Goal: Task Accomplishment & Management: Complete application form

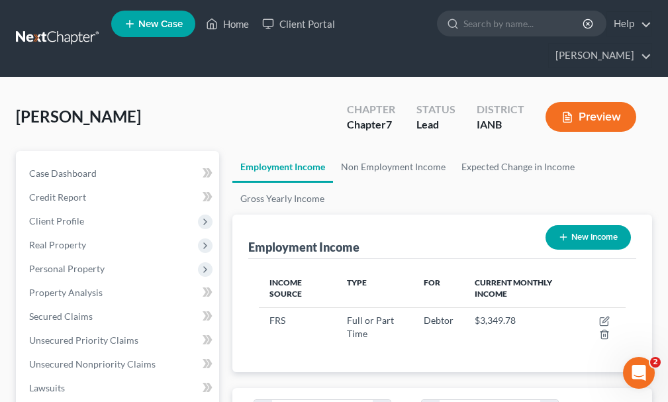
scroll to position [183, 393]
click at [160, 17] on link "New Case" at bounding box center [153, 24] width 84 height 26
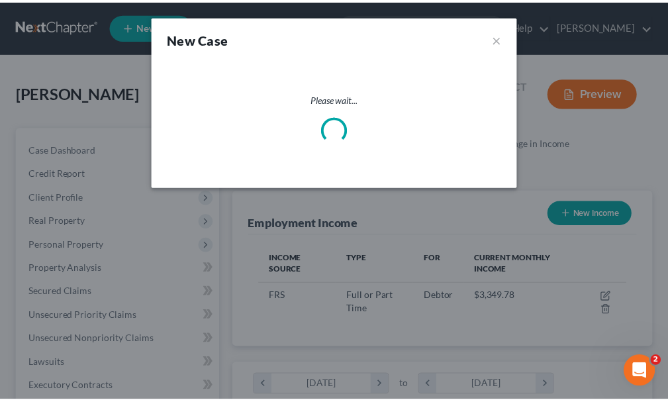
scroll to position [187, 400]
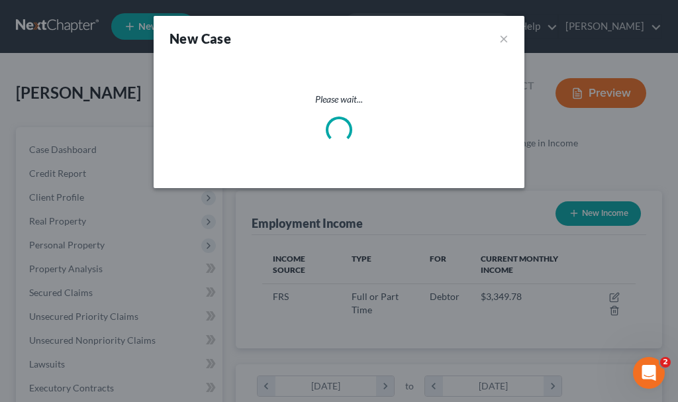
select select "29"
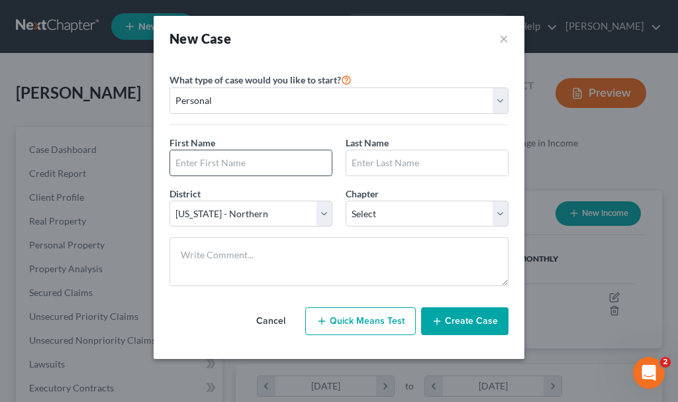
click at [266, 157] on input "text" at bounding box center [251, 162] width 162 height 25
type input "[PERSON_NAME]"
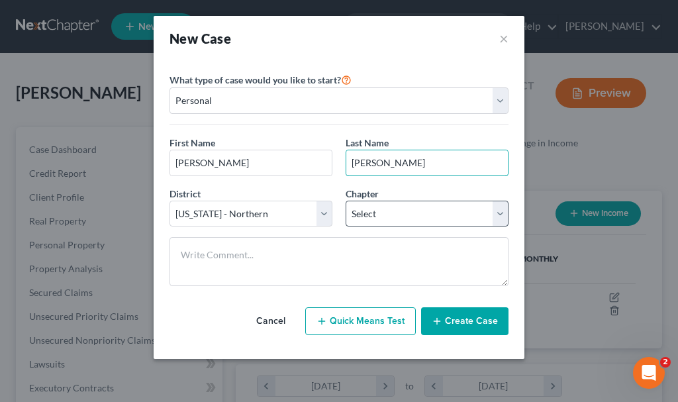
type input "[PERSON_NAME]"
click at [410, 209] on select "Select 7 11 12 13" at bounding box center [427, 214] width 163 height 26
select select "0"
click at [346, 201] on select "Select 7 11 12 13" at bounding box center [427, 214] width 163 height 26
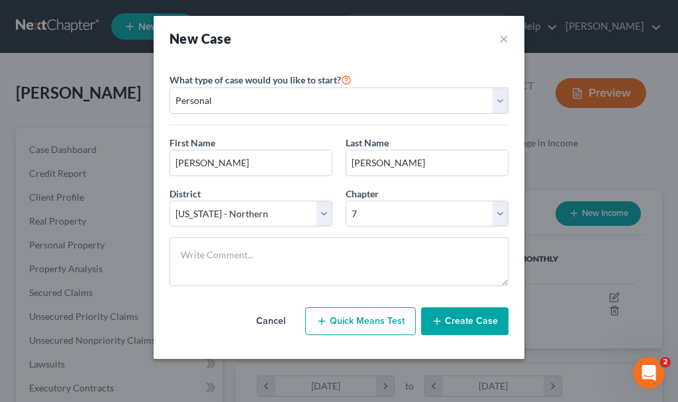
click at [458, 323] on button "Create Case" at bounding box center [464, 321] width 87 height 28
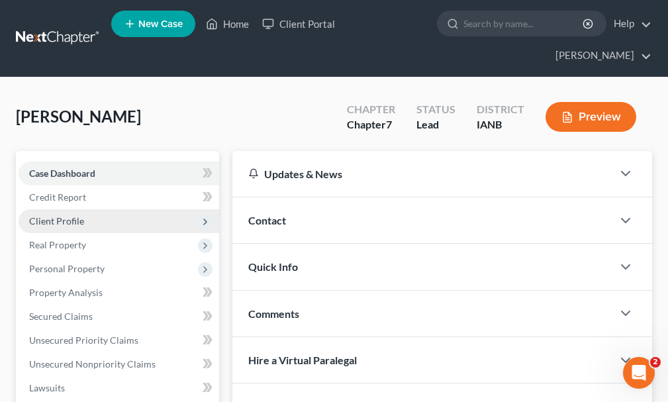
click at [60, 215] on span "Client Profile" at bounding box center [56, 220] width 55 height 11
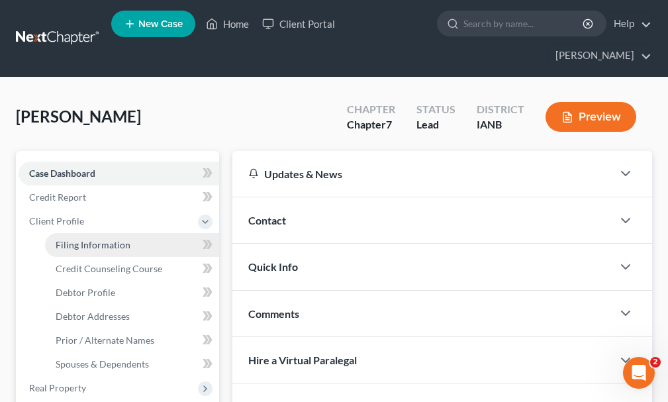
click at [81, 239] on span "Filing Information" at bounding box center [93, 244] width 75 height 11
select select "1"
select select "0"
select select "29"
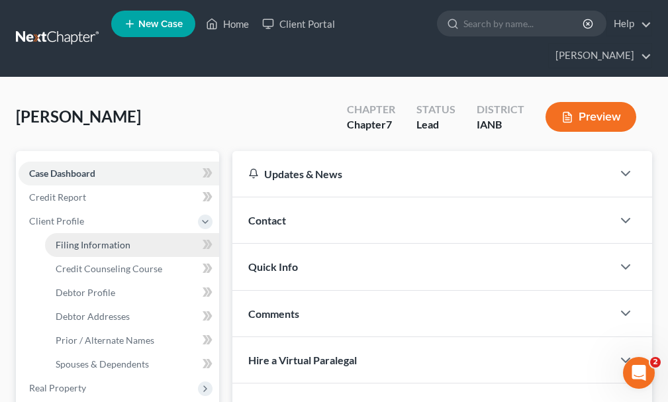
select select "0"
select select "16"
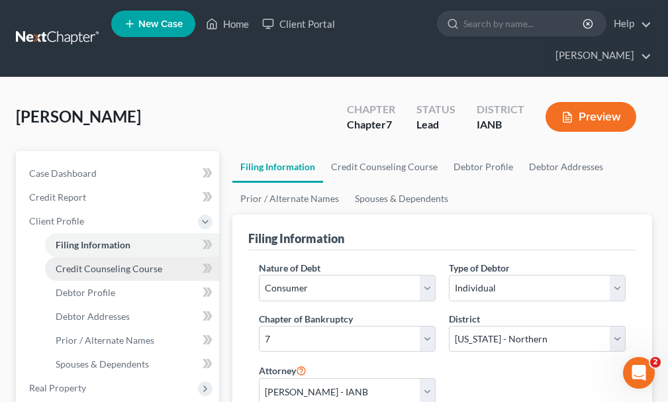
click at [78, 257] on link "Credit Counseling Course" at bounding box center [132, 269] width 174 height 24
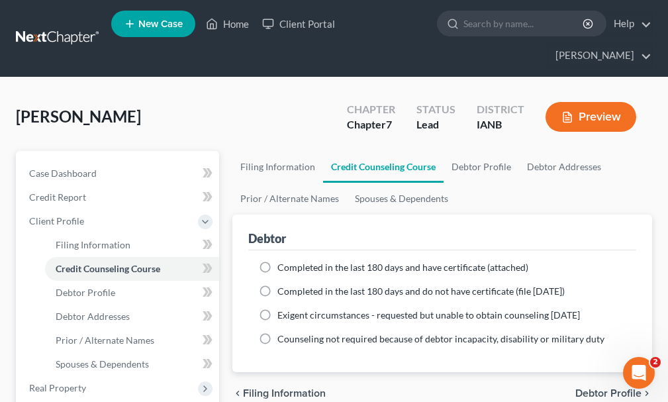
click at [278, 261] on label "Completed in the last 180 days and have certificate (attached)" at bounding box center [403, 267] width 251 height 13
click at [283, 261] on input "Completed in the last 180 days and have certificate (attached)" at bounding box center [287, 265] width 9 height 9
radio input "true"
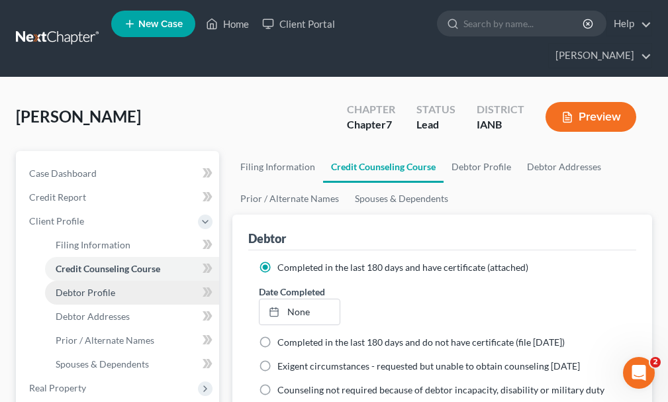
click at [90, 287] on span "Debtor Profile" at bounding box center [86, 292] width 60 height 11
select select "0"
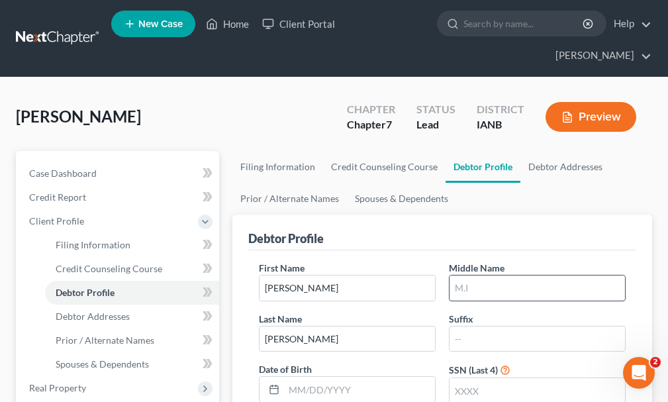
click at [478, 276] on input "text" at bounding box center [538, 288] width 176 height 25
type input "[PERSON_NAME]"
click at [491, 378] on input "text" at bounding box center [538, 390] width 176 height 25
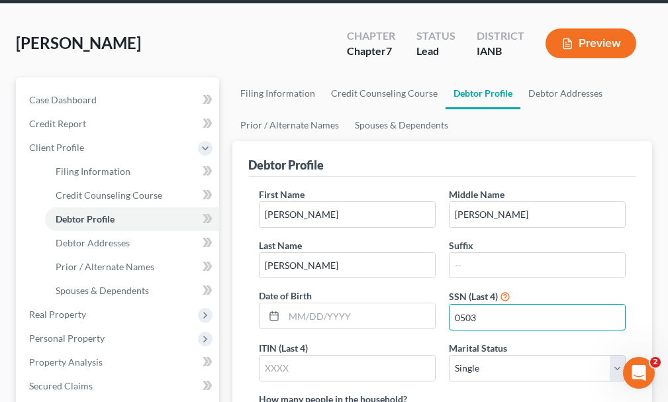
scroll to position [199, 0]
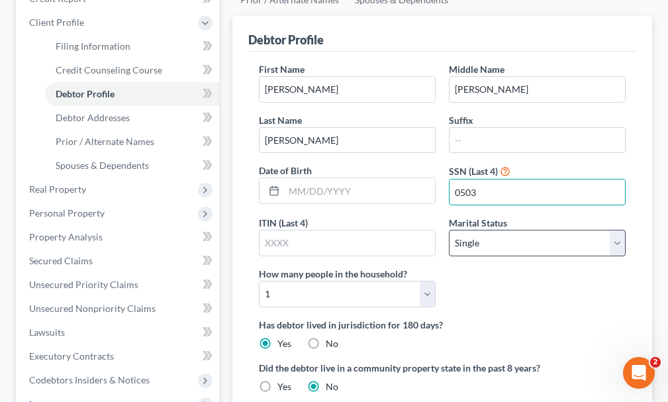
type input "0503"
click at [507, 230] on select "Select Single Married Separated Divorced Widowed" at bounding box center [537, 243] width 177 height 26
select select "1"
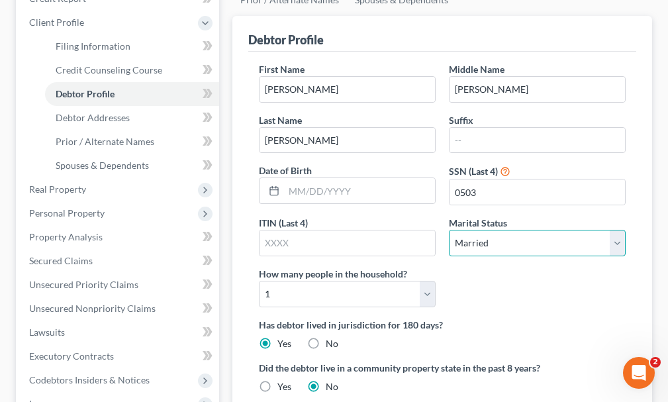
click at [449, 230] on select "Select Single Married Separated Divorced Widowed" at bounding box center [537, 243] width 177 height 26
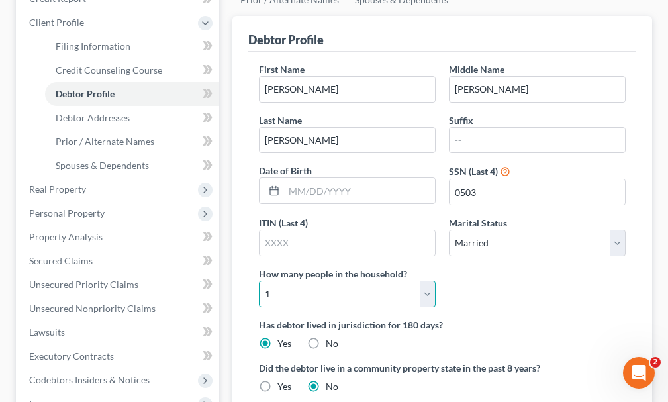
click at [331, 281] on select "Select 1 2 3 4 5 6 7 8 9 10 11 12 13 14 15 16 17 18 19 20" at bounding box center [347, 294] width 177 height 26
select select "1"
click at [259, 281] on select "Select 1 2 3 4 5 6 7 8 9 10 11 12 13 14 15 16 17 18 19 20" at bounding box center [347, 294] width 177 height 26
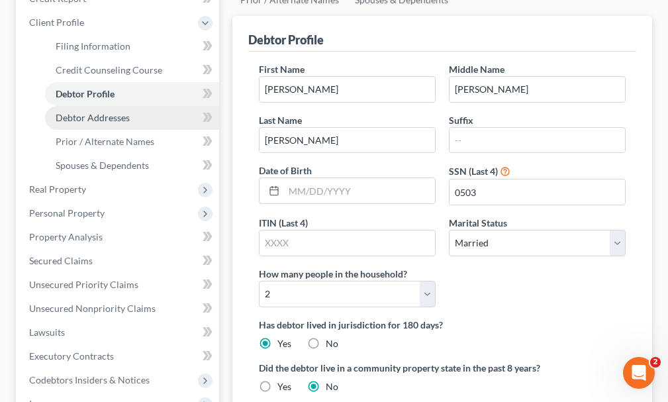
click at [101, 112] on span "Debtor Addresses" at bounding box center [93, 117] width 74 height 11
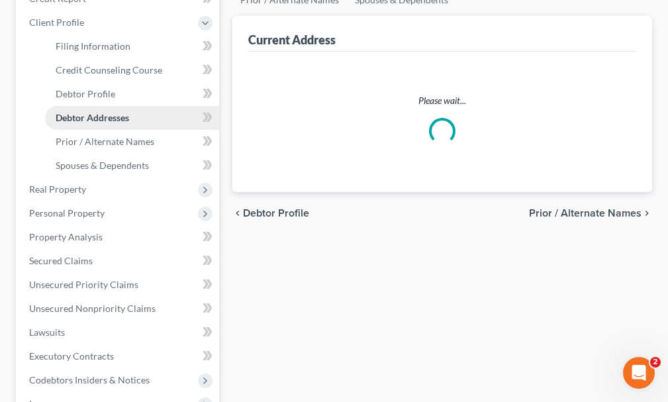
scroll to position [76, 0]
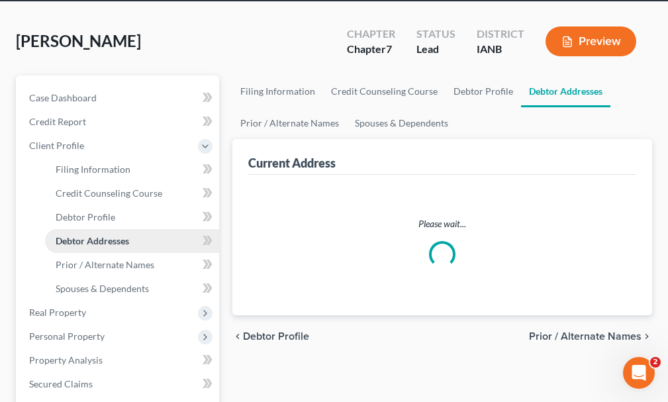
select select "0"
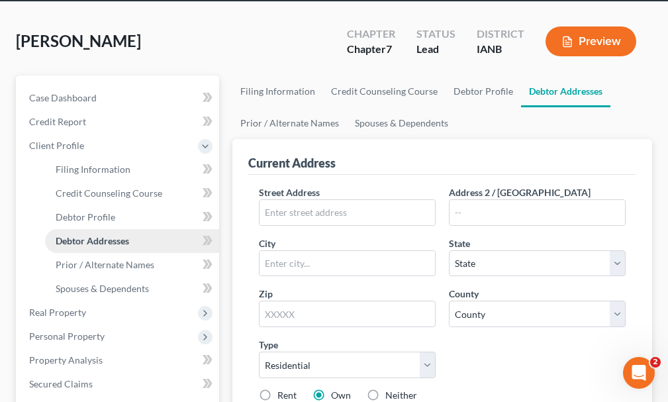
scroll to position [0, 0]
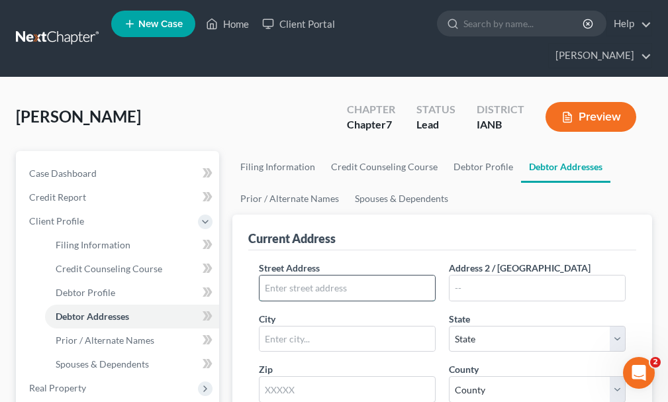
click at [395, 276] on input "text" at bounding box center [348, 288] width 176 height 25
type input "[STREET_ADDRESS]"
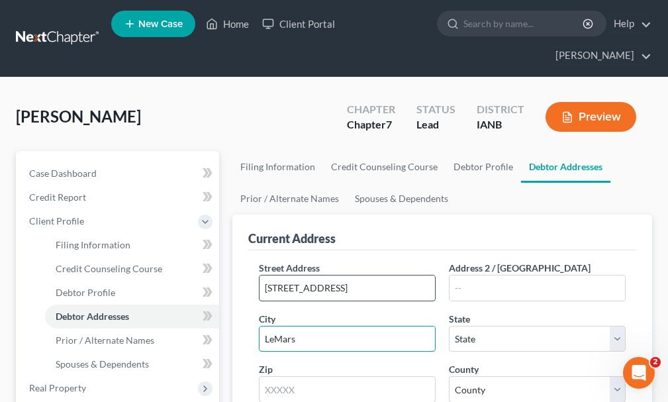
type input "LeMars"
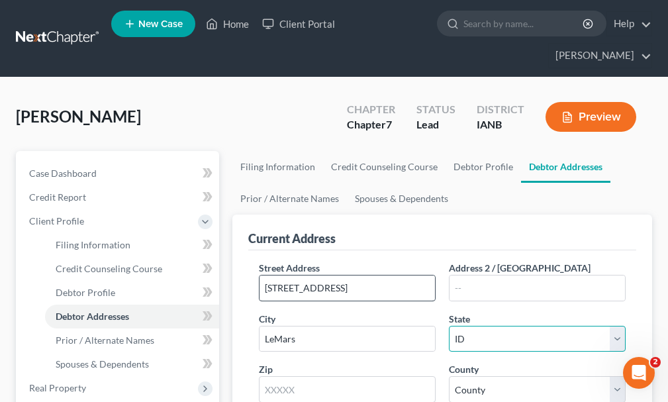
select select "16"
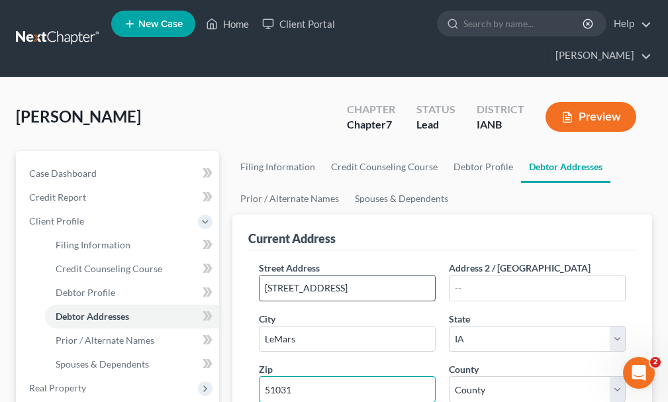
type input "51031"
type input "Le Mars"
select select "74"
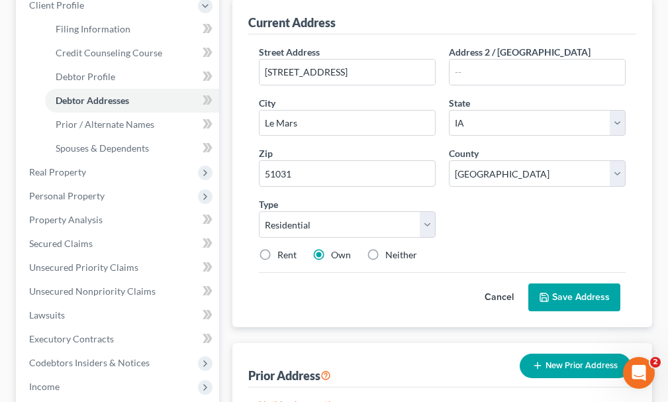
click at [581, 283] on button "Save Address" at bounding box center [575, 297] width 92 height 28
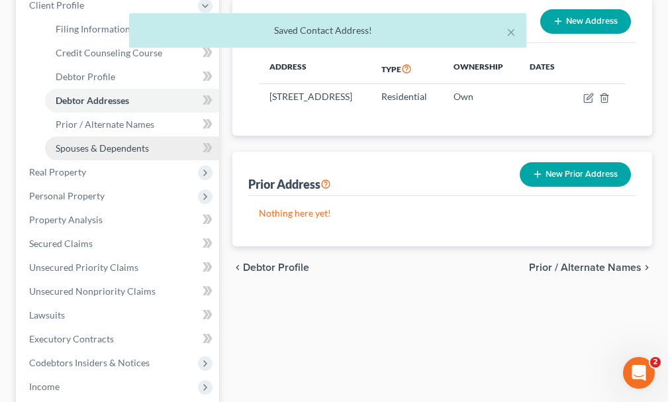
click at [84, 142] on span "Spouses & Dependents" at bounding box center [102, 147] width 93 height 11
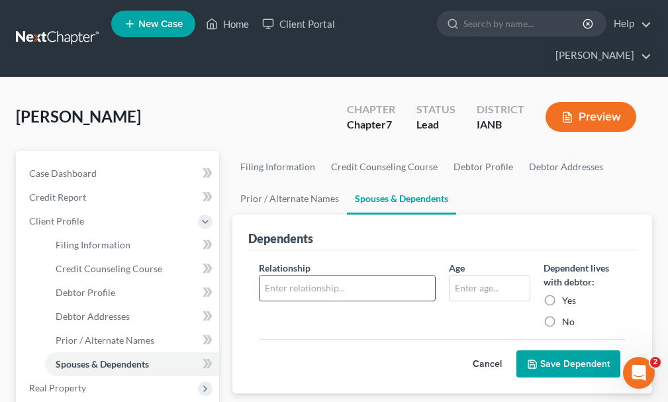
click at [339, 276] on input "text" at bounding box center [348, 288] width 176 height 25
type input "spouse"
click at [552, 350] on button "Save Dependent" at bounding box center [569, 364] width 104 height 28
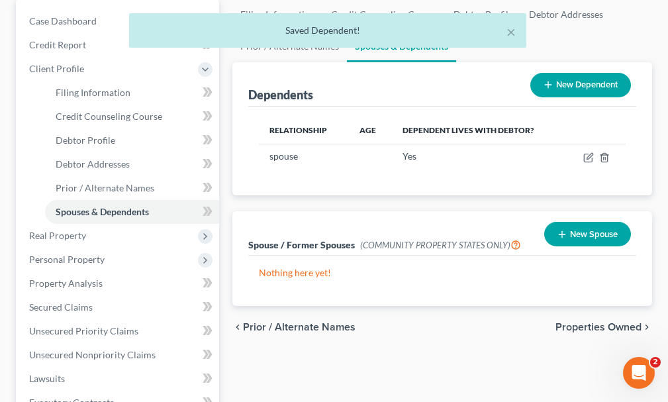
scroll to position [445, 0]
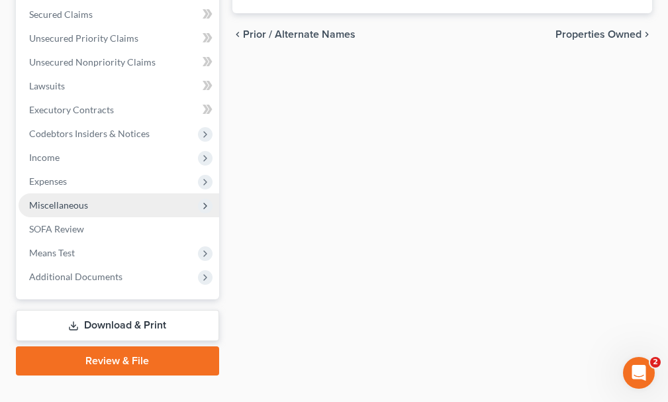
click at [52, 199] on span "Miscellaneous" at bounding box center [58, 204] width 59 height 11
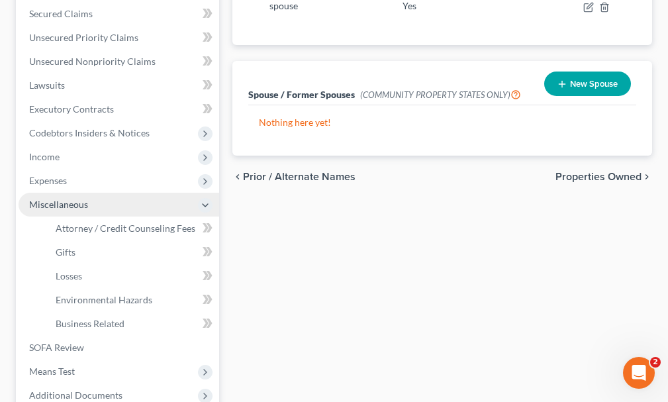
scroll to position [302, 0]
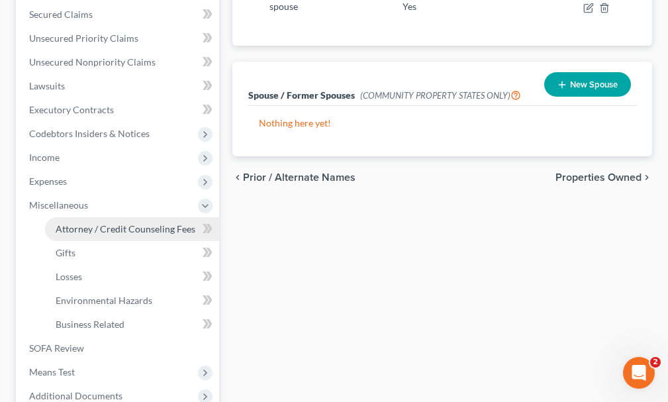
click at [90, 223] on span "Attorney / Credit Counseling Fees" at bounding box center [126, 228] width 140 height 11
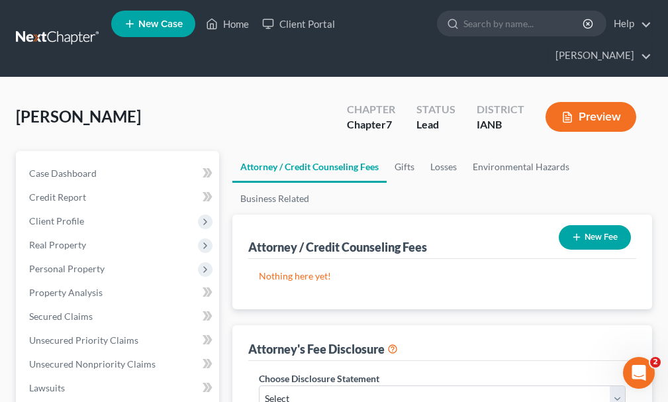
click at [601, 225] on button "New Fee" at bounding box center [595, 237] width 72 height 25
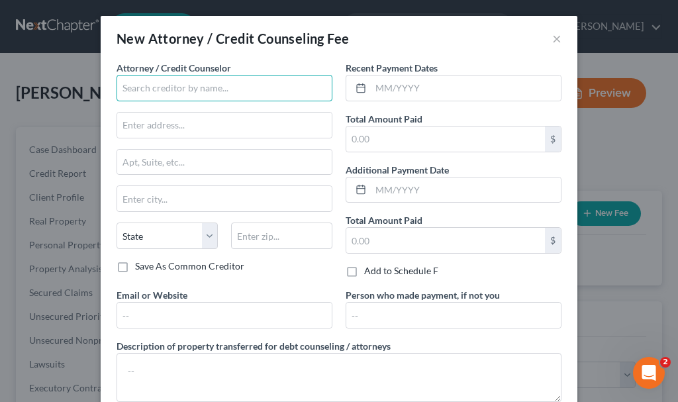
click at [160, 89] on input "text" at bounding box center [225, 88] width 216 height 26
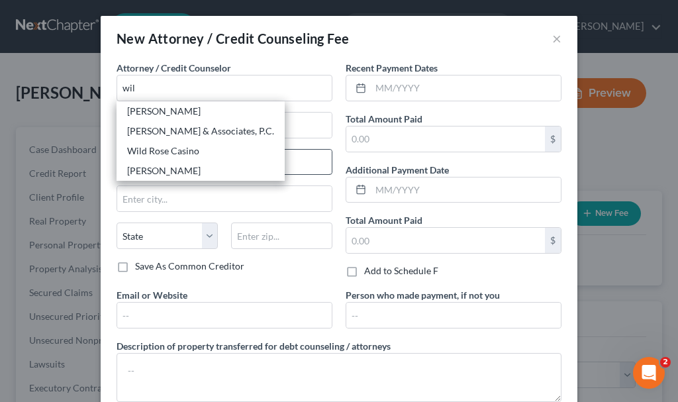
click at [137, 170] on div "[PERSON_NAME]" at bounding box center [200, 170] width 147 height 13
type input "[PERSON_NAME]"
type input "[STREET_ADDRESS][PERSON_NAME]"
type input "[GEOGRAPHIC_DATA]"
select select "16"
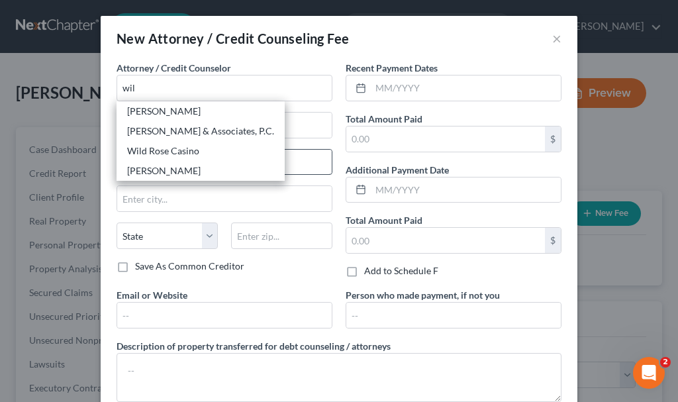
type input "51101"
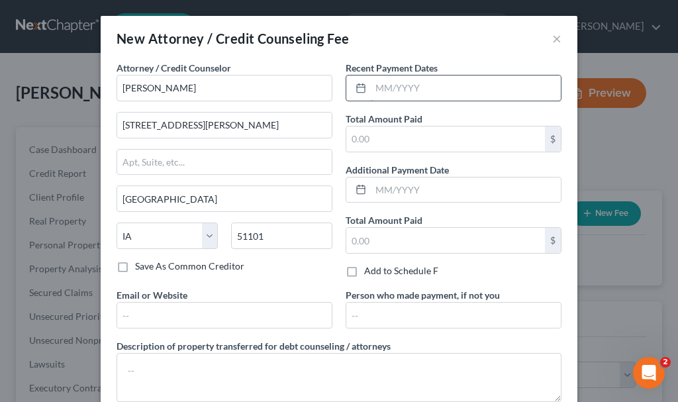
click at [420, 89] on input "text" at bounding box center [466, 88] width 190 height 25
type input "09/2025"
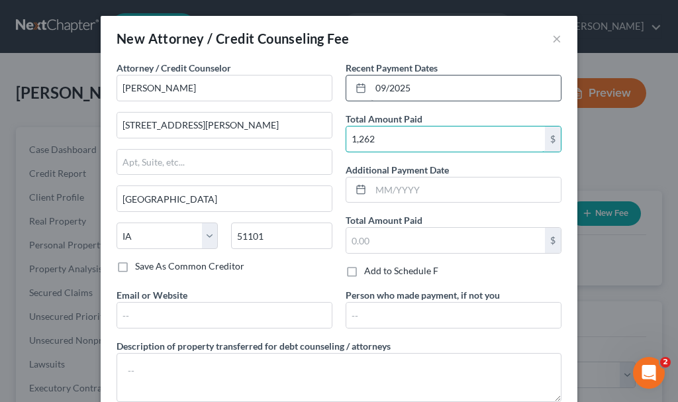
type input "1,262"
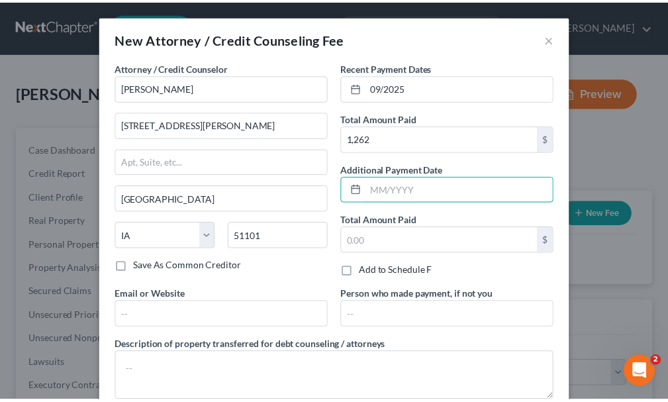
scroll to position [83, 0]
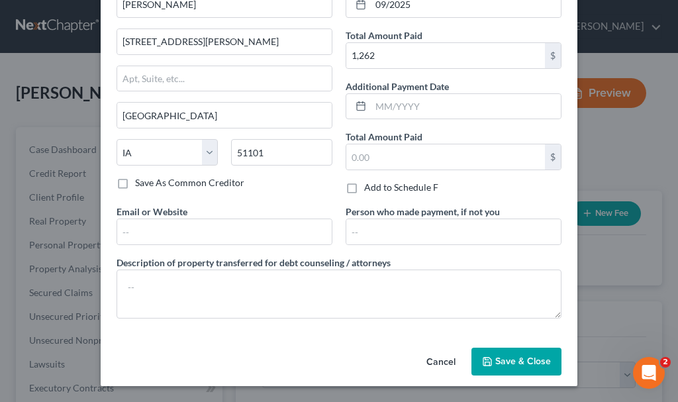
click at [501, 358] on span "Save & Close" at bounding box center [523, 361] width 56 height 11
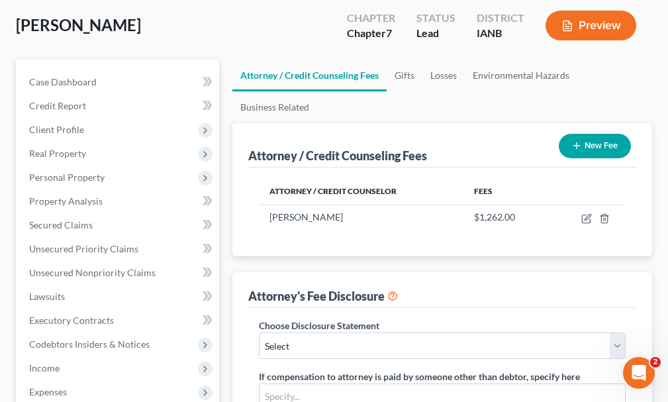
scroll to position [265, 0]
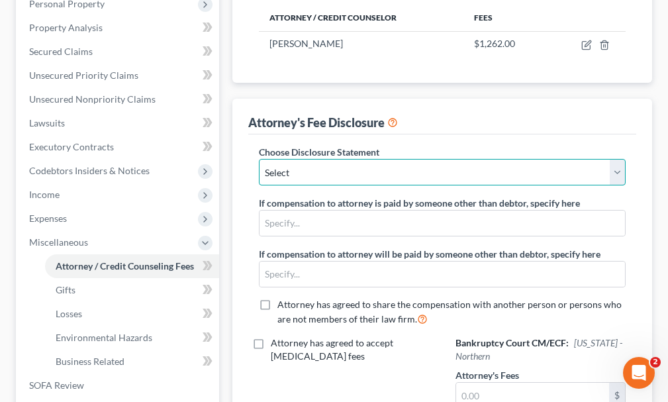
click at [328, 159] on select "Select Attorney" at bounding box center [442, 172] width 367 height 26
select select "0"
click at [259, 159] on select "Select Attorney" at bounding box center [442, 172] width 367 height 26
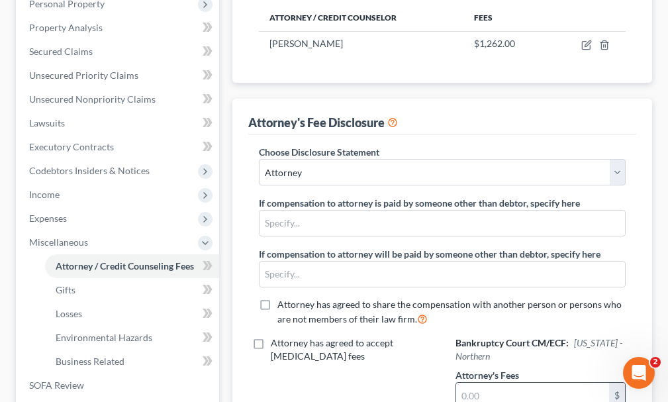
click at [487, 383] on input "text" at bounding box center [532, 395] width 153 height 25
type input "1,262"
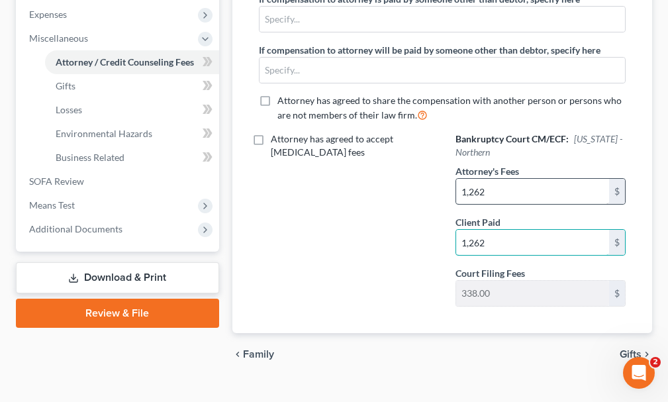
type input "1,262"
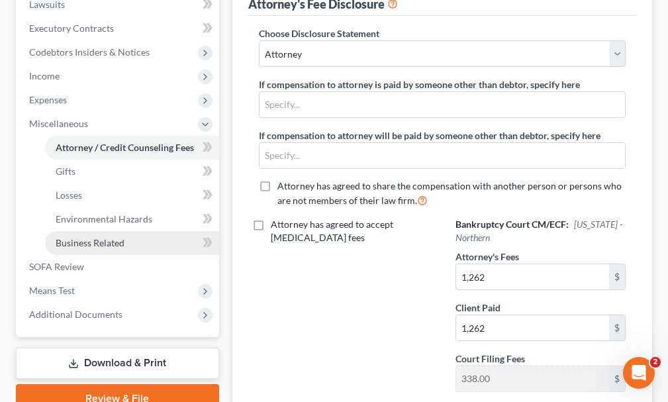
scroll to position [5, 0]
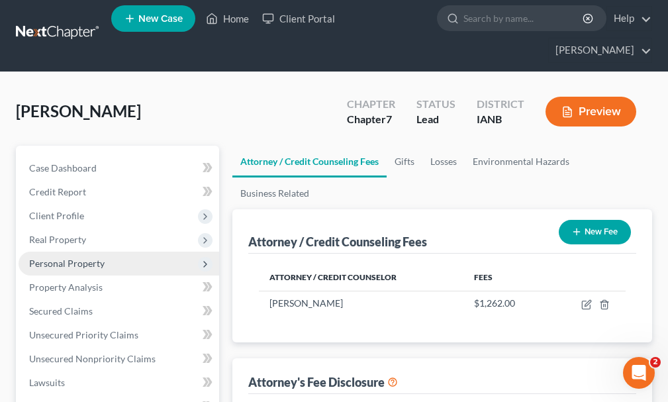
click at [62, 258] on span "Personal Property" at bounding box center [67, 263] width 76 height 11
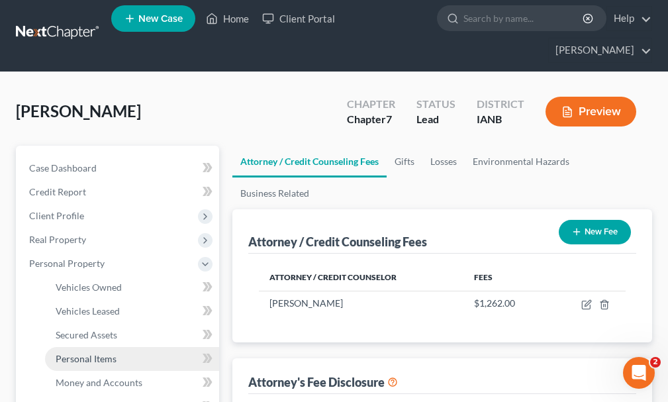
click at [103, 353] on span "Personal Items" at bounding box center [86, 358] width 61 height 11
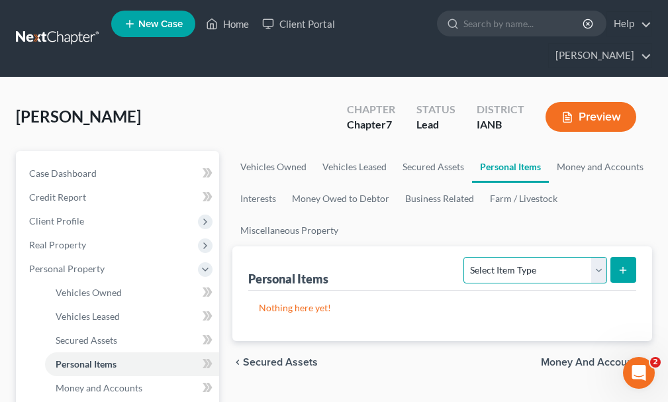
click at [538, 257] on select "Select Item Type Clothing Collectibles Of Value Electronics Firearms Household …" at bounding box center [535, 270] width 143 height 26
select select "clothing"
click at [466, 257] on select "Select Item Type Clothing Collectibles Of Value Electronics Firearms Household …" at bounding box center [535, 270] width 143 height 26
click at [627, 265] on icon "submit" at bounding box center [623, 270] width 11 height 11
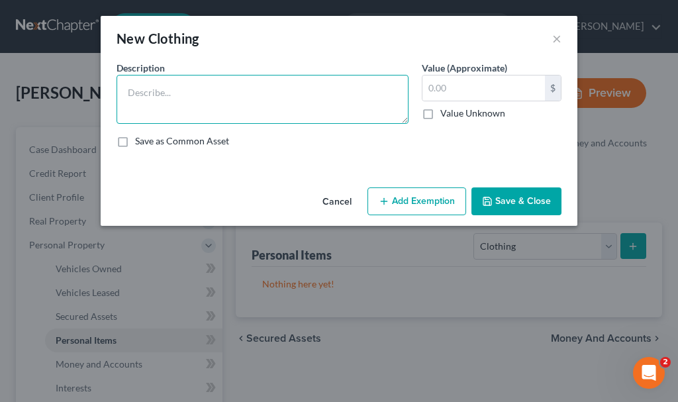
click at [223, 96] on textarea at bounding box center [263, 99] width 292 height 49
type textarea "Clothing"
type input "300"
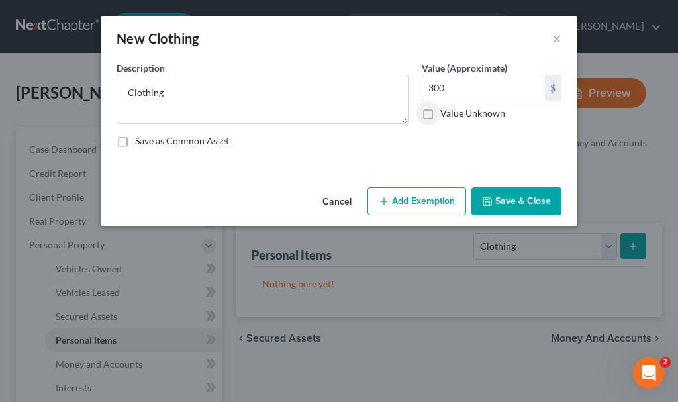
click at [427, 199] on button "Add Exemption" at bounding box center [417, 201] width 99 height 28
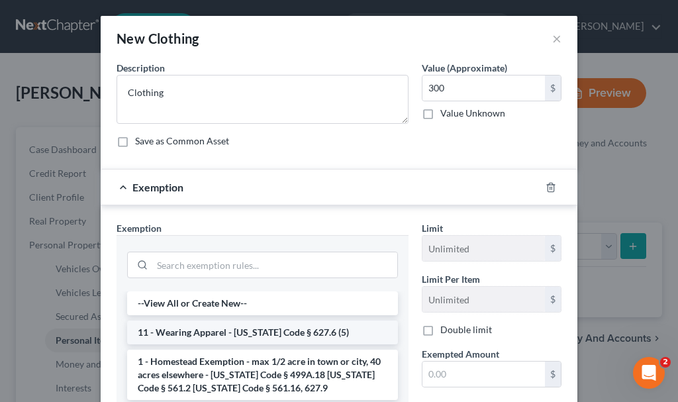
click at [261, 330] on li "11 - Wearing Apparel - [US_STATE] Code § 627.6 (5)" at bounding box center [262, 333] width 271 height 24
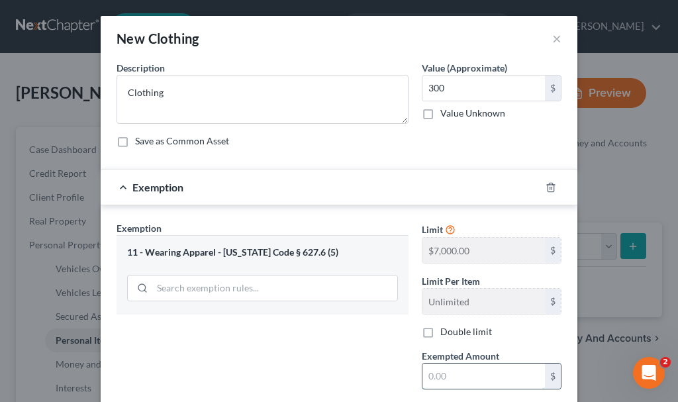
click at [445, 376] on input "text" at bounding box center [484, 376] width 123 height 25
type input "300"
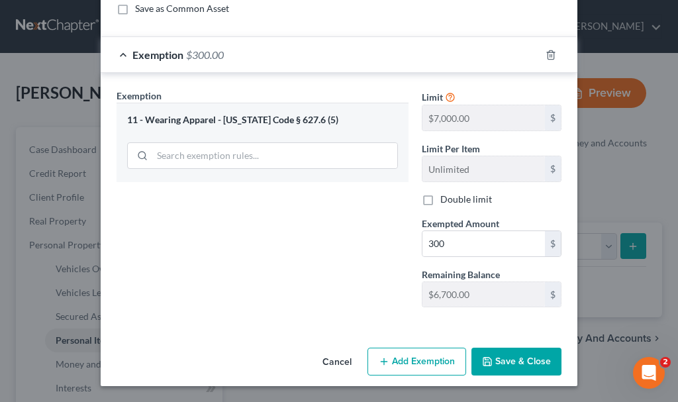
click at [514, 360] on button "Save & Close" at bounding box center [517, 362] width 90 height 28
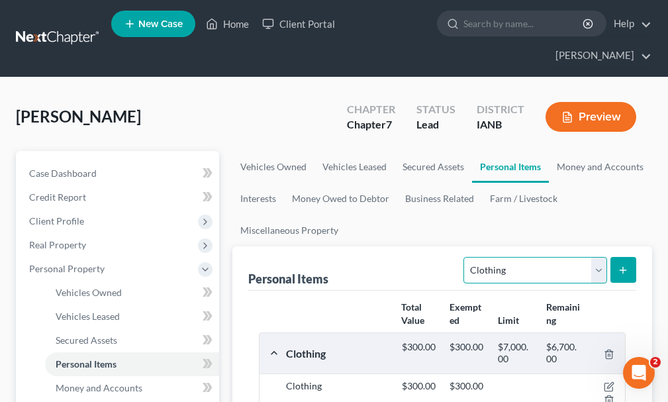
click at [500, 257] on select "Select Item Type Clothing Collectibles Of Value Electronics Firearms Household …" at bounding box center [535, 270] width 143 height 26
select select "jewelry"
click at [466, 257] on select "Select Item Type Clothing Collectibles Of Value Electronics Firearms Household …" at bounding box center [535, 270] width 143 height 26
click at [623, 267] on line "submit" at bounding box center [623, 270] width 0 height 6
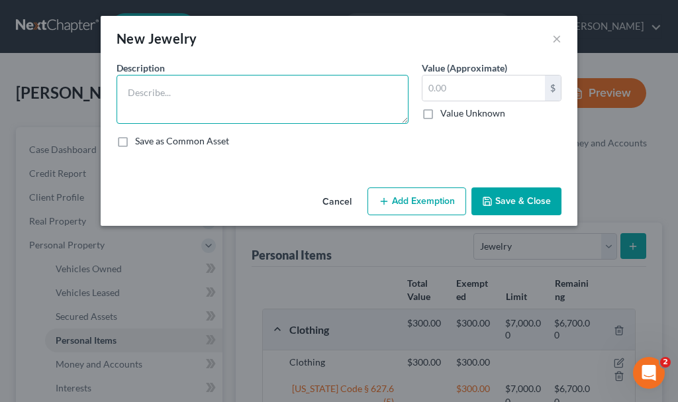
click at [185, 96] on textarea at bounding box center [263, 99] width 292 height 49
type textarea "Wedding ring"
type input "800"
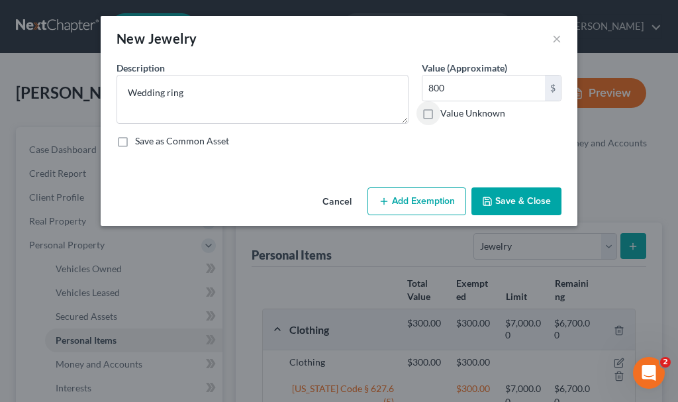
click at [427, 188] on button "Add Exemption" at bounding box center [417, 201] width 99 height 28
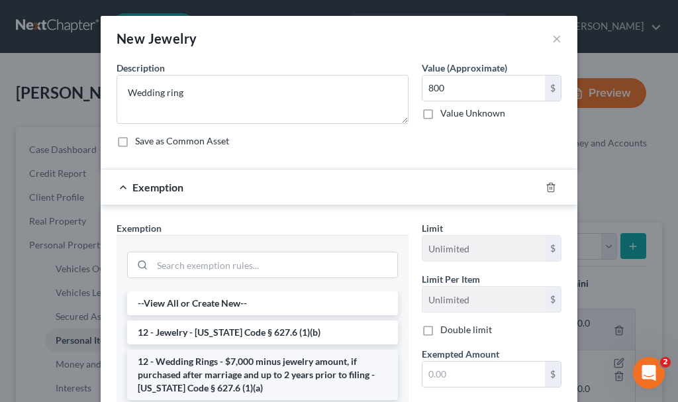
click at [250, 366] on li "12 - Wedding Rings - $7,000 minus jewelry amount, if purchased after marriage a…" at bounding box center [262, 375] width 271 height 50
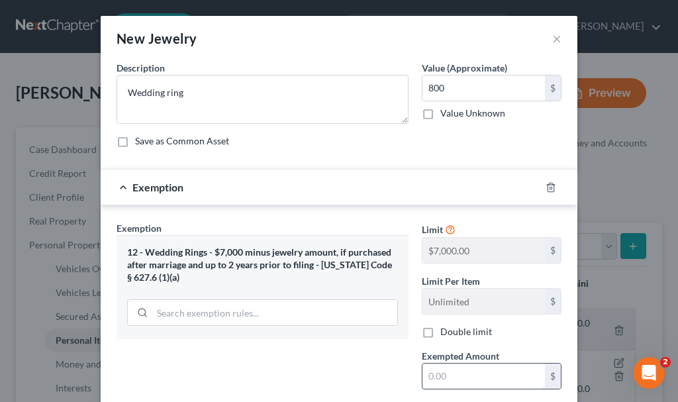
click at [444, 377] on input "text" at bounding box center [484, 376] width 123 height 25
type input "800"
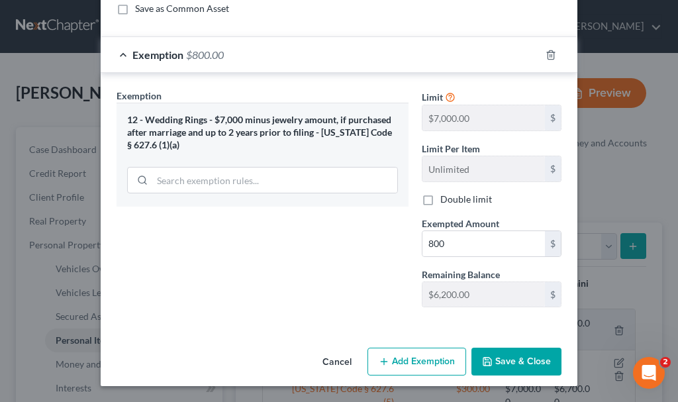
click at [501, 354] on button "Save & Close" at bounding box center [517, 362] width 90 height 28
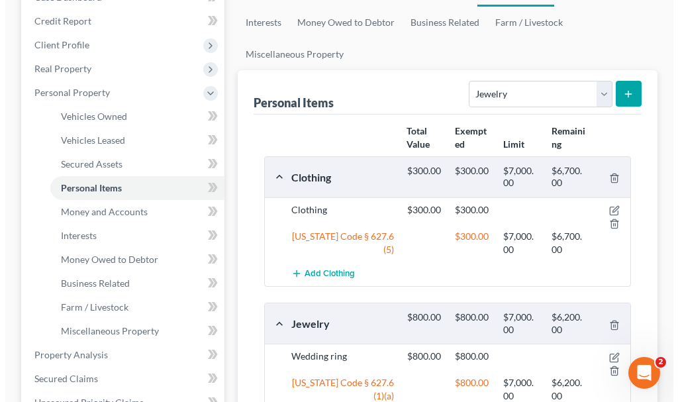
scroll to position [265, 0]
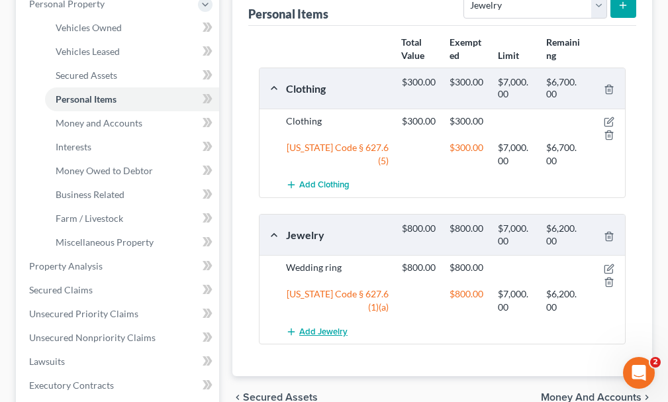
click at [336, 327] on span "Add Jewelry" at bounding box center [323, 332] width 48 height 11
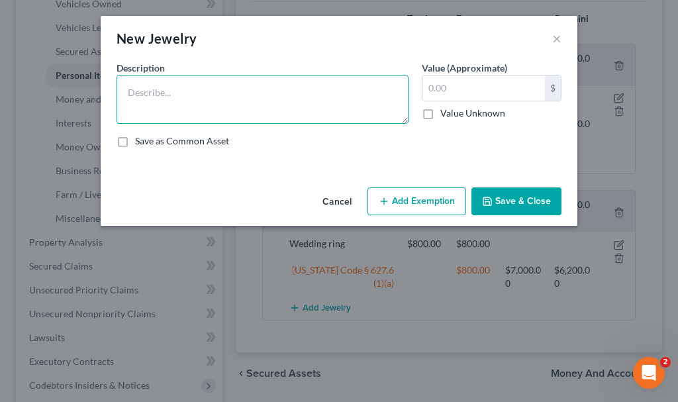
click at [172, 98] on textarea at bounding box center [263, 99] width 292 height 49
type textarea "C"
type textarea "Jewelry"
type input "110"
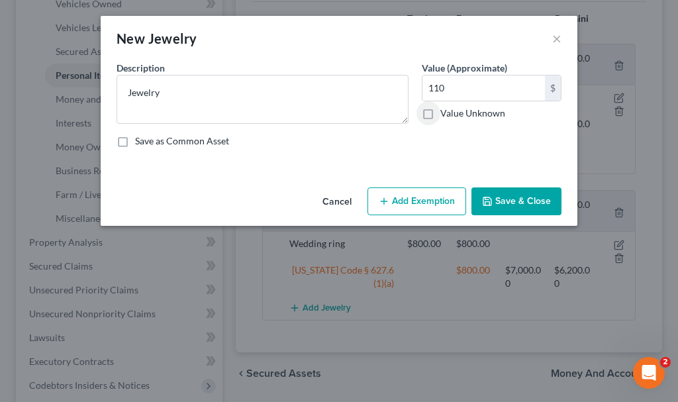
click at [423, 199] on button "Add Exemption" at bounding box center [417, 201] width 99 height 28
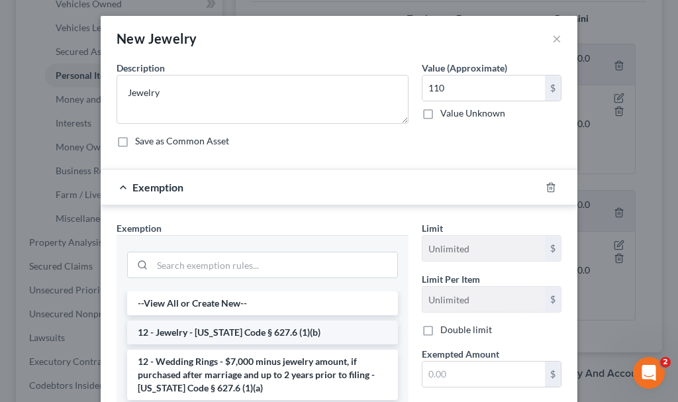
click at [266, 332] on li "12 - Jewelry - [US_STATE] Code § 627.6 (1)(b)" at bounding box center [262, 333] width 271 height 24
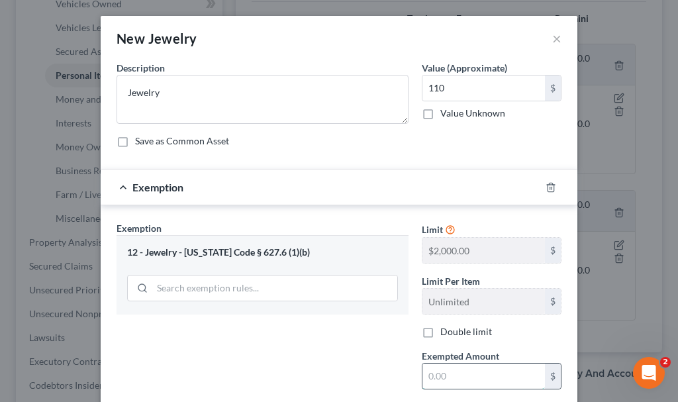
click at [435, 373] on input "text" at bounding box center [484, 376] width 123 height 25
type input "110"
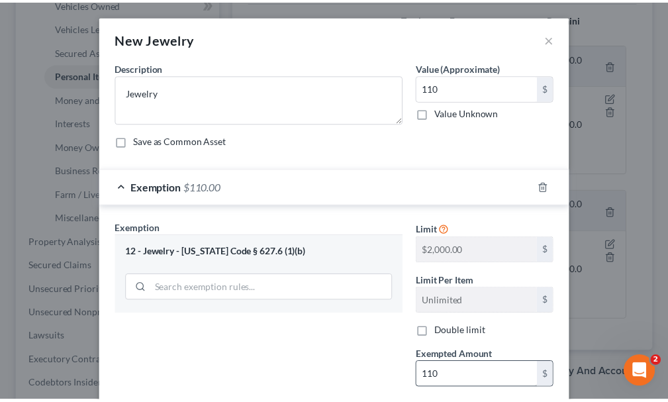
scroll to position [132, 0]
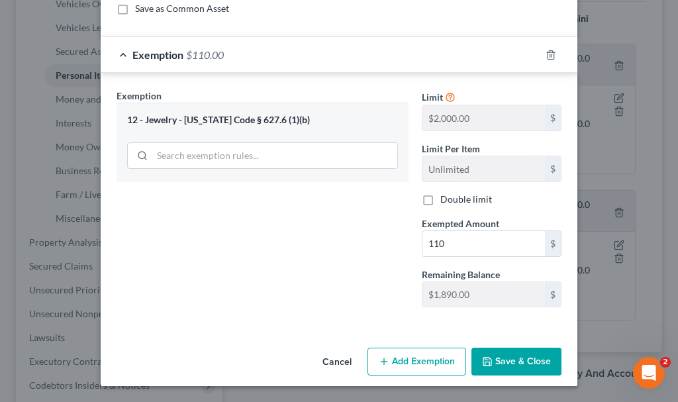
click at [488, 359] on icon "button" at bounding box center [487, 361] width 11 height 11
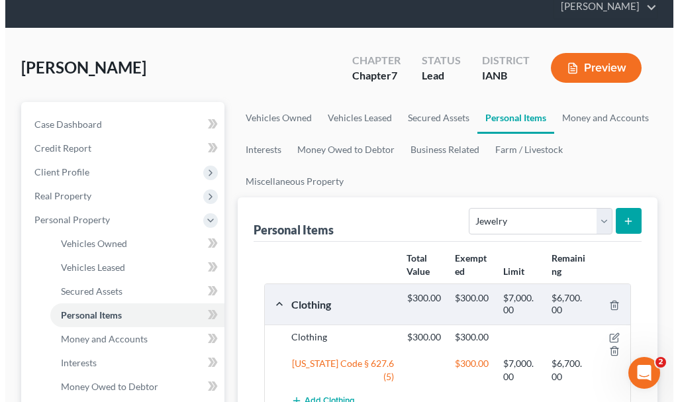
scroll to position [0, 0]
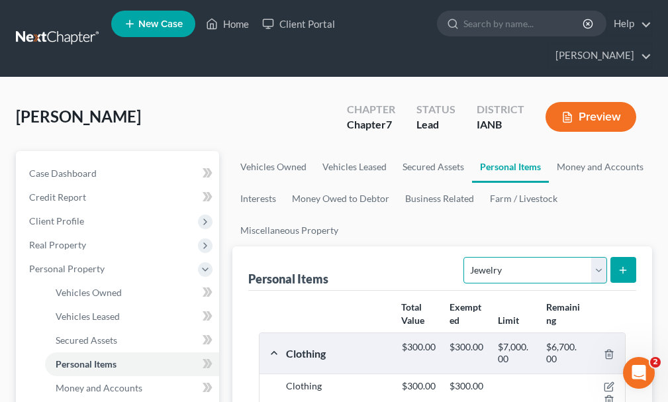
click at [505, 257] on select "Select Item Type Clothing Collectibles Of Value Electronics Firearms Household …" at bounding box center [535, 270] width 143 height 26
select select "pets"
click at [466, 257] on select "Select Item Type Clothing Collectibles Of Value Electronics Firearms Household …" at bounding box center [535, 270] width 143 height 26
click at [625, 265] on icon "submit" at bounding box center [623, 270] width 11 height 11
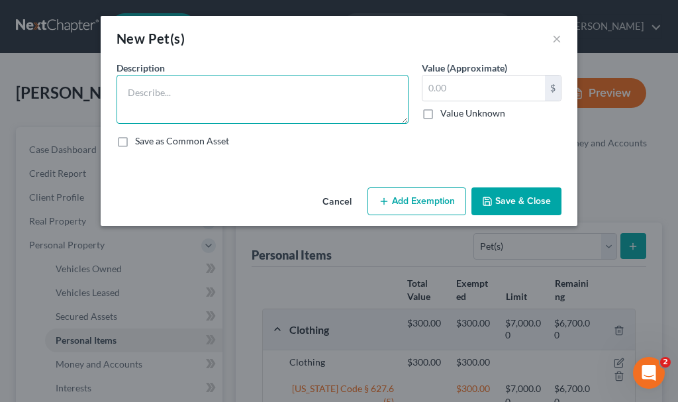
click at [168, 101] on textarea at bounding box center [263, 99] width 292 height 49
type textarea "5 cats"
type input "0"
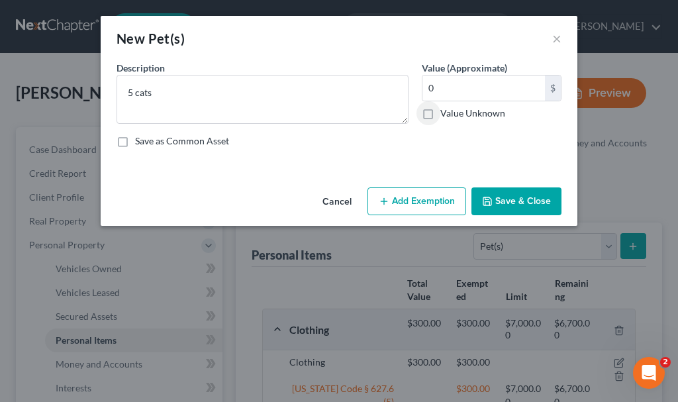
click at [519, 194] on button "Save & Close" at bounding box center [517, 201] width 90 height 28
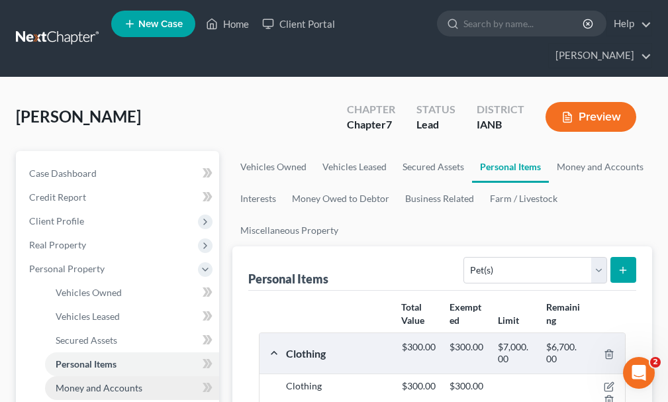
click at [122, 382] on span "Money and Accounts" at bounding box center [99, 387] width 87 height 11
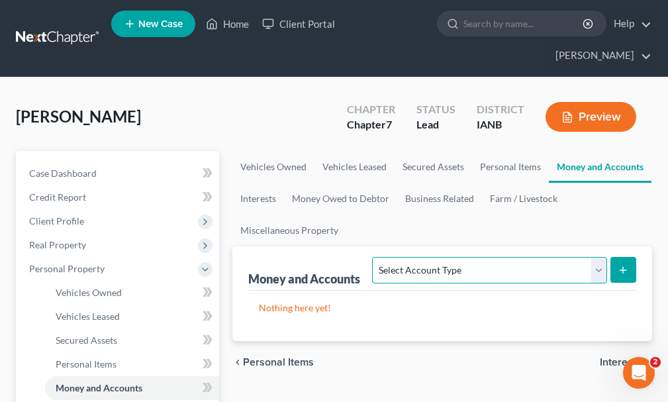
click at [488, 257] on select "Select Account Type Brokerage Cash on Hand Certificates of Deposit Checking Acc…" at bounding box center [489, 270] width 234 height 26
select select "checking"
click at [376, 257] on select "Select Account Type Brokerage Cash on Hand Certificates of Deposit Checking Acc…" at bounding box center [489, 270] width 234 height 26
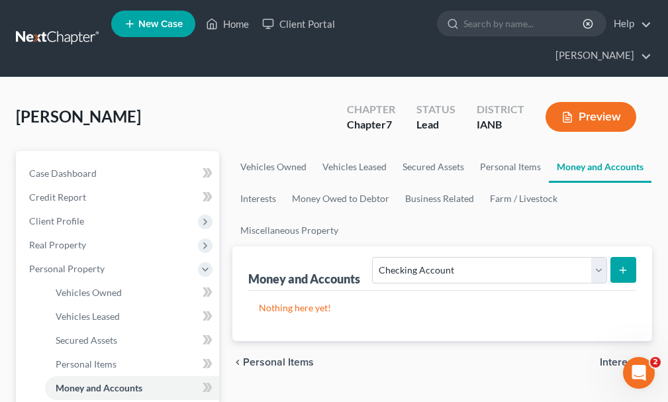
click at [623, 265] on icon "submit" at bounding box center [623, 270] width 11 height 11
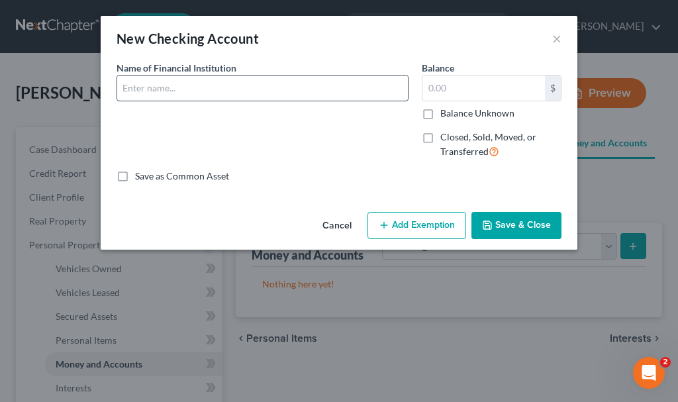
click at [159, 87] on input "text" at bounding box center [262, 88] width 291 height 25
type input "American Bank (J)"
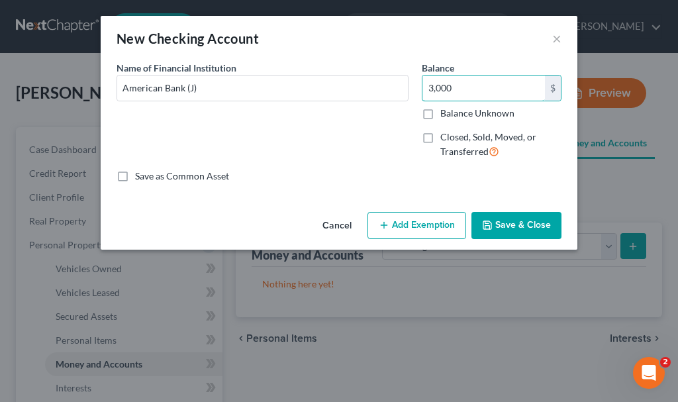
type input "3,000"
click at [415, 222] on button "Add Exemption" at bounding box center [417, 226] width 99 height 28
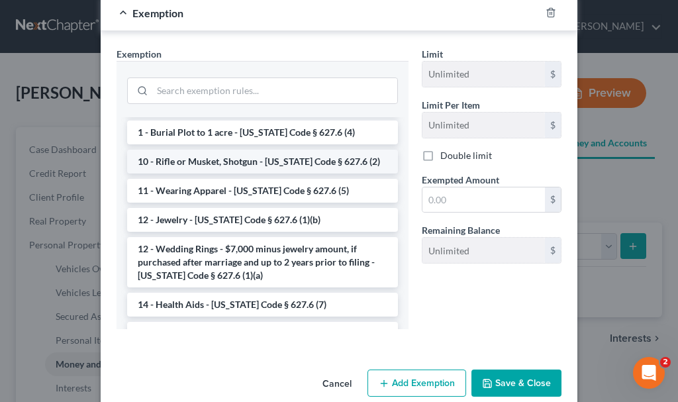
scroll to position [132, 0]
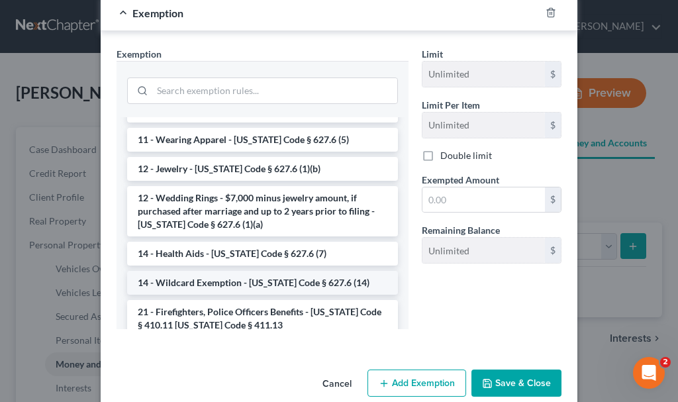
click at [261, 281] on li "14 - Wildcard Exemption - [US_STATE] Code § 627.6 (14)" at bounding box center [262, 283] width 271 height 24
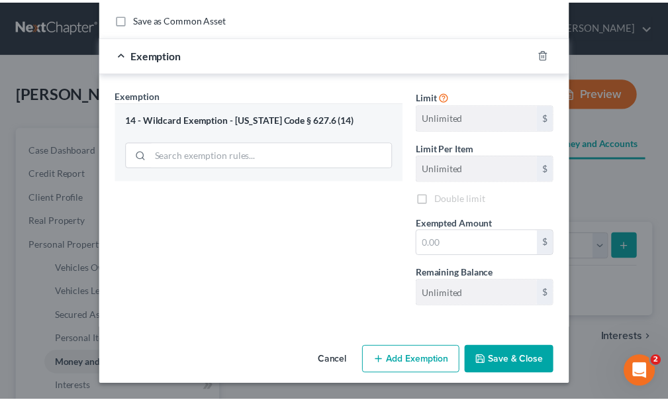
scroll to position [157, 0]
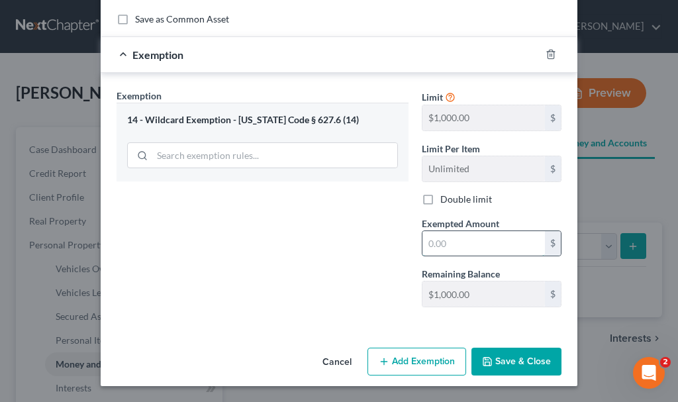
click at [462, 248] on input "text" at bounding box center [484, 243] width 123 height 25
type input "1,000"
click at [497, 358] on button "Save & Close" at bounding box center [517, 362] width 90 height 28
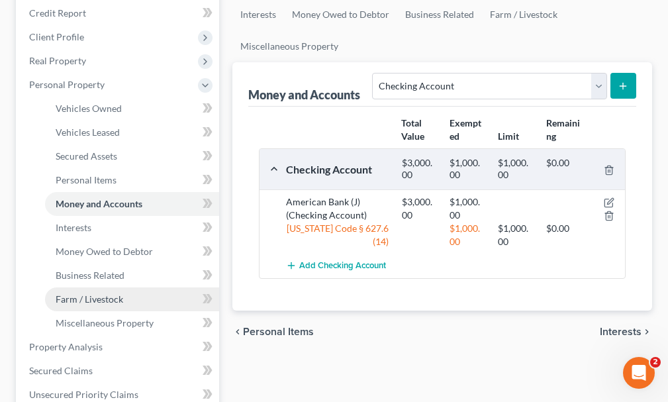
scroll to position [199, 0]
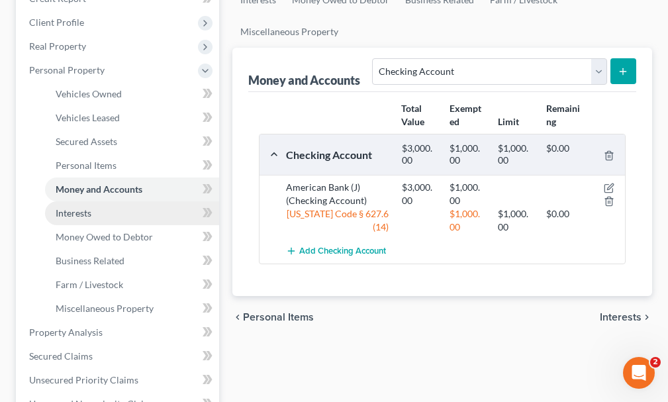
click at [74, 207] on span "Interests" at bounding box center [74, 212] width 36 height 11
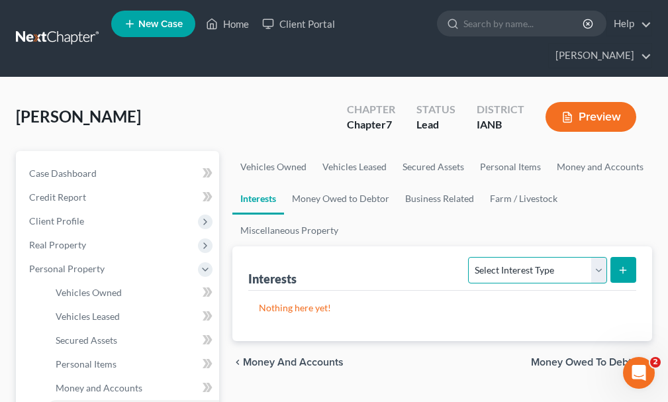
click at [534, 257] on select "Select Interest Type 401K Annuity Bond Education IRA Government Bond Government…" at bounding box center [537, 270] width 138 height 26
select select "education_ira"
click at [470, 257] on select "Select Interest Type 401K Annuity Bond Education IRA Government Bond Government…" at bounding box center [537, 270] width 138 height 26
click at [625, 265] on icon "submit" at bounding box center [623, 270] width 11 height 11
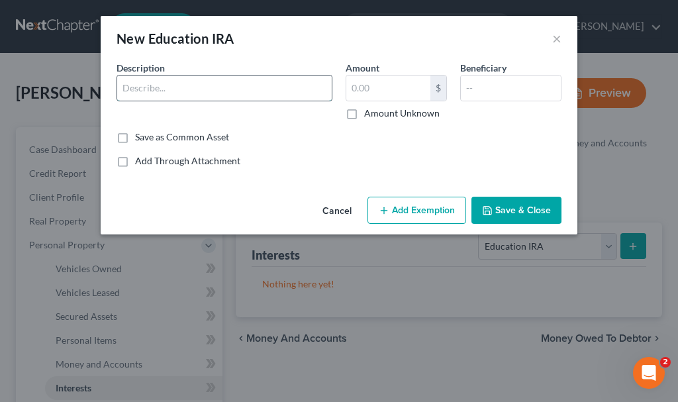
click at [174, 83] on input "text" at bounding box center [224, 88] width 215 height 25
type input "Set up for her son"
type input "0"
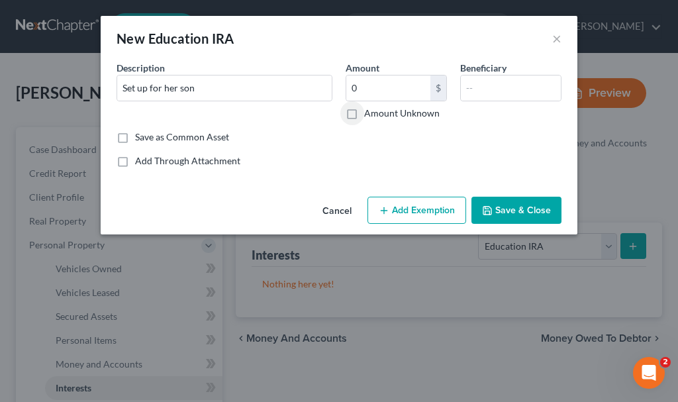
click at [533, 207] on button "Save & Close" at bounding box center [517, 211] width 90 height 28
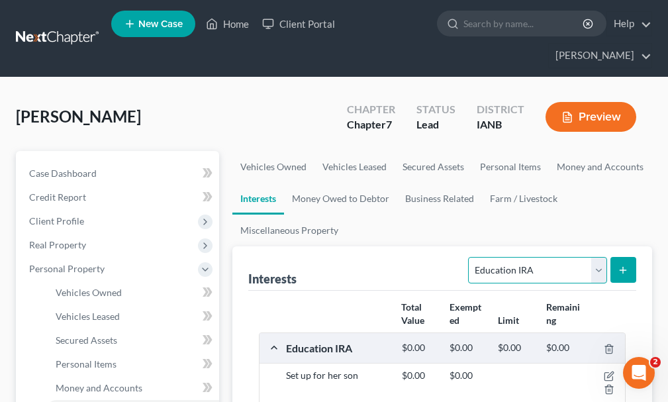
click at [505, 257] on select "Select Interest Type 401K Annuity Bond Education IRA Government Bond Government…" at bounding box center [537, 270] width 138 height 26
select select "term_life_insurance"
click at [470, 257] on select "Select Interest Type 401K Annuity Bond Education IRA Government Bond Government…" at bounding box center [537, 270] width 138 height 26
click at [623, 265] on icon "submit" at bounding box center [623, 270] width 11 height 11
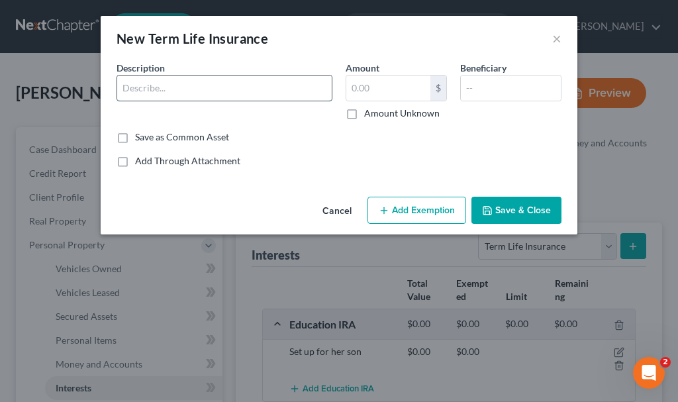
click at [166, 89] on input "text" at bounding box center [224, 88] width 215 height 25
type input "Life insurance"
type input "0"
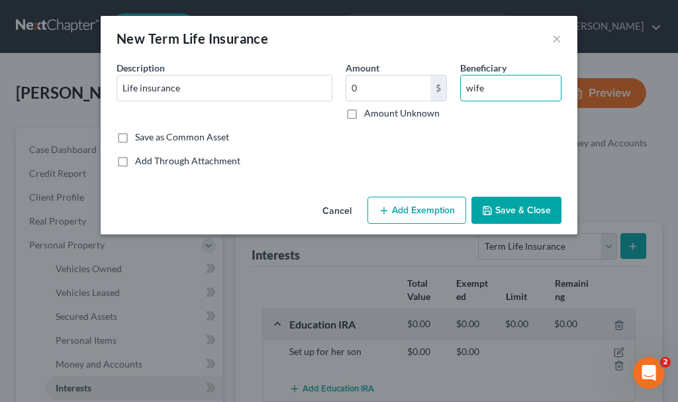
type input "wife"
click at [427, 210] on button "Add Exemption" at bounding box center [417, 211] width 99 height 28
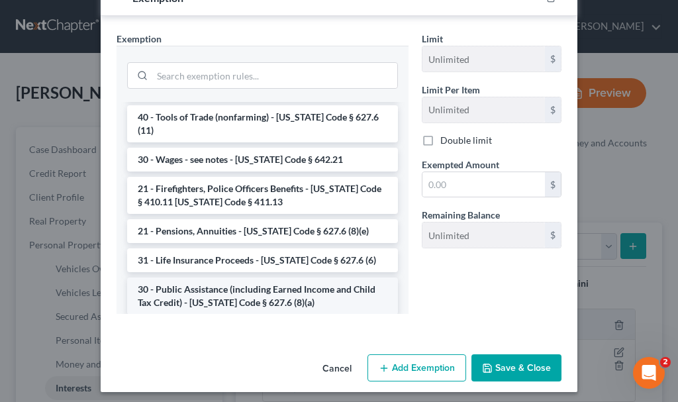
scroll to position [596, 0]
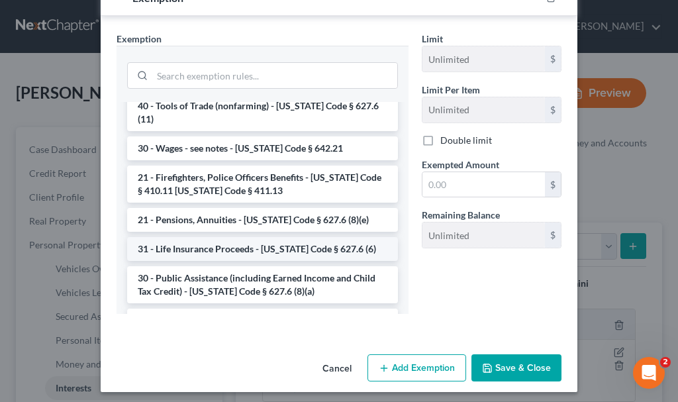
click at [242, 237] on li "31 - Life Insurance Proceeds - [US_STATE] Code § 627.6 (6)" at bounding box center [262, 249] width 271 height 24
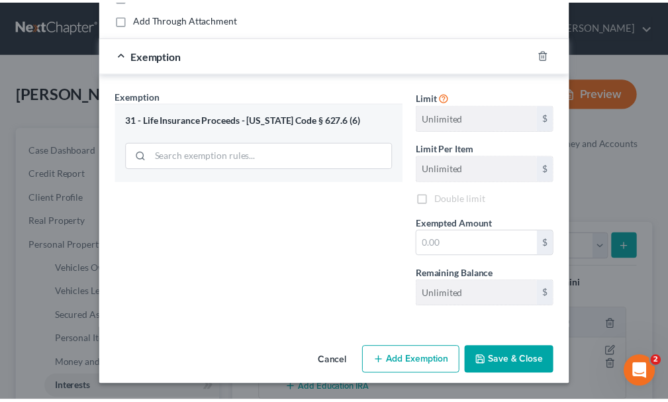
scroll to position [142, 0]
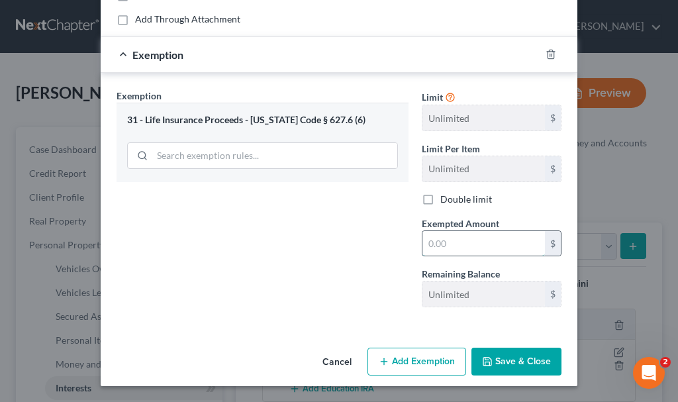
click at [470, 244] on input "text" at bounding box center [484, 243] width 123 height 25
type input "0"
click at [499, 357] on button "Save & Close" at bounding box center [517, 362] width 90 height 28
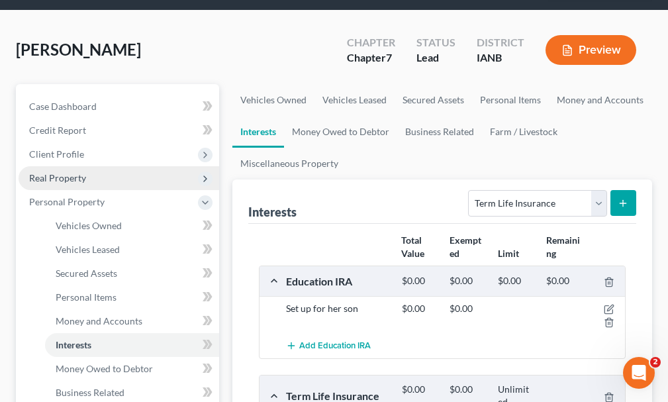
scroll to position [132, 0]
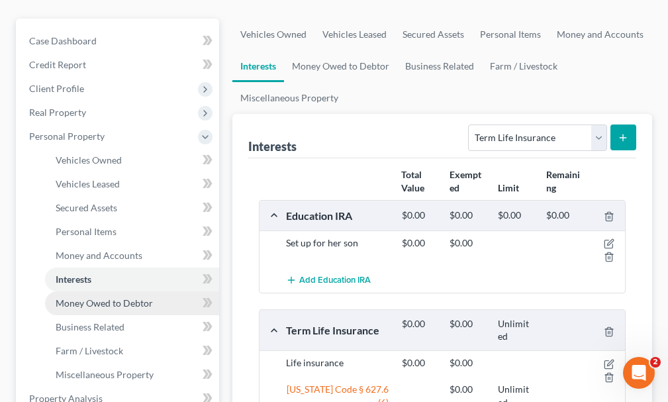
click at [111, 297] on span "Money Owed to Debtor" at bounding box center [104, 302] width 97 height 11
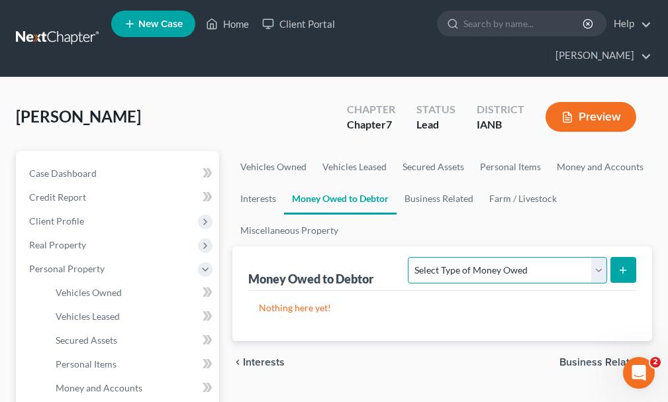
click at [504, 257] on select "Select Type of Money Owed Accounts Receivable Alimony Child Support Claims Agai…" at bounding box center [507, 270] width 199 height 26
select select "claims_against_third_parties"
click at [411, 257] on select "Select Type of Money Owed Accounts Receivable Alimony Child Support Claims Agai…" at bounding box center [507, 270] width 199 height 26
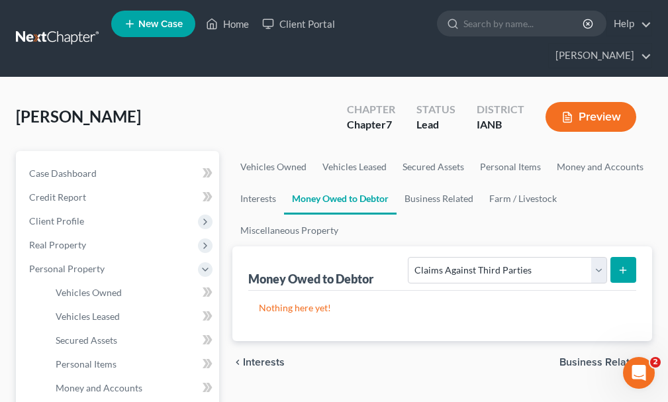
click at [625, 265] on icon "submit" at bounding box center [623, 270] width 11 height 11
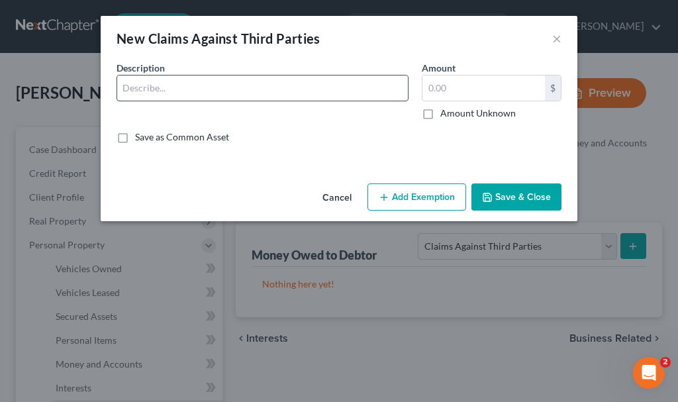
click at [164, 88] on input "text" at bounding box center [262, 88] width 291 height 25
type input "Potential med malpractice claim vs. [PERSON_NAME] Heart"
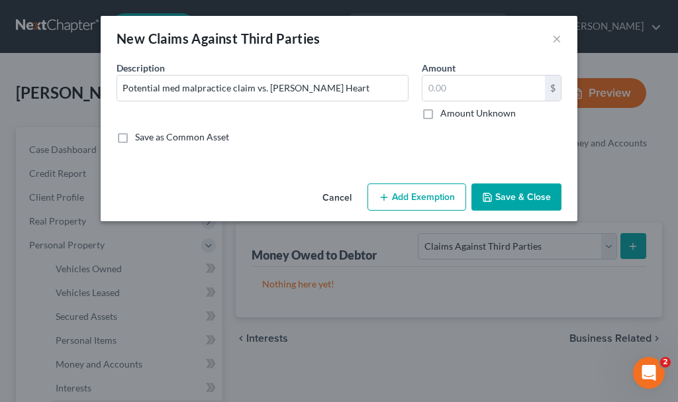
drag, startPoint x: 425, startPoint y: 111, endPoint x: 492, endPoint y: 185, distance: 100.4
click at [440, 112] on label "Amount Unknown" at bounding box center [478, 113] width 76 height 13
click at [446, 112] on input "Amount Unknown" at bounding box center [450, 111] width 9 height 9
checkbox input "true"
type input "0.00"
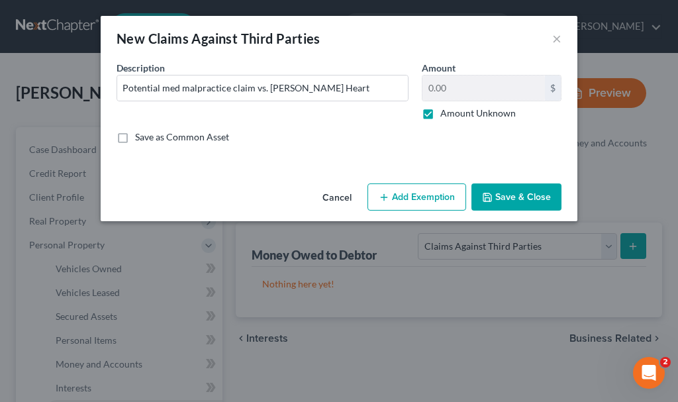
click at [432, 192] on button "Add Exemption" at bounding box center [417, 197] width 99 height 28
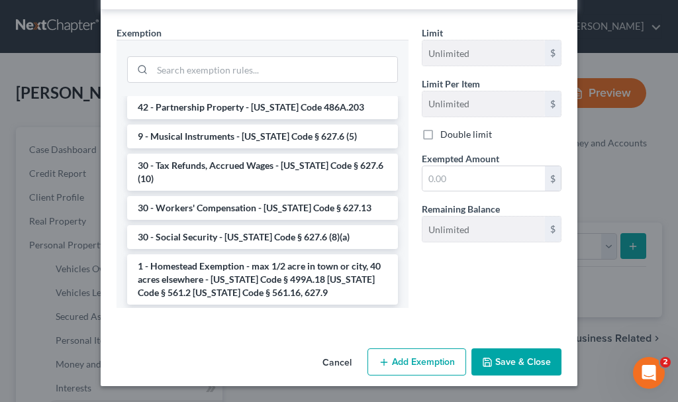
scroll to position [1431, 0]
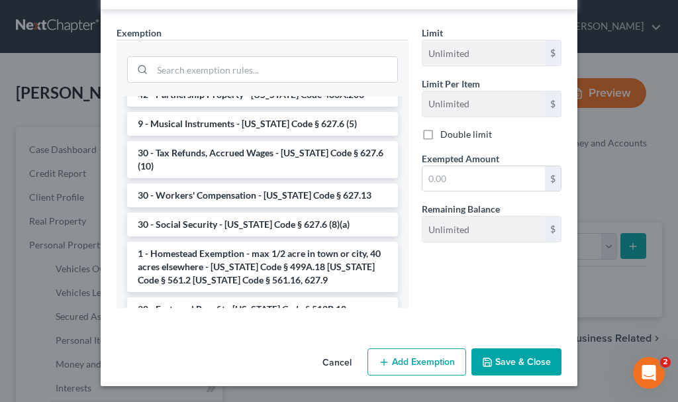
click at [335, 360] on button "Cancel" at bounding box center [337, 363] width 50 height 26
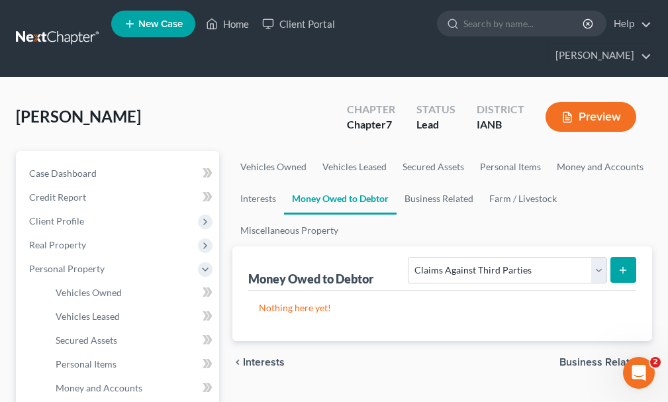
click at [622, 265] on icon "submit" at bounding box center [623, 270] width 11 height 11
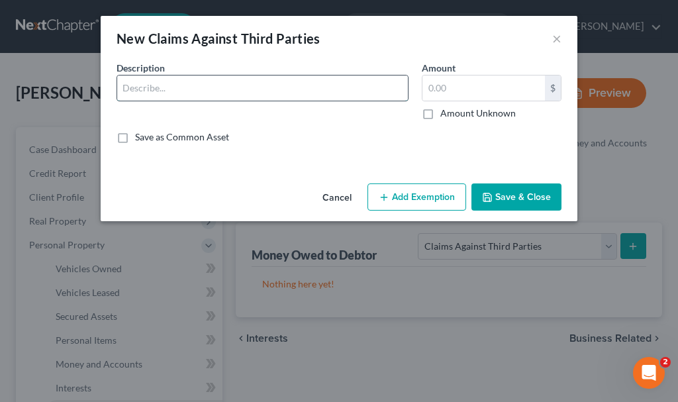
click at [173, 88] on input "text" at bounding box center [262, 88] width 291 height 25
type input "Potential med malpractice claim vs. [PERSON_NAME] Heart"
drag, startPoint x: 430, startPoint y: 113, endPoint x: 481, endPoint y: 201, distance: 101.8
click at [440, 119] on label "Amount Unknown" at bounding box center [478, 113] width 76 height 13
click at [446, 115] on input "Amount Unknown" at bounding box center [450, 111] width 9 height 9
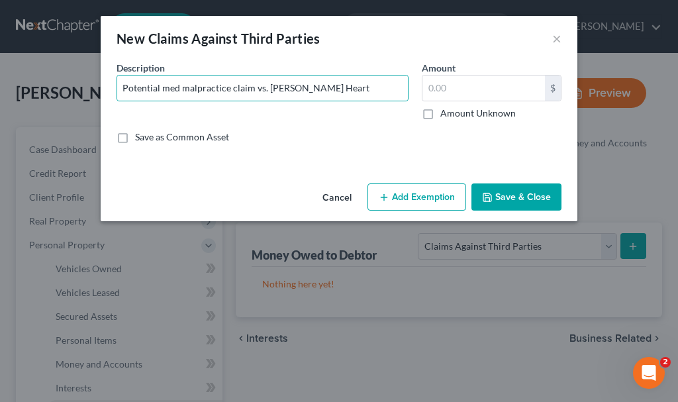
checkbox input "true"
type input "0.00"
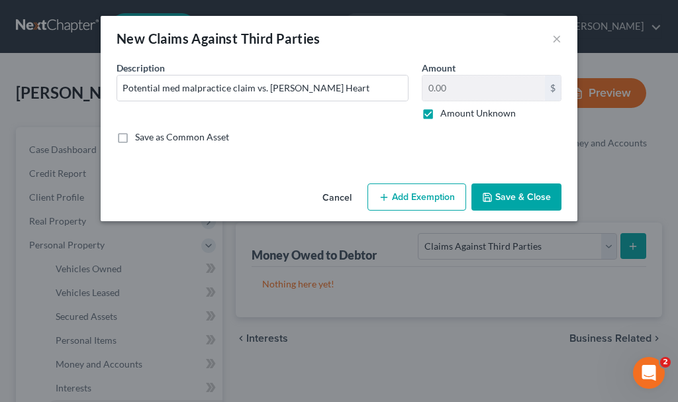
click at [493, 195] on icon "button" at bounding box center [487, 197] width 11 height 11
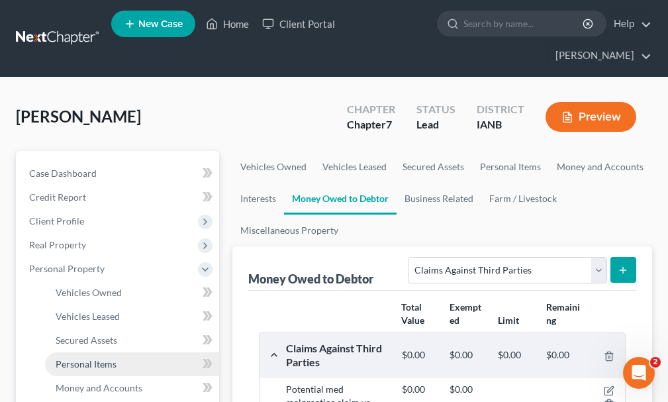
click at [98, 358] on span "Personal Items" at bounding box center [86, 363] width 61 height 11
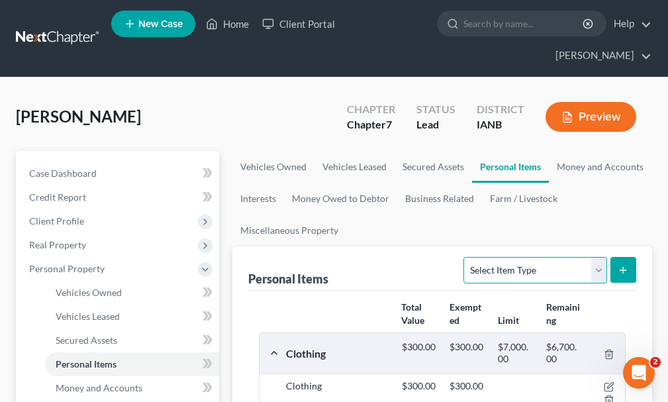
click at [518, 257] on select "Select Item Type Clothing Collectibles Of Value Electronics Firearms Household …" at bounding box center [535, 270] width 143 height 26
select select "household_goods"
click at [466, 257] on select "Select Item Type Clothing Collectibles Of Value Electronics Firearms Household …" at bounding box center [535, 270] width 143 height 26
click at [613, 257] on button "submit" at bounding box center [624, 270] width 26 height 26
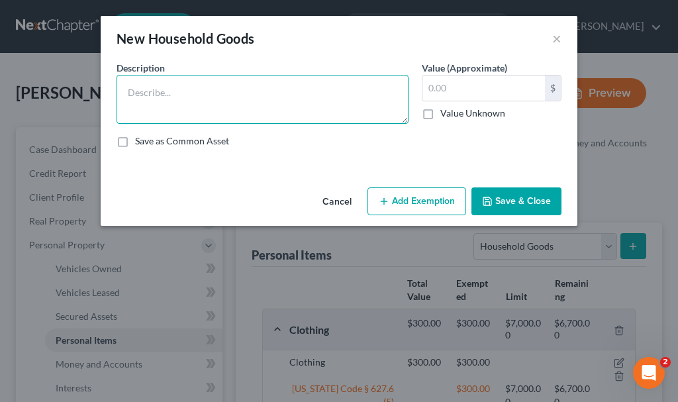
click at [199, 101] on textarea at bounding box center [263, 99] width 292 height 49
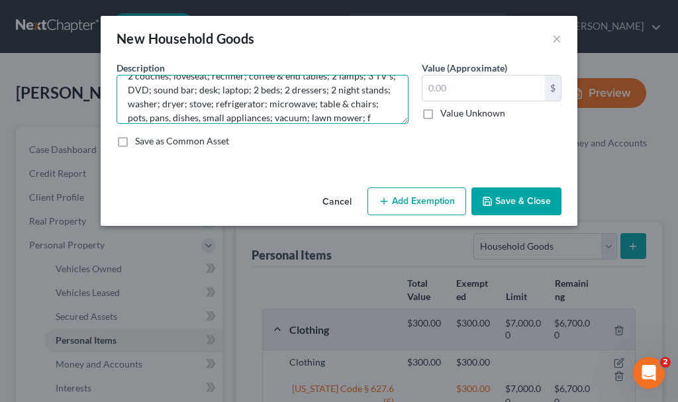
scroll to position [30, 0]
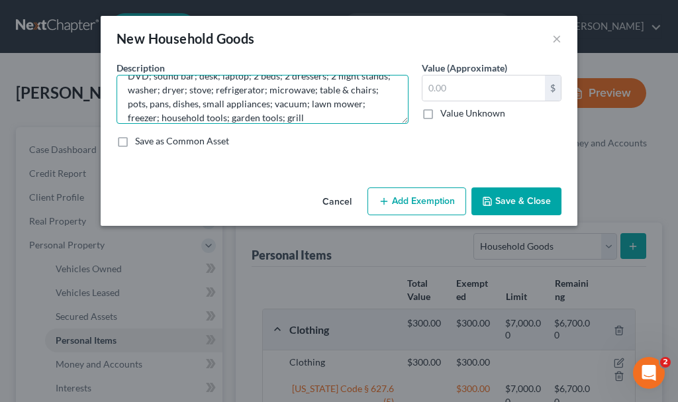
type textarea "2 couches; loveseat; recliner; coffee & end tables; 2 lamps; 3 TV's; DVD; sound…"
type input "2,000"
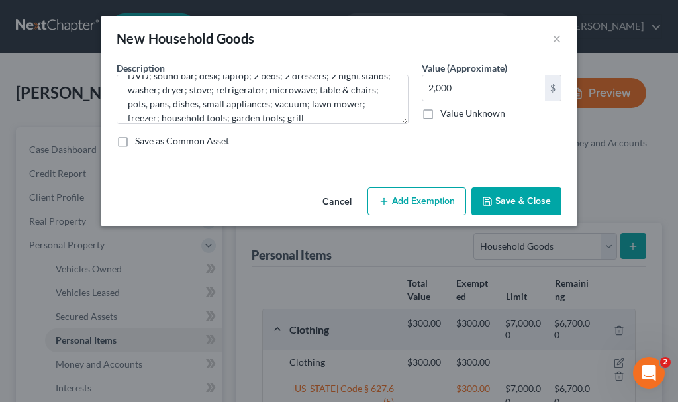
click at [431, 201] on button "Add Exemption" at bounding box center [417, 201] width 99 height 28
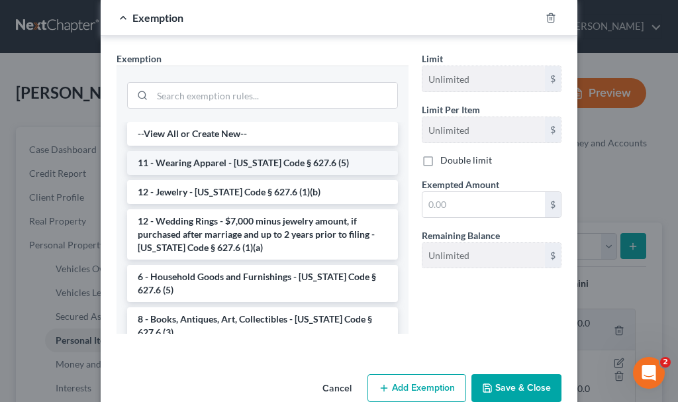
scroll to position [196, 0]
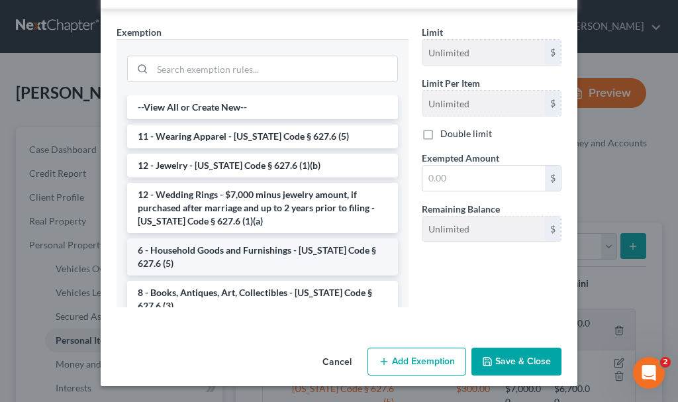
click at [221, 250] on li "6 - Household Goods and Furnishings - [US_STATE] Code § 627.6 (5)" at bounding box center [262, 256] width 271 height 37
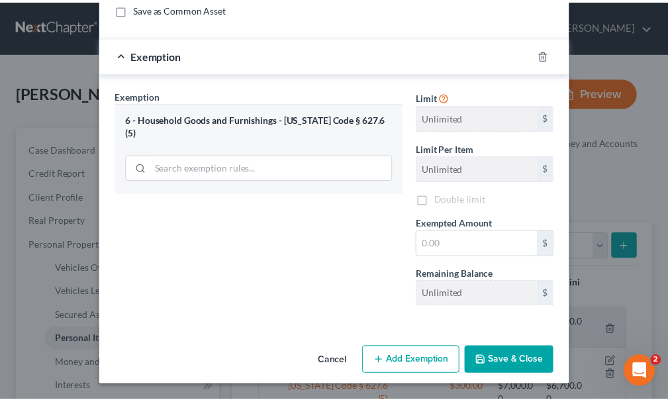
scroll to position [132, 0]
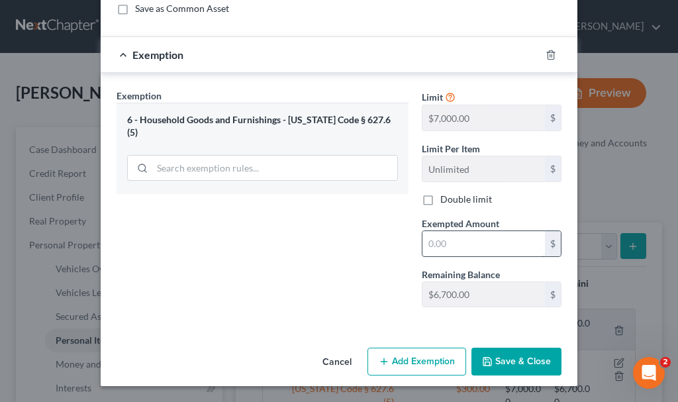
click at [446, 239] on input "text" at bounding box center [484, 243] width 123 height 25
type input "2,000"
click at [501, 359] on button "Save & Close" at bounding box center [517, 362] width 90 height 28
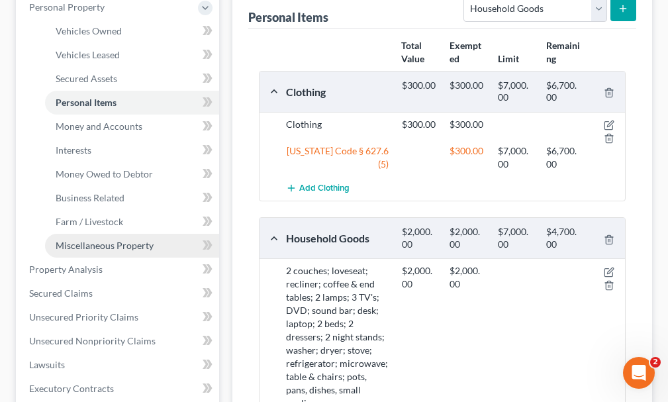
scroll to position [265, 0]
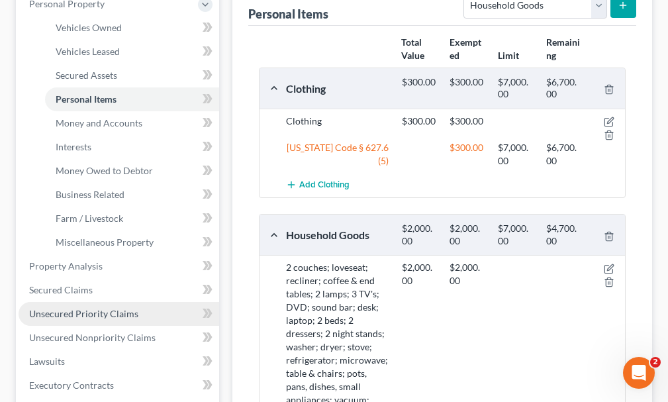
click at [85, 308] on span "Unsecured Priority Claims" at bounding box center [83, 313] width 109 height 11
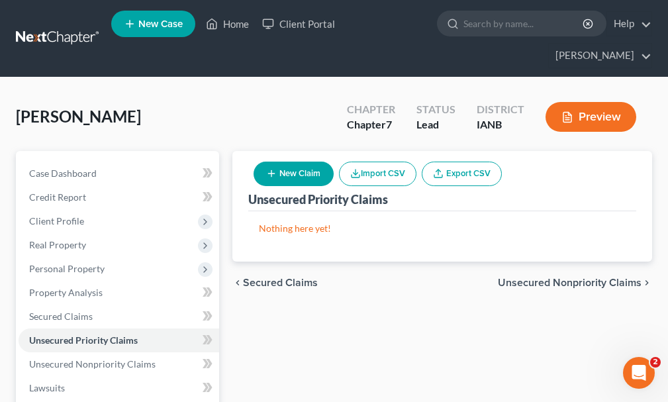
click at [297, 162] on button "New Claim" at bounding box center [294, 174] width 80 height 25
select select "0"
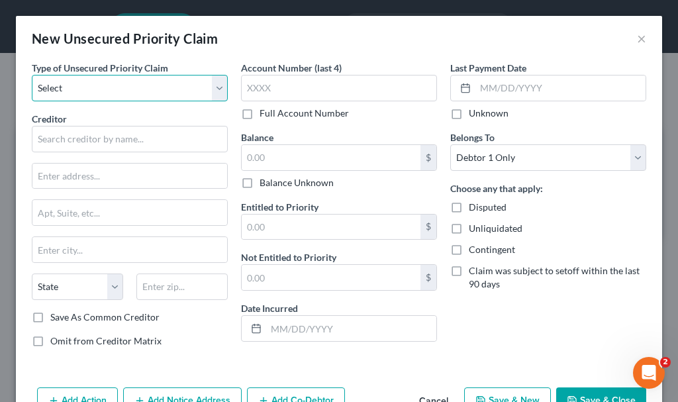
click at [90, 85] on select "Select Taxes & Other Government Units Domestic Support Obligations Extensions o…" at bounding box center [130, 88] width 196 height 26
select select "1"
click at [32, 75] on select "Select Taxes & Other Government Units Domestic Support Obligations Extensions o…" at bounding box center [130, 88] width 196 height 26
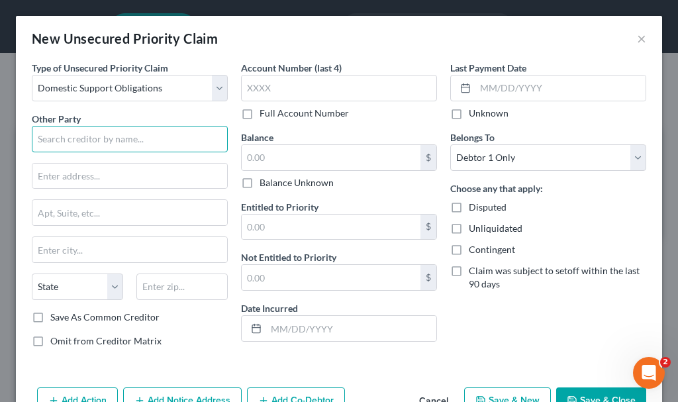
click at [85, 134] on input "text" at bounding box center [130, 139] width 196 height 26
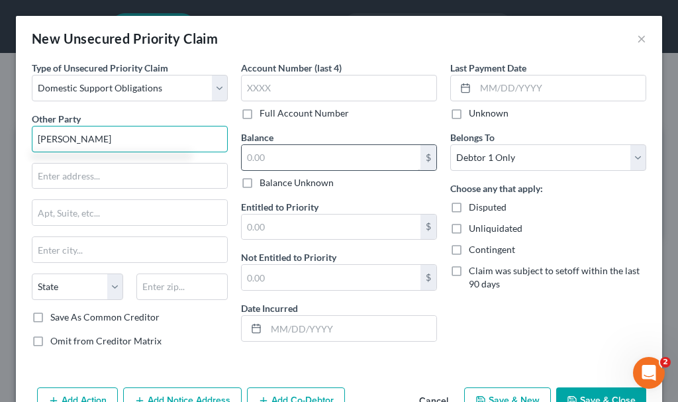
type input "[PERSON_NAME]"
click at [272, 158] on input "text" at bounding box center [331, 157] width 179 height 25
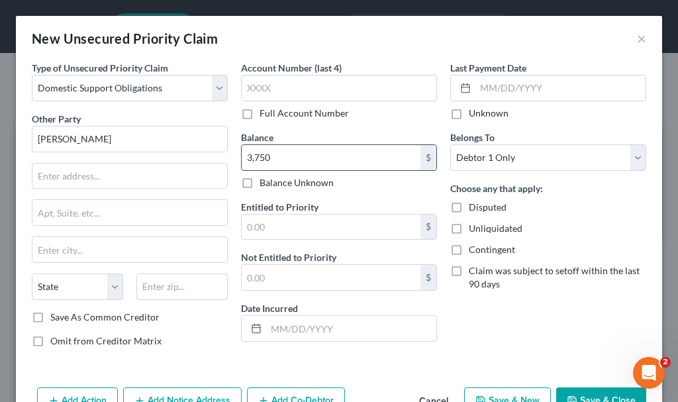
type input "3,750"
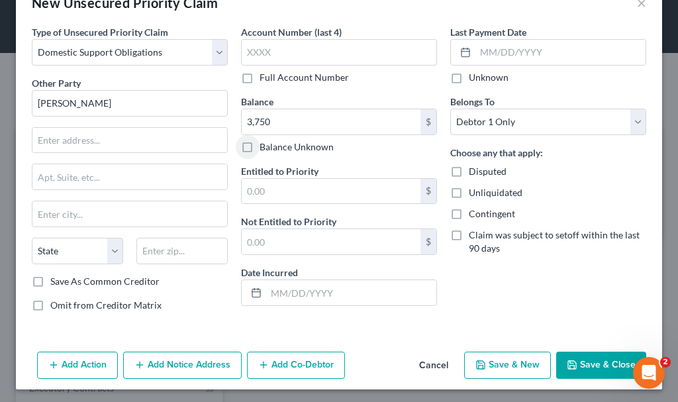
scroll to position [39, 0]
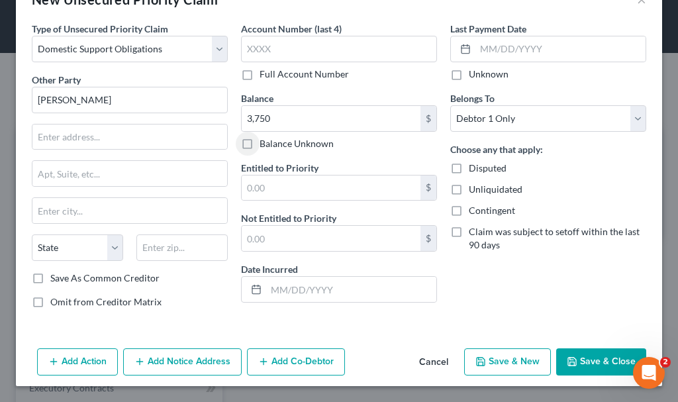
click at [215, 360] on button "Add Notice Address" at bounding box center [182, 362] width 119 height 28
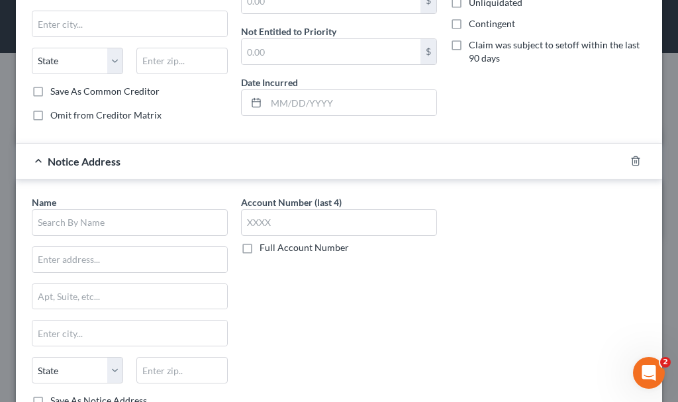
scroll to position [238, 0]
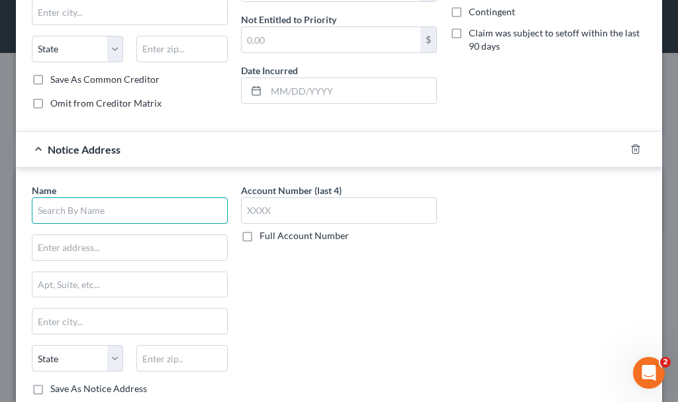
click at [84, 211] on input "text" at bounding box center [130, 210] width 196 height 26
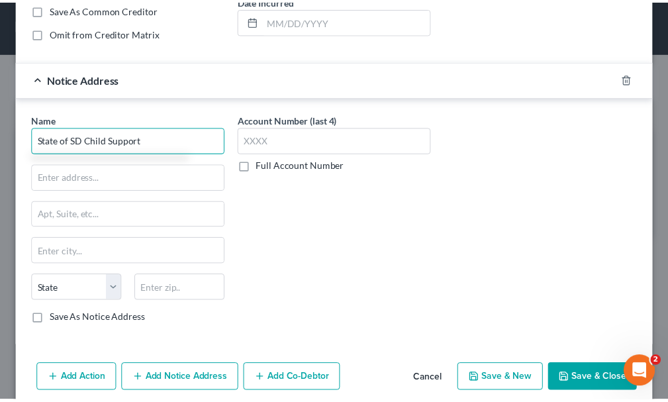
scroll to position [325, 0]
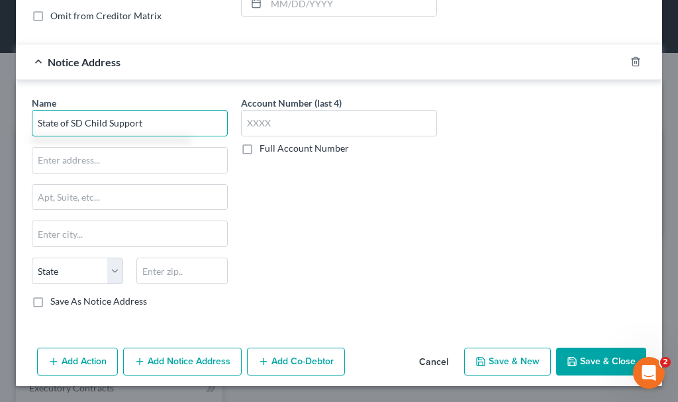
type input "State of SD Child Support"
click at [589, 358] on button "Save & Close" at bounding box center [601, 362] width 90 height 28
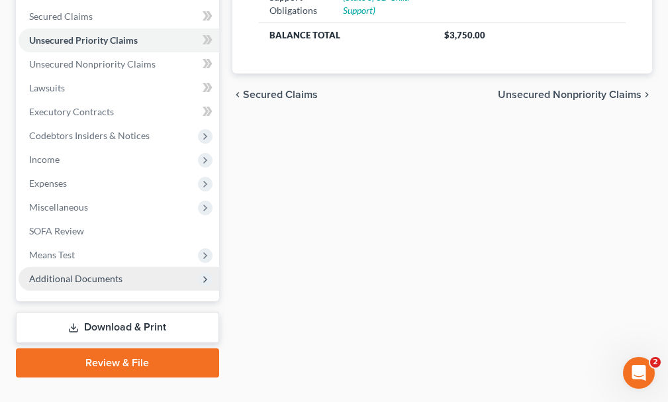
scroll to position [302, 0]
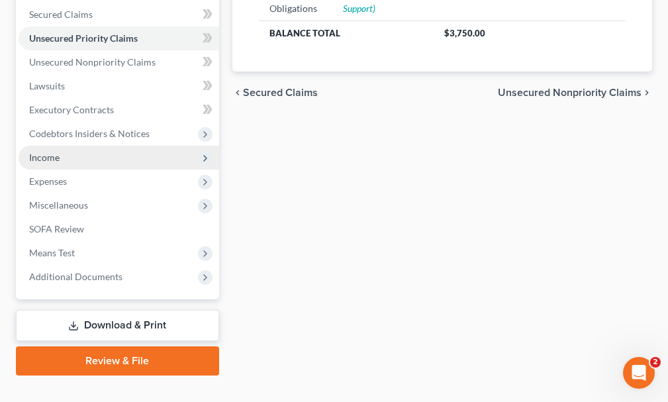
click at [38, 152] on span "Income" at bounding box center [44, 157] width 30 height 11
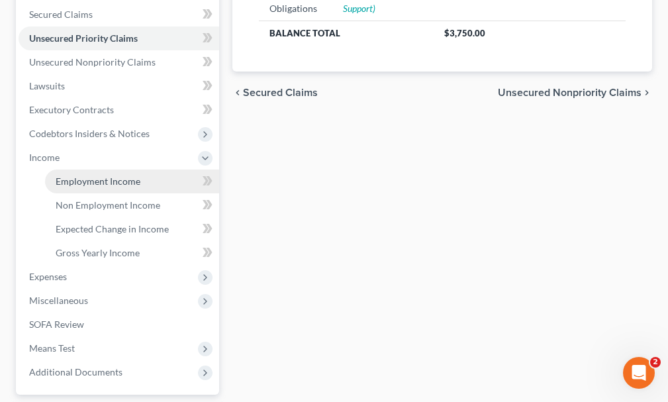
click at [86, 176] on span "Employment Income" at bounding box center [98, 181] width 85 height 11
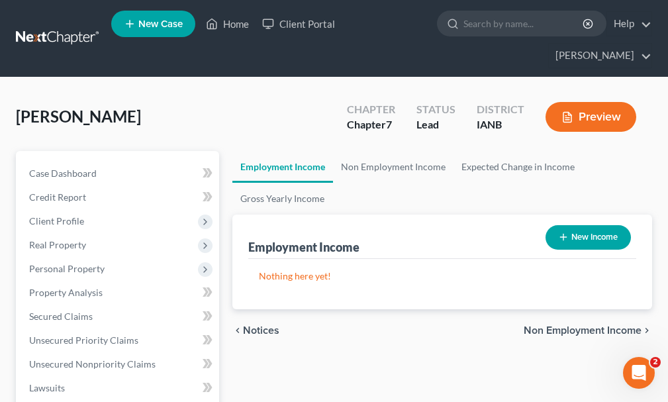
click at [593, 225] on button "New Income" at bounding box center [588, 237] width 85 height 25
select select "0"
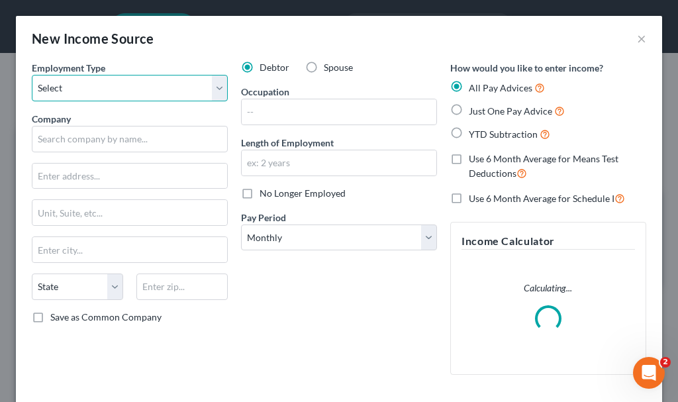
click at [80, 83] on select "Select Full or [DEMOGRAPHIC_DATA] Employment Self Employment" at bounding box center [130, 88] width 196 height 26
select select "0"
click at [32, 75] on select "Select Full or [DEMOGRAPHIC_DATA] Employment Self Employment" at bounding box center [130, 88] width 196 height 26
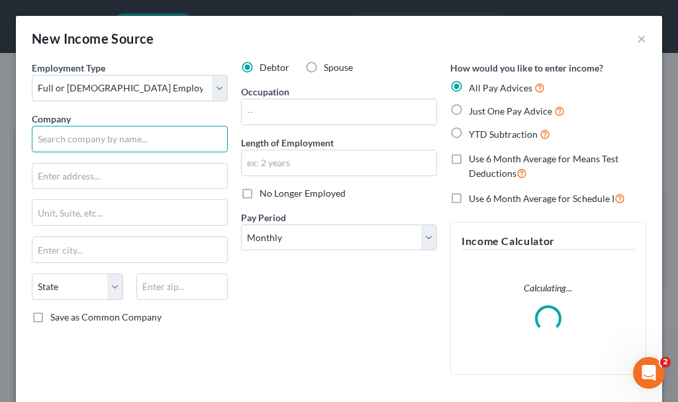
click at [93, 139] on input "text" at bounding box center [130, 139] width 196 height 26
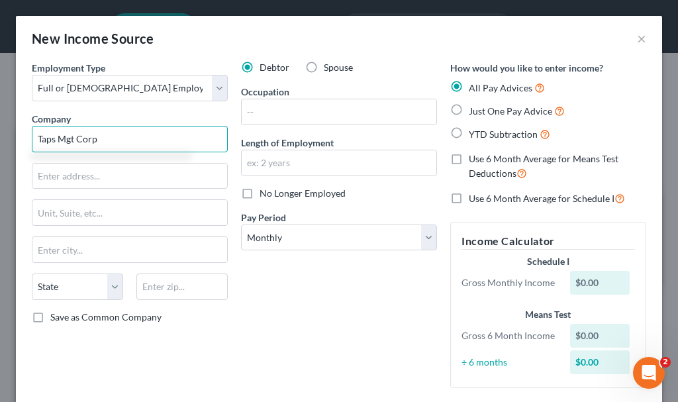
type input "Taps Mgt Corp"
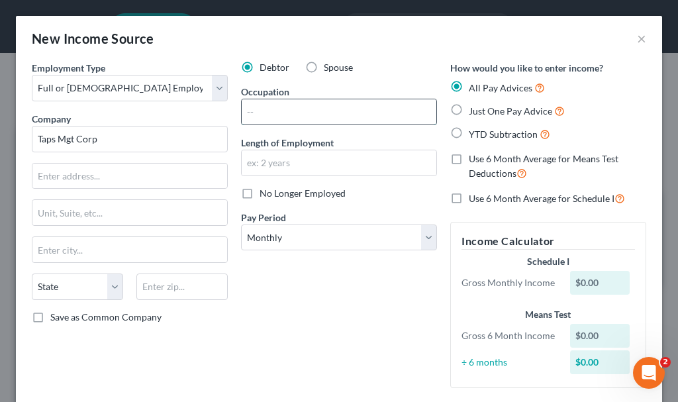
click at [305, 121] on input "text" at bounding box center [339, 111] width 195 height 25
type input "restaurant general mgr"
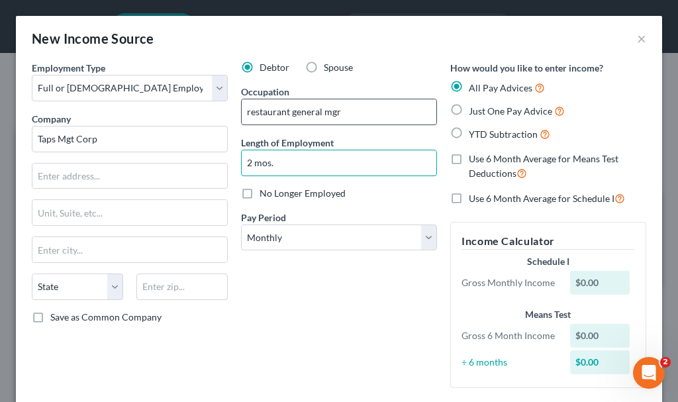
type input "2 mos."
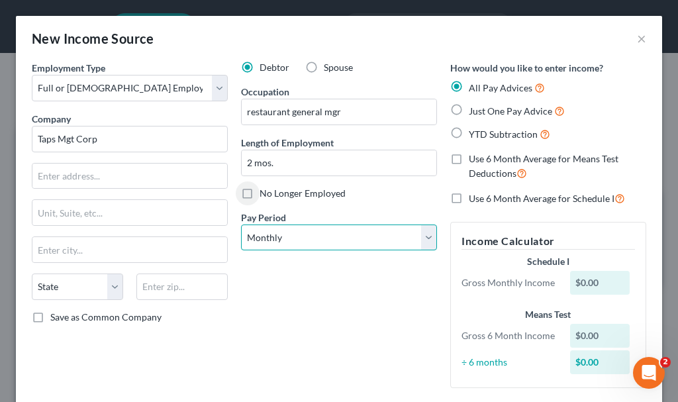
click at [301, 229] on select "Select Monthly Twice Monthly Every Other Week Weekly" at bounding box center [339, 238] width 196 height 26
select select "2"
click at [241, 225] on select "Select Monthly Twice Monthly Every Other Week Weekly" at bounding box center [339, 238] width 196 height 26
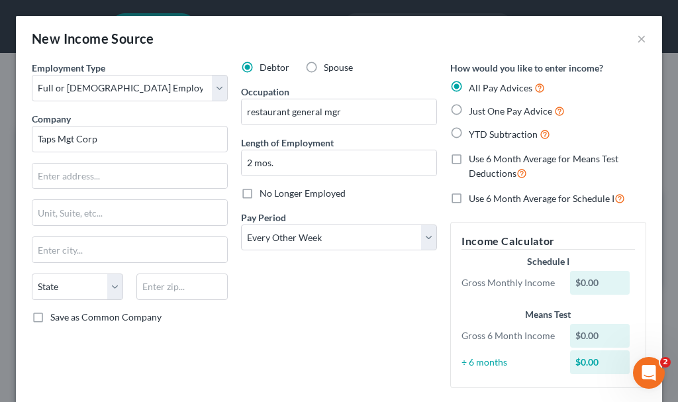
click at [469, 105] on label "Just One Pay Advice" at bounding box center [517, 110] width 96 height 15
click at [474, 105] on input "Just One Pay Advice" at bounding box center [478, 107] width 9 height 9
radio input "true"
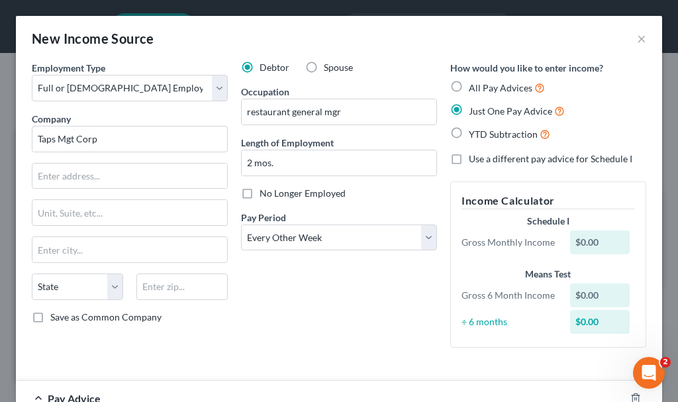
click at [469, 156] on label "Use a different pay advice for Schedule I" at bounding box center [551, 158] width 164 height 13
click at [474, 156] on input "Use a different pay advice for Schedule I" at bounding box center [478, 156] width 9 height 9
checkbox input "true"
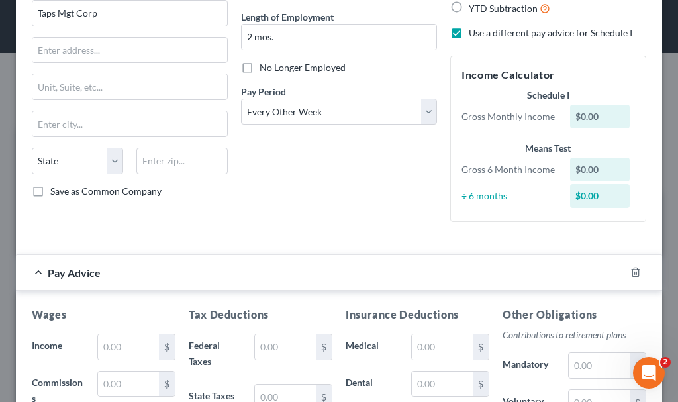
scroll to position [438, 0]
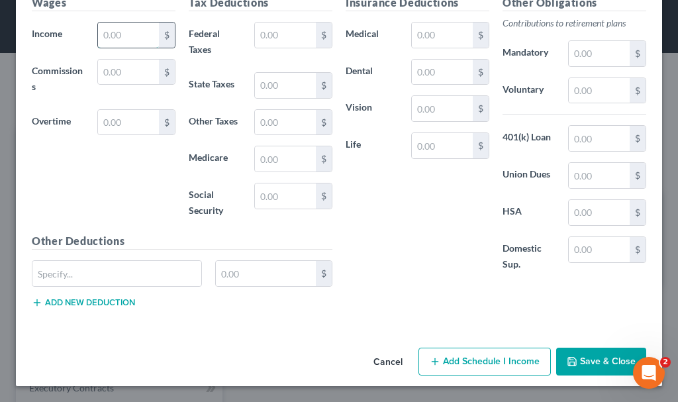
click at [134, 35] on input "text" at bounding box center [128, 35] width 61 height 25
type input "1,900"
click at [470, 363] on button "Add Schedule I Income" at bounding box center [485, 362] width 132 height 28
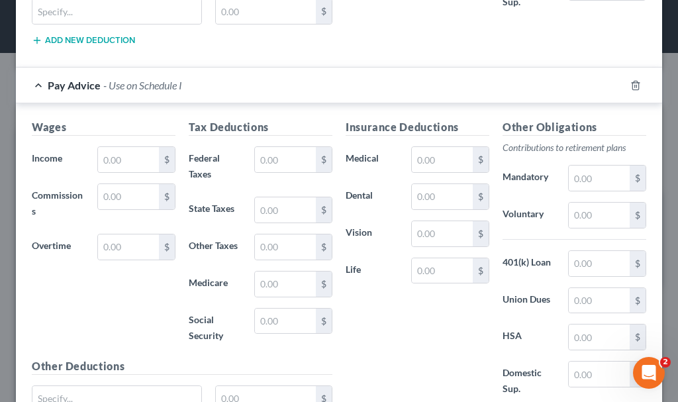
scroll to position [740, 0]
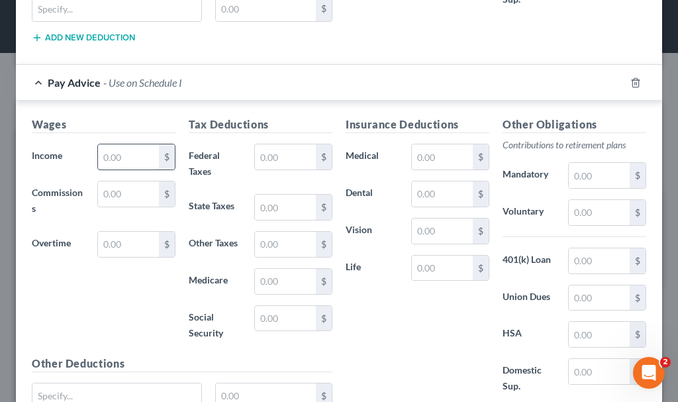
click at [130, 152] on input "text" at bounding box center [128, 156] width 61 height 25
type input "1,900"
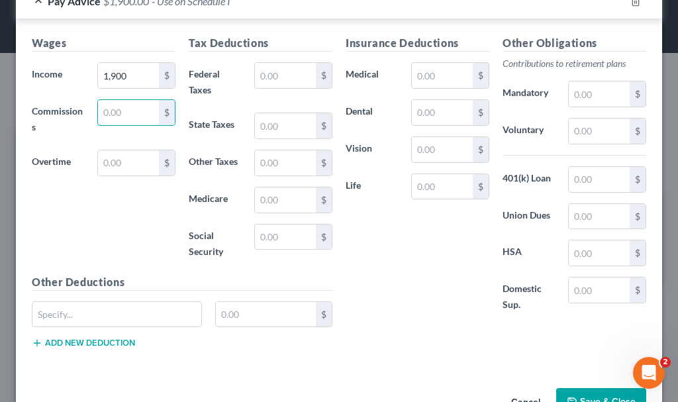
scroll to position [862, 0]
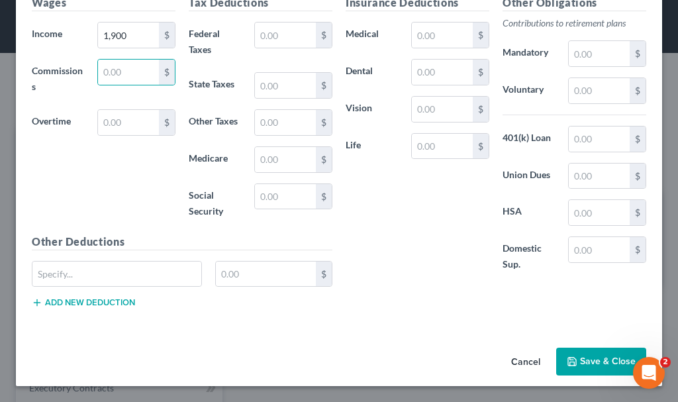
click at [583, 358] on button "Save & Close" at bounding box center [601, 362] width 90 height 28
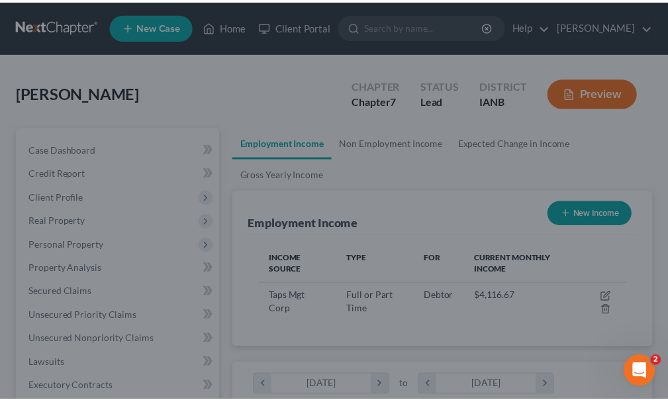
scroll to position [183, 393]
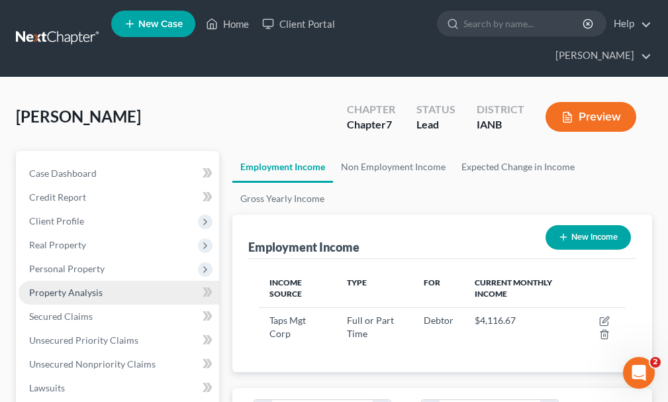
click at [125, 281] on link "Property Analysis" at bounding box center [119, 293] width 201 height 24
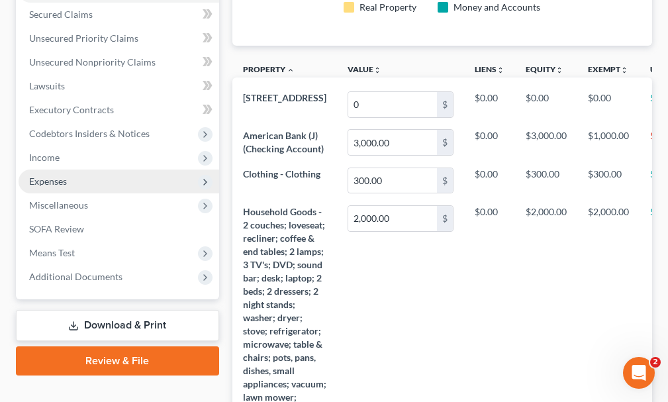
click at [53, 176] on span "Expenses" at bounding box center [48, 181] width 38 height 11
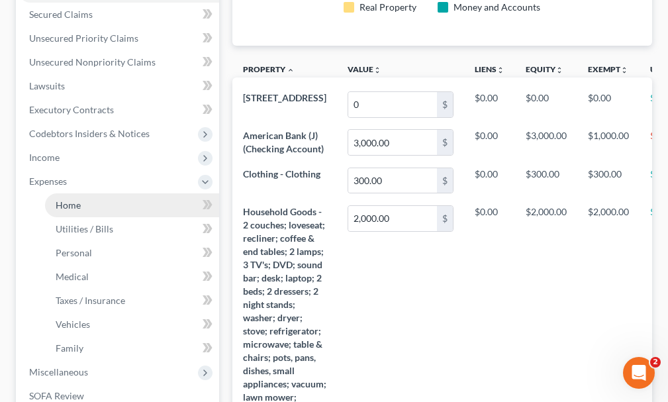
click at [68, 199] on span "Home" at bounding box center [68, 204] width 25 height 11
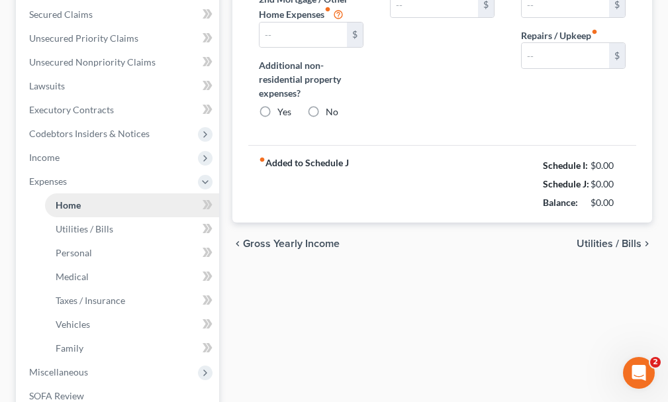
type input "0.00"
radio input "true"
type input "0.00"
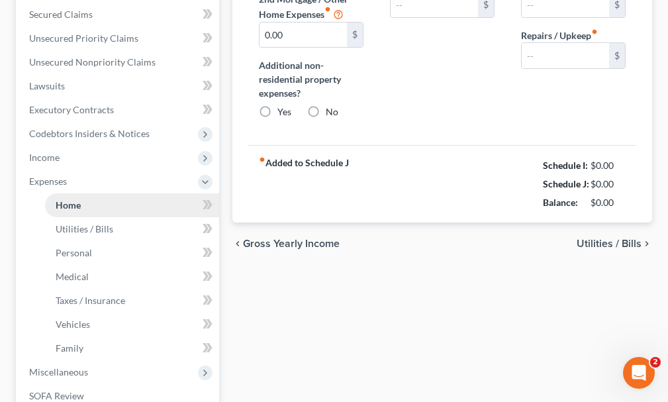
type input "0.00"
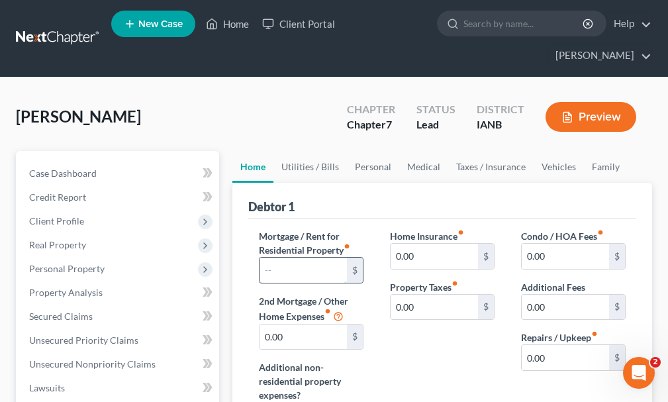
click at [300, 258] on input "text" at bounding box center [303, 270] width 87 height 25
type input "900"
type input "100"
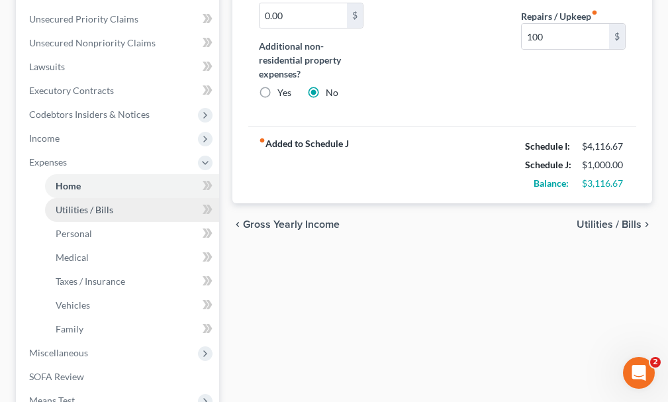
click at [70, 204] on span "Utilities / Bills" at bounding box center [85, 209] width 58 height 11
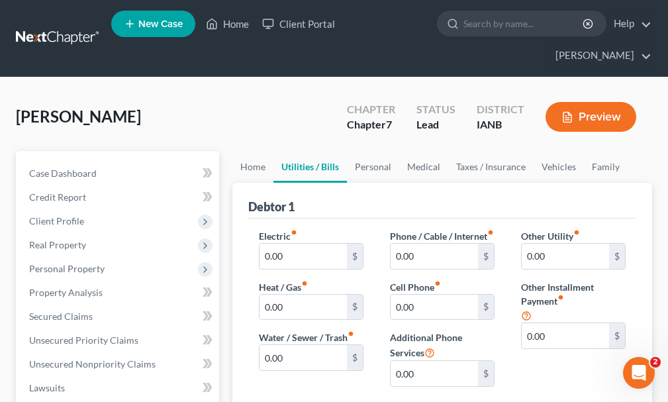
click at [314, 229] on div "Electric fiber_manual_record 0.00 $" at bounding box center [311, 249] width 105 height 40
click at [299, 244] on input "0.00" at bounding box center [303, 256] width 87 height 25
type input "150.00"
type input "325"
type input "250"
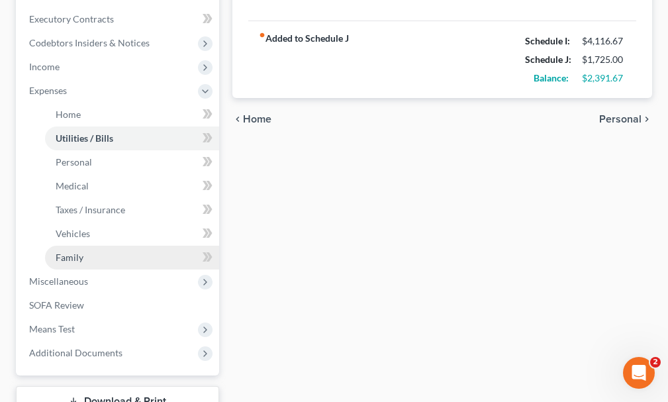
scroll to position [397, 0]
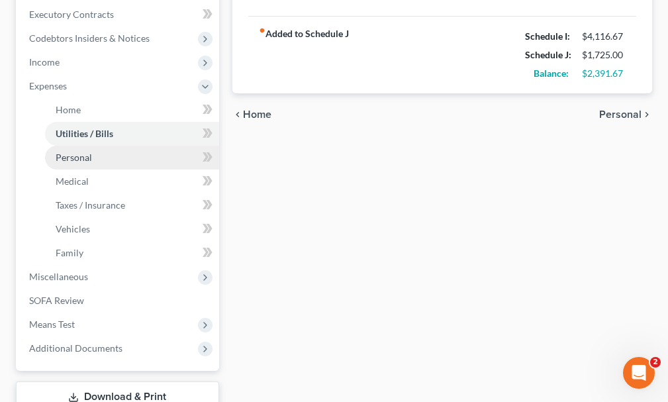
click at [77, 152] on span "Personal" at bounding box center [74, 157] width 36 height 11
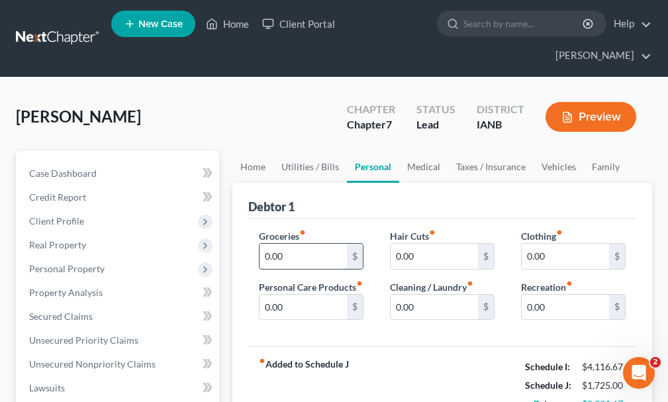
click at [296, 244] on input "0.00" at bounding box center [303, 256] width 87 height 25
type input "600"
type input "150"
type input "50"
type input "100"
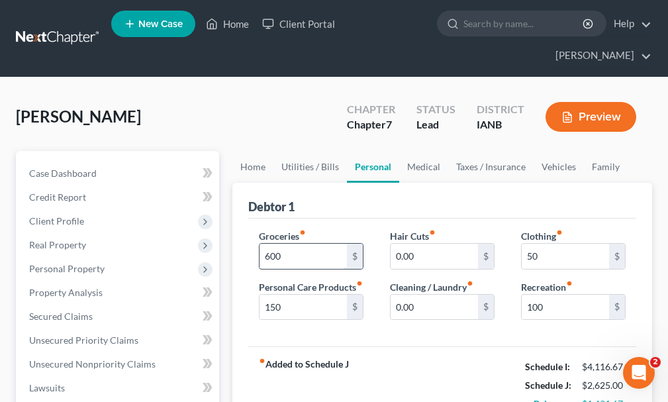
scroll to position [234, 0]
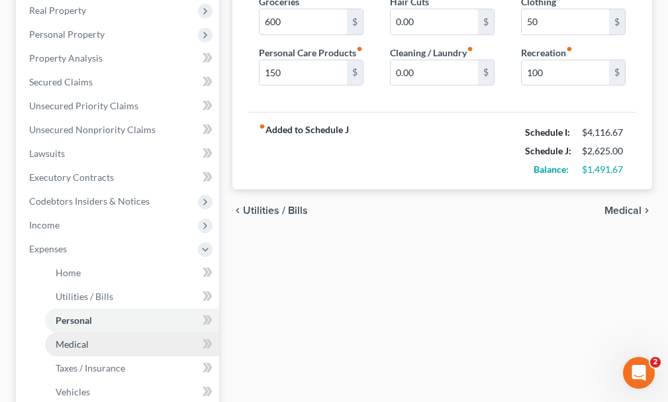
click at [84, 338] on span "Medical" at bounding box center [72, 343] width 33 height 11
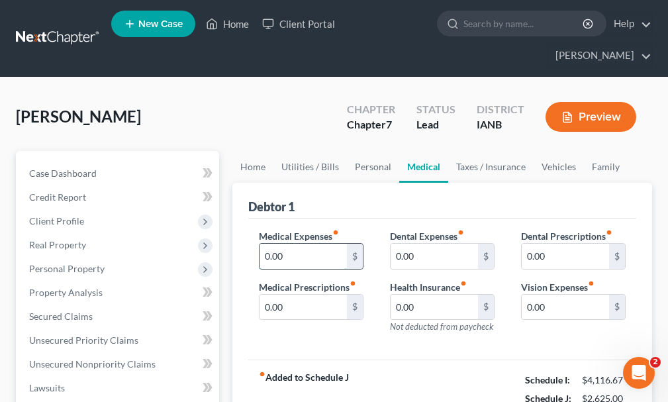
click at [300, 244] on input "0.00" at bounding box center [303, 256] width 87 height 25
type input "400"
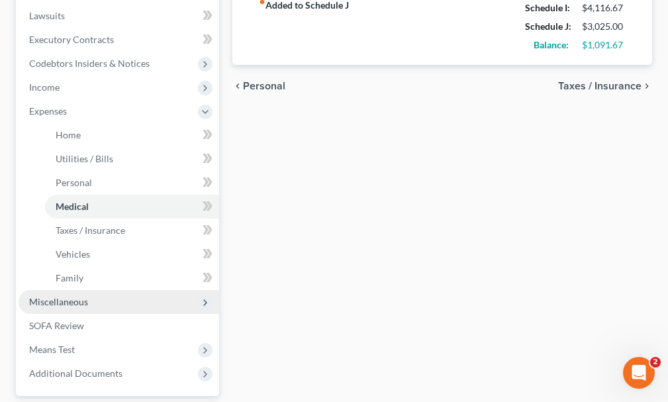
scroll to position [397, 0]
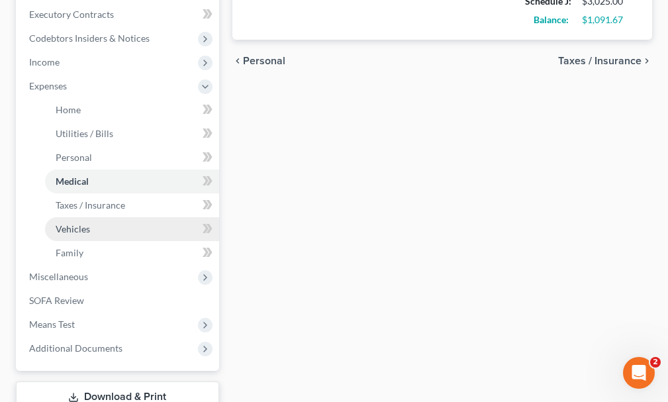
click at [77, 223] on span "Vehicles" at bounding box center [73, 228] width 34 height 11
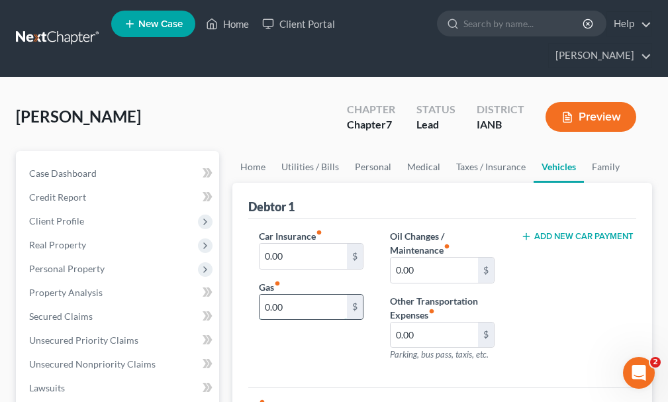
click at [305, 295] on input "0.00" at bounding box center [303, 307] width 87 height 25
type input "250.00"
click at [294, 244] on input "0.00" at bounding box center [303, 256] width 87 height 25
type input "108"
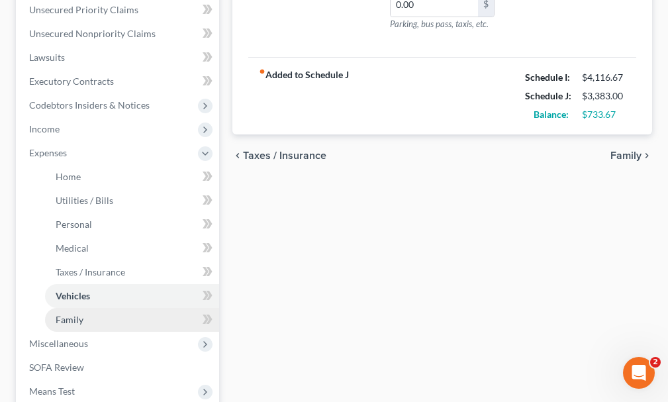
scroll to position [331, 0]
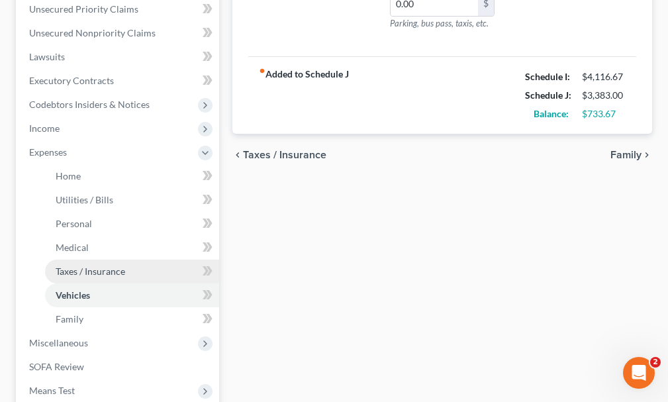
click at [85, 266] on span "Taxes / Insurance" at bounding box center [91, 271] width 70 height 11
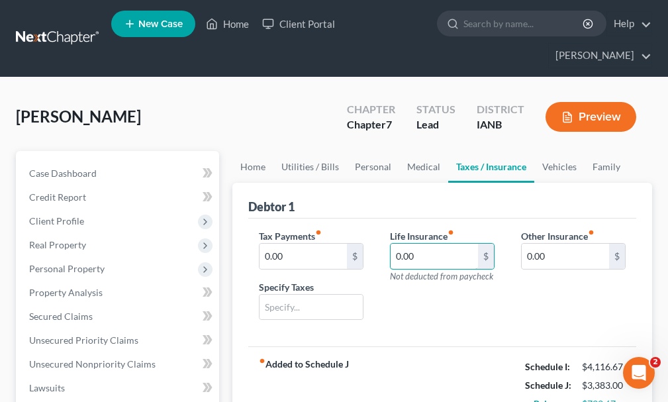
type input "30.00"
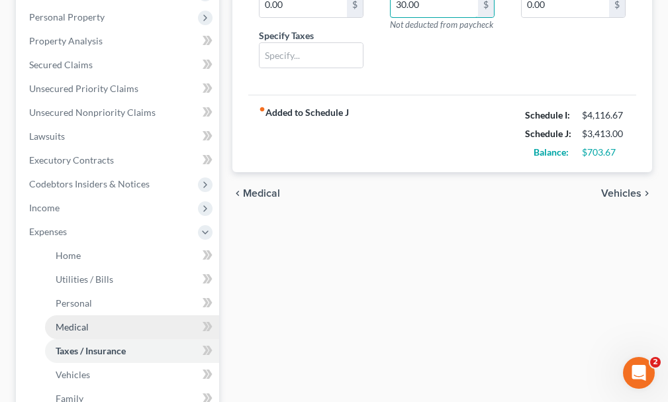
scroll to position [265, 0]
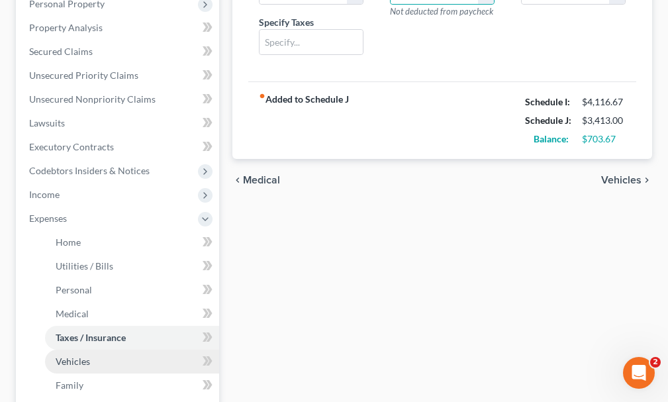
click at [76, 356] on span "Vehicles" at bounding box center [73, 361] width 34 height 11
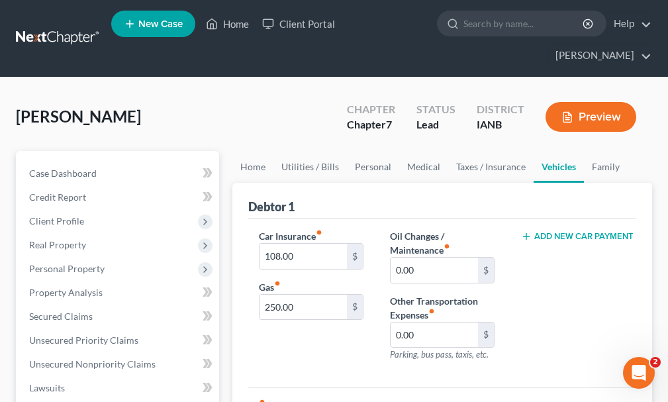
click at [591, 231] on button "Add New Car Payment" at bounding box center [573, 236] width 105 height 11
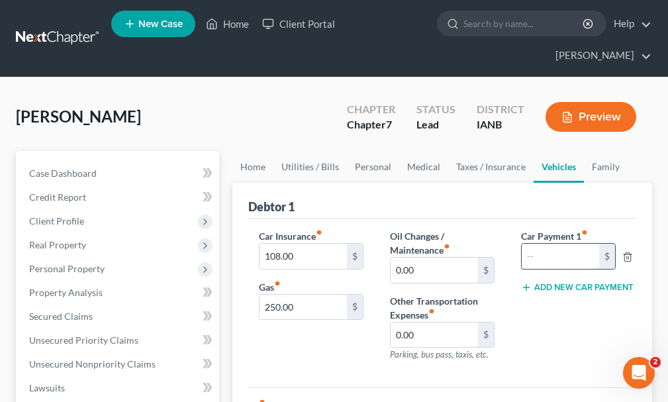
click at [563, 244] on input "text" at bounding box center [560, 256] width 77 height 25
type input "596"
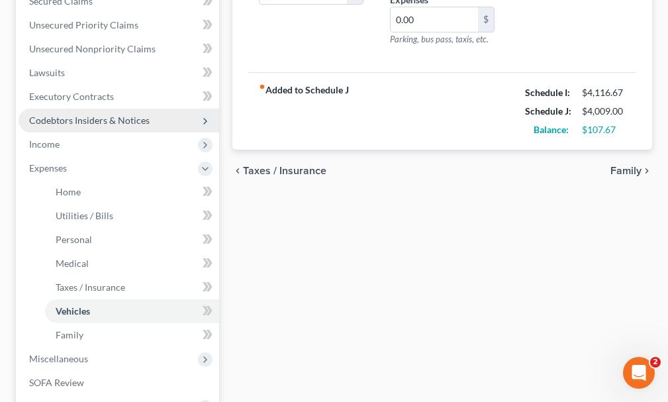
scroll to position [331, 0]
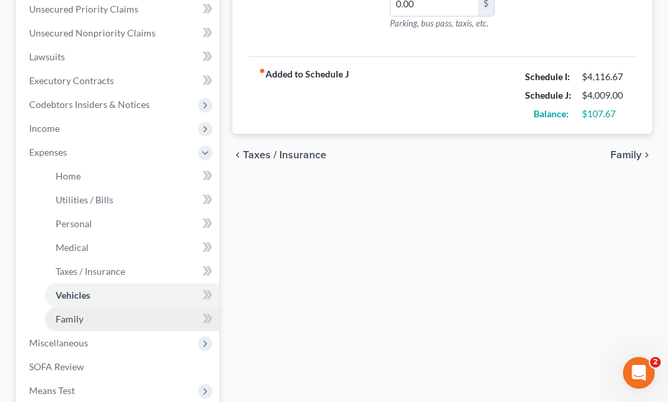
click at [74, 313] on span "Family" at bounding box center [70, 318] width 28 height 11
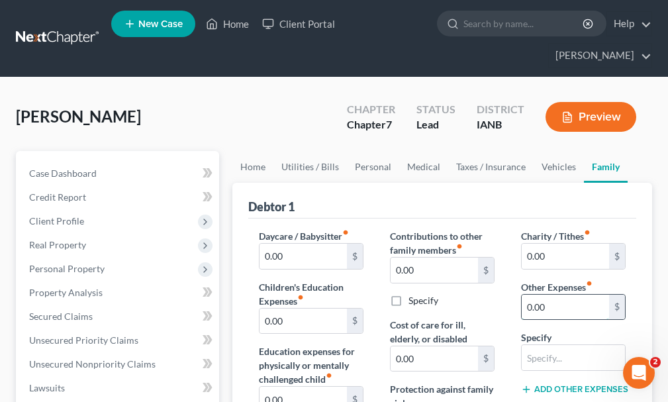
click at [569, 295] on input "0.00" at bounding box center [565, 307] width 87 height 25
type input "100.00"
type input "pet care"
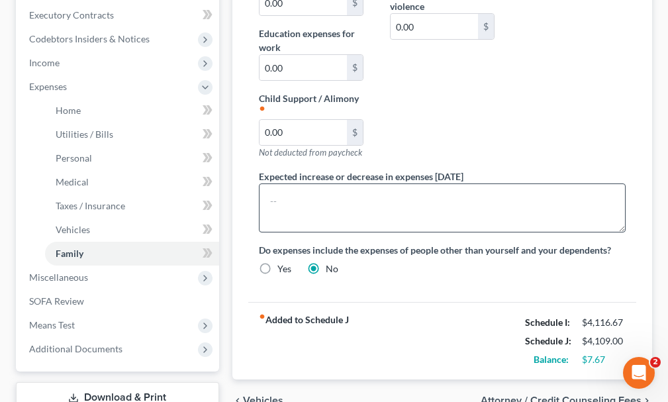
scroll to position [397, 0]
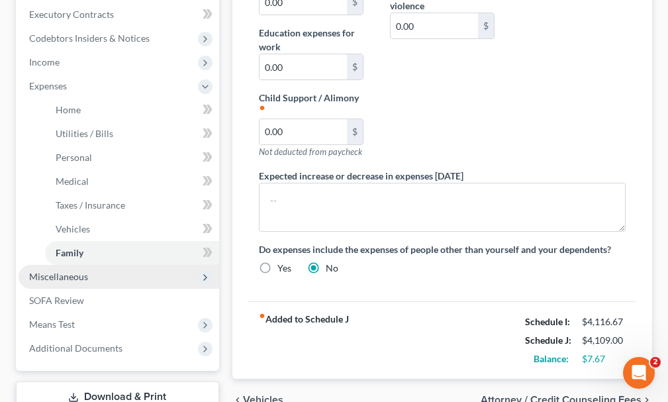
click at [55, 271] on span "Miscellaneous" at bounding box center [58, 276] width 59 height 11
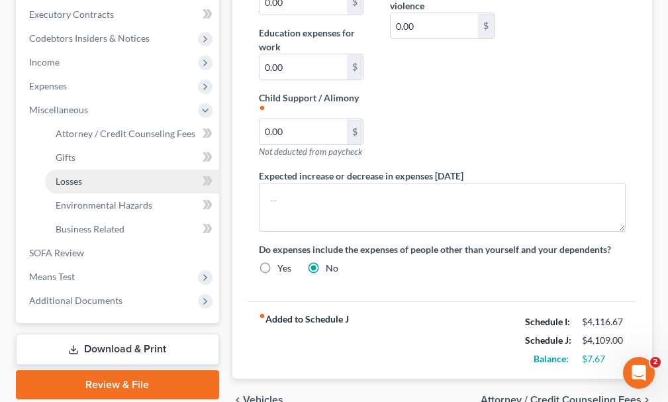
click at [64, 176] on span "Losses" at bounding box center [69, 181] width 26 height 11
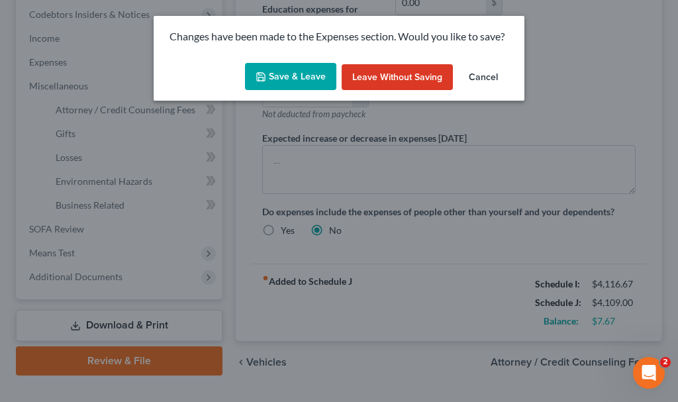
click at [269, 70] on button "Save & Leave" at bounding box center [290, 77] width 91 height 28
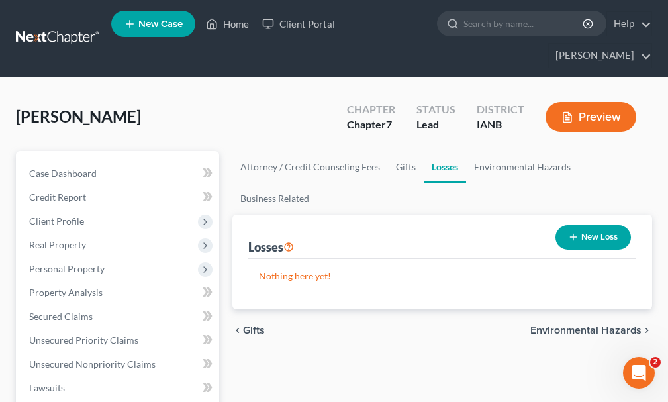
click at [607, 225] on button "New Loss" at bounding box center [594, 237] width 76 height 25
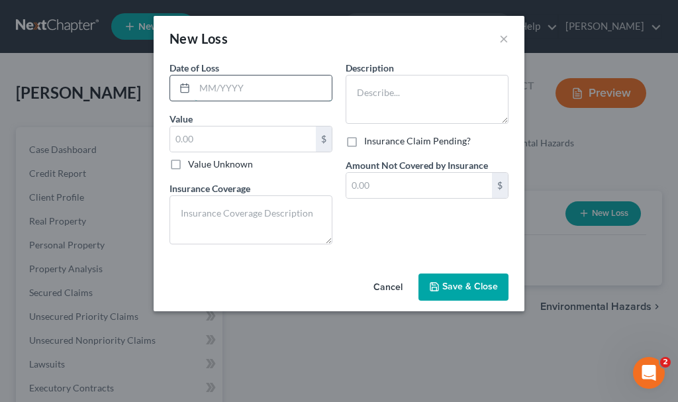
click at [236, 87] on input "text" at bounding box center [263, 88] width 137 height 25
type input "06/2025"
type input "90,000"
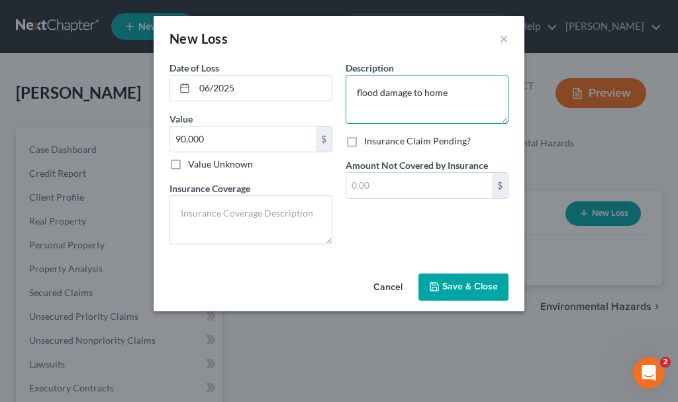
type textarea "flood damage to home"
click at [450, 285] on span "Save & Close" at bounding box center [470, 286] width 56 height 11
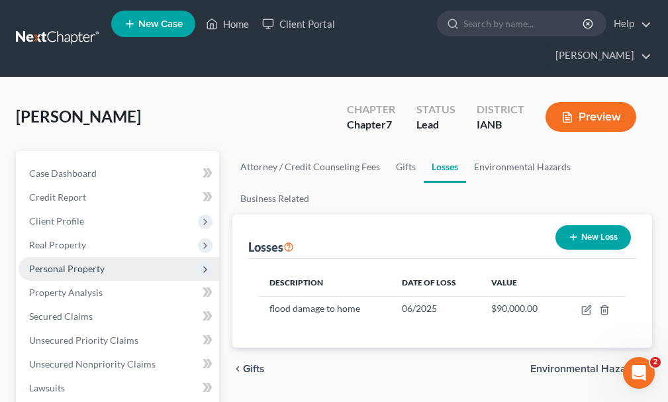
click at [63, 263] on span "Personal Property" at bounding box center [67, 268] width 76 height 11
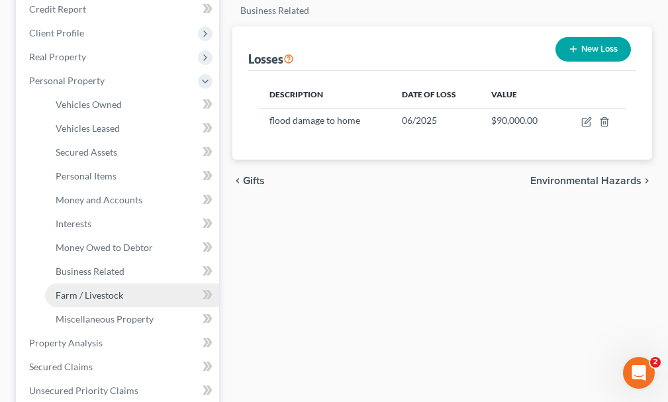
scroll to position [199, 0]
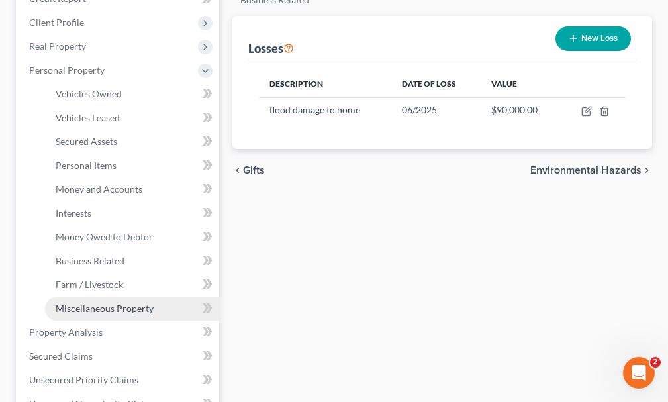
click at [79, 303] on span "Miscellaneous Property" at bounding box center [105, 308] width 98 height 11
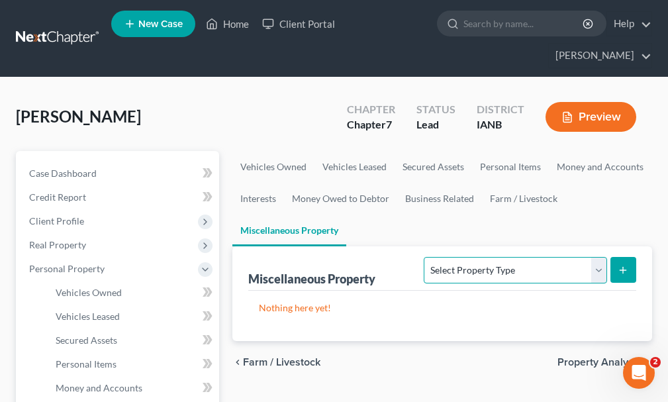
click at [533, 257] on select "Select Property Type Assigned for Creditor Benefit [DATE] Holding for Another N…" at bounding box center [515, 270] width 183 height 26
select select "holding_for_another"
click at [424, 257] on select "Select Property Type Assigned for Creditor Benefit [DATE] Holding for Another N…" at bounding box center [515, 270] width 183 height 26
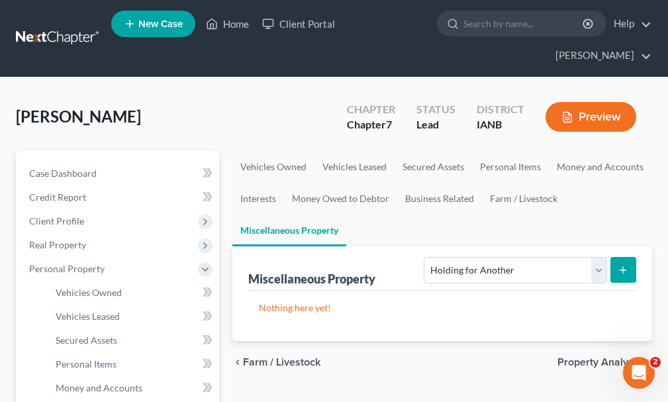
click at [627, 257] on button "submit" at bounding box center [624, 270] width 26 height 26
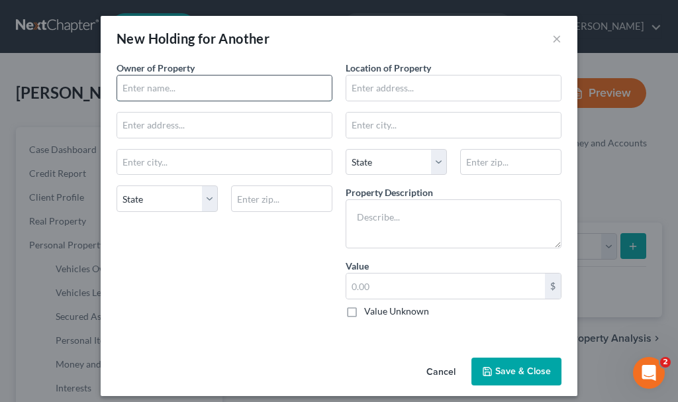
click at [153, 87] on input "text" at bounding box center [224, 88] width 215 height 25
type input "son"
click at [397, 87] on input "text" at bounding box center [453, 88] width 215 height 25
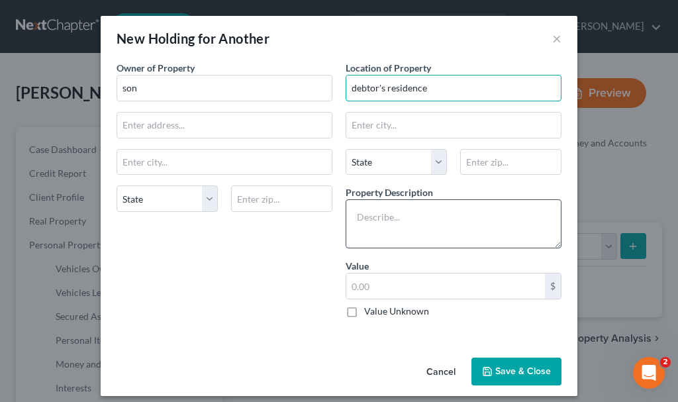
type input "debtor's residence"
click at [400, 226] on textarea at bounding box center [454, 223] width 216 height 49
type textarea "8x10 w/son's furniture over summer"
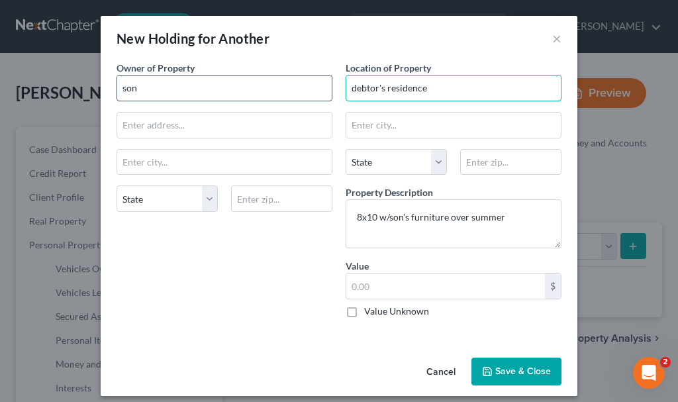
drag, startPoint x: 448, startPoint y: 88, endPoint x: 322, endPoint y: 85, distance: 126.5
click at [323, 85] on div "Owner of Property * son State [US_STATE] AK AR [GEOGRAPHIC_DATA] CA CO [GEOGRAP…" at bounding box center [339, 195] width 458 height 268
type input "[GEOGRAPHIC_DATA] [GEOGRAPHIC_DATA]"
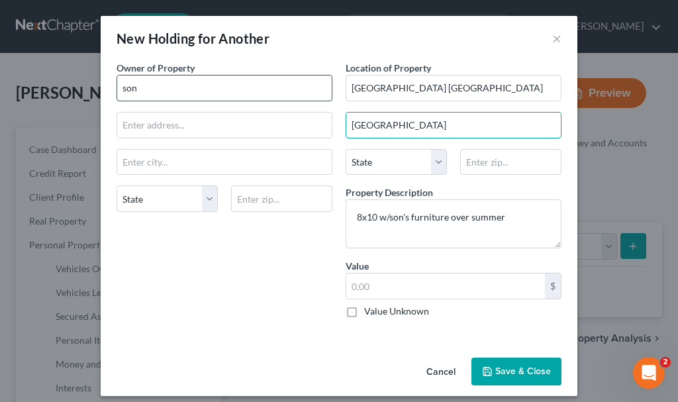
type input "[GEOGRAPHIC_DATA]"
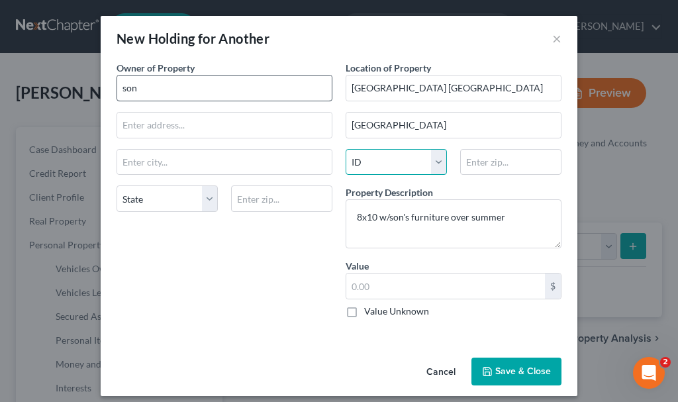
select select "16"
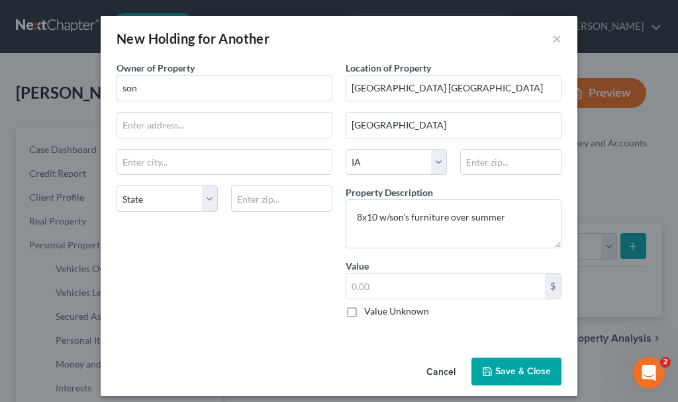
click at [364, 311] on label "Value Unknown" at bounding box center [396, 311] width 65 height 13
click at [370, 311] on input "Value Unknown" at bounding box center [374, 309] width 9 height 9
checkbox input "true"
type input "0.00"
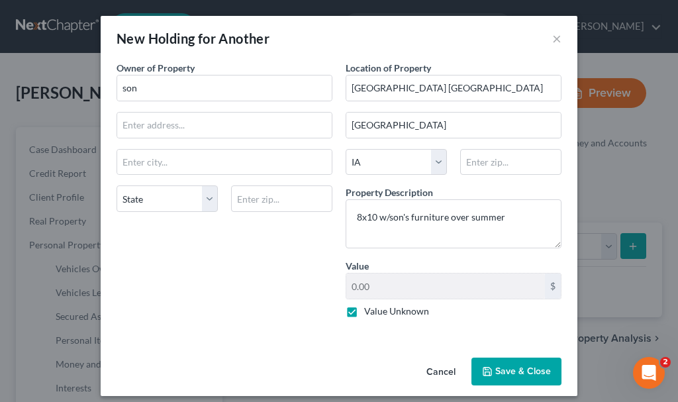
click at [497, 372] on button "Save & Close" at bounding box center [517, 372] width 90 height 28
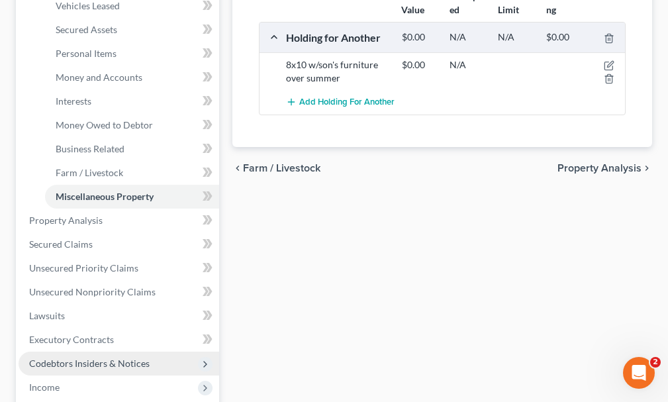
scroll to position [331, 0]
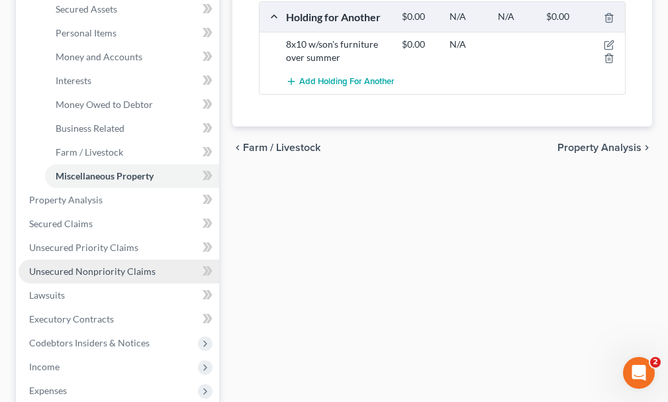
click at [115, 266] on span "Unsecured Nonpriority Claims" at bounding box center [92, 271] width 126 height 11
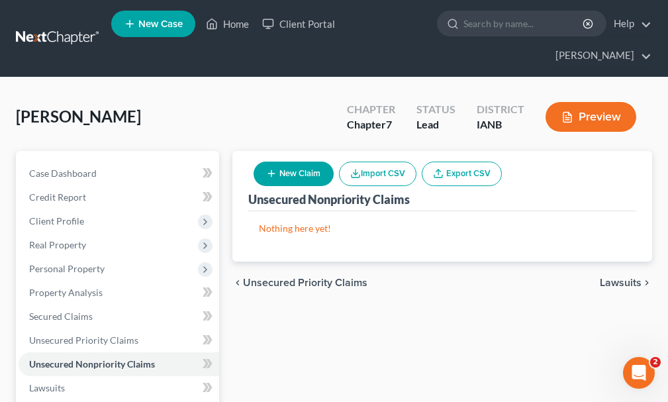
click at [311, 162] on button "New Claim" at bounding box center [294, 174] width 80 height 25
select select "0"
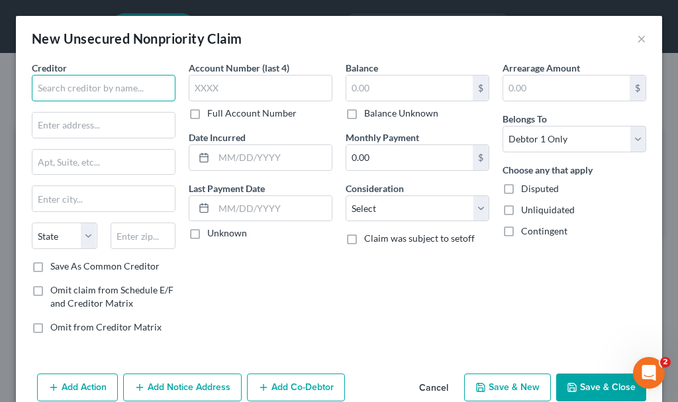
click at [102, 83] on input "text" at bounding box center [104, 88] width 144 height 26
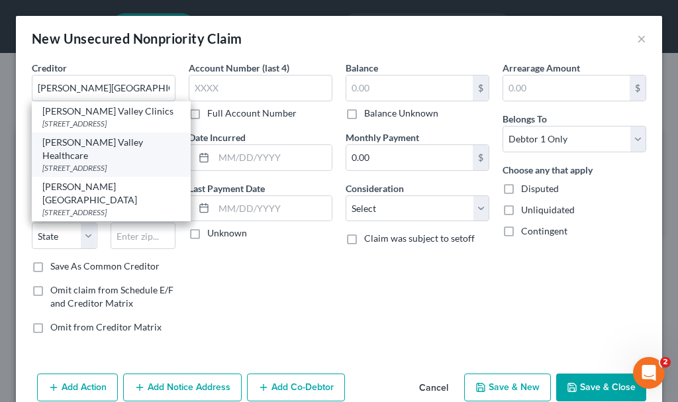
click at [101, 162] on div "[STREET_ADDRESS]" at bounding box center [111, 167] width 138 height 11
type input "[PERSON_NAME] Valley Healthcare"
type input "[STREET_ADDRESS]"
type input "Le Mars"
select select "16"
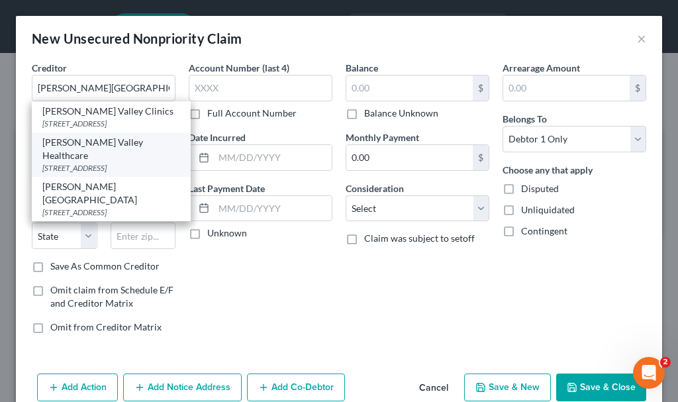
type input "51031"
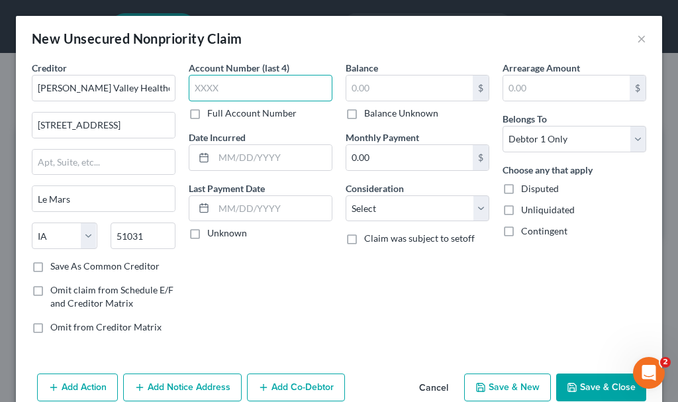
click at [242, 88] on input "text" at bounding box center [261, 88] width 144 height 26
type input "7816"
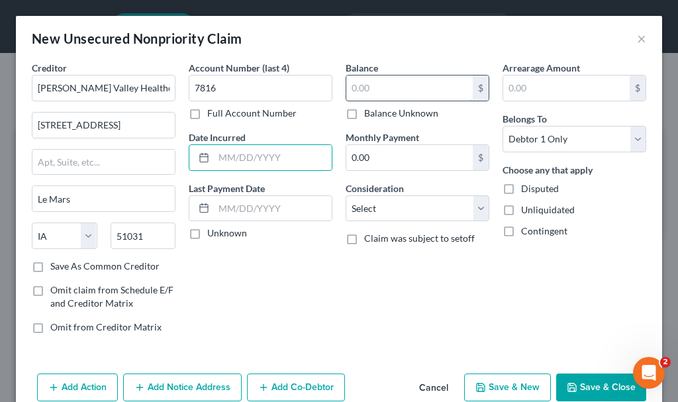
click at [372, 86] on input "text" at bounding box center [409, 88] width 126 height 25
type input "70"
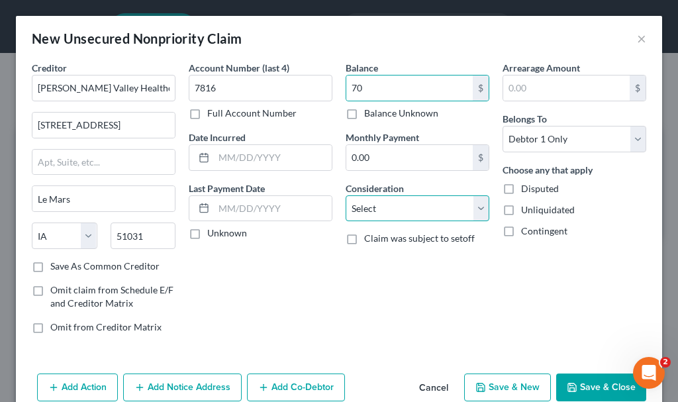
click at [412, 206] on select "Select Cable / Satellite Services Collection Agency Credit Card Debt Debt Couns…" at bounding box center [418, 208] width 144 height 26
select select "9"
click at [346, 195] on select "Select Cable / Satellite Services Collection Agency Credit Card Debt Debt Couns…" at bounding box center [418, 208] width 144 height 26
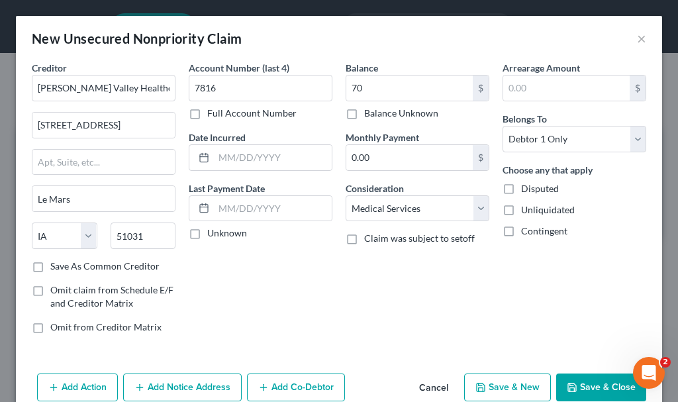
click at [485, 381] on button "Save & New" at bounding box center [507, 388] width 87 height 28
select select "0"
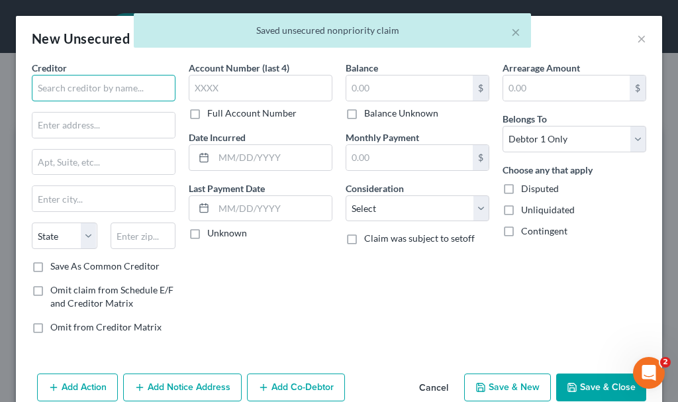
drag, startPoint x: 122, startPoint y: 85, endPoint x: 126, endPoint y: 91, distance: 7.0
click at [126, 90] on input "text" at bounding box center [104, 88] width 144 height 26
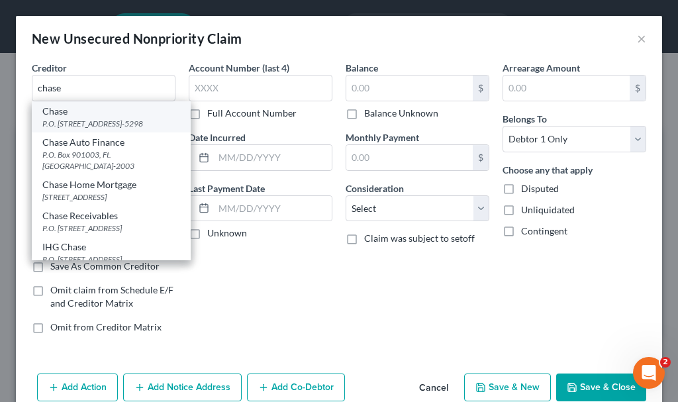
click at [71, 121] on div "P.O. [STREET_ADDRESS]-5298" at bounding box center [111, 123] width 138 height 11
type input "Chase"
type input "P.O. Box 15298"
type input "Wilmington"
select select "7"
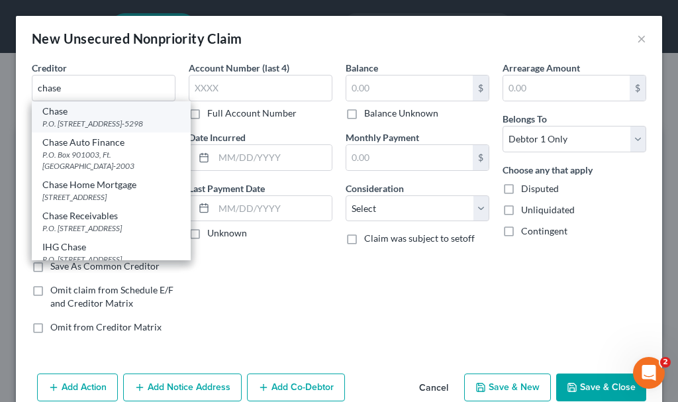
type input "19850-5298"
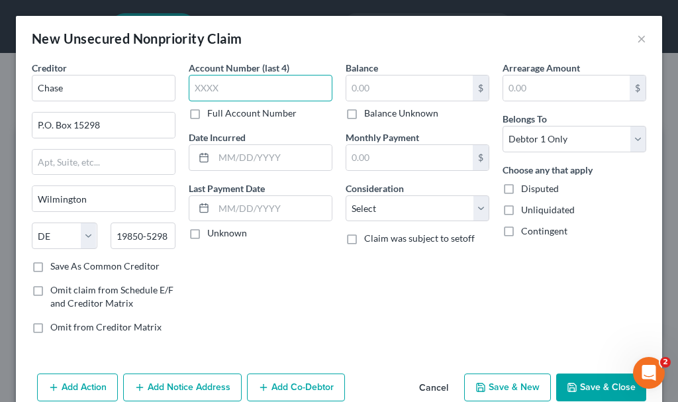
click at [239, 79] on input "text" at bounding box center [261, 88] width 144 height 26
type input "6445"
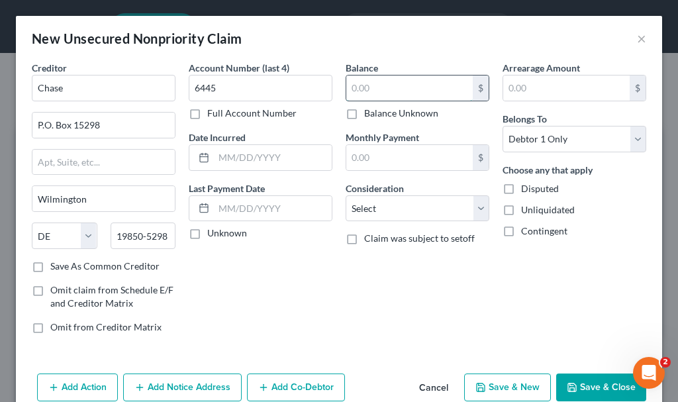
click at [376, 86] on input "text" at bounding box center [409, 88] width 126 height 25
type input "4,705.52"
click at [391, 203] on select "Select Cable / Satellite Services Collection Agency Credit Card Debt Debt Couns…" at bounding box center [418, 208] width 144 height 26
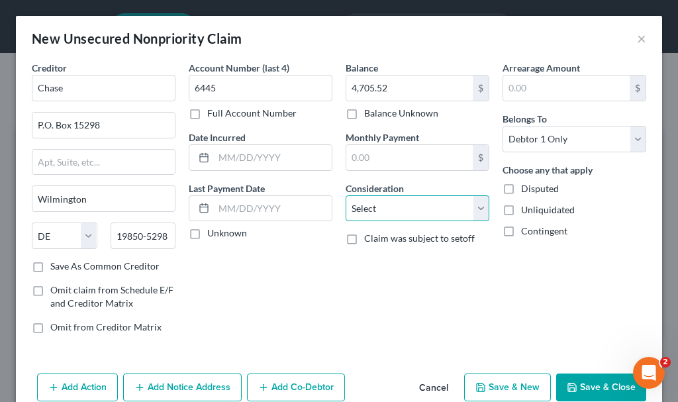
select select "2"
click at [346, 195] on select "Select Cable / Satellite Services Collection Agency Credit Card Debt Debt Couns…" at bounding box center [418, 208] width 144 height 26
click at [489, 386] on button "Save & New" at bounding box center [507, 388] width 87 height 28
select select "0"
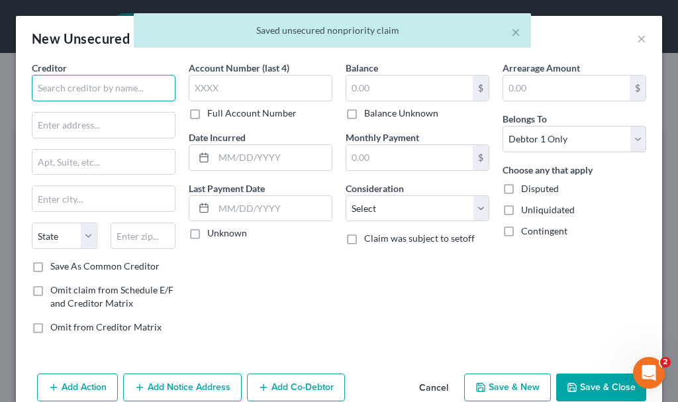
click at [101, 89] on input "text" at bounding box center [104, 88] width 144 height 26
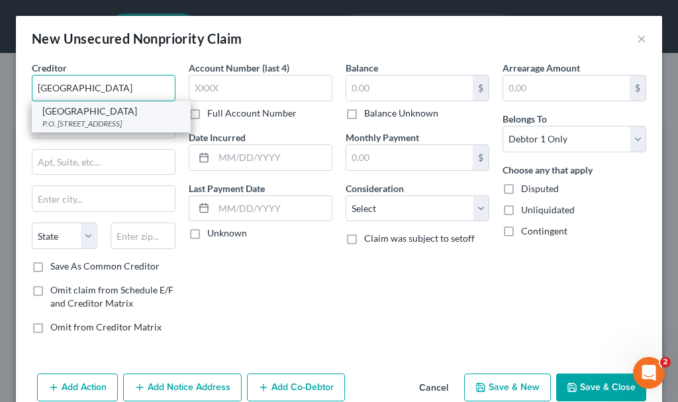
type input "[GEOGRAPHIC_DATA]"
click at [93, 120] on div "P.O. [STREET_ADDRESS]" at bounding box center [111, 123] width 138 height 11
type input "P.O. Box 5009"
type input "[GEOGRAPHIC_DATA]"
select select "43"
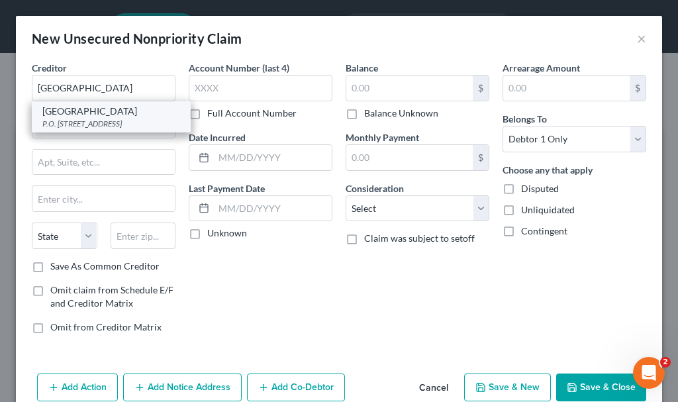
type input "57117-5009"
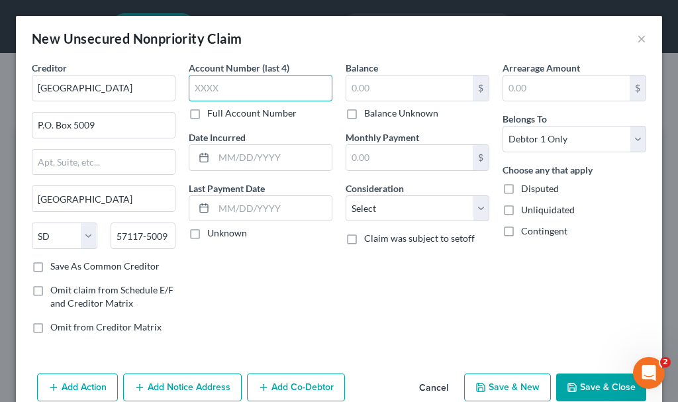
click at [248, 88] on input "text" at bounding box center [261, 88] width 144 height 26
type input "0205"
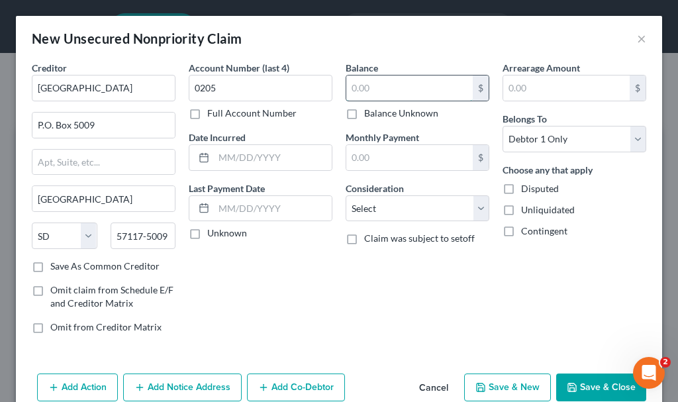
click at [410, 87] on input "text" at bounding box center [409, 88] width 126 height 25
type input "37.6"
click at [392, 211] on select "Select Cable / Satellite Services Collection Agency Credit Card Debt Debt Couns…" at bounding box center [418, 208] width 144 height 26
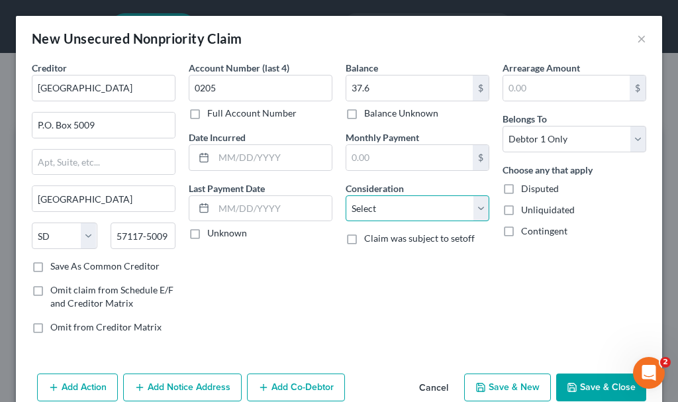
select select "9"
click at [346, 195] on select "Select Cable / Satellite Services Collection Agency Credit Card Debt Debt Couns…" at bounding box center [418, 208] width 144 height 26
click at [491, 387] on button "Save & New" at bounding box center [507, 388] width 87 height 28
select select "0"
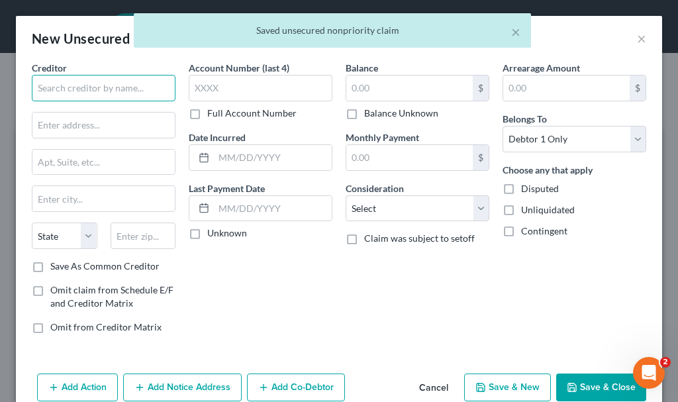
click at [125, 81] on input "text" at bounding box center [104, 88] width 144 height 26
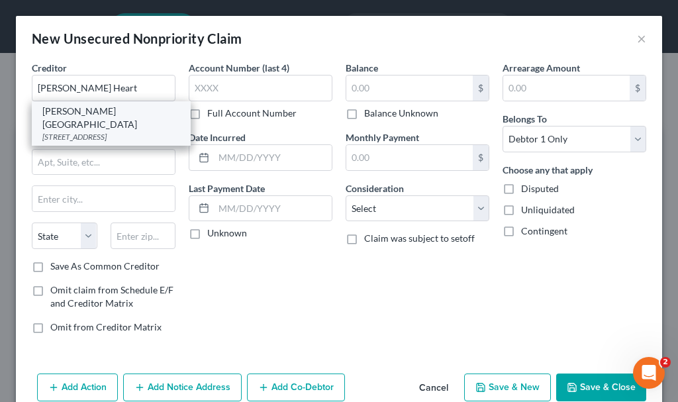
click at [109, 131] on div "[STREET_ADDRESS]" at bounding box center [111, 136] width 138 height 11
type input "[PERSON_NAME][GEOGRAPHIC_DATA]"
type input "[STREET_ADDRESS]"
type input "[GEOGRAPHIC_DATA]"
select select "43"
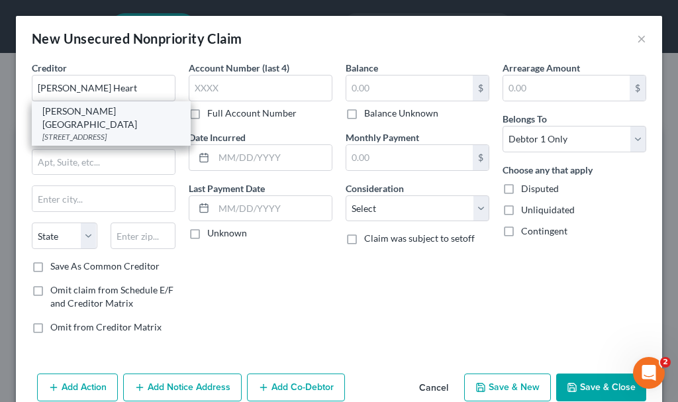
type input "57108-8148"
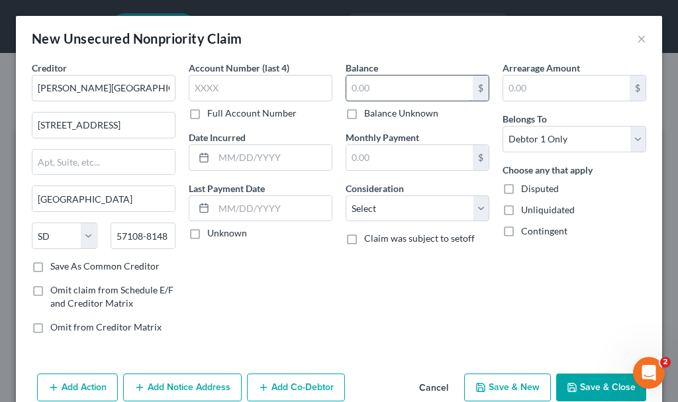
click at [396, 86] on input "text" at bounding box center [409, 88] width 126 height 25
type input "1,529.03"
click at [385, 211] on select "Select Cable / Satellite Services Collection Agency Credit Card Debt Debt Couns…" at bounding box center [418, 208] width 144 height 26
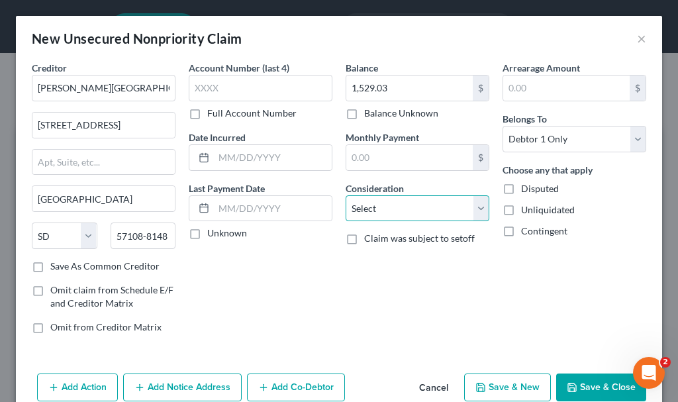
select select "9"
click at [346, 195] on select "Select Cable / Satellite Services Collection Agency Credit Card Debt Debt Couns…" at bounding box center [418, 208] width 144 height 26
click at [206, 383] on button "Add Notice Address" at bounding box center [182, 388] width 119 height 28
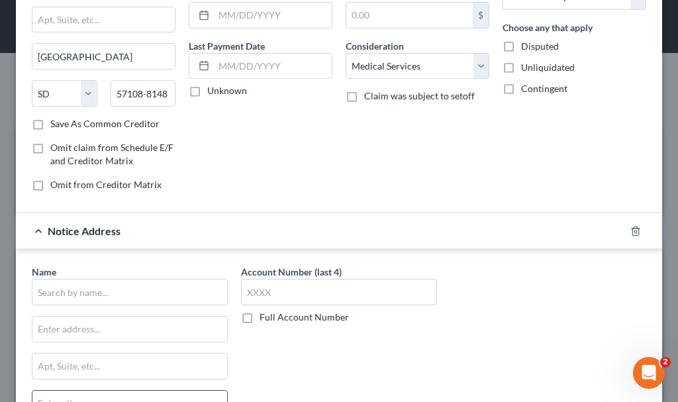
scroll to position [199, 0]
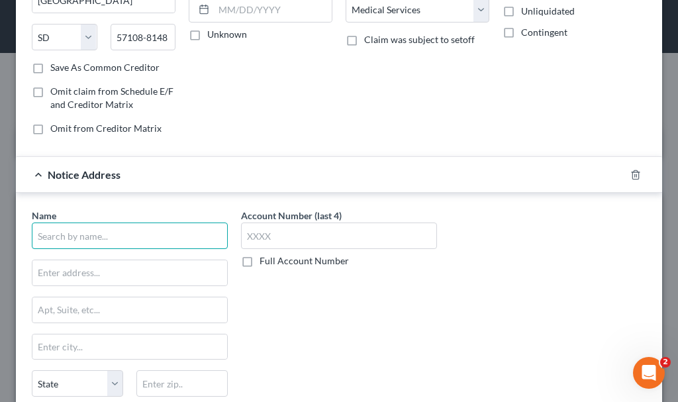
click at [152, 238] on input "text" at bounding box center [130, 236] width 196 height 26
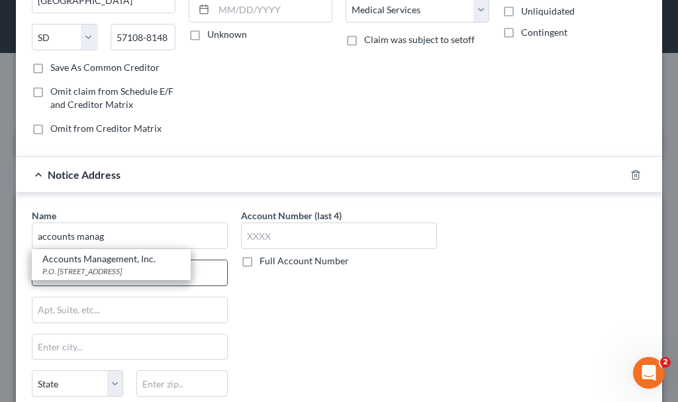
click at [95, 270] on div "P.O. [STREET_ADDRESS]" at bounding box center [111, 271] width 138 height 11
type input "Accounts Management, Inc."
type input "P.O. Box 1843"
type input "[GEOGRAPHIC_DATA]"
select select "43"
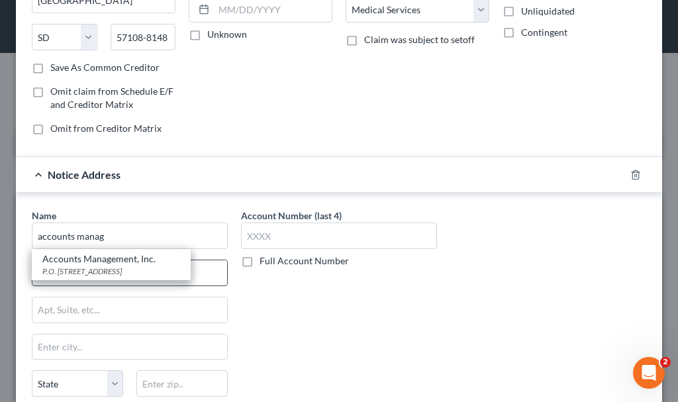
type input "57101"
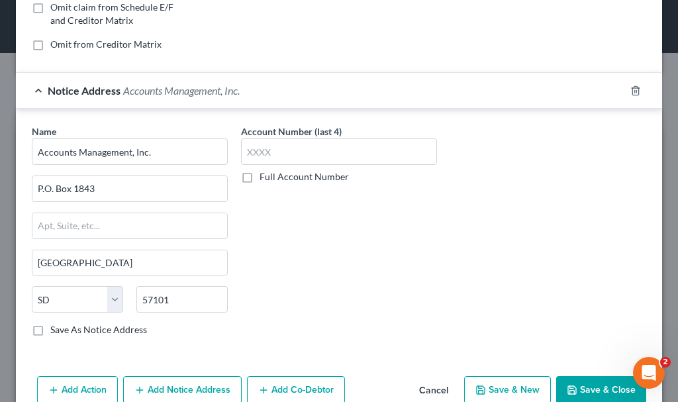
scroll to position [311, 0]
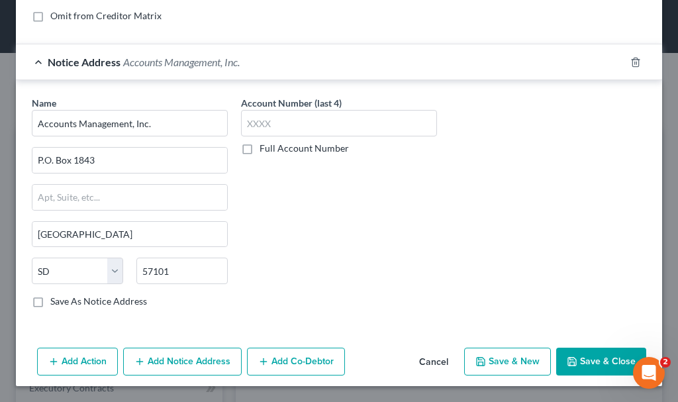
click at [506, 367] on button "Save & New" at bounding box center [507, 362] width 87 height 28
select select "0"
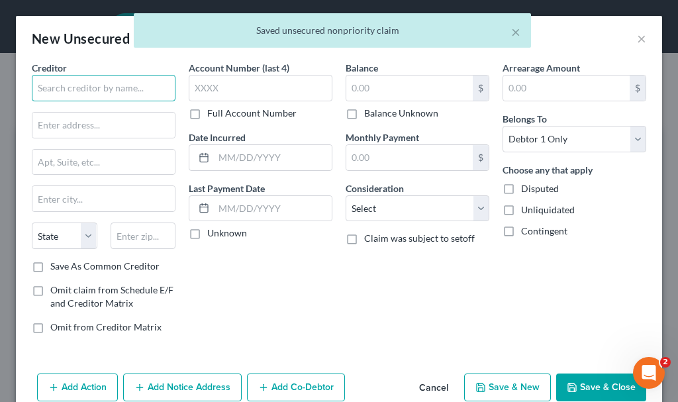
click at [129, 85] on input "text" at bounding box center [104, 88] width 144 height 26
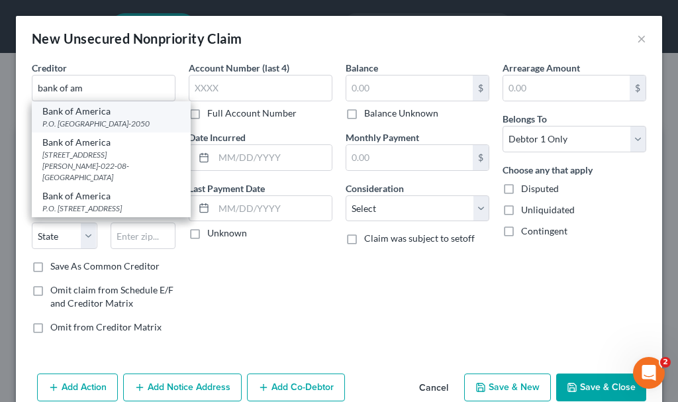
click at [68, 123] on div "P.O. [GEOGRAPHIC_DATA]-2050" at bounding box center [111, 123] width 138 height 11
type input "Bank of America"
type input "P.O. Box 672050"
type input "[GEOGRAPHIC_DATA]"
select select "45"
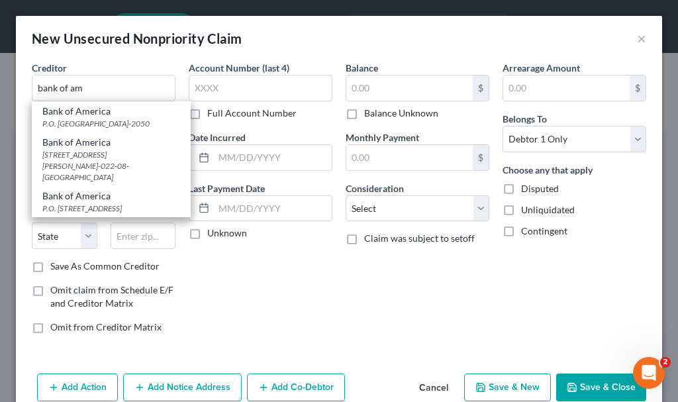
type input "75267-2050"
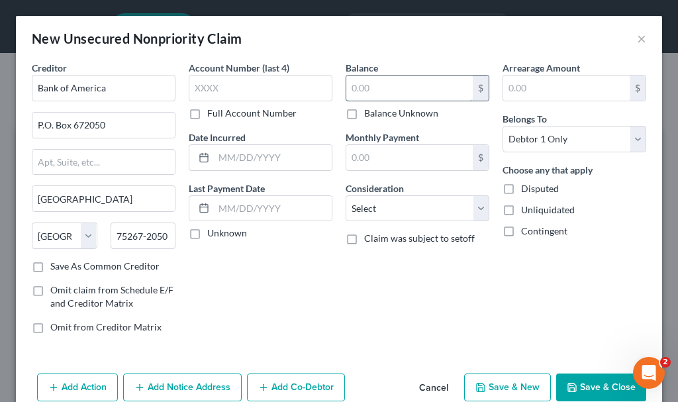
click at [365, 86] on input "text" at bounding box center [409, 88] width 126 height 25
type input "2,044"
click at [376, 208] on select "Select Cable / Satellite Services Collection Agency Credit Card Debt Debt Couns…" at bounding box center [418, 208] width 144 height 26
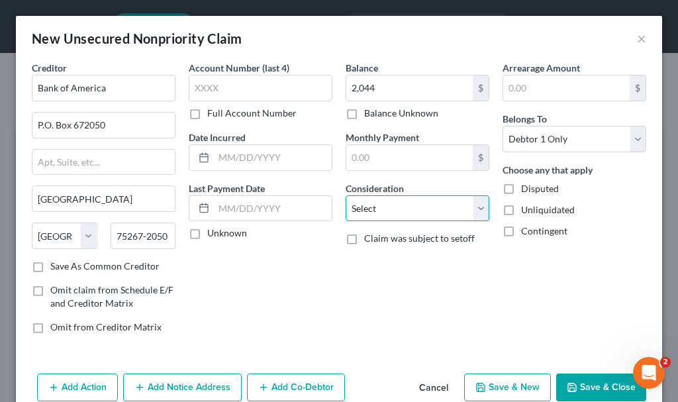
select select "2"
click at [346, 195] on select "Select Cable / Satellite Services Collection Agency Credit Card Debt Debt Couns…" at bounding box center [418, 208] width 144 height 26
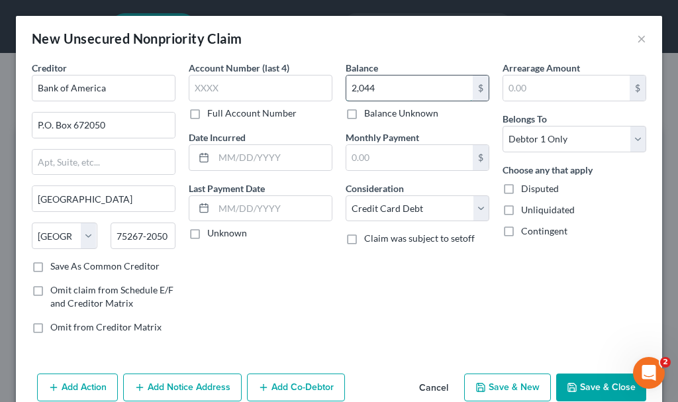
click at [393, 84] on input "2,044" at bounding box center [409, 88] width 126 height 25
type input "2,944"
click at [497, 380] on button "Save & New" at bounding box center [507, 388] width 87 height 28
select select "0"
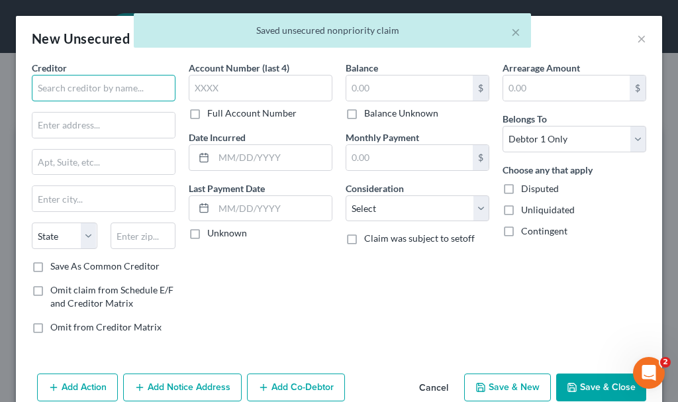
click at [107, 86] on input "text" at bounding box center [104, 88] width 144 height 26
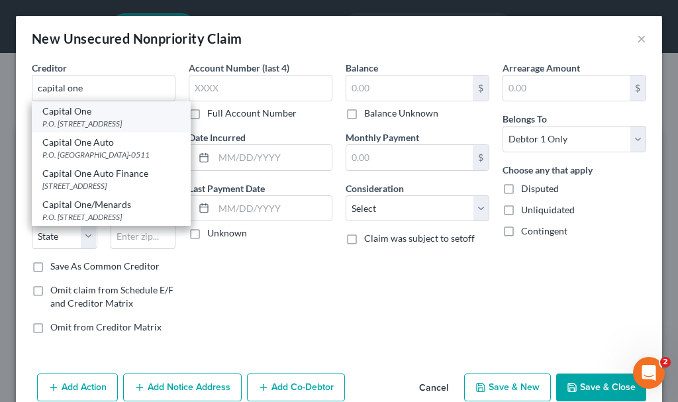
click at [74, 125] on div "P.O. [STREET_ADDRESS]" at bounding box center [111, 123] width 138 height 11
type input "Capital One"
type input "P.O. Box 30285"
type input "[GEOGRAPHIC_DATA]"
select select "46"
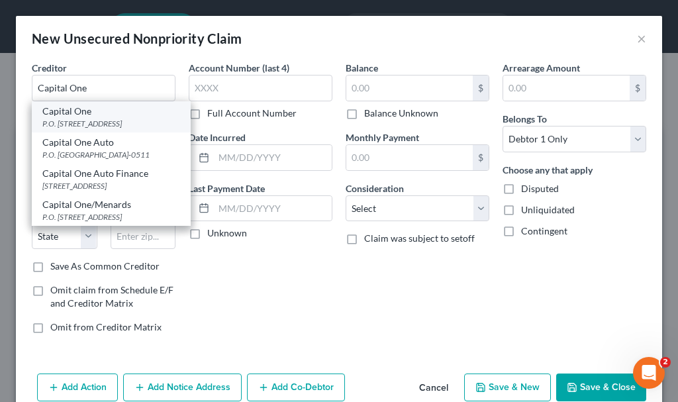
type input "84130-0285"
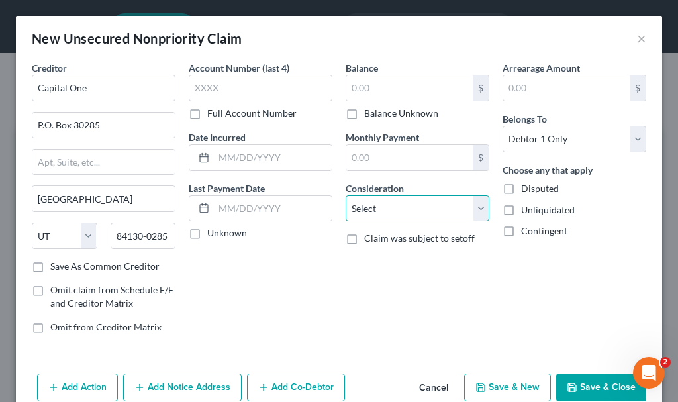
click at [374, 209] on select "Select Cable / Satellite Services Collection Agency Credit Card Debt Debt Couns…" at bounding box center [418, 208] width 144 height 26
select select "2"
click at [346, 195] on select "Select Cable / Satellite Services Collection Agency Credit Card Debt Debt Couns…" at bounding box center [418, 208] width 144 height 26
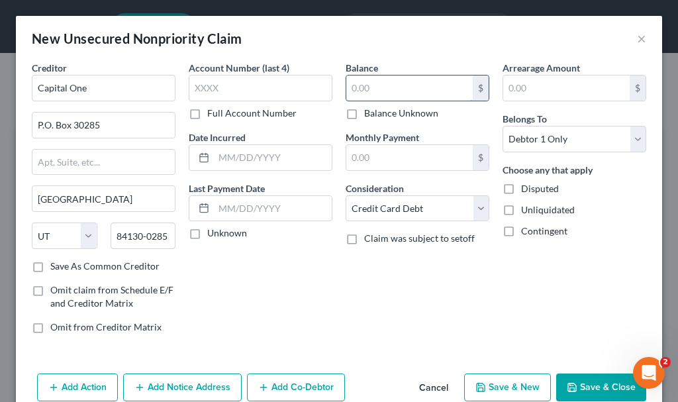
click at [384, 89] on input "text" at bounding box center [409, 88] width 126 height 25
type input "328"
click at [503, 382] on button "Save & New" at bounding box center [507, 388] width 87 height 28
select select "0"
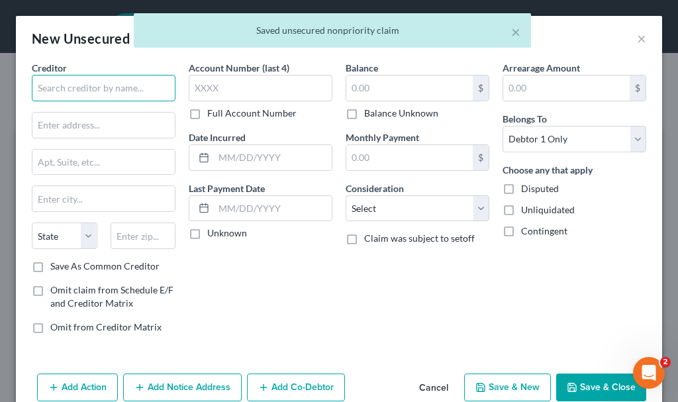
click at [104, 84] on input "text" at bounding box center [104, 88] width 144 height 26
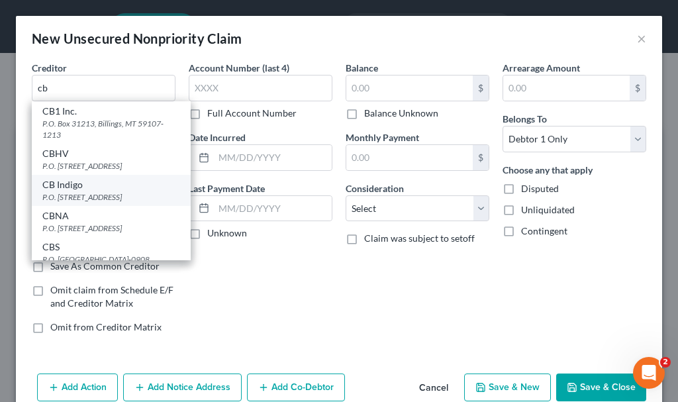
click at [72, 191] on div "CB Indigo" at bounding box center [111, 184] width 138 height 13
type input "CB Indigo"
type input "P.O. Box 4499"
type input "Beaverton"
select select "38"
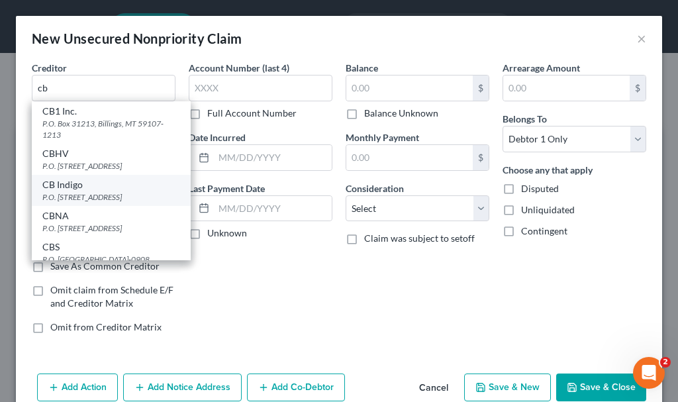
type input "97076"
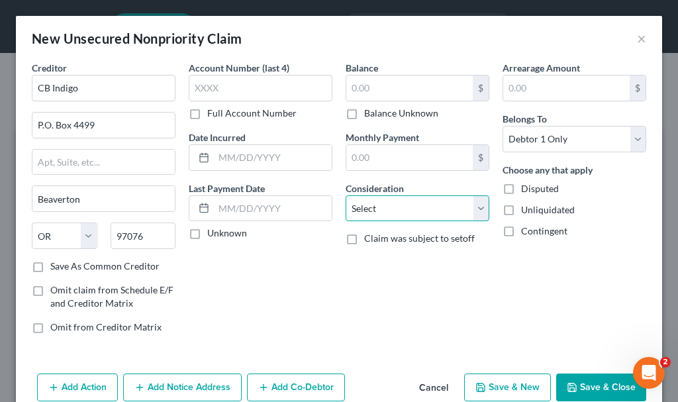
click at [379, 209] on select "Select Cable / Satellite Services Collection Agency Credit Card Debt Debt Couns…" at bounding box center [418, 208] width 144 height 26
select select "2"
click at [346, 195] on select "Select Cable / Satellite Services Collection Agency Credit Card Debt Debt Couns…" at bounding box center [418, 208] width 144 height 26
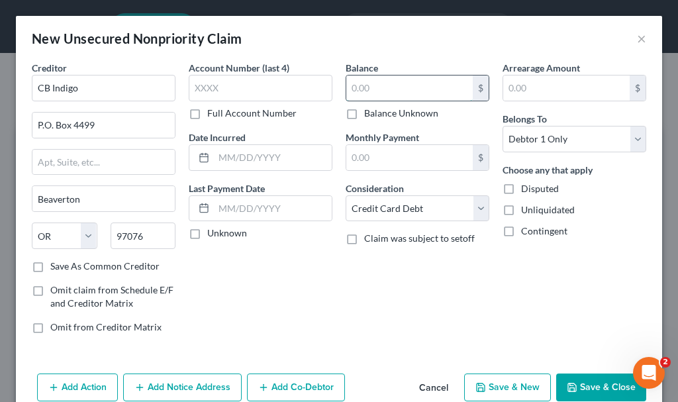
click at [388, 87] on input "text" at bounding box center [409, 88] width 126 height 25
type input "725"
click at [487, 380] on button "Save & New" at bounding box center [507, 388] width 87 height 28
select select "0"
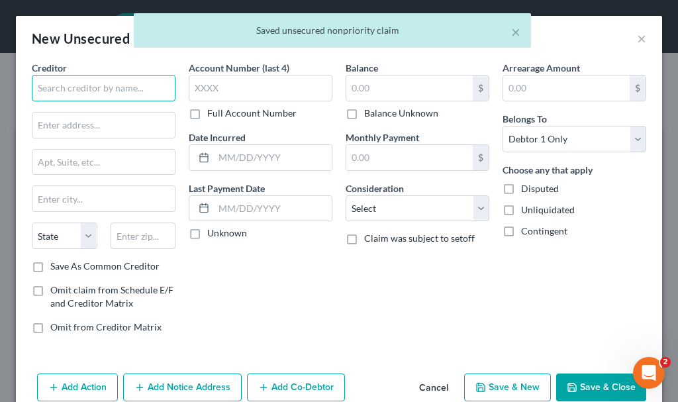
click at [112, 84] on input "text" at bounding box center [104, 88] width 144 height 26
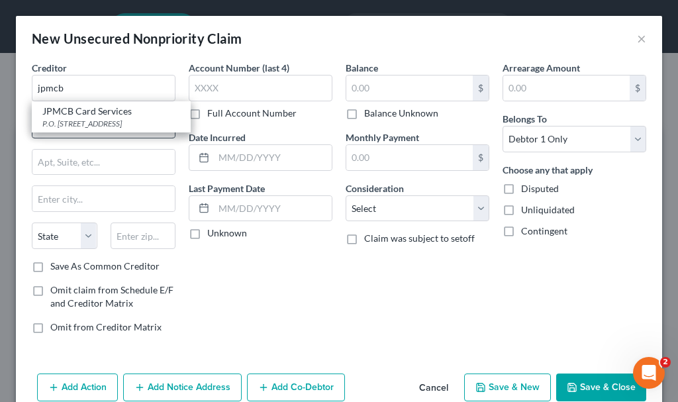
click at [81, 122] on div "P.O. [STREET_ADDRESS]" at bounding box center [111, 123] width 138 height 11
type input "JPMCB Card Services"
type input "P.O. Box 15369"
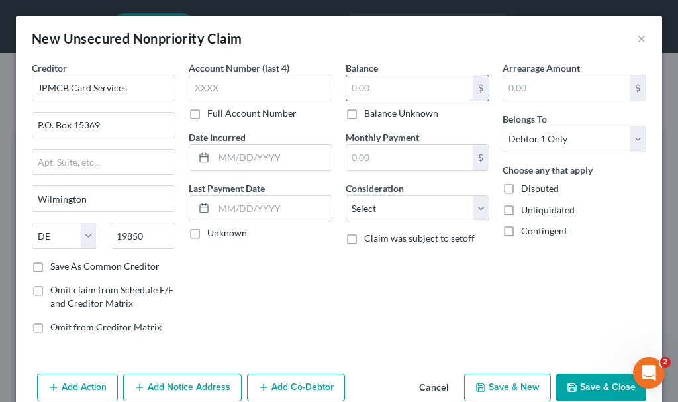
click at [378, 90] on input "text" at bounding box center [409, 88] width 126 height 25
click at [384, 205] on select "Select Cable / Satellite Services Collection Agency Credit Card Debt Debt Couns…" at bounding box center [418, 208] width 144 height 26
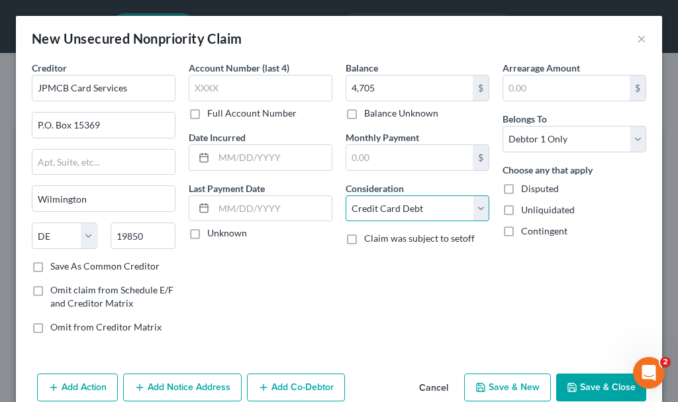
click at [346, 195] on select "Select Cable / Satellite Services Collection Agency Credit Card Debt Debt Couns…" at bounding box center [418, 208] width 144 height 26
click at [481, 383] on button "Save & New" at bounding box center [507, 388] width 87 height 28
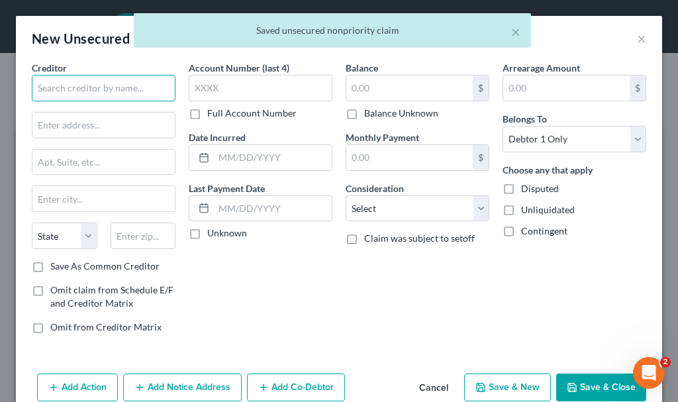
click at [105, 81] on input "text" at bounding box center [104, 88] width 144 height 26
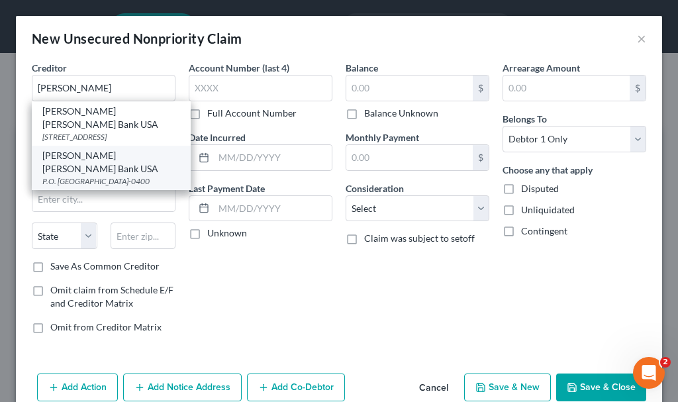
click at [76, 176] on div "P.O. [GEOGRAPHIC_DATA]-0400" at bounding box center [111, 181] width 138 height 11
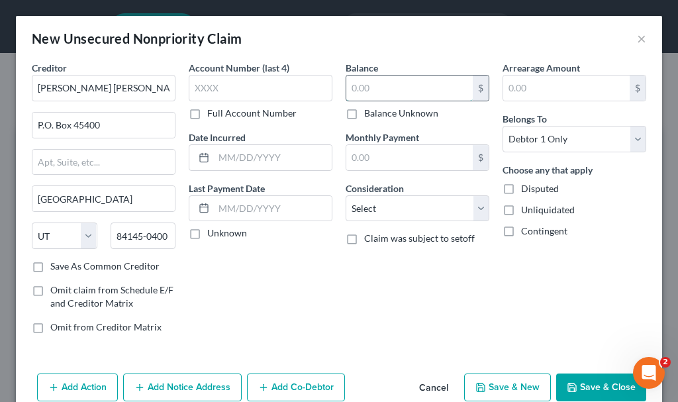
click at [361, 87] on input "text" at bounding box center [409, 88] width 126 height 25
click at [197, 387] on button "Add Notice Address" at bounding box center [182, 388] width 119 height 28
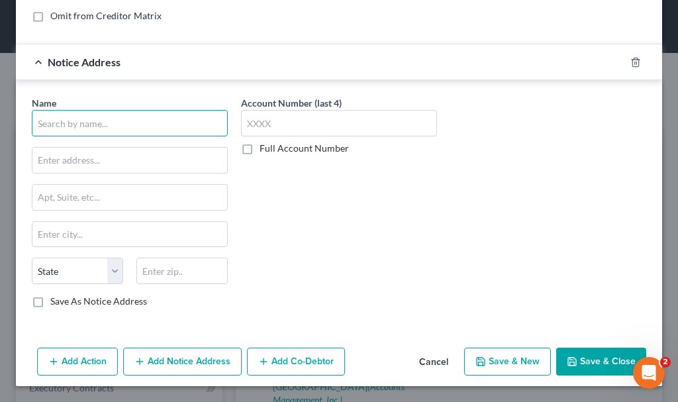
click at [146, 127] on input "text" at bounding box center [130, 123] width 196 height 26
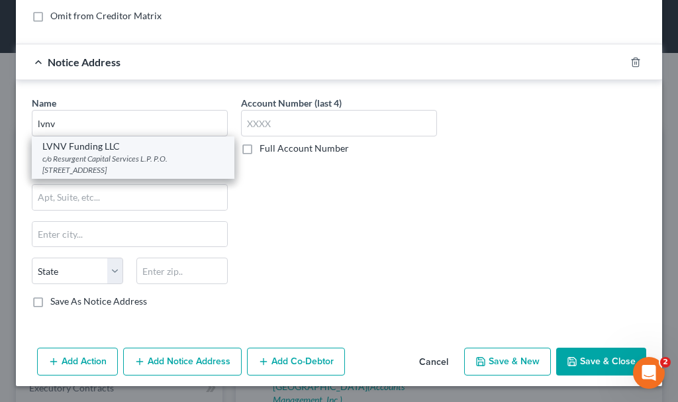
click at [95, 162] on div "c/o Resurgent Capital Services L.P. P.O. [STREET_ADDRESS]" at bounding box center [132, 164] width 181 height 23
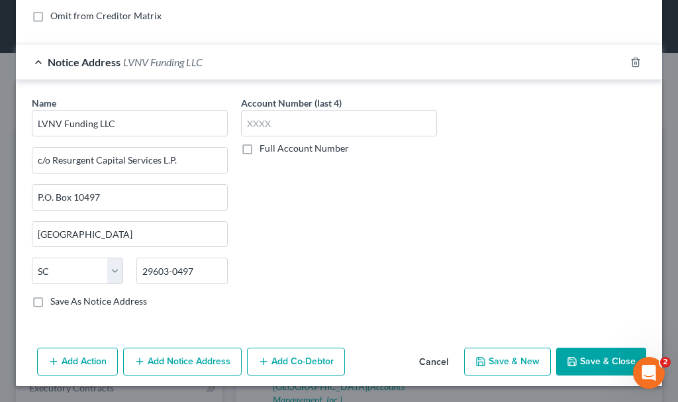
click at [513, 356] on button "Save & New" at bounding box center [507, 362] width 87 height 28
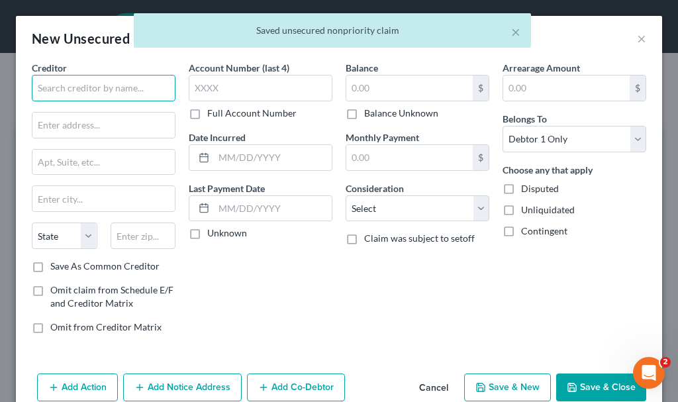
click at [115, 81] on input "text" at bounding box center [104, 88] width 144 height 26
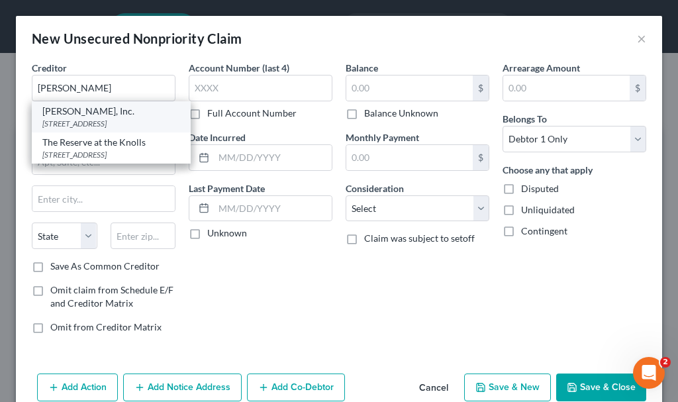
click at [84, 123] on div "[STREET_ADDRESS]" at bounding box center [111, 123] width 138 height 11
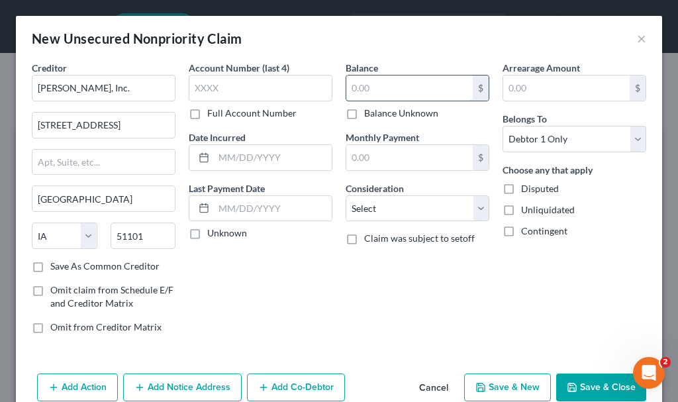
click at [376, 84] on input "text" at bounding box center [409, 88] width 126 height 25
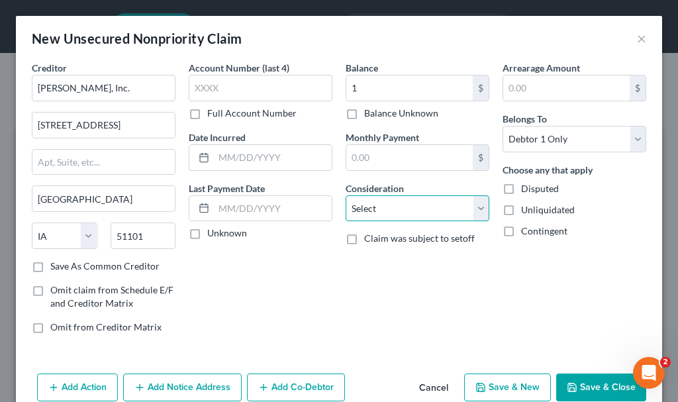
click at [387, 205] on select "Select Cable / Satellite Services Collection Agency Credit Card Debt Debt Couns…" at bounding box center [418, 208] width 144 height 26
click at [346, 195] on select "Select Cable / Satellite Services Collection Agency Credit Card Debt Debt Couns…" at bounding box center [418, 208] width 144 height 26
click at [489, 382] on button "Save & New" at bounding box center [507, 388] width 87 height 28
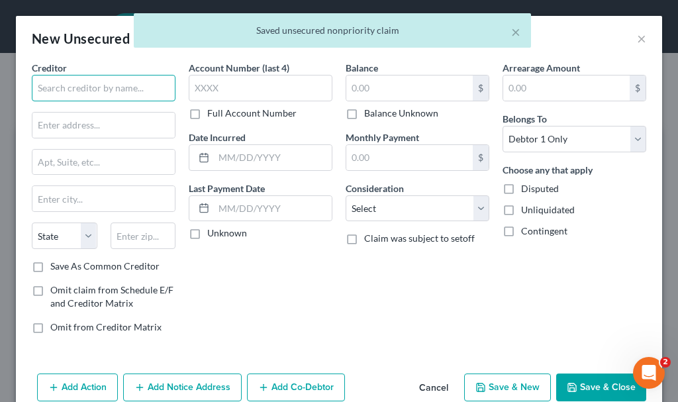
click at [81, 88] on input "text" at bounding box center [104, 88] width 144 height 26
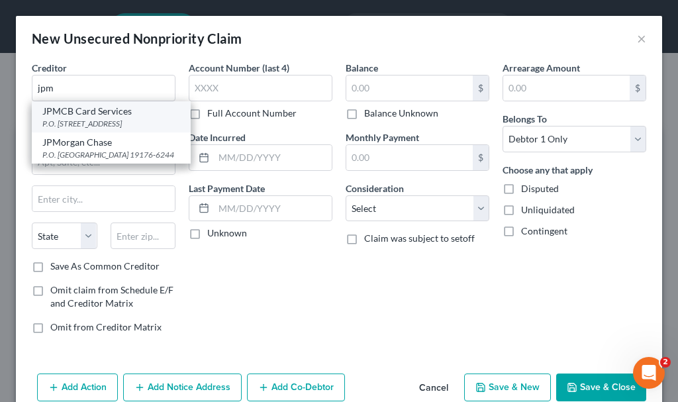
click at [66, 118] on div "P.O. [STREET_ADDRESS]" at bounding box center [111, 123] width 138 height 11
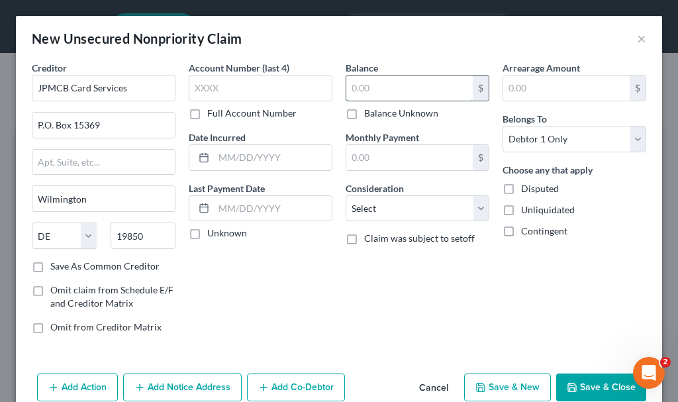
click at [371, 86] on input "text" at bounding box center [409, 88] width 126 height 25
click at [381, 209] on select "Select Cable / Satellite Services Collection Agency Credit Card Debt Debt Couns…" at bounding box center [418, 208] width 144 height 26
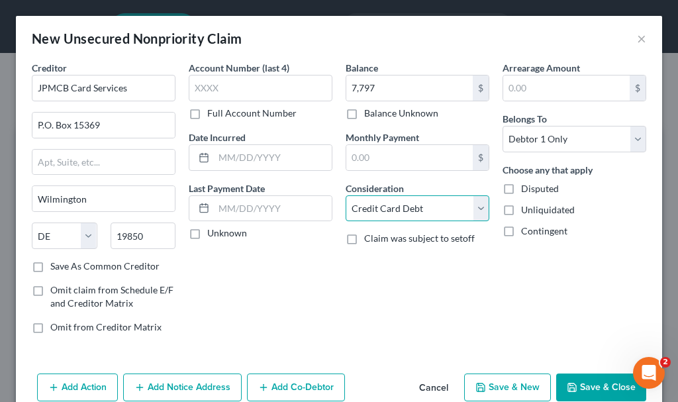
click at [346, 195] on select "Select Cable / Satellite Services Collection Agency Credit Card Debt Debt Couns…" at bounding box center [418, 208] width 144 height 26
click at [491, 383] on button "Save & New" at bounding box center [507, 388] width 87 height 28
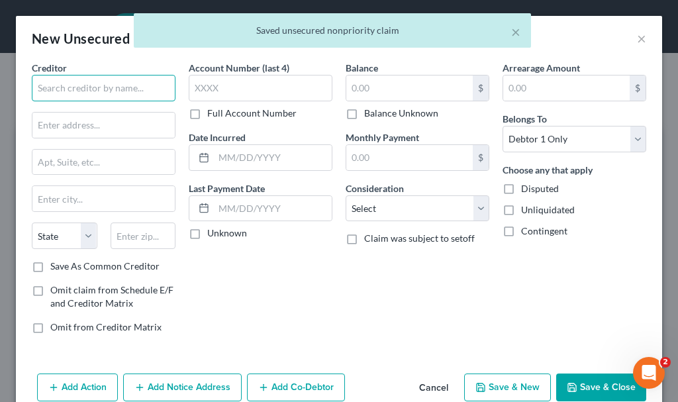
click at [96, 81] on input "text" at bounding box center [104, 88] width 144 height 26
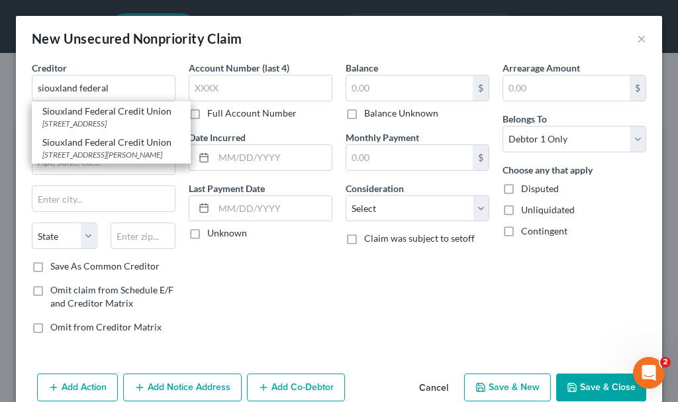
click at [86, 116] on div "Siouxland Federal Credit Union" at bounding box center [111, 111] width 138 height 13
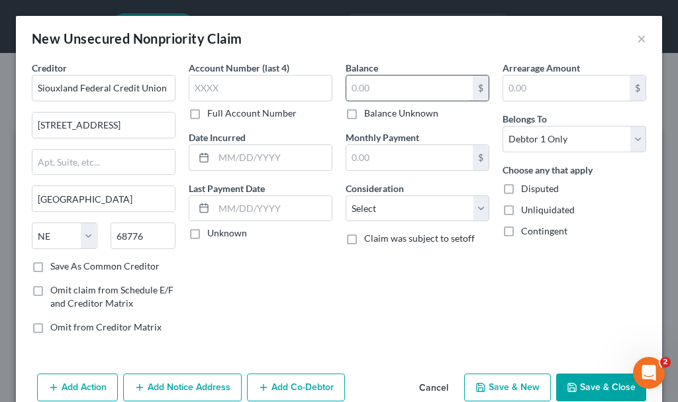
click at [358, 84] on input "text" at bounding box center [409, 88] width 126 height 25
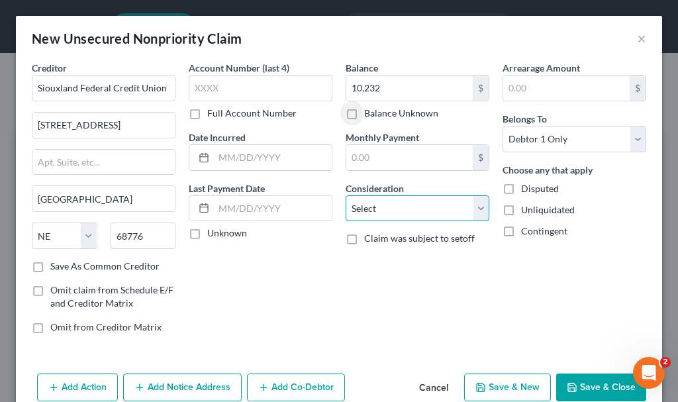
click at [383, 201] on select "Select Cable / Satellite Services Collection Agency Credit Card Debt Debt Couns…" at bounding box center [418, 208] width 144 height 26
click at [346, 195] on select "Select Cable / Satellite Services Collection Agency Credit Card Debt Debt Couns…" at bounding box center [418, 208] width 144 height 26
click at [485, 382] on button "Save & New" at bounding box center [507, 388] width 87 height 28
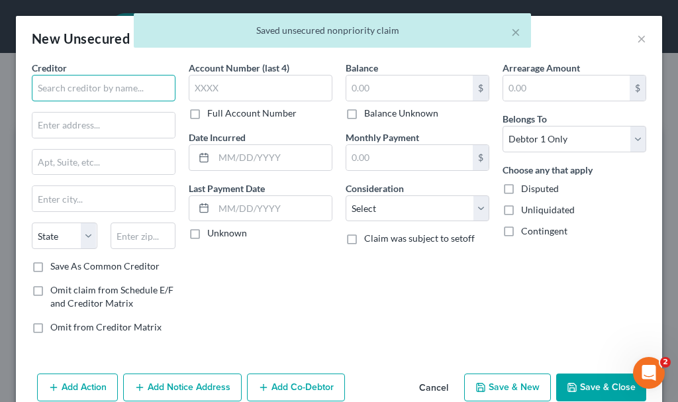
click at [114, 87] on input "text" at bounding box center [104, 88] width 144 height 26
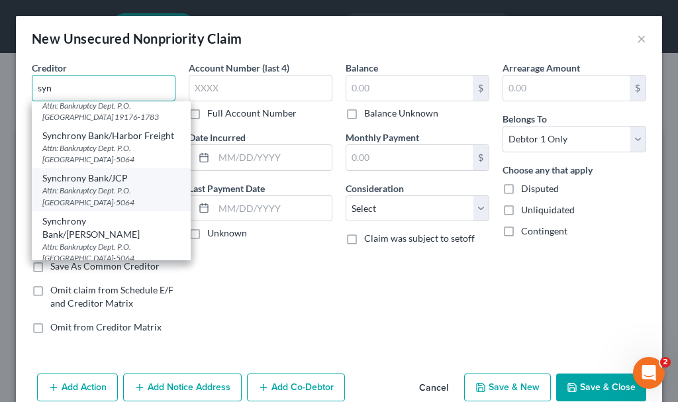
scroll to position [199, 0]
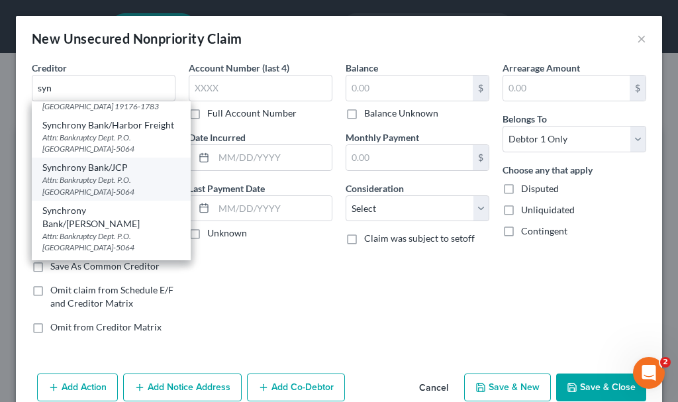
click at [96, 174] on div "Synchrony Bank/JCP" at bounding box center [111, 167] width 138 height 13
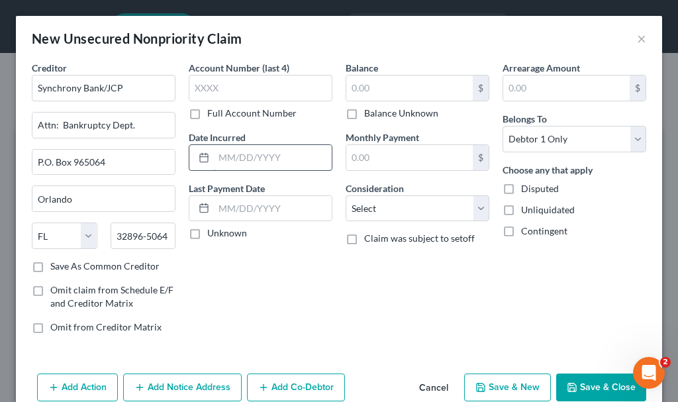
scroll to position [0, 0]
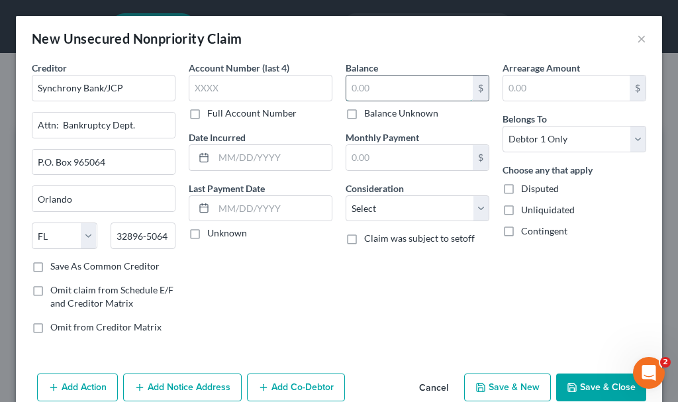
click at [369, 86] on input "text" at bounding box center [409, 88] width 126 height 25
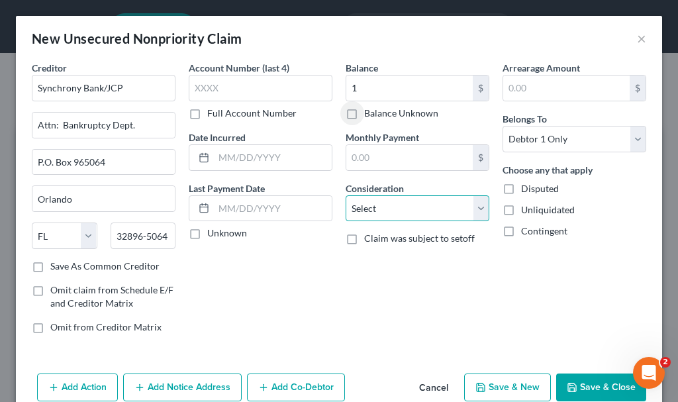
click at [358, 205] on select "Select Cable / Satellite Services Collection Agency Credit Card Debt Debt Couns…" at bounding box center [418, 208] width 144 height 26
click at [346, 195] on select "Select Cable / Satellite Services Collection Agency Credit Card Debt Debt Couns…" at bounding box center [418, 208] width 144 height 26
click at [499, 383] on button "Save & New" at bounding box center [507, 388] width 87 height 28
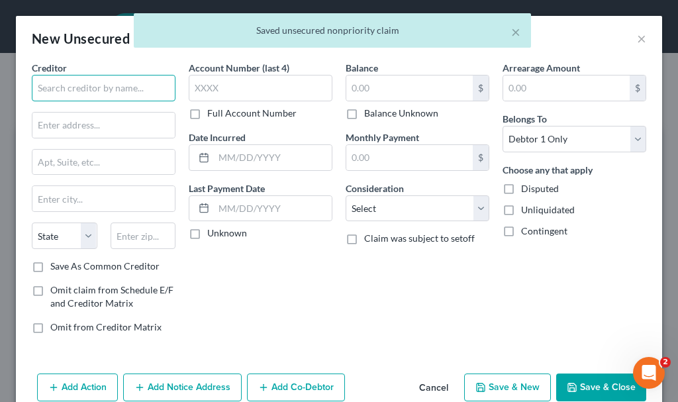
click at [119, 89] on input "text" at bounding box center [104, 88] width 144 height 26
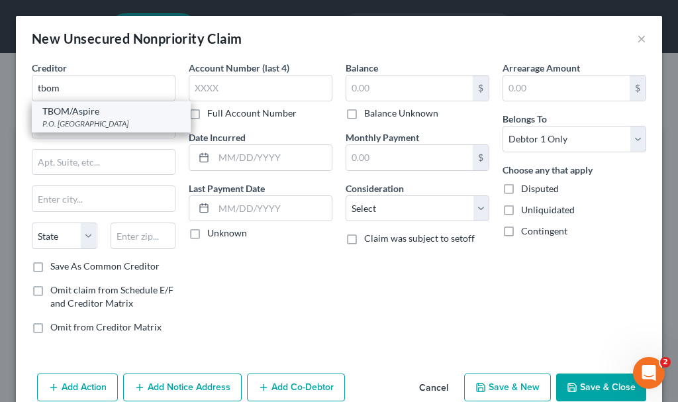
click at [79, 115] on div "TBOM/Aspire" at bounding box center [111, 111] width 138 height 13
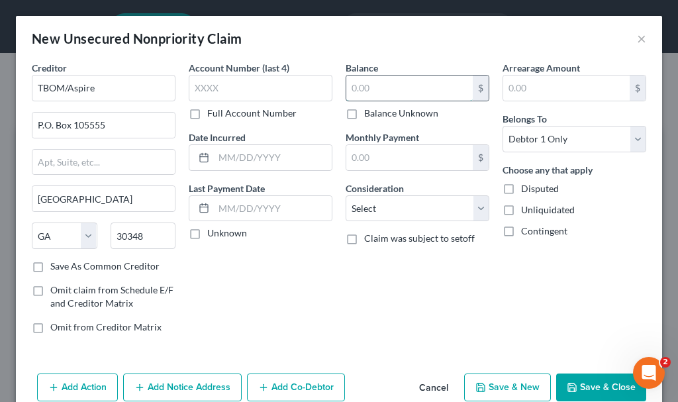
click at [379, 91] on input "text" at bounding box center [409, 88] width 126 height 25
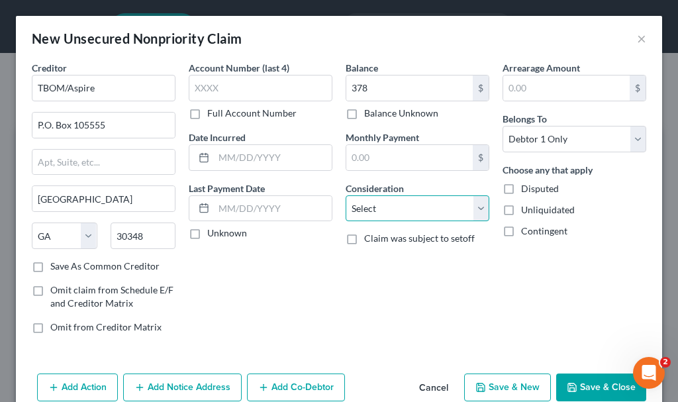
click at [393, 209] on select "Select Cable / Satellite Services Collection Agency Credit Card Debt Debt Couns…" at bounding box center [418, 208] width 144 height 26
click at [346, 195] on select "Select Cable / Satellite Services Collection Agency Credit Card Debt Debt Couns…" at bounding box center [418, 208] width 144 height 26
click at [492, 384] on button "Save & New" at bounding box center [507, 388] width 87 height 28
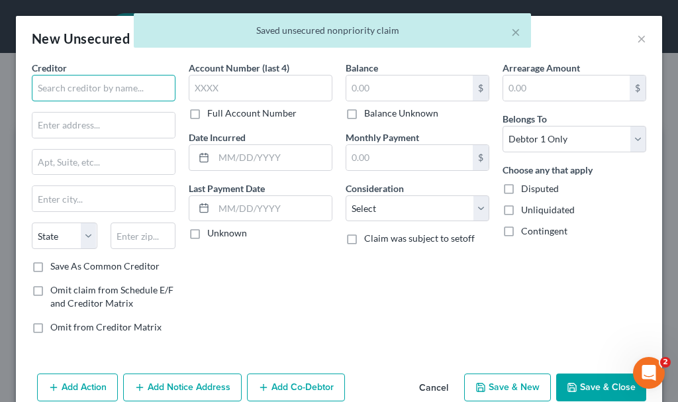
click at [117, 86] on input "text" at bounding box center [104, 88] width 144 height 26
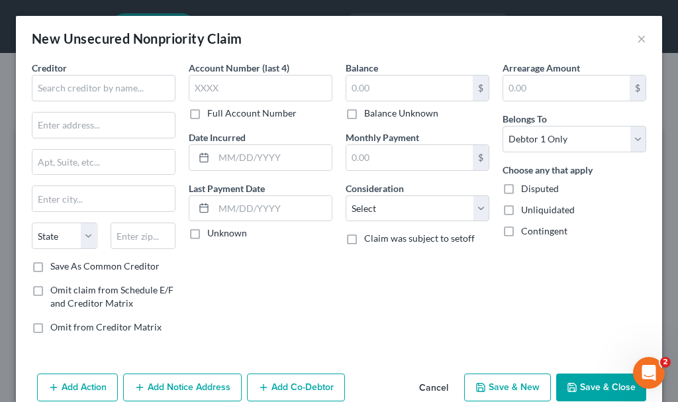
click at [426, 385] on button "Cancel" at bounding box center [434, 388] width 50 height 26
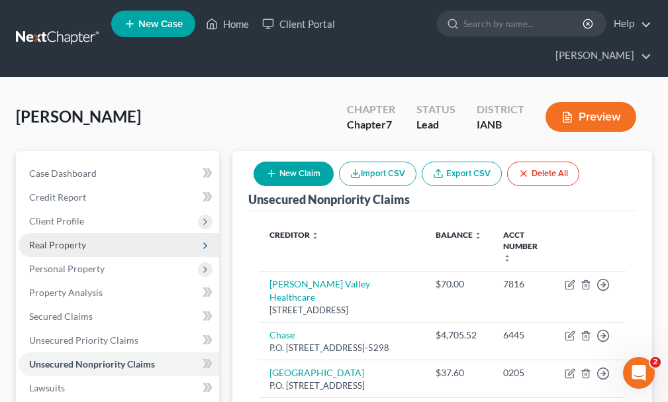
click at [54, 239] on span "Real Property" at bounding box center [57, 244] width 57 height 11
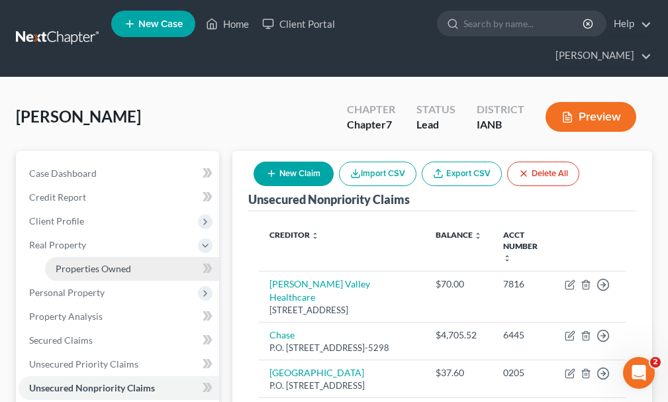
click at [99, 263] on span "Properties Owned" at bounding box center [94, 268] width 76 height 11
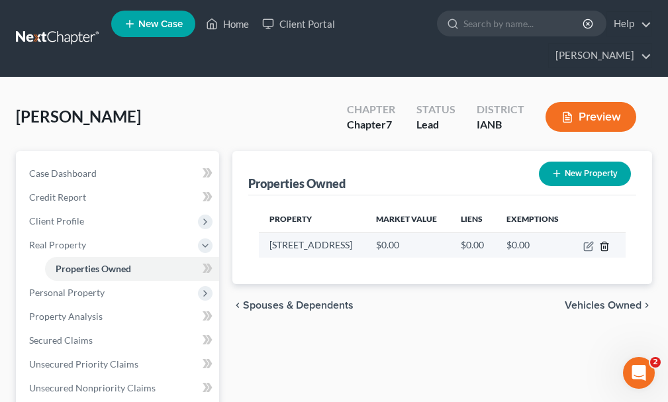
click at [604, 246] on line "button" at bounding box center [604, 247] width 0 height 3
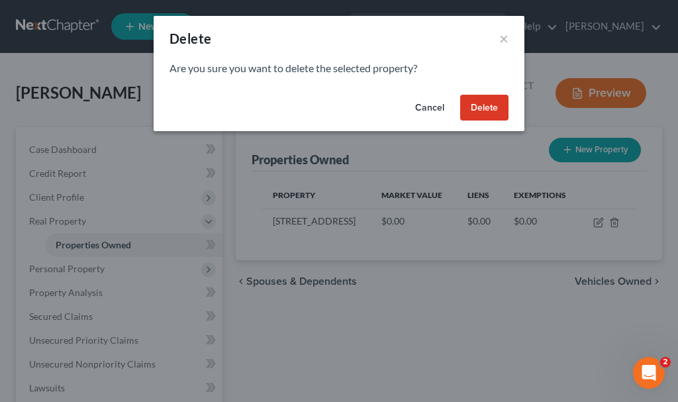
click at [476, 107] on button "Delete" at bounding box center [484, 108] width 48 height 26
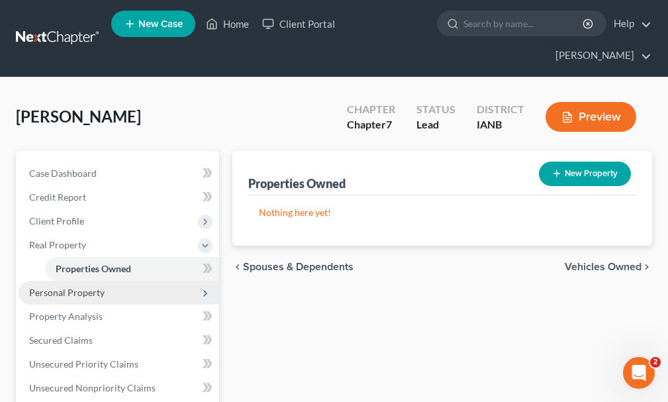
click at [75, 287] on span "Personal Property" at bounding box center [67, 292] width 76 height 11
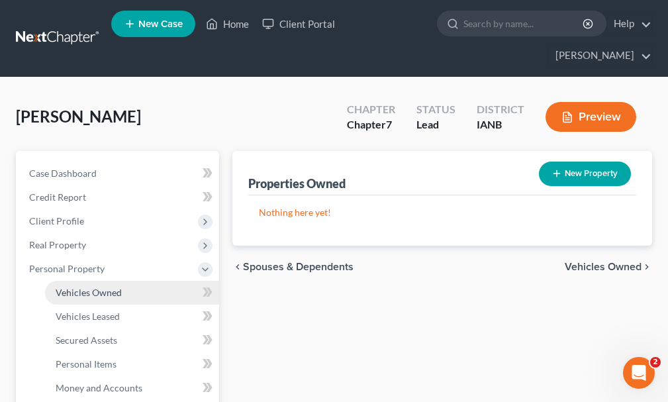
click at [109, 287] on span "Vehicles Owned" at bounding box center [89, 292] width 66 height 11
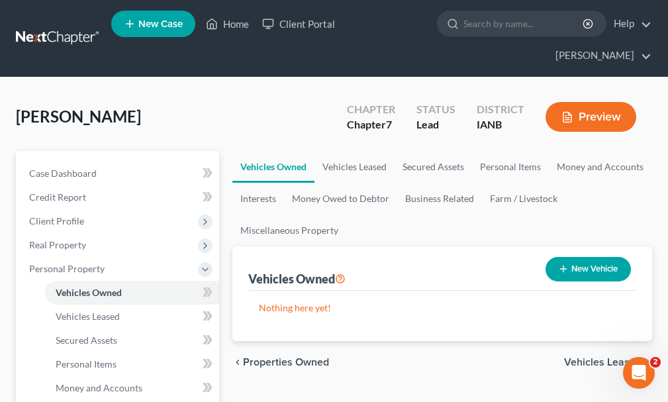
click at [586, 257] on button "New Vehicle" at bounding box center [588, 269] width 85 height 25
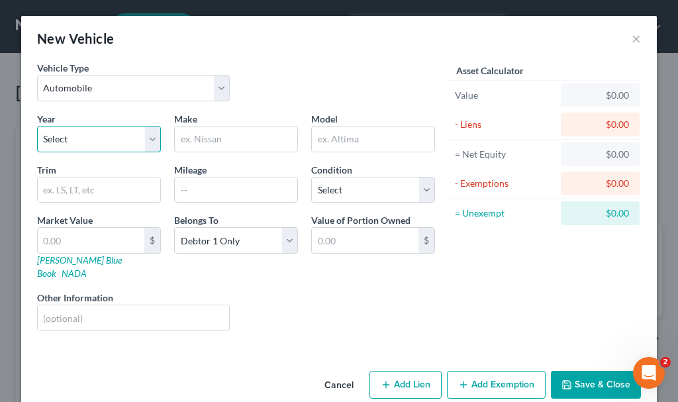
click at [79, 134] on select "Select 2026 2025 2024 2023 2022 2021 2020 2019 2018 2017 2016 2015 2014 2013 20…" at bounding box center [99, 139] width 124 height 26
click at [37, 126] on select "Select 2026 2025 2024 2023 2022 2021 2020 2019 2018 2017 2016 2015 2014 2013 20…" at bounding box center [99, 139] width 124 height 26
click at [194, 136] on input "text" at bounding box center [236, 138] width 123 height 25
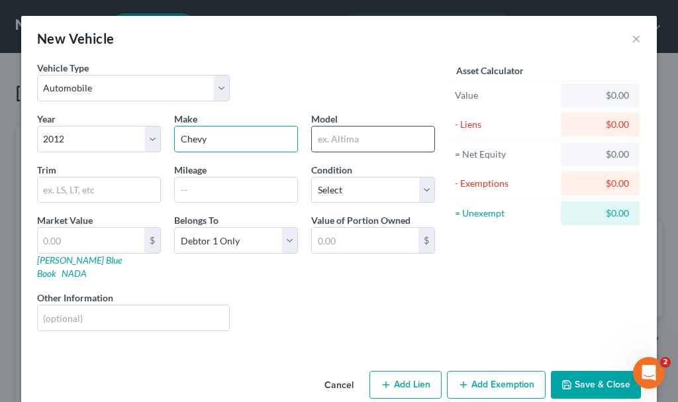
click at [361, 139] on input "text" at bounding box center [373, 138] width 123 height 25
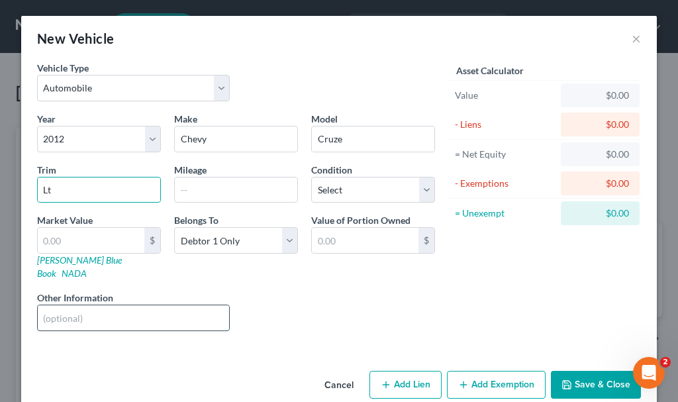
click at [39, 305] on input "text" at bounding box center [133, 317] width 191 height 25
click at [54, 240] on input "text" at bounding box center [91, 240] width 107 height 25
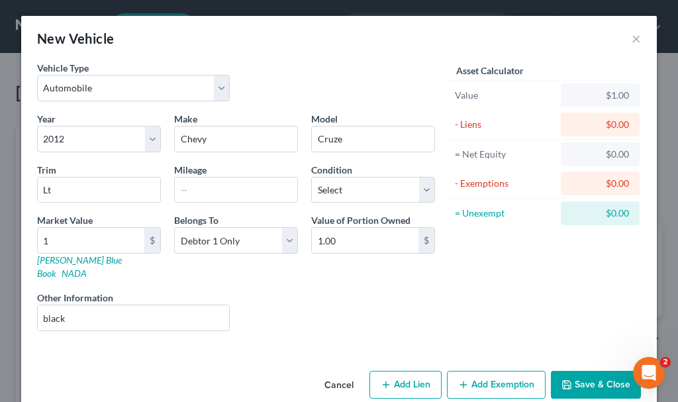
click at [497, 371] on button "Add Exemption" at bounding box center [496, 385] width 99 height 28
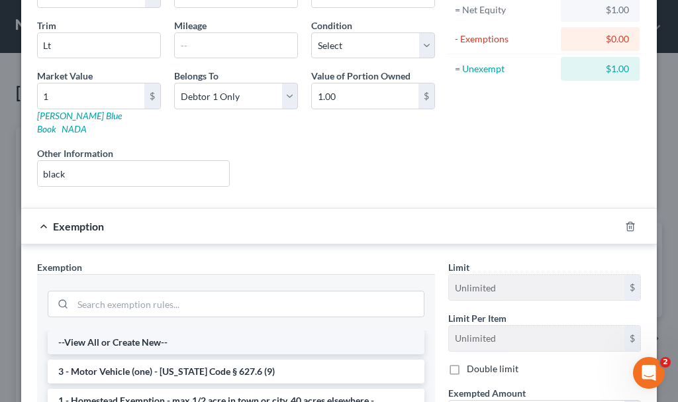
scroll to position [265, 0]
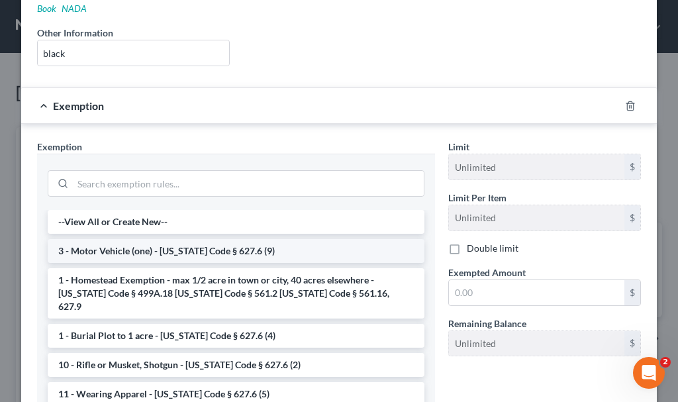
click at [143, 239] on li "3 - Motor Vehicle (one) - [US_STATE] Code § 627.6 (9)" at bounding box center [236, 251] width 377 height 24
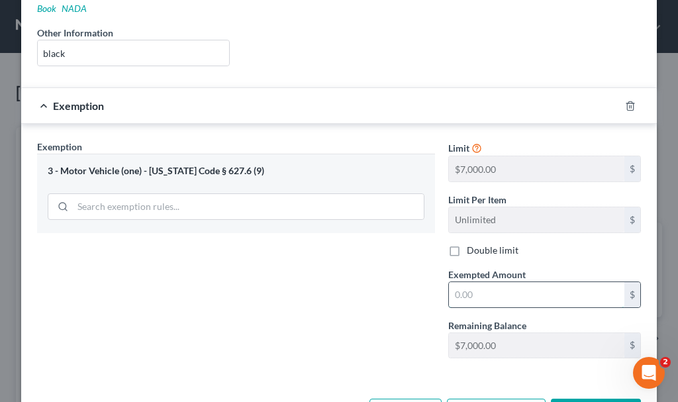
click at [464, 282] on input "text" at bounding box center [537, 294] width 176 height 25
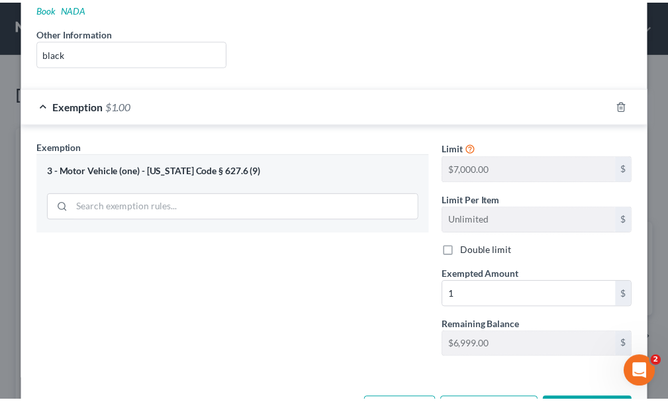
scroll to position [276, 0]
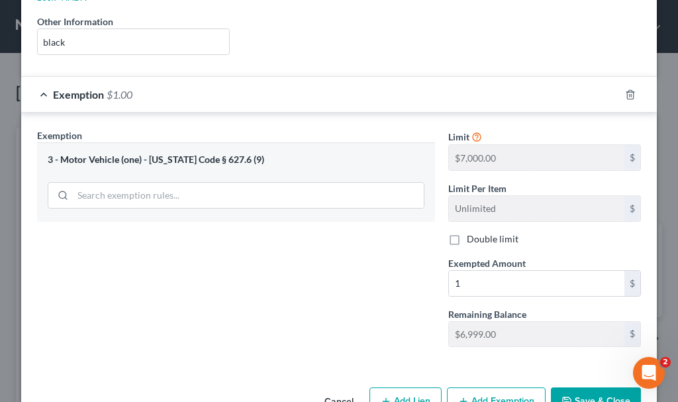
click at [583, 387] on button "Save & Close" at bounding box center [596, 401] width 90 height 28
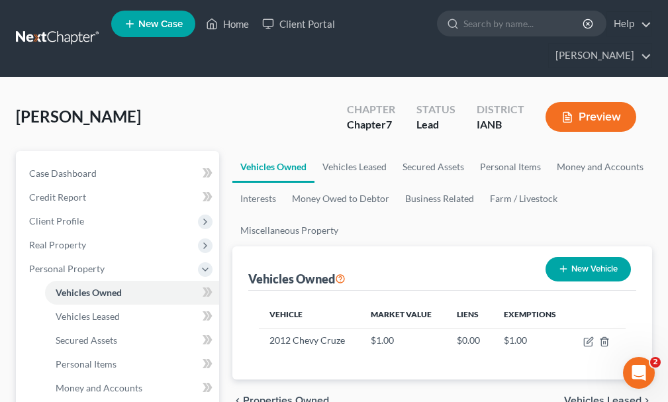
click at [588, 257] on button "New Vehicle" at bounding box center [588, 269] width 85 height 25
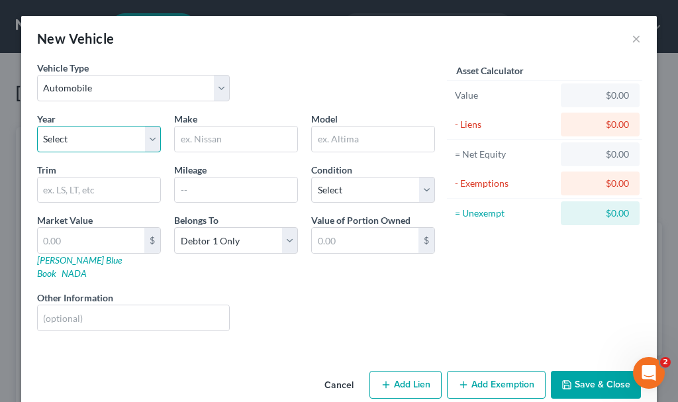
click at [91, 136] on select "Select 2026 2025 2024 2023 2022 2021 2020 2019 2018 2017 2016 2015 2014 2013 20…" at bounding box center [99, 139] width 124 height 26
click at [37, 126] on select "Select 2026 2025 2024 2023 2022 2021 2020 2019 2018 2017 2016 2015 2014 2013 20…" at bounding box center [99, 139] width 124 height 26
click at [210, 138] on input "text" at bounding box center [236, 138] width 123 height 25
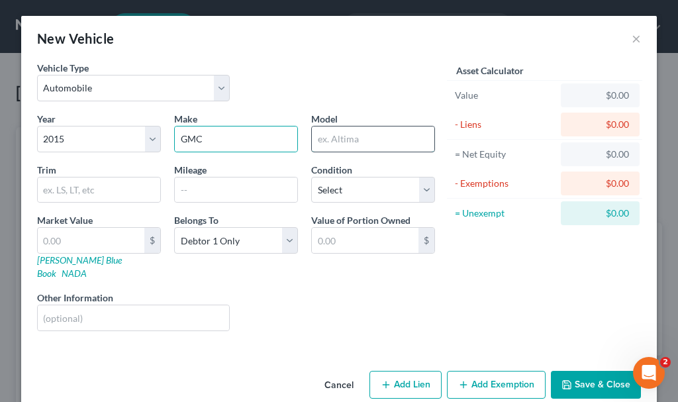
drag, startPoint x: 332, startPoint y: 140, endPoint x: 315, endPoint y: 133, distance: 18.1
click at [332, 140] on input "text" at bounding box center [373, 138] width 123 height 25
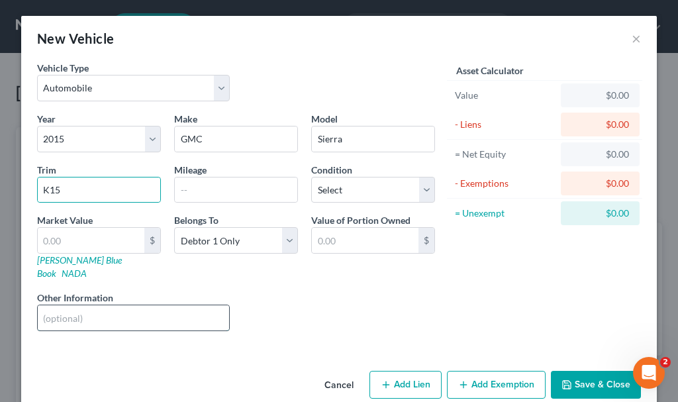
click at [58, 305] on input "text" at bounding box center [133, 317] width 191 height 25
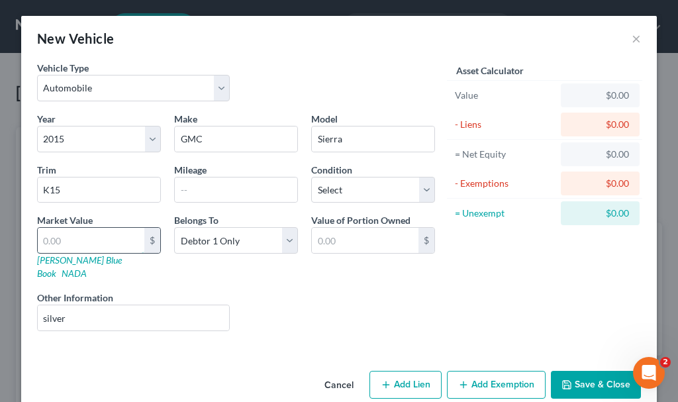
drag, startPoint x: 52, startPoint y: 238, endPoint x: 38, endPoint y: 234, distance: 14.9
click at [52, 238] on input "text" at bounding box center [91, 240] width 107 height 25
click at [580, 371] on button "Save & Close" at bounding box center [596, 385] width 90 height 28
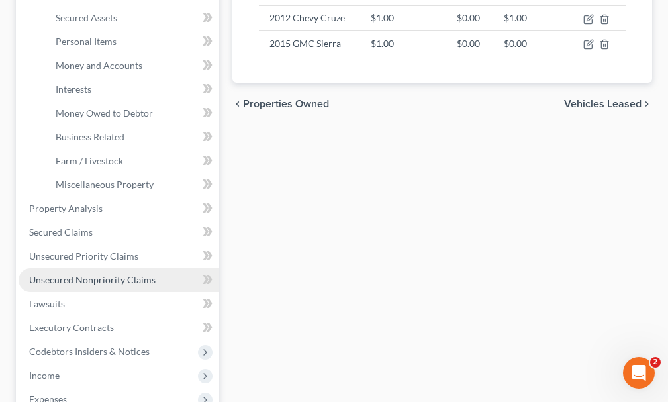
scroll to position [331, 0]
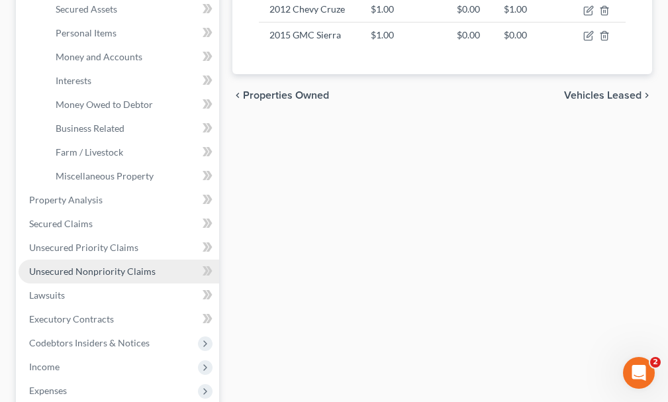
click at [86, 266] on span "Unsecured Nonpriority Claims" at bounding box center [92, 271] width 126 height 11
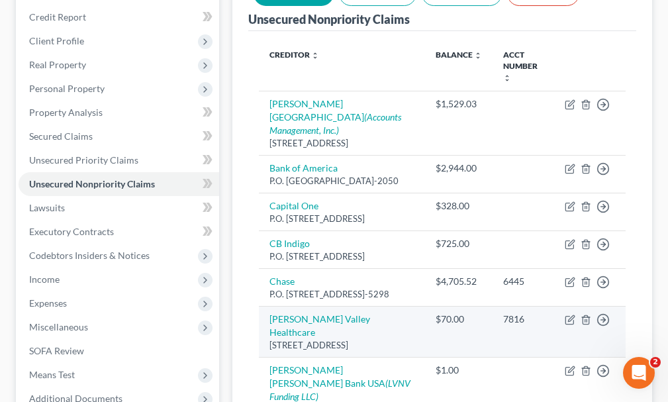
scroll to position [199, 0]
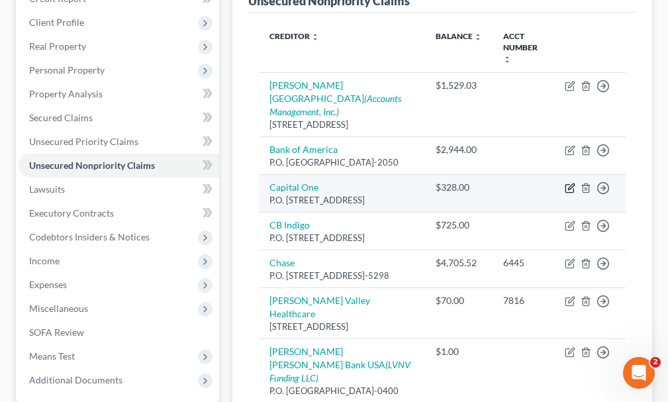
click at [569, 183] on icon "button" at bounding box center [571, 186] width 6 height 6
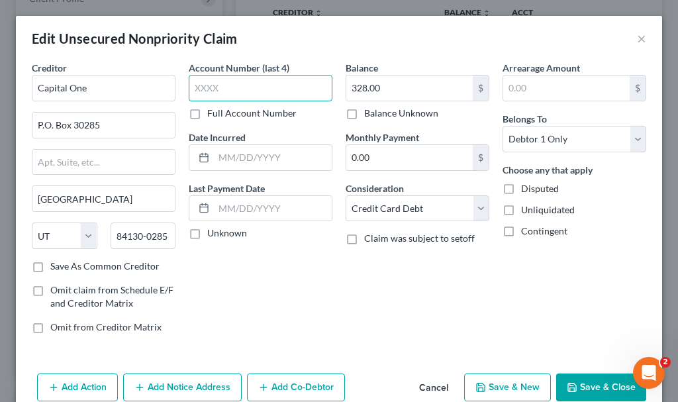
click at [254, 86] on input "text" at bounding box center [261, 88] width 144 height 26
click at [577, 386] on button "Save & Close" at bounding box center [601, 388] width 90 height 28
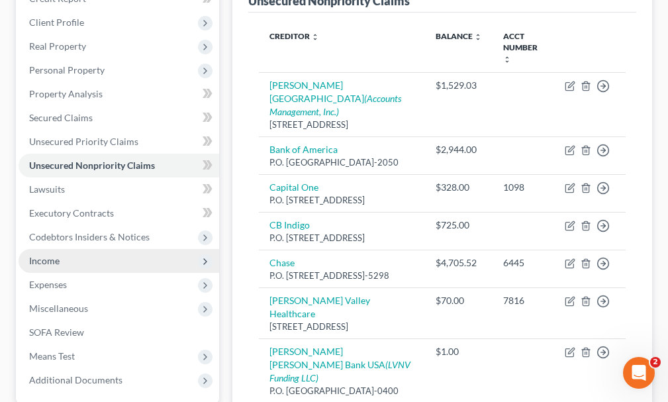
click at [49, 255] on span "Income" at bounding box center [44, 260] width 30 height 11
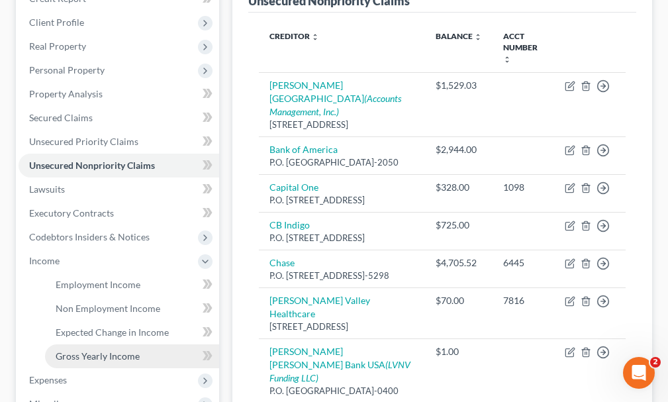
click at [85, 350] on span "Gross Yearly Income" at bounding box center [98, 355] width 84 height 11
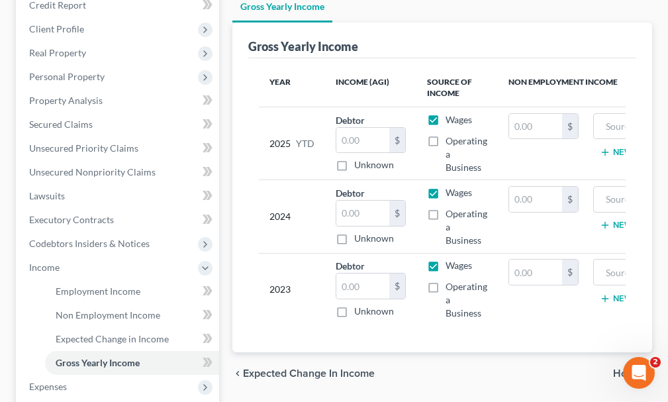
scroll to position [199, 0]
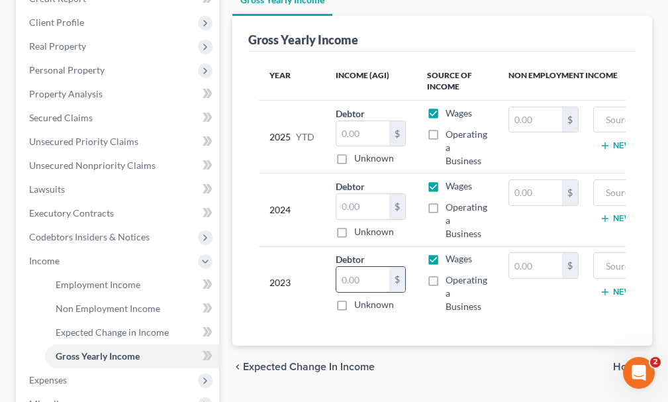
click at [371, 267] on input "text" at bounding box center [362, 279] width 53 height 25
click at [358, 194] on input "text" at bounding box center [362, 206] width 53 height 25
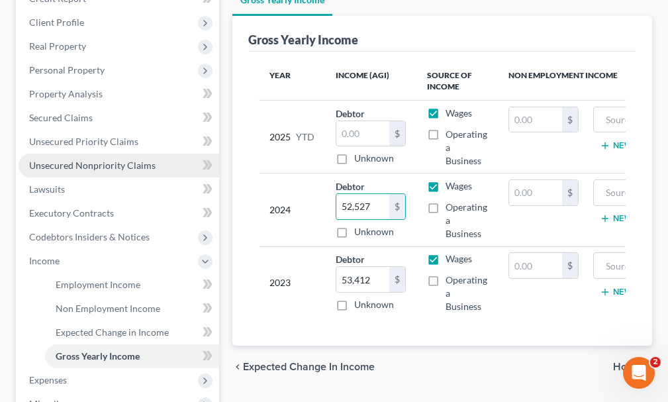
click at [85, 160] on span "Unsecured Nonpriority Claims" at bounding box center [92, 165] width 126 height 11
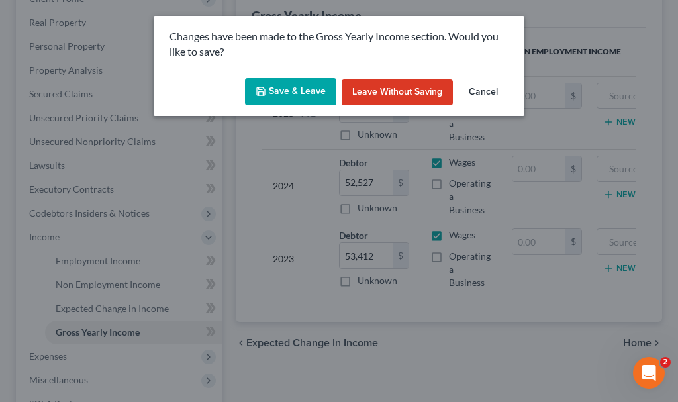
click at [262, 89] on icon "button" at bounding box center [261, 91] width 11 height 11
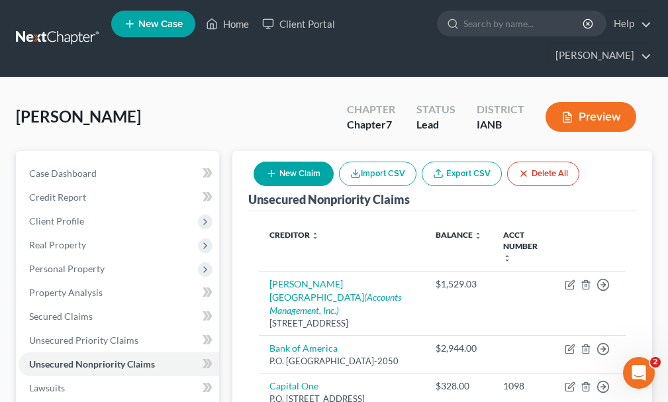
click at [295, 162] on button "New Claim" at bounding box center [294, 174] width 80 height 25
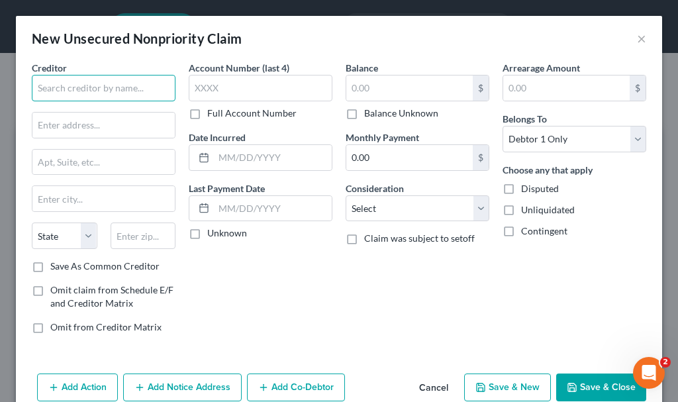
click at [119, 81] on input "text" at bounding box center [104, 88] width 144 height 26
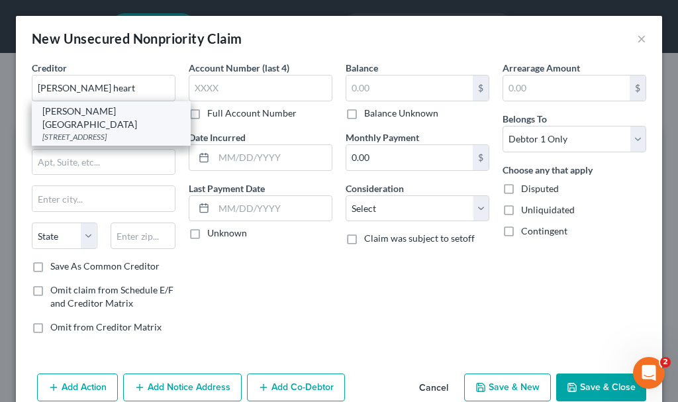
click at [83, 131] on div "[STREET_ADDRESS]" at bounding box center [111, 136] width 138 height 11
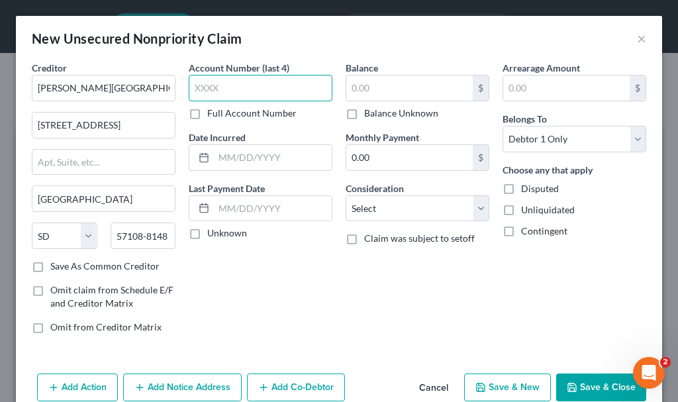
click at [214, 85] on input "text" at bounding box center [261, 88] width 144 height 26
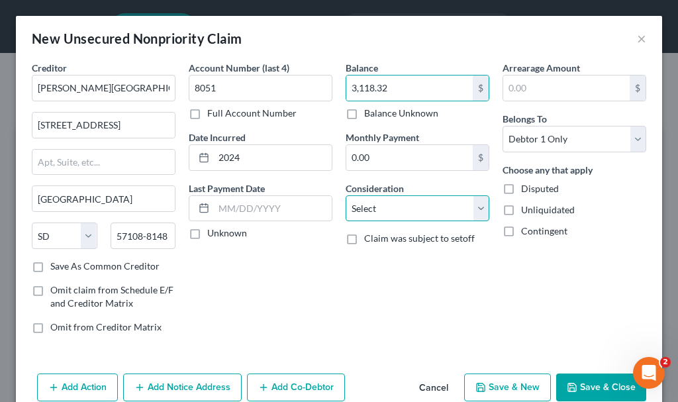
click at [384, 208] on select "Select Cable / Satellite Services Collection Agency Credit Card Debt Debt Couns…" at bounding box center [418, 208] width 144 height 26
click at [346, 195] on select "Select Cable / Satellite Services Collection Agency Credit Card Debt Debt Couns…" at bounding box center [418, 208] width 144 height 26
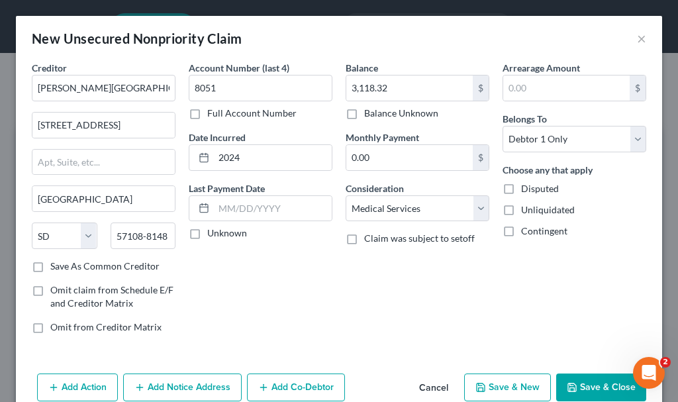
click at [579, 385] on button "Save & Close" at bounding box center [601, 388] width 90 height 28
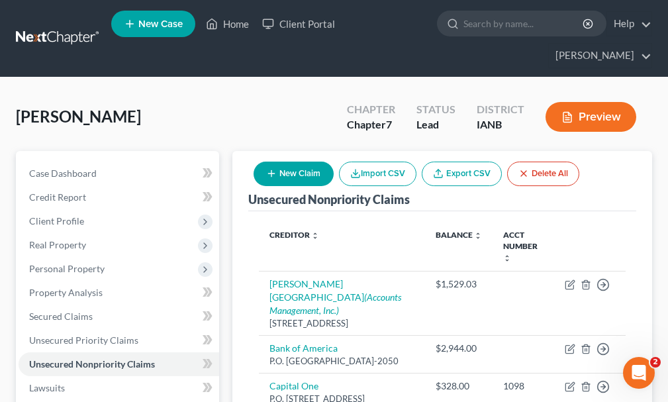
click at [304, 162] on button "New Claim" at bounding box center [294, 174] width 80 height 25
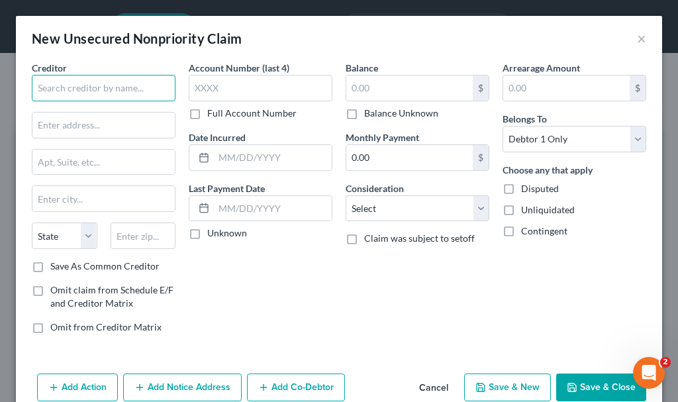
click at [127, 90] on input "text" at bounding box center [104, 88] width 144 height 26
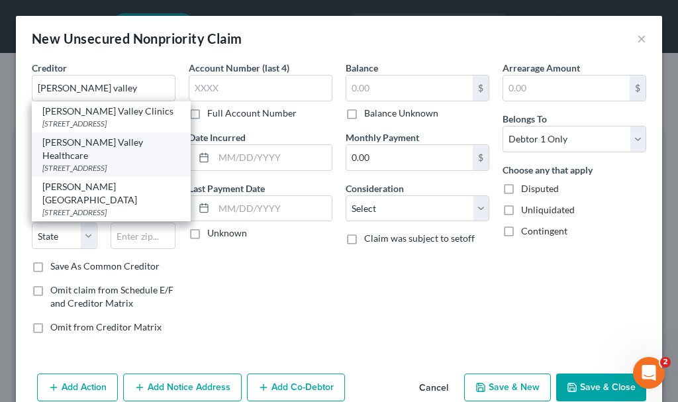
click at [97, 156] on div "[PERSON_NAME] Valley Healthcare" at bounding box center [111, 149] width 138 height 26
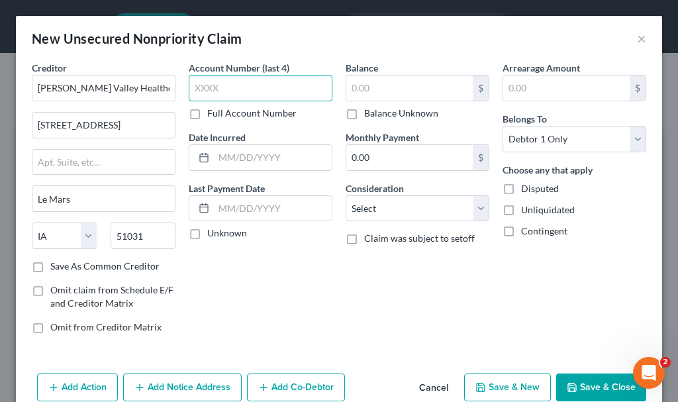
click at [250, 84] on input "text" at bounding box center [261, 88] width 144 height 26
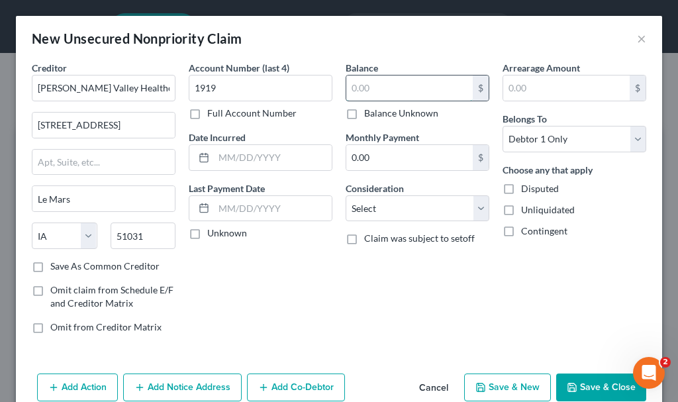
click at [410, 90] on input "text" at bounding box center [409, 88] width 126 height 25
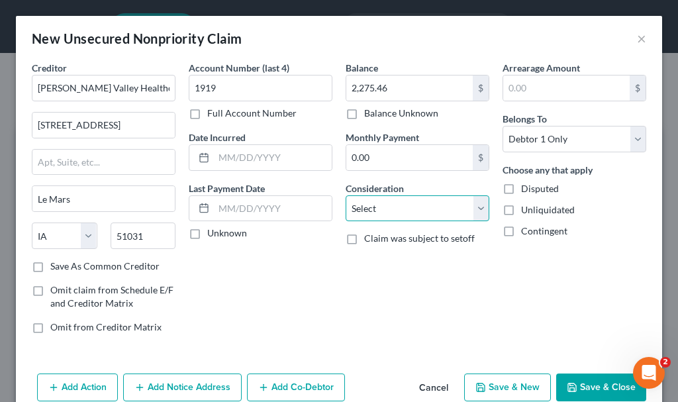
click at [386, 209] on select "Select Cable / Satellite Services Collection Agency Credit Card Debt Debt Couns…" at bounding box center [418, 208] width 144 height 26
click at [346, 195] on select "Select Cable / Satellite Services Collection Agency Credit Card Debt Debt Couns…" at bounding box center [418, 208] width 144 height 26
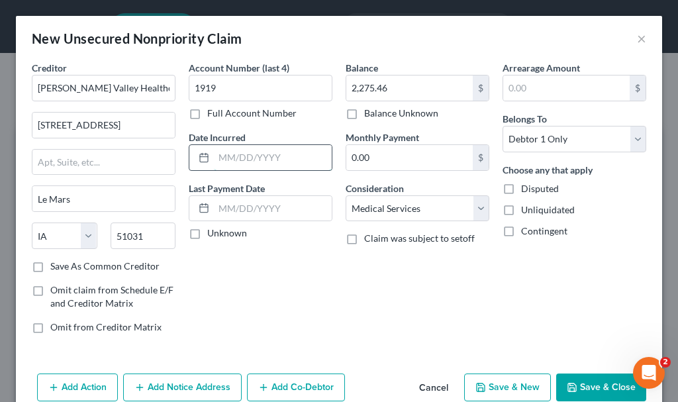
click at [277, 157] on input "text" at bounding box center [273, 157] width 118 height 25
click at [497, 387] on button "Save & New" at bounding box center [507, 388] width 87 height 28
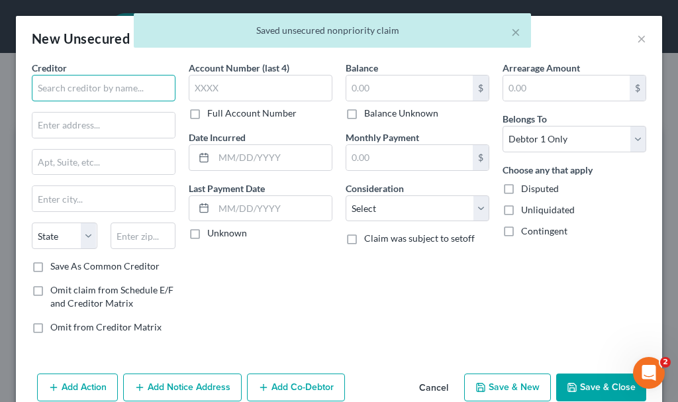
click at [107, 87] on input "text" at bounding box center [104, 88] width 144 height 26
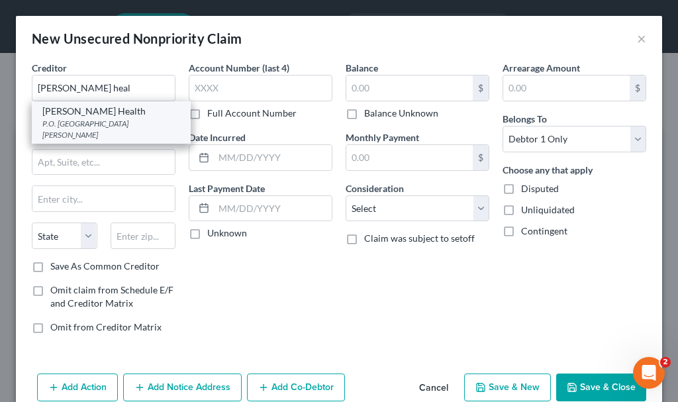
click at [64, 128] on div "P.O. [GEOGRAPHIC_DATA][PERSON_NAME]" at bounding box center [111, 129] width 138 height 23
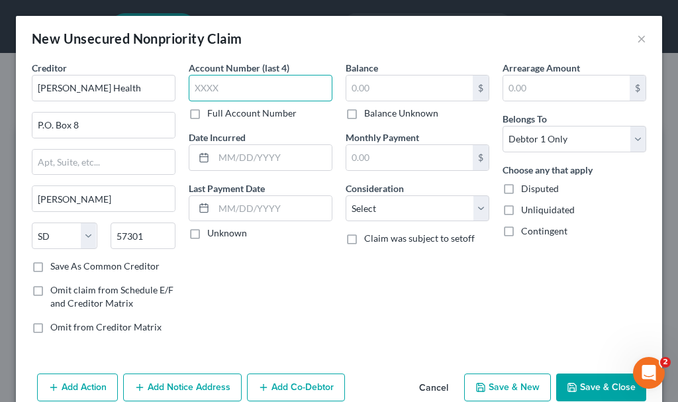
click at [249, 85] on input "text" at bounding box center [261, 88] width 144 height 26
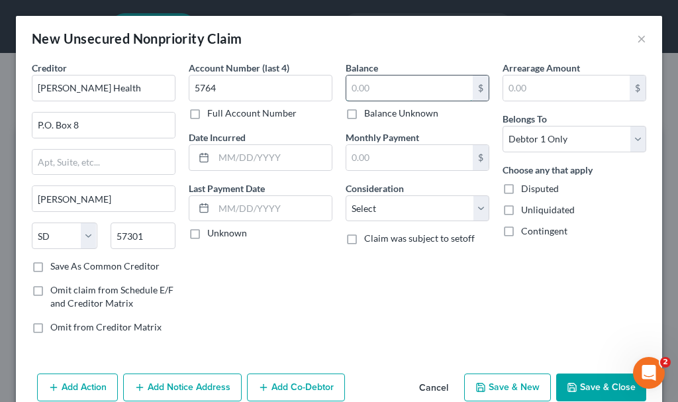
click at [397, 87] on input "text" at bounding box center [409, 88] width 126 height 25
click at [276, 158] on input "text" at bounding box center [273, 157] width 118 height 25
click at [491, 388] on button "Save & New" at bounding box center [507, 388] width 87 height 28
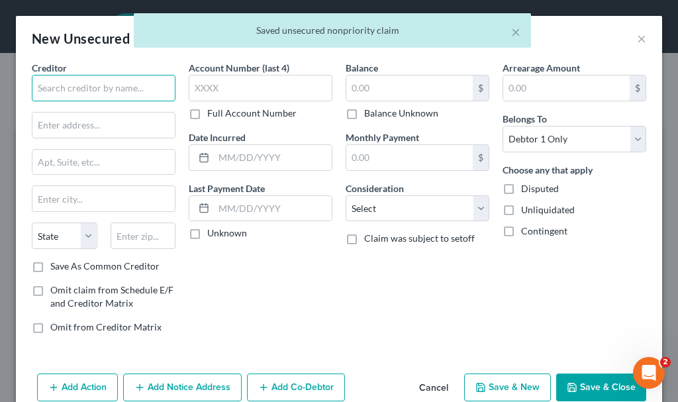
click at [94, 85] on input "text" at bounding box center [104, 88] width 144 height 26
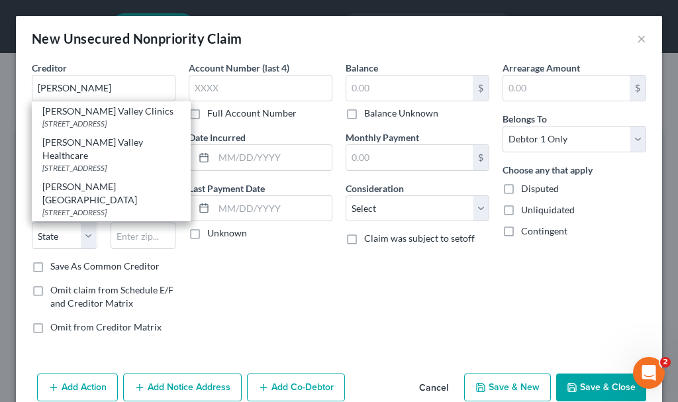
drag, startPoint x: 92, startPoint y: 162, endPoint x: 173, endPoint y: 128, distance: 87.8
click at [93, 162] on div "[STREET_ADDRESS]" at bounding box center [111, 167] width 138 height 11
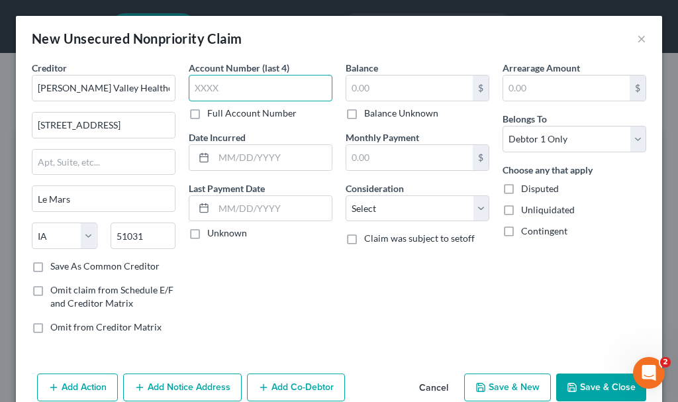
click at [245, 82] on input "text" at bounding box center [261, 88] width 144 height 26
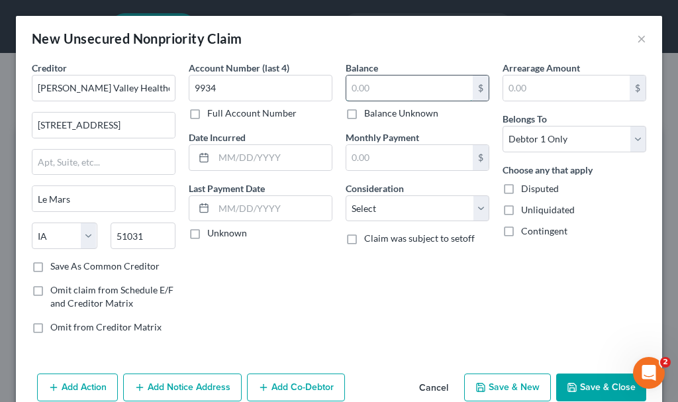
click at [387, 86] on input "text" at bounding box center [409, 88] width 126 height 25
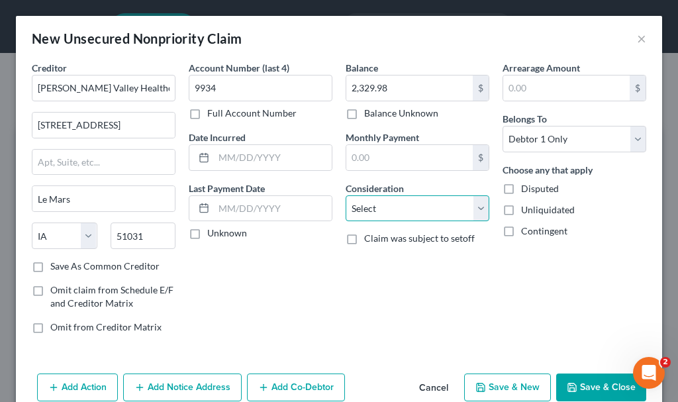
click at [383, 209] on select "Select Cable / Satellite Services Collection Agency Credit Card Debt Debt Couns…" at bounding box center [418, 208] width 144 height 26
click at [346, 195] on select "Select Cable / Satellite Services Collection Agency Credit Card Debt Debt Couns…" at bounding box center [418, 208] width 144 height 26
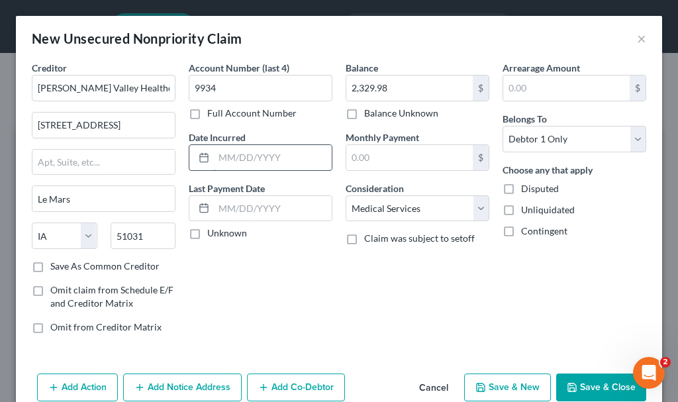
click at [280, 158] on input "text" at bounding box center [273, 157] width 118 height 25
click at [495, 385] on button "Save & New" at bounding box center [507, 388] width 87 height 28
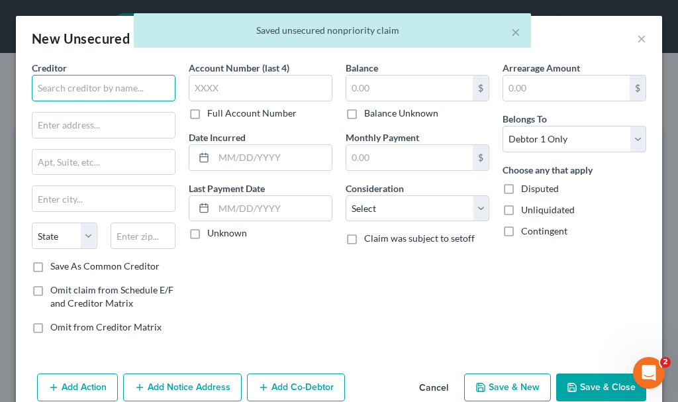
click at [95, 86] on input "text" at bounding box center [104, 88] width 144 height 26
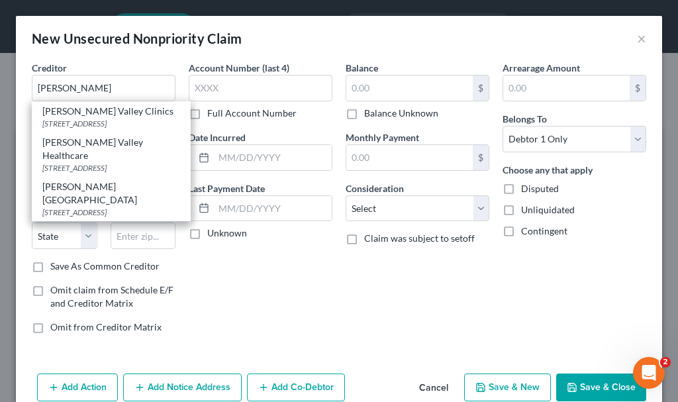
drag, startPoint x: 92, startPoint y: 164, endPoint x: 259, endPoint y: 120, distance: 172.5
click at [92, 163] on div "[STREET_ADDRESS]" at bounding box center [111, 167] width 138 height 11
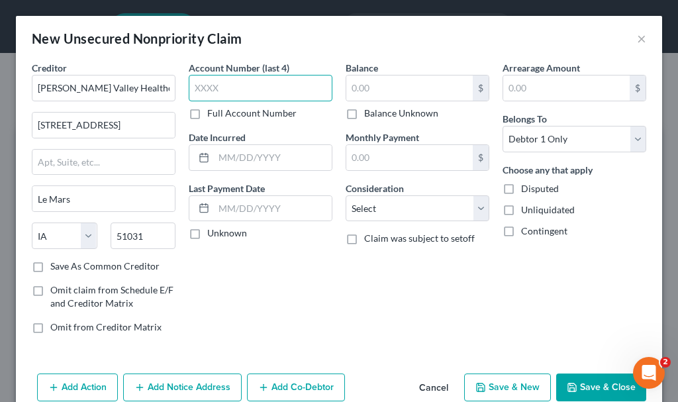
click at [242, 83] on input "text" at bounding box center [261, 88] width 144 height 26
drag, startPoint x: 374, startPoint y: 90, endPoint x: 358, endPoint y: 70, distance: 25.6
click at [368, 83] on input "text" at bounding box center [409, 88] width 126 height 25
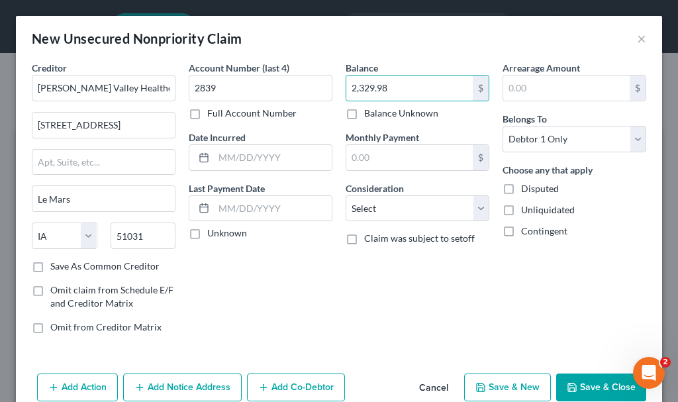
click at [427, 383] on button "Cancel" at bounding box center [434, 388] width 50 height 26
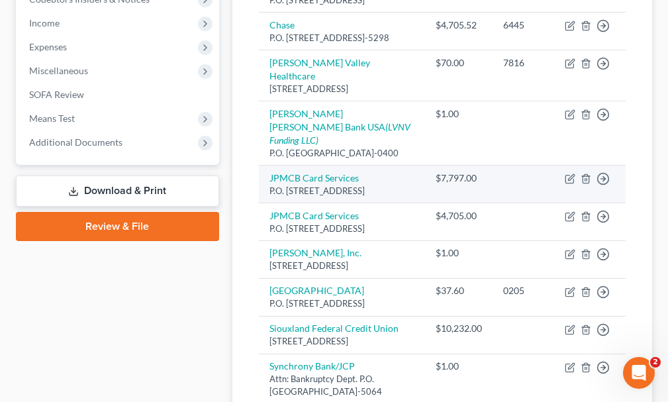
scroll to position [530, 0]
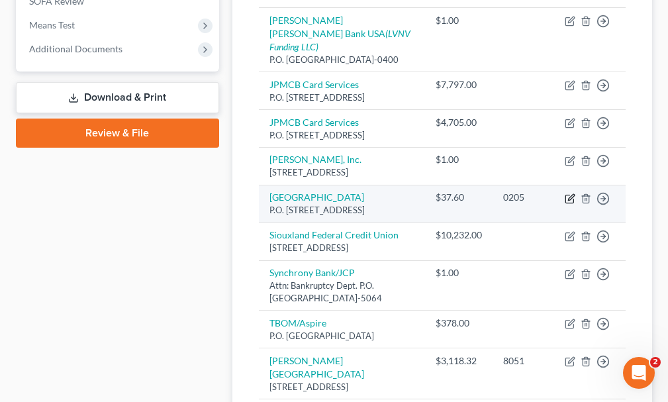
click at [567, 204] on icon "button" at bounding box center [570, 198] width 11 height 11
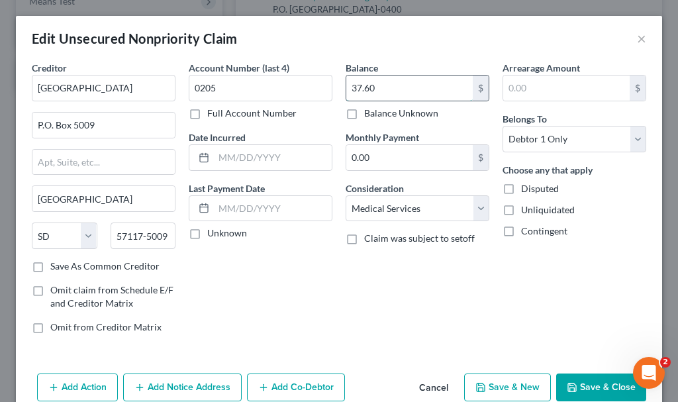
click at [396, 87] on input "37.60" at bounding box center [409, 88] width 126 height 25
click at [589, 389] on button "Save & Close" at bounding box center [601, 388] width 90 height 28
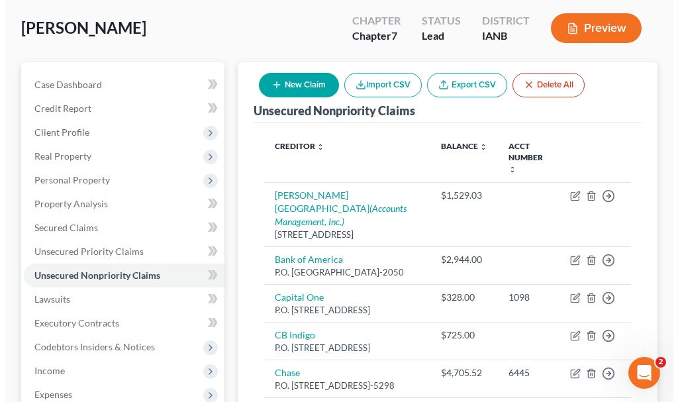
scroll to position [0, 0]
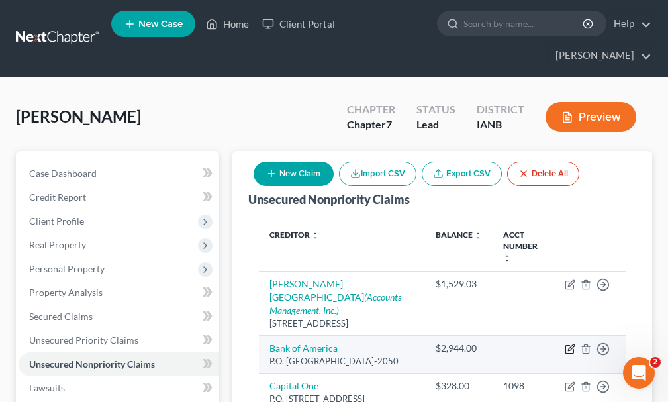
click at [573, 344] on icon "button" at bounding box center [571, 347] width 6 height 6
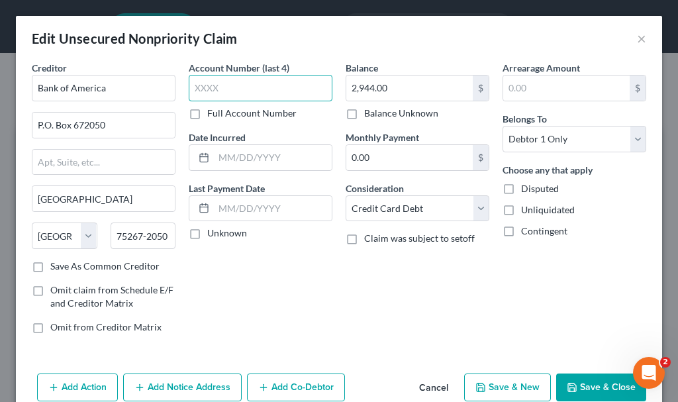
click at [227, 85] on input "text" at bounding box center [261, 88] width 144 height 26
click at [193, 380] on button "Add Notice Address" at bounding box center [182, 388] width 119 height 28
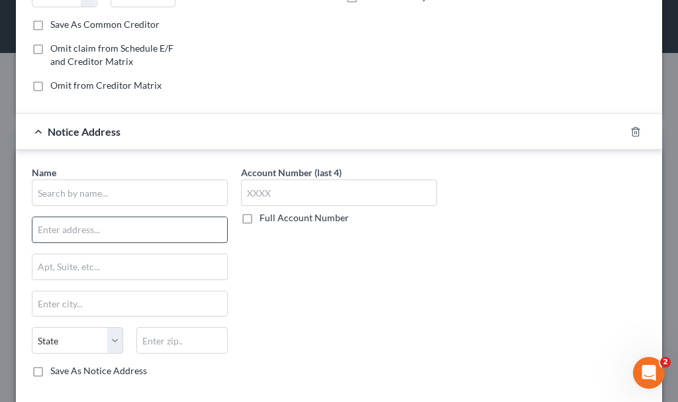
scroll to position [265, 0]
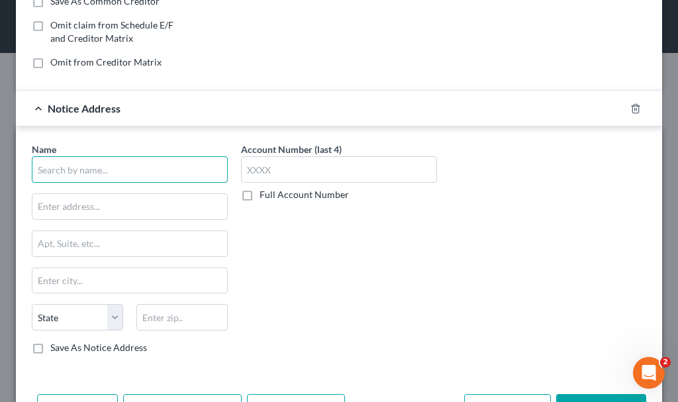
click at [134, 168] on input "text" at bounding box center [130, 169] width 196 height 26
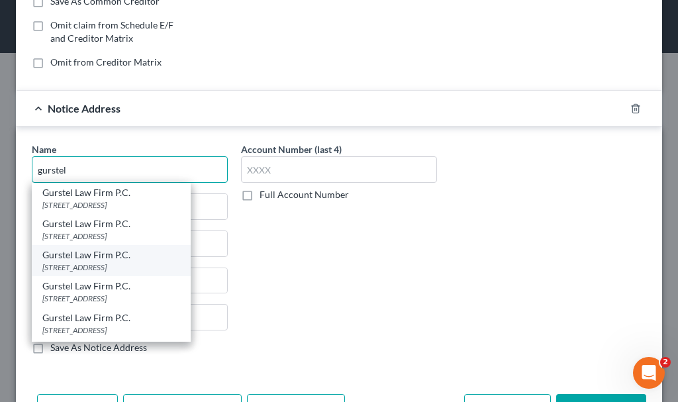
scroll to position [62, 0]
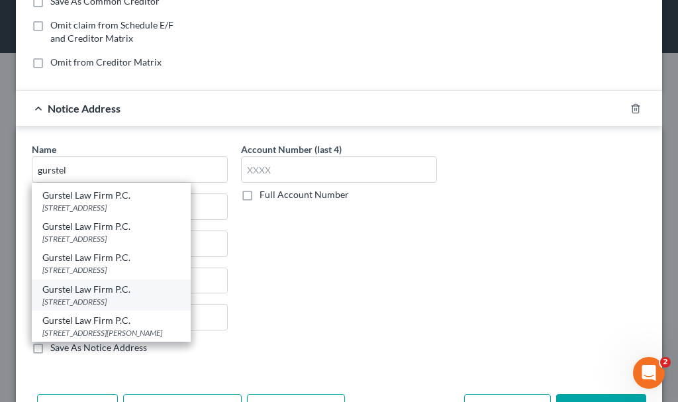
click at [105, 292] on div "Gurstel Law Firm P.C." at bounding box center [111, 289] width 138 height 13
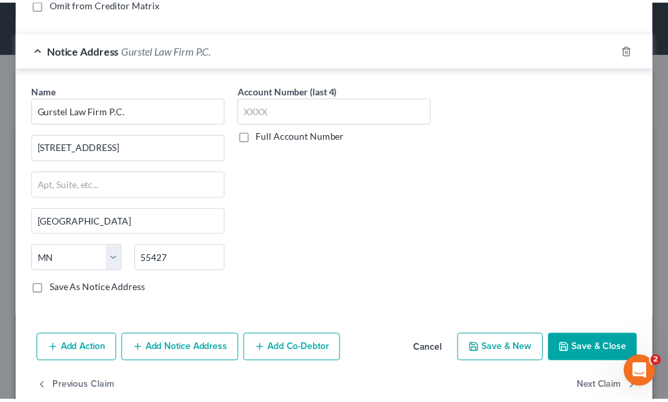
scroll to position [349, 0]
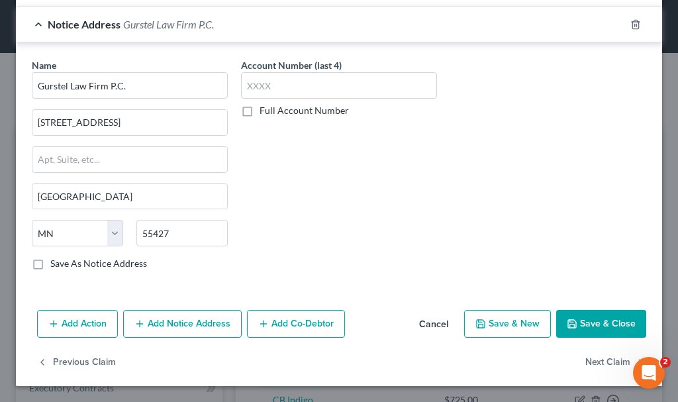
click at [572, 320] on button "Save & Close" at bounding box center [601, 324] width 90 height 28
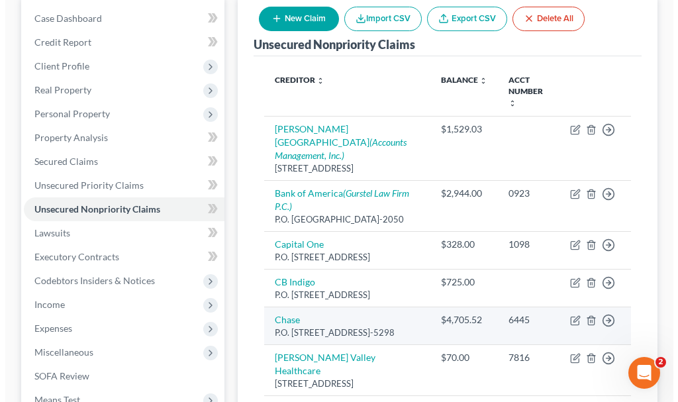
scroll to position [199, 0]
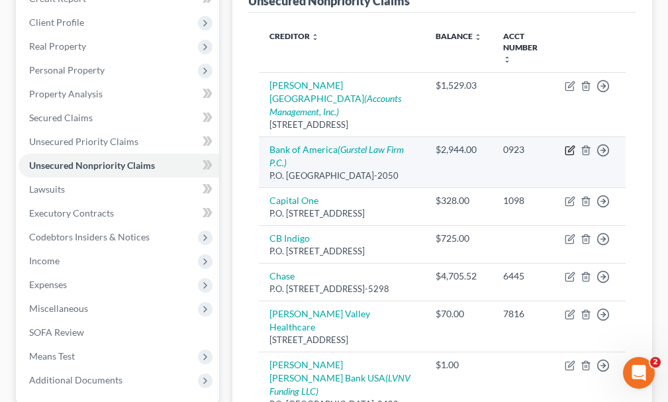
click at [568, 145] on icon "button" at bounding box center [570, 150] width 11 height 11
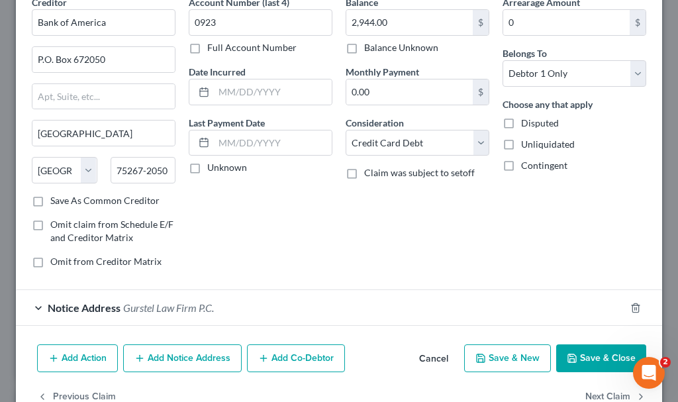
scroll to position [100, 0]
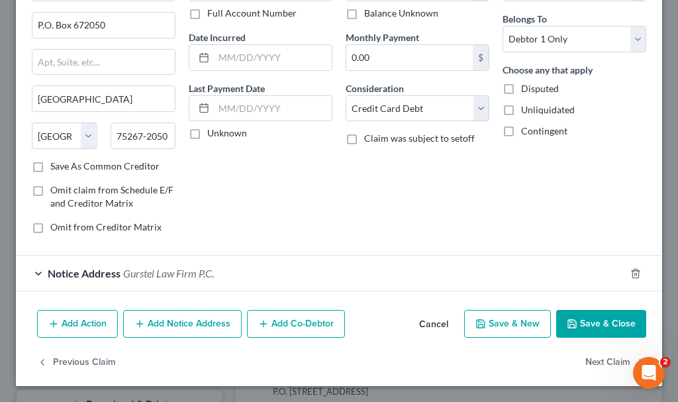
click at [213, 315] on button "Add Notice Address" at bounding box center [182, 324] width 119 height 28
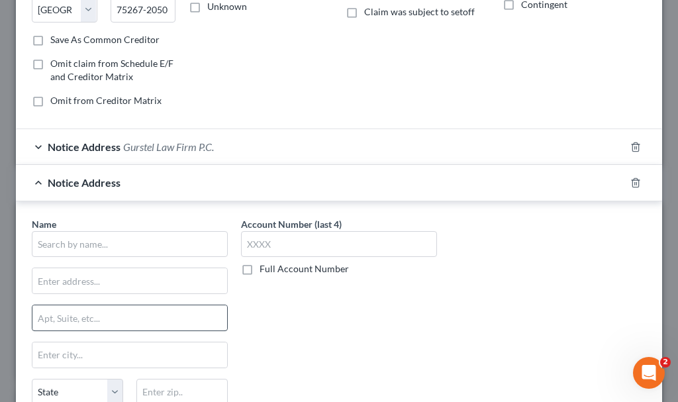
scroll to position [232, 0]
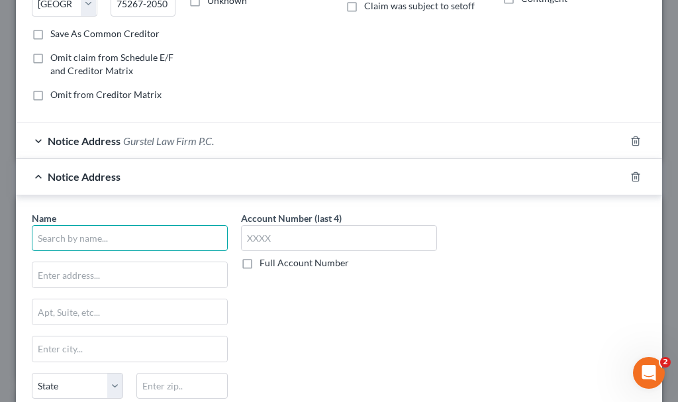
click at [150, 233] on input "text" at bounding box center [130, 238] width 196 height 26
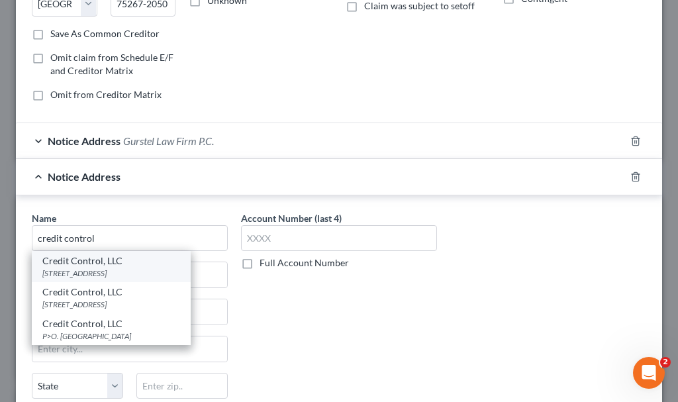
click at [79, 267] on div "Credit Control, LLC" at bounding box center [111, 260] width 138 height 13
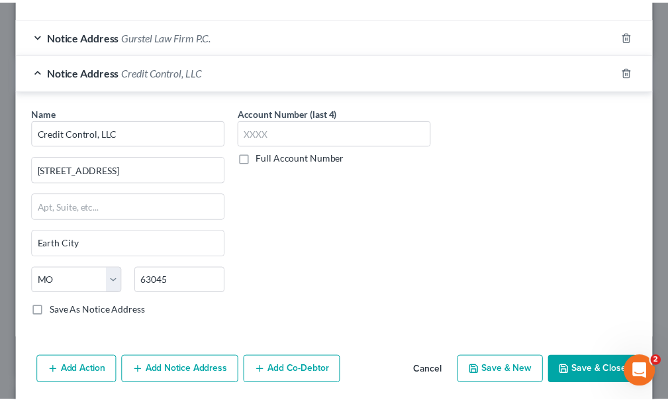
scroll to position [385, 0]
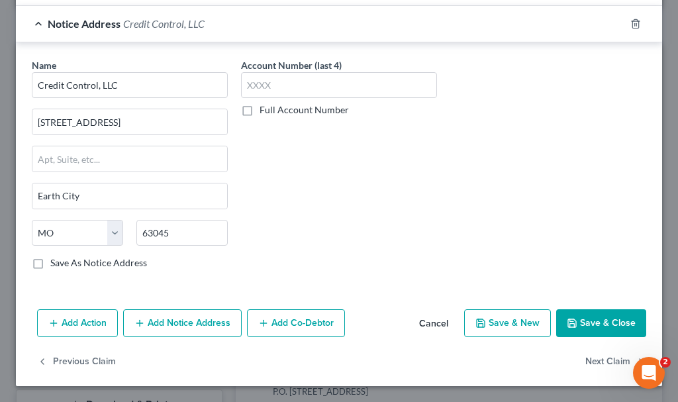
click at [584, 317] on button "Save & Close" at bounding box center [601, 323] width 90 height 28
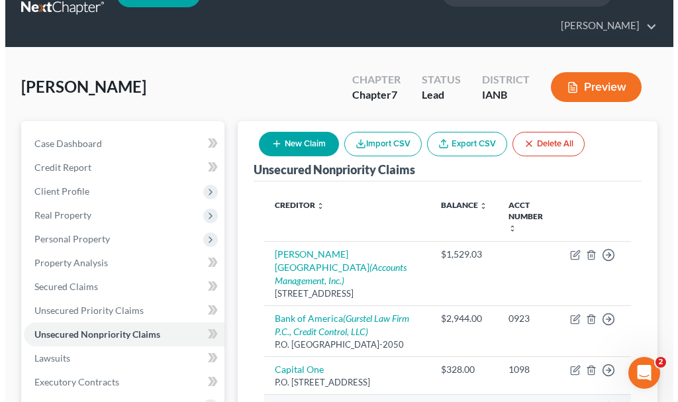
scroll to position [0, 0]
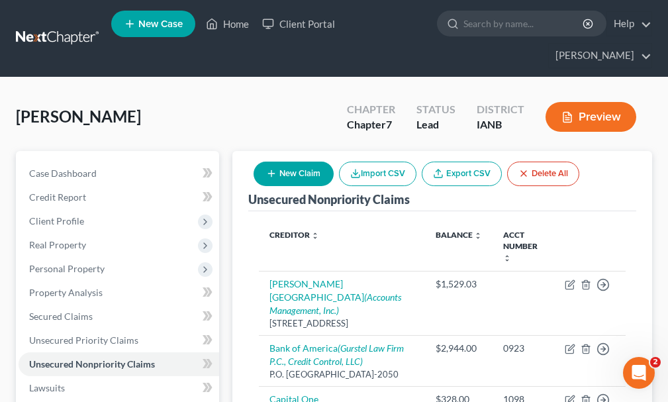
click at [293, 162] on button "New Claim" at bounding box center [294, 174] width 80 height 25
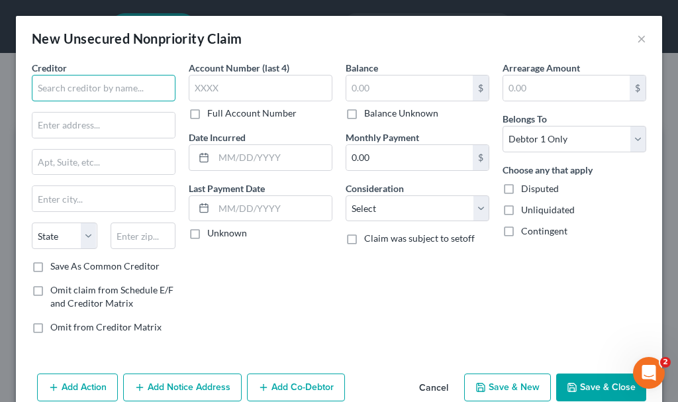
click at [101, 89] on input "text" at bounding box center [104, 88] width 144 height 26
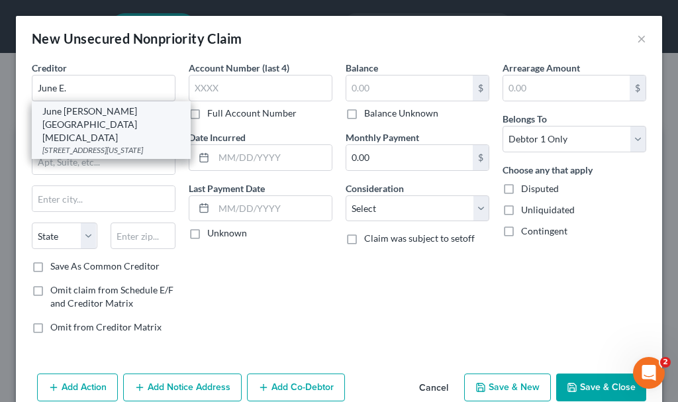
click at [90, 144] on div "[STREET_ADDRESS][US_STATE]" at bounding box center [111, 149] width 138 height 11
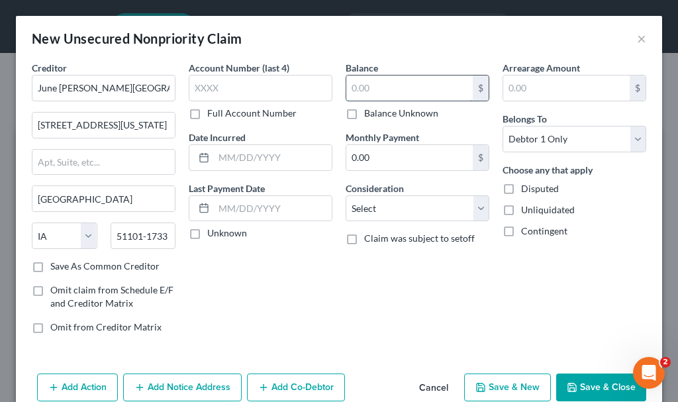
click at [396, 92] on input "text" at bounding box center [409, 88] width 126 height 25
drag, startPoint x: 392, startPoint y: 217, endPoint x: 387, endPoint y: 211, distance: 8.1
click at [389, 211] on select "Select Cable / Satellite Services Collection Agency Credit Card Debt Debt Couns…" at bounding box center [418, 208] width 144 height 26
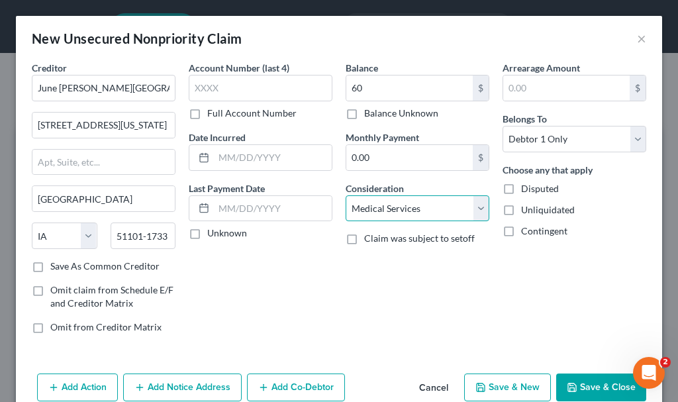
click at [346, 195] on select "Select Cable / Satellite Services Collection Agency Credit Card Debt Debt Couns…" at bounding box center [418, 208] width 144 height 26
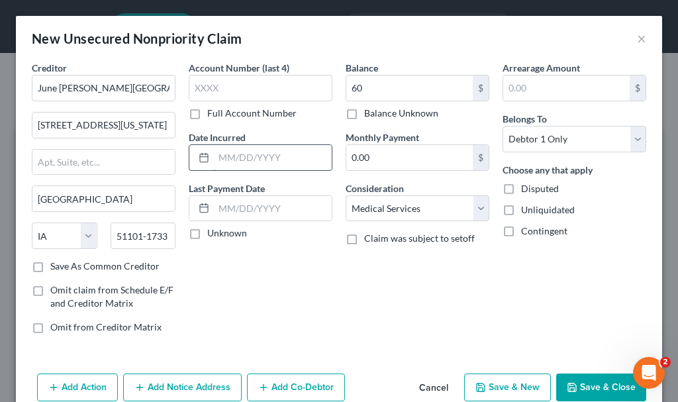
click at [261, 152] on input "text" at bounding box center [273, 157] width 118 height 25
click at [491, 376] on button "Save & New" at bounding box center [507, 388] width 87 height 28
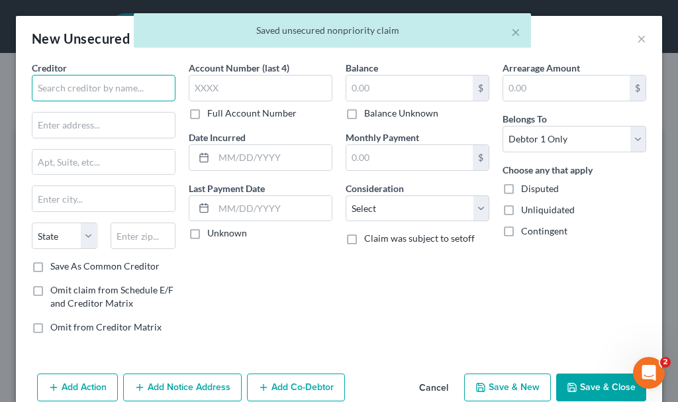
click at [115, 81] on input "text" at bounding box center [104, 88] width 144 height 26
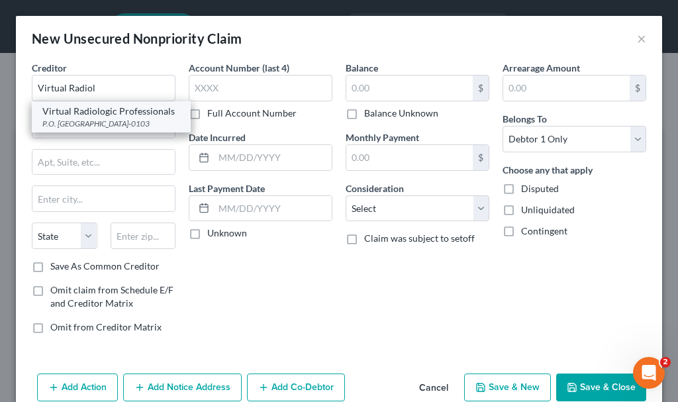
click at [77, 129] on div "P.O. [GEOGRAPHIC_DATA]-0103" at bounding box center [111, 123] width 138 height 11
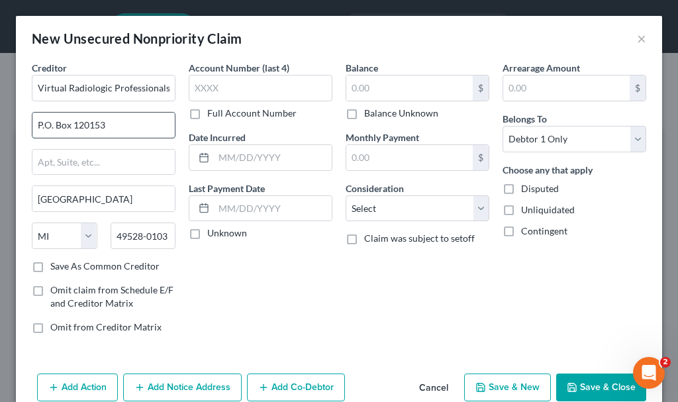
click at [130, 120] on input "P.O. Box 120153" at bounding box center [103, 125] width 142 height 25
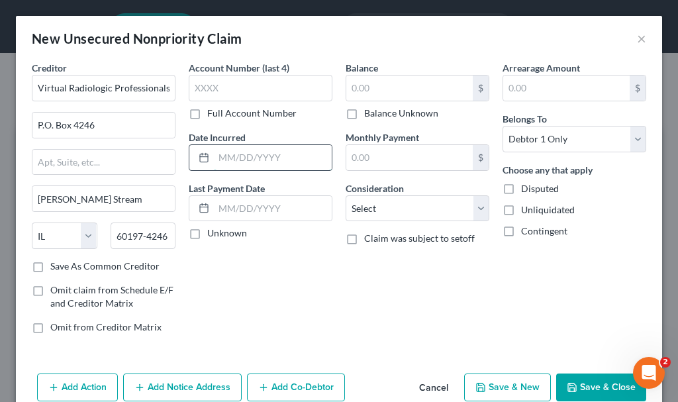
click at [248, 152] on input "text" at bounding box center [273, 157] width 118 height 25
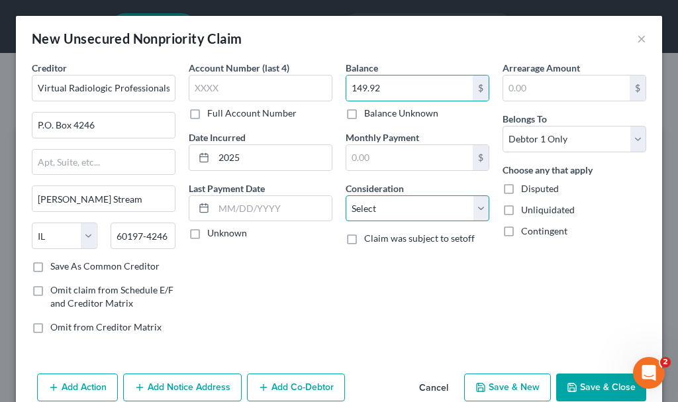
click at [377, 206] on select "Select Cable / Satellite Services Collection Agency Credit Card Debt Debt Couns…" at bounding box center [418, 208] width 144 height 26
click at [346, 195] on select "Select Cable / Satellite Services Collection Agency Credit Card Debt Debt Couns…" at bounding box center [418, 208] width 144 height 26
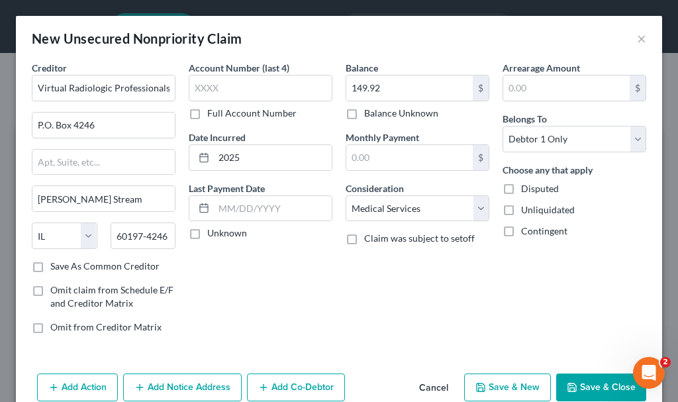
click at [571, 379] on button "Save & Close" at bounding box center [601, 388] width 90 height 28
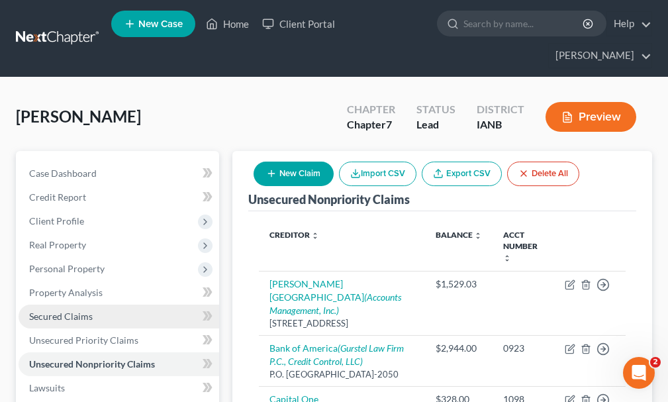
click at [72, 311] on span "Secured Claims" at bounding box center [61, 316] width 64 height 11
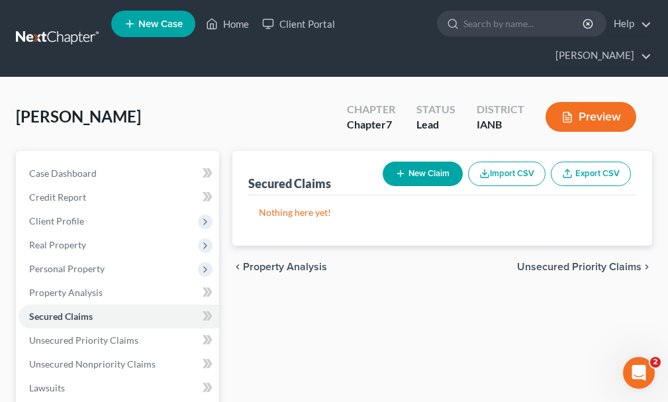
click at [422, 162] on button "New Claim" at bounding box center [423, 174] width 80 height 25
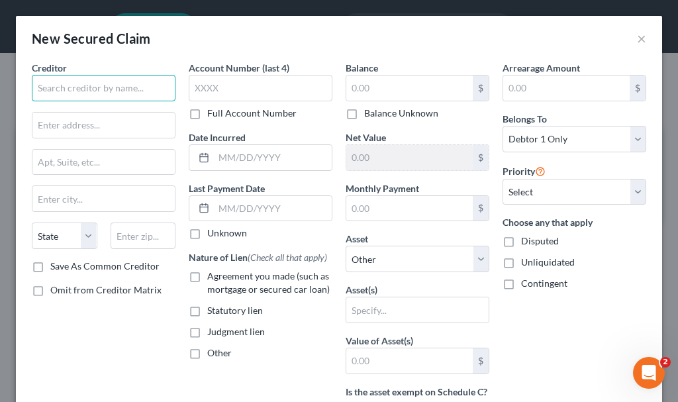
click at [107, 86] on input "text" at bounding box center [104, 88] width 144 height 26
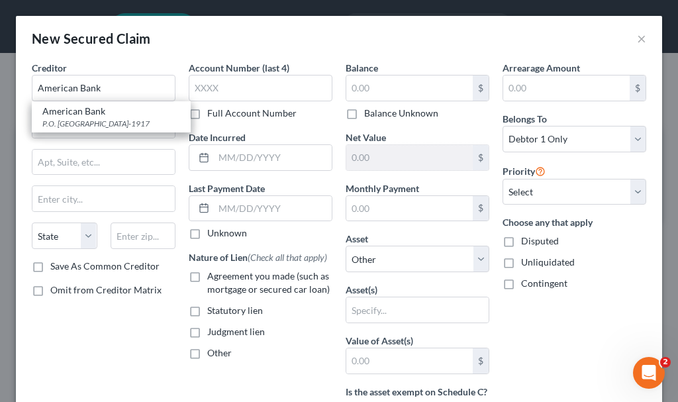
click at [207, 275] on label "Agreement you made (such as mortgage or secured car loan)" at bounding box center [269, 283] width 125 height 26
click at [213, 275] on input "Agreement you made (such as mortgage or secured car loan)" at bounding box center [217, 274] width 9 height 9
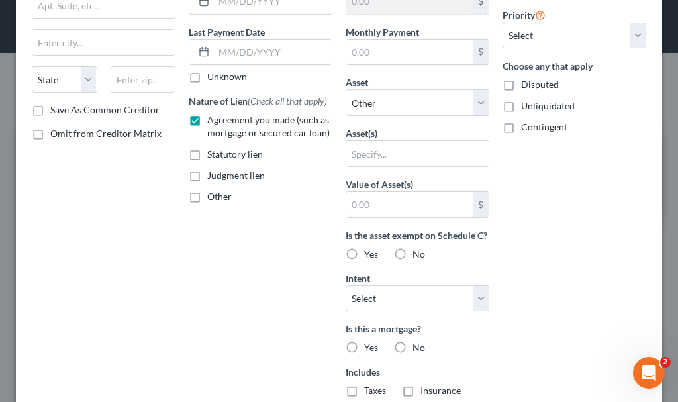
scroll to position [199, 0]
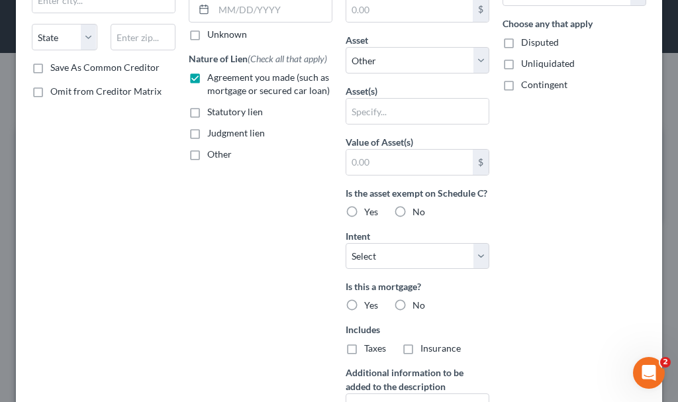
click at [364, 312] on label "Yes" at bounding box center [371, 305] width 14 height 13
click at [370, 307] on input "Yes" at bounding box center [374, 303] width 9 height 9
click at [364, 355] on label "Taxes" at bounding box center [375, 348] width 22 height 13
click at [370, 350] on input "Taxes" at bounding box center [374, 346] width 9 height 9
click at [421, 355] on label "Insurance" at bounding box center [441, 348] width 40 height 13
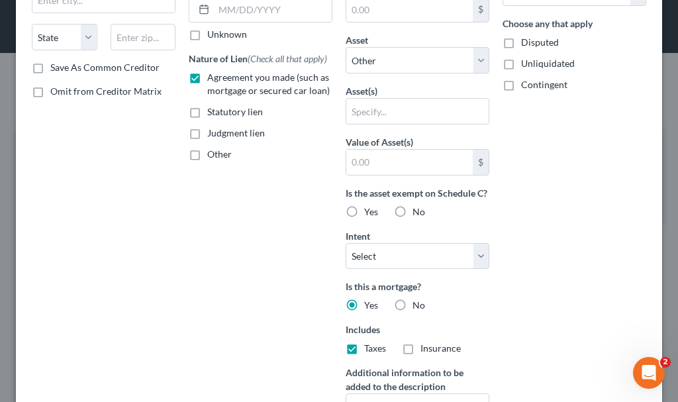
click at [426, 350] on input "Insurance" at bounding box center [430, 346] width 9 height 9
click at [393, 268] on select "Select Surrender Redeem Reaffirm Avoid Other" at bounding box center [418, 256] width 144 height 26
click at [346, 256] on select "Select Surrender Redeem Reaffirm Avoid Other" at bounding box center [418, 256] width 144 height 26
click at [368, 114] on input "text" at bounding box center [417, 111] width 142 height 25
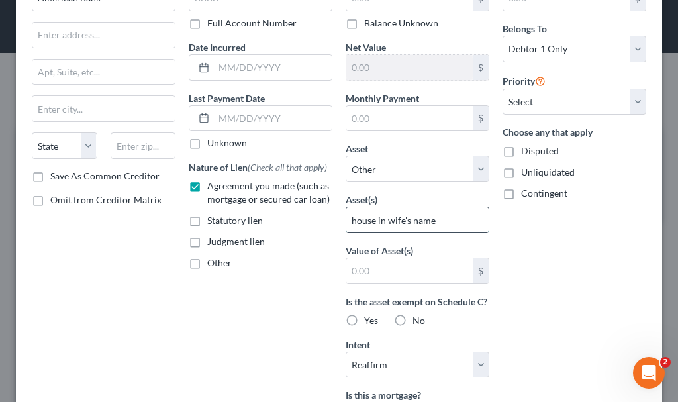
scroll to position [0, 0]
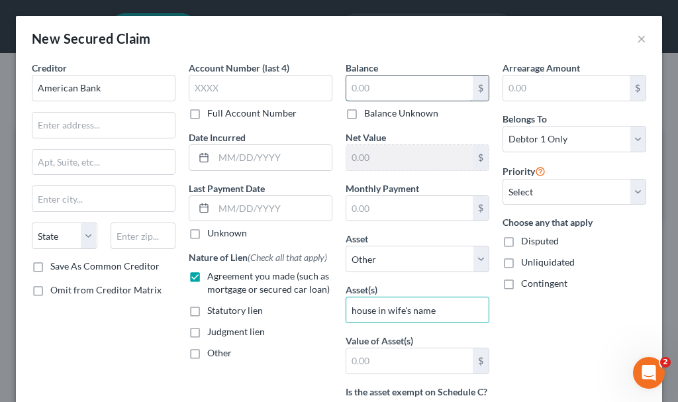
click at [379, 83] on input "text" at bounding box center [409, 88] width 126 height 25
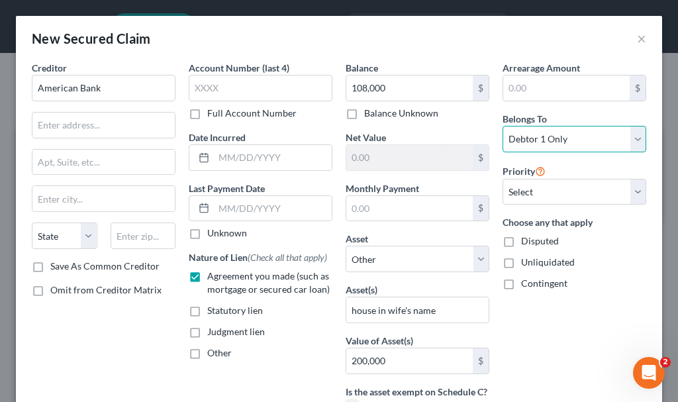
click at [529, 131] on select "Select Debtor 1 Only Debtor 2 Only Debtor 1 And Debtor 2 Only At Least One Of T…" at bounding box center [575, 139] width 144 height 26
click at [503, 126] on select "Select Debtor 1 Only Debtor 2 Only Debtor 1 And Debtor 2 Only At Least One Of T…" at bounding box center [575, 139] width 144 height 26
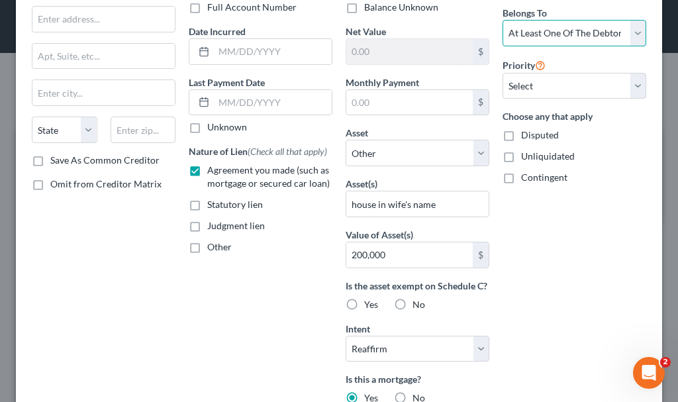
scroll to position [347, 0]
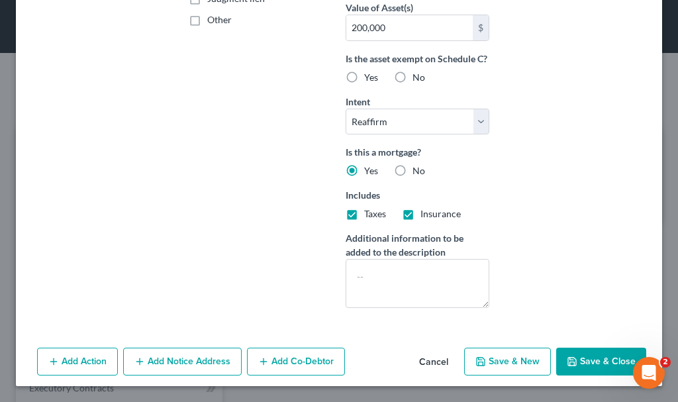
click at [313, 358] on button "Add Co-Debtor" at bounding box center [296, 362] width 98 height 28
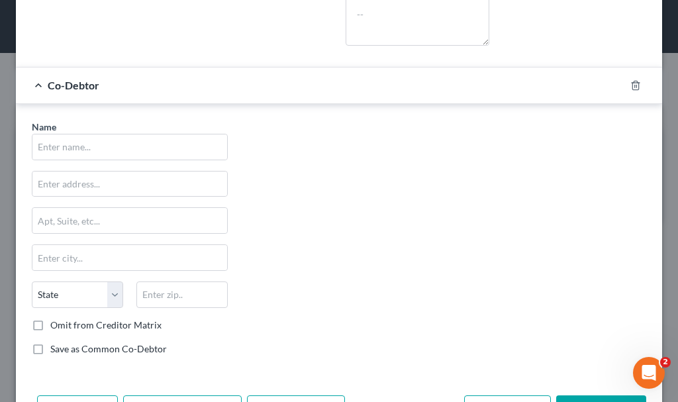
scroll to position [612, 0]
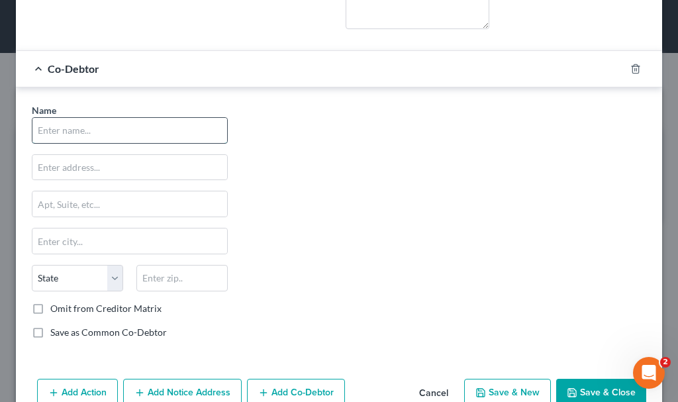
click at [178, 141] on input "text" at bounding box center [129, 130] width 195 height 25
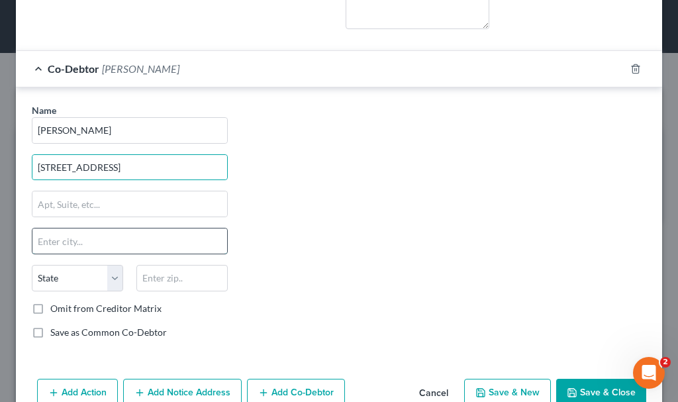
click at [98, 251] on input "text" at bounding box center [129, 240] width 195 height 25
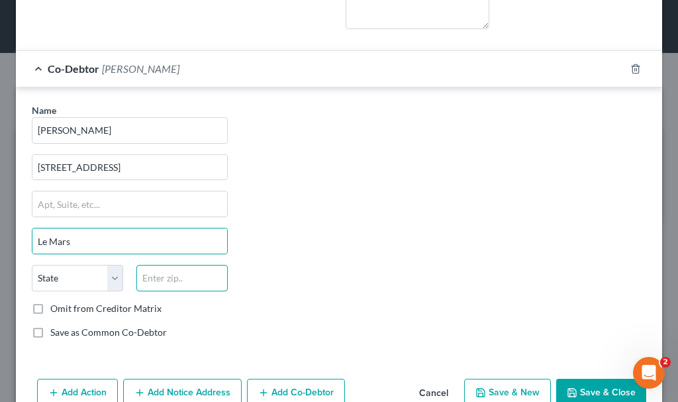
click at [154, 290] on input "text" at bounding box center [181, 278] width 91 height 26
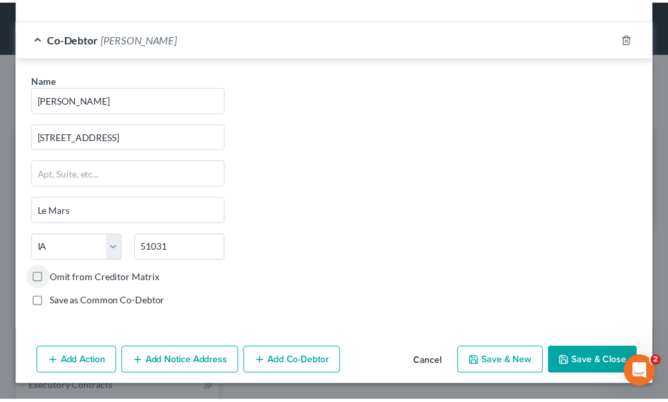
scroll to position [656, 0]
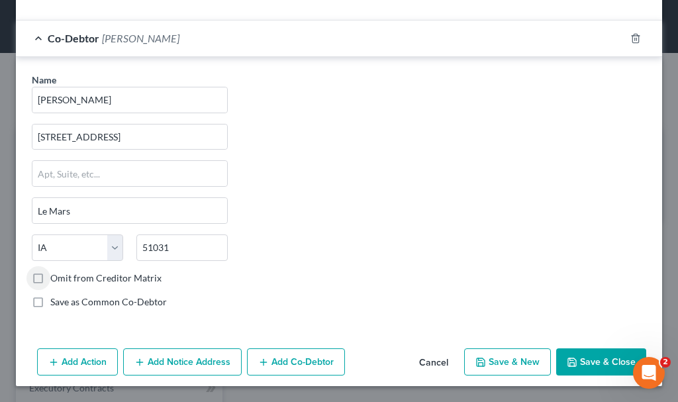
click at [574, 350] on button "Save & Close" at bounding box center [601, 362] width 90 height 28
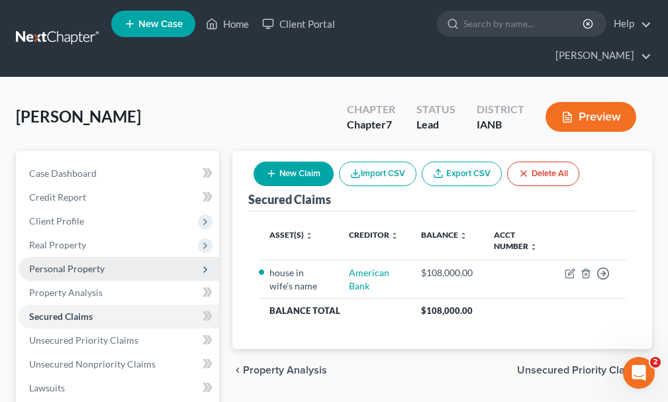
click at [66, 263] on span "Personal Property" at bounding box center [67, 268] width 76 height 11
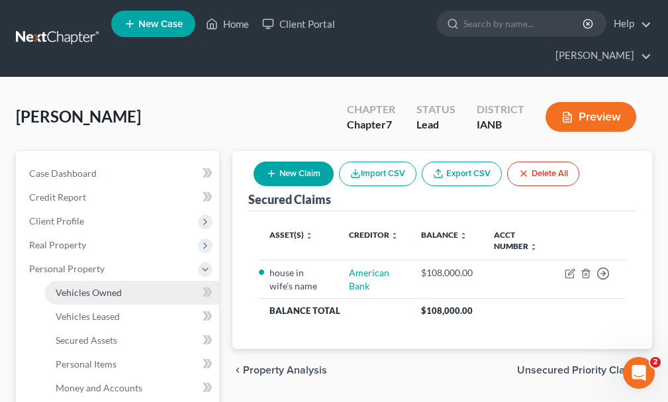
click at [74, 287] on span "Vehicles Owned" at bounding box center [89, 292] width 66 height 11
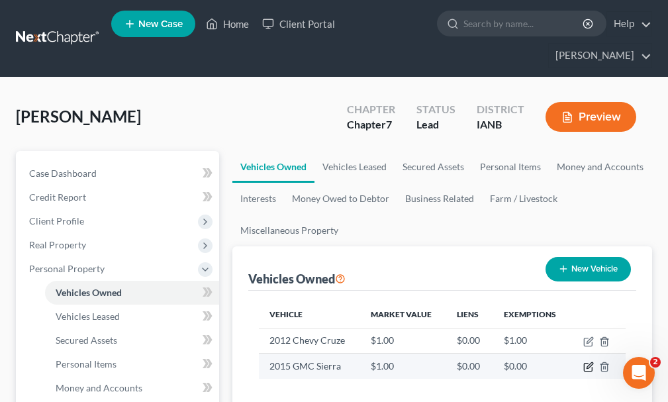
click at [587, 364] on icon "button" at bounding box center [588, 368] width 8 height 8
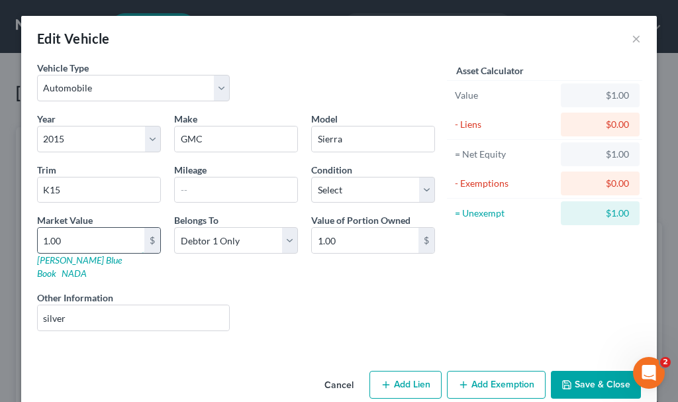
click at [87, 238] on input "1.00" at bounding box center [91, 240] width 107 height 25
click at [575, 372] on button "Save & Close" at bounding box center [596, 385] width 90 height 28
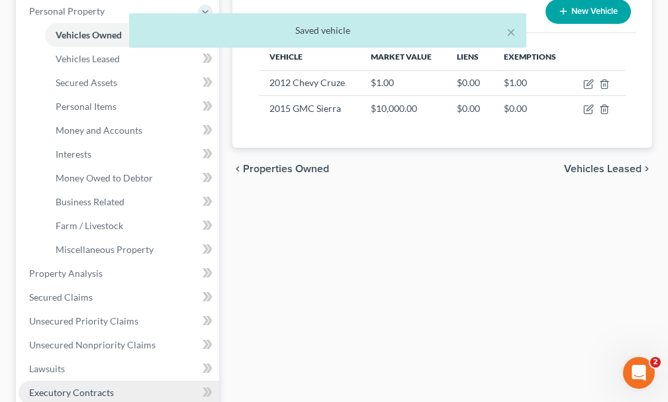
scroll to position [397, 0]
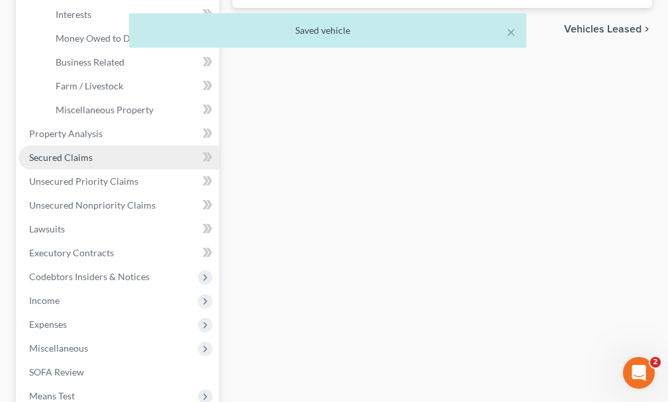
click at [63, 146] on link "Secured Claims" at bounding box center [119, 158] width 201 height 24
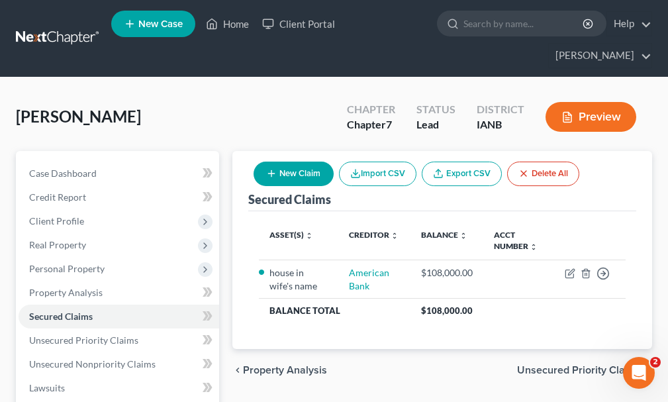
click at [285, 162] on button "New Claim" at bounding box center [294, 174] width 80 height 25
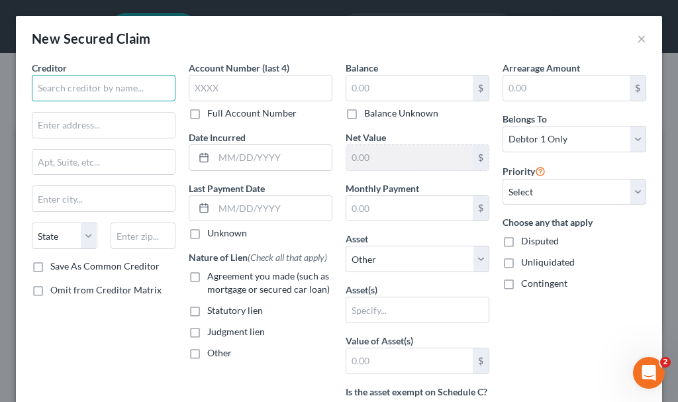
click at [119, 89] on input "text" at bounding box center [104, 88] width 144 height 26
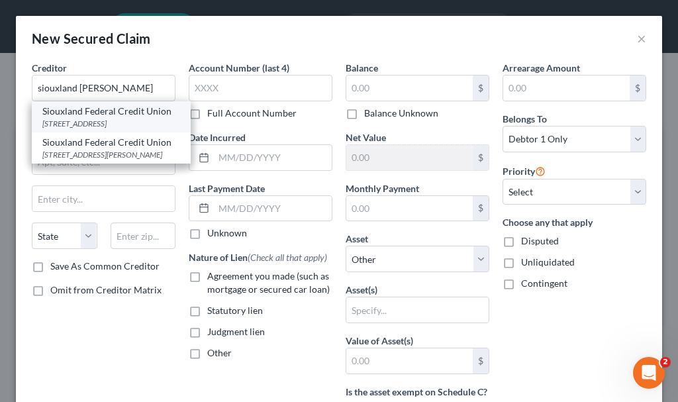
click at [82, 118] on div "[STREET_ADDRESS]" at bounding box center [111, 123] width 138 height 11
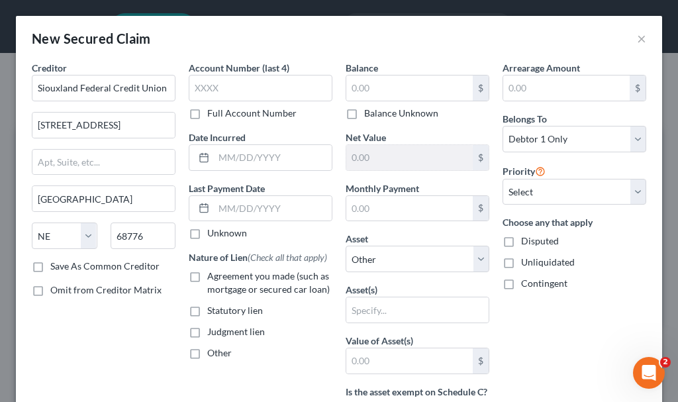
click at [207, 274] on label "Agreement you made (such as mortgage or secured car loan)" at bounding box center [269, 283] width 125 height 26
click at [213, 274] on input "Agreement you made (such as mortgage or secured car loan)" at bounding box center [217, 274] width 9 height 9
click at [366, 88] on input "text" at bounding box center [409, 88] width 126 height 25
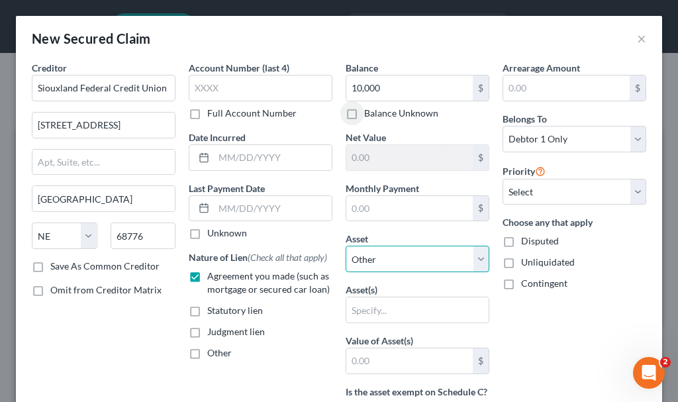
click at [387, 259] on select "Select Other Multiple Assets Clothing - Clothing - $300.0 Set up for her son - …" at bounding box center [418, 259] width 144 height 26
click at [346, 246] on select "Select Other Multiple Assets Clothing - Clothing - $300.0 Set up for her son - …" at bounding box center [418, 259] width 144 height 26
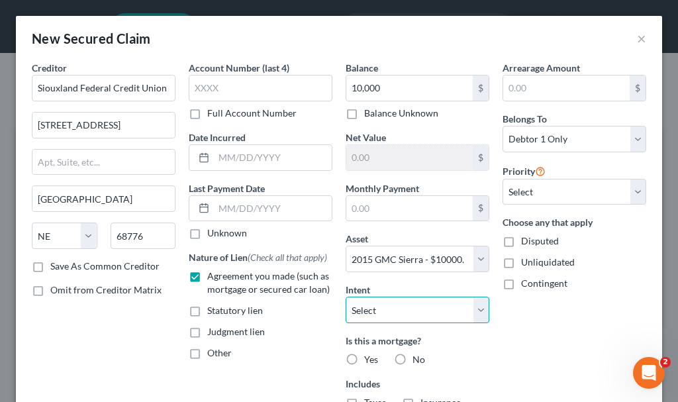
click at [383, 309] on select "Select Surrender Redeem Reaffirm Avoid Other" at bounding box center [418, 310] width 144 height 26
click at [346, 297] on select "Select Surrender Redeem Reaffirm Avoid Other" at bounding box center [418, 310] width 144 height 26
click at [413, 358] on label "No" at bounding box center [419, 359] width 13 height 13
click at [418, 358] on input "No" at bounding box center [422, 357] width 9 height 9
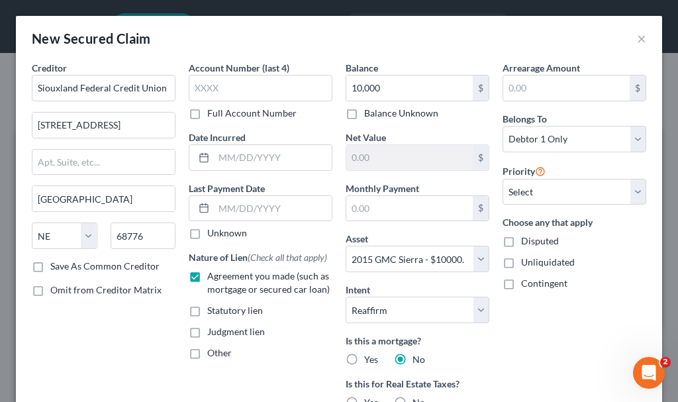
scroll to position [132, 0]
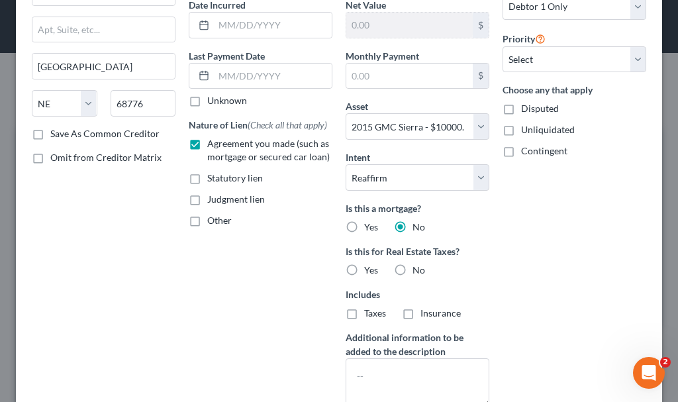
click at [413, 269] on label "No" at bounding box center [419, 270] width 13 height 13
click at [418, 269] on input "No" at bounding box center [422, 268] width 9 height 9
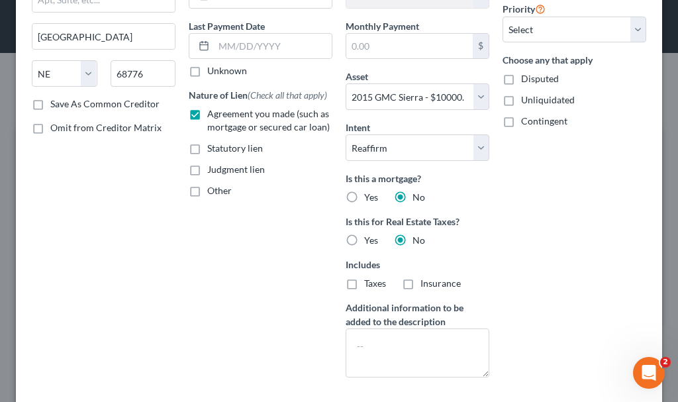
scroll to position [232, 0]
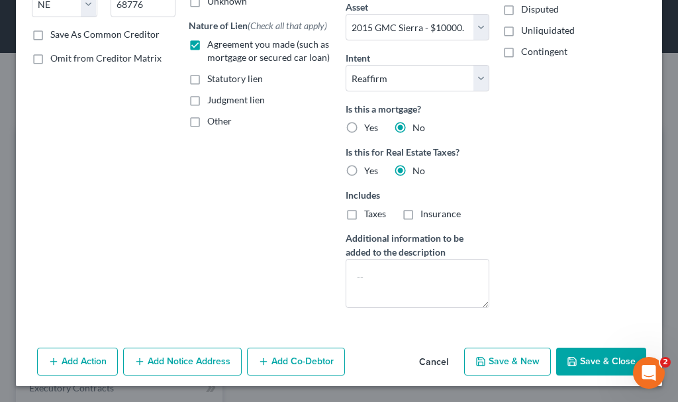
click at [579, 356] on button "Save & Close" at bounding box center [601, 362] width 90 height 28
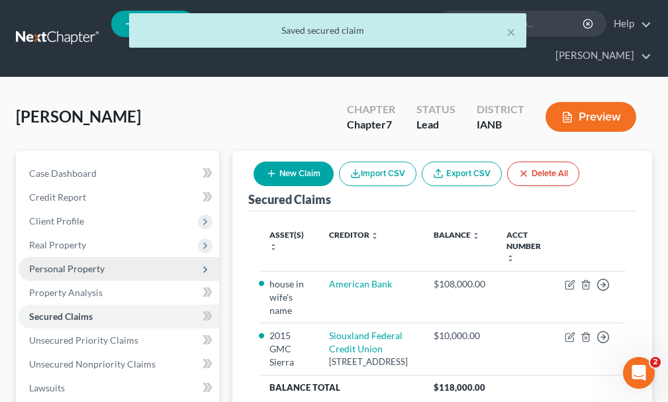
click at [77, 263] on span "Personal Property" at bounding box center [67, 268] width 76 height 11
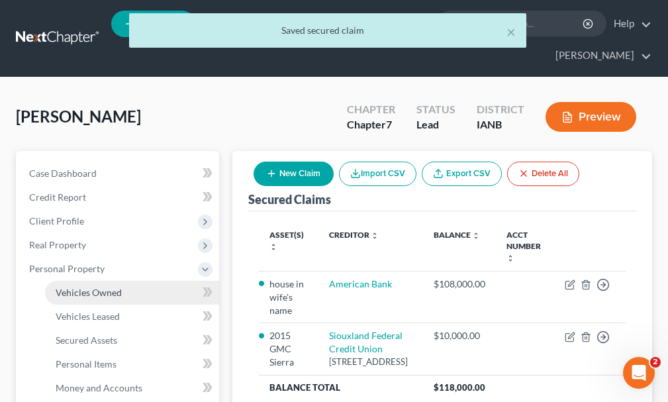
click at [94, 287] on span "Vehicles Owned" at bounding box center [89, 292] width 66 height 11
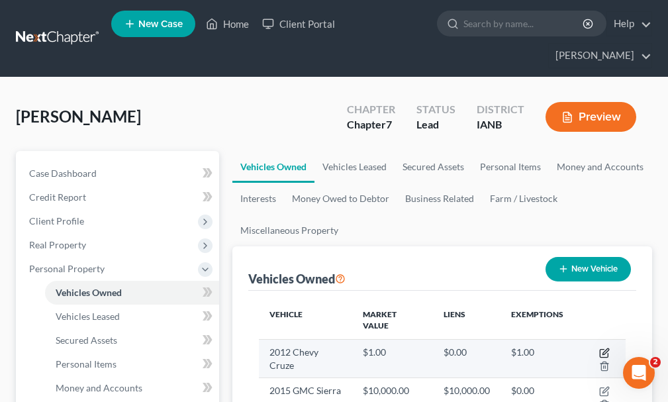
click at [605, 348] on icon "button" at bounding box center [604, 353] width 11 height 11
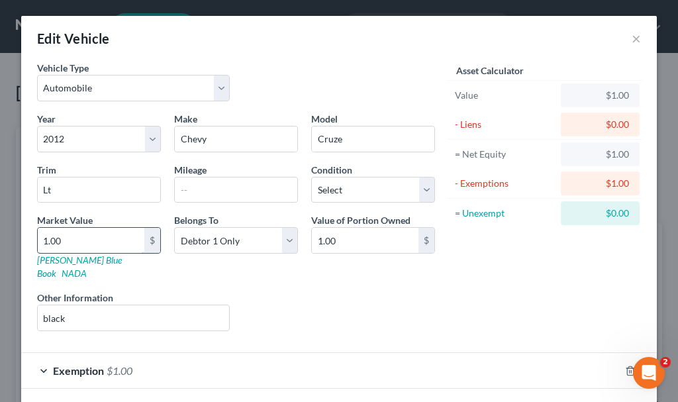
click at [80, 242] on input "1.00" at bounding box center [91, 240] width 107 height 25
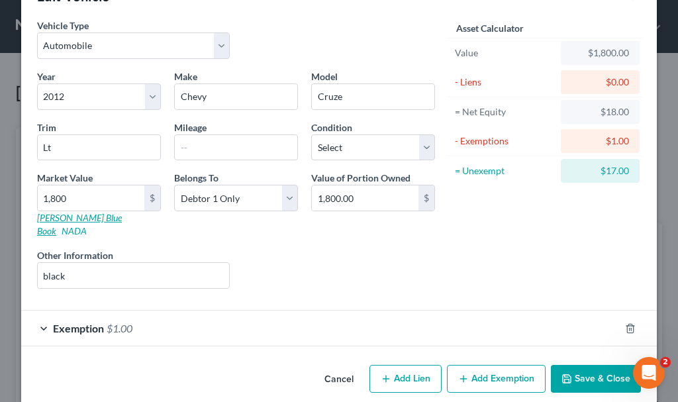
scroll to position [46, 0]
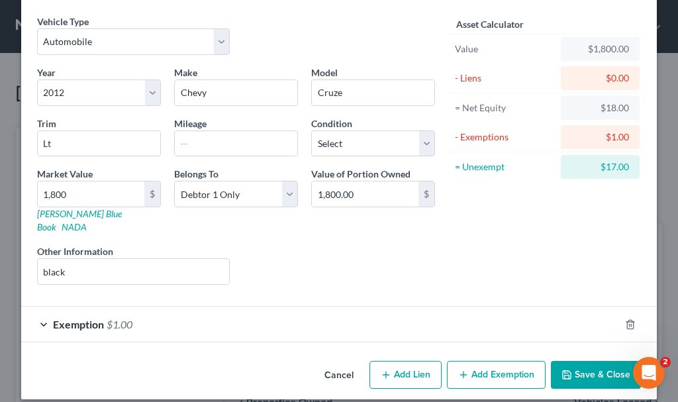
click at [115, 318] on span "$1.00" at bounding box center [120, 324] width 26 height 13
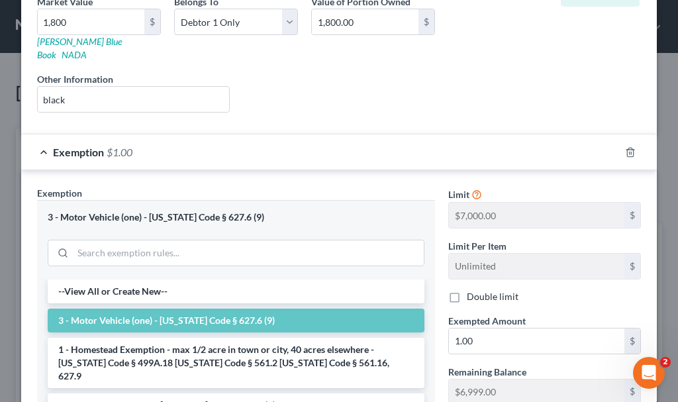
scroll to position [245, 0]
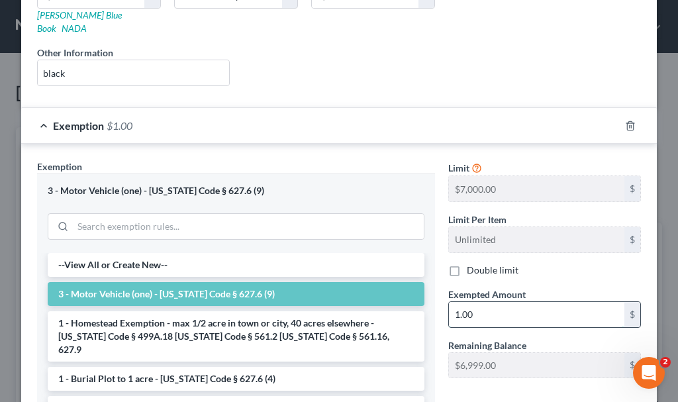
click at [482, 302] on input "1.00" at bounding box center [537, 314] width 176 height 25
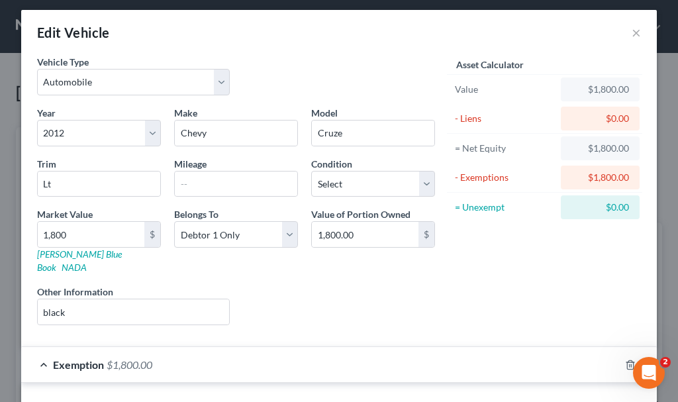
scroll to position [0, 0]
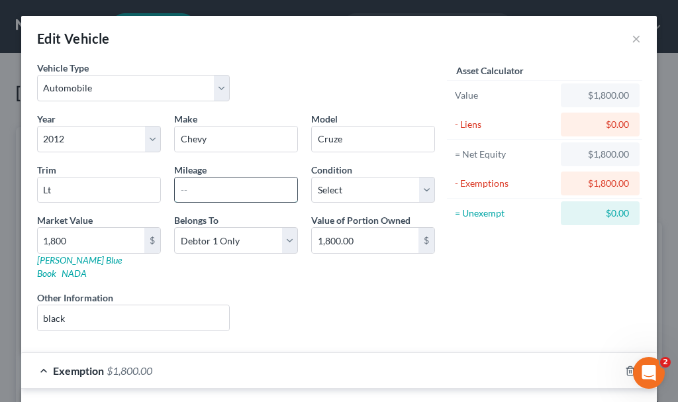
click at [221, 190] on input "text" at bounding box center [236, 189] width 123 height 25
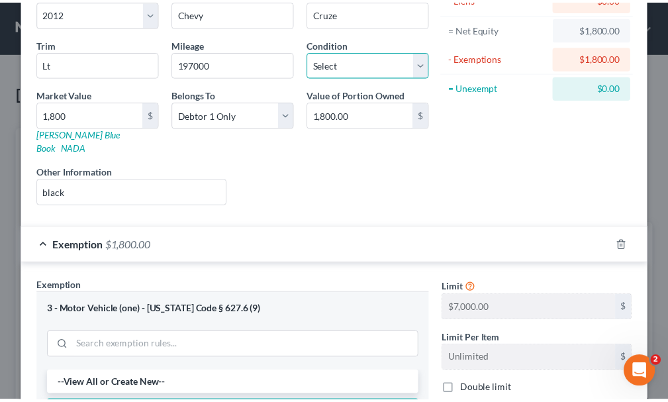
scroll to position [389, 0]
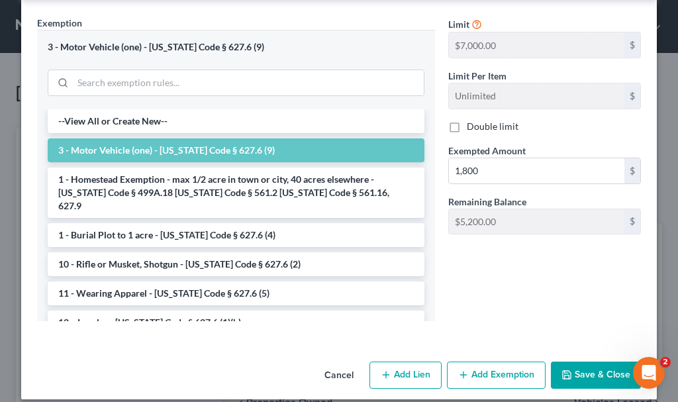
click at [581, 363] on button "Save & Close" at bounding box center [596, 376] width 90 height 28
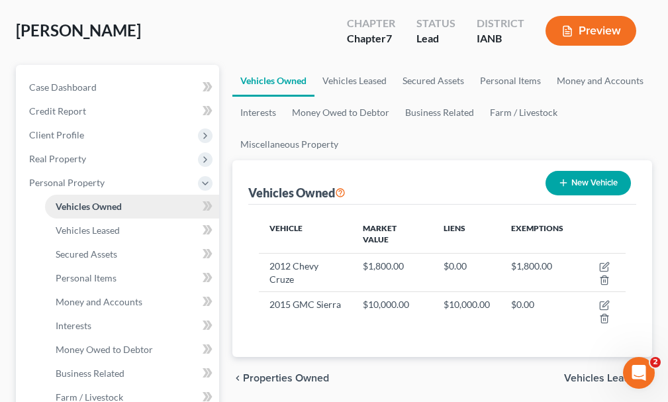
scroll to position [397, 0]
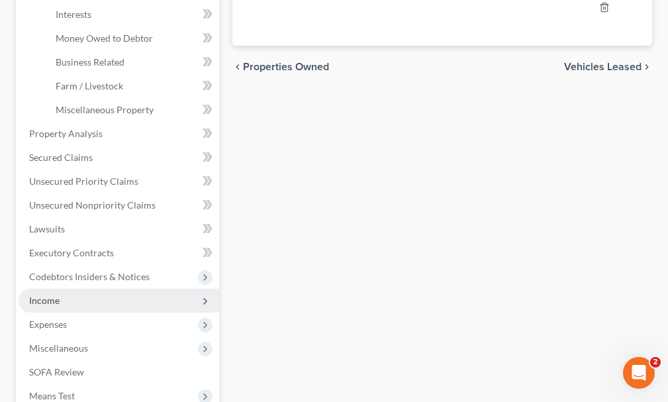
click at [53, 295] on span "Income" at bounding box center [44, 300] width 30 height 11
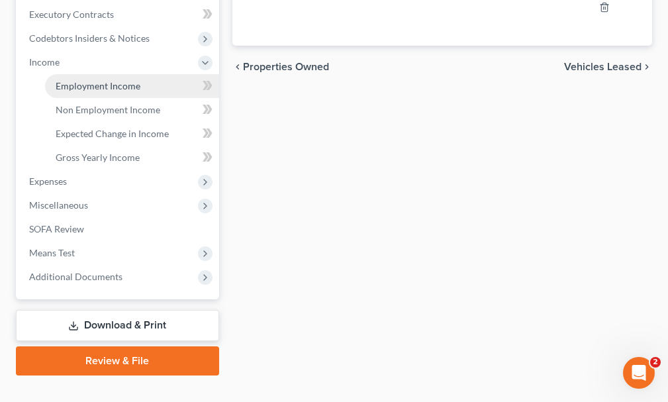
click at [93, 80] on span "Employment Income" at bounding box center [98, 85] width 85 height 11
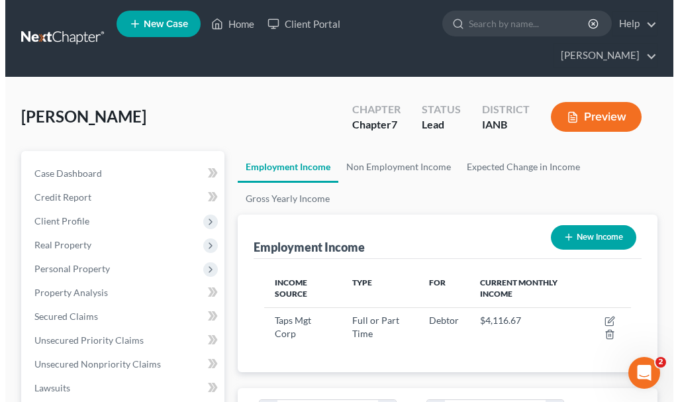
scroll to position [183, 393]
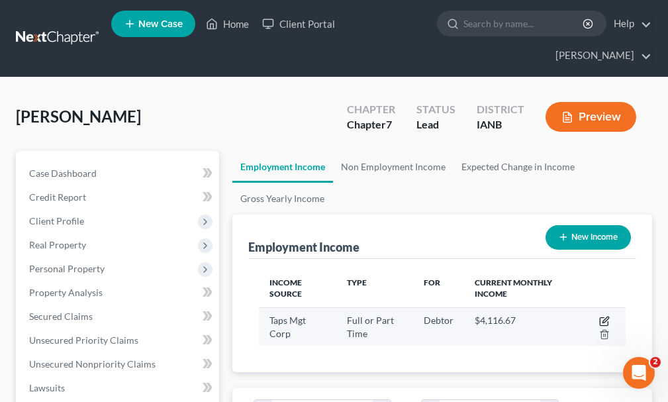
click at [603, 316] on icon "button" at bounding box center [604, 321] width 11 height 11
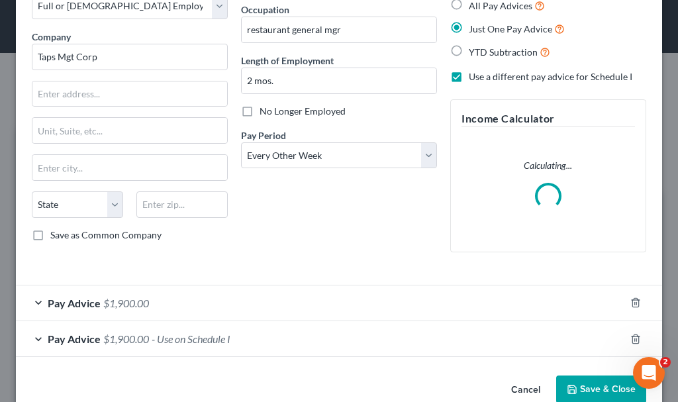
scroll to position [110, 0]
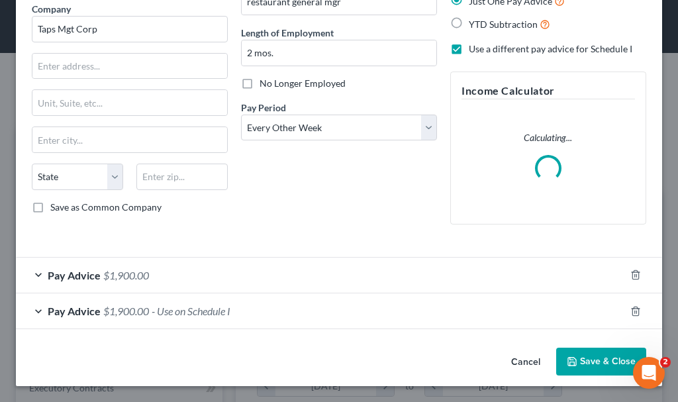
click at [137, 312] on span "$1,900.00" at bounding box center [126, 311] width 46 height 13
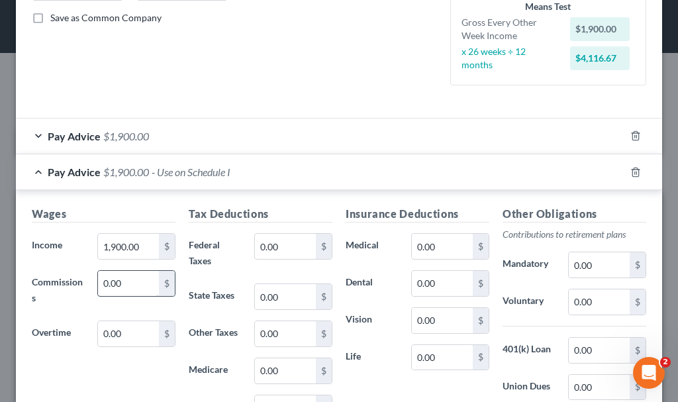
scroll to position [309, 0]
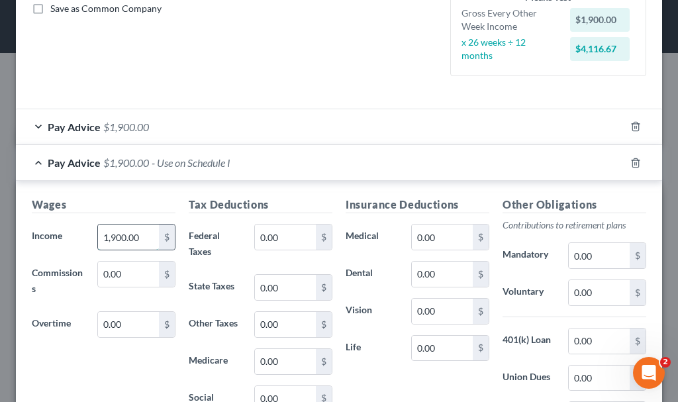
click at [146, 239] on input "1,900.00" at bounding box center [128, 237] width 61 height 25
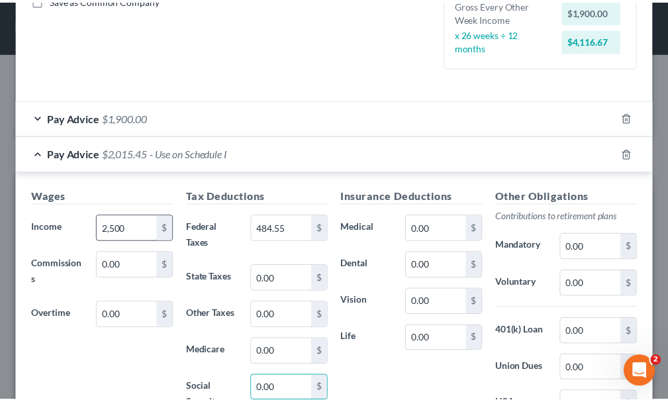
scroll to position [511, 0]
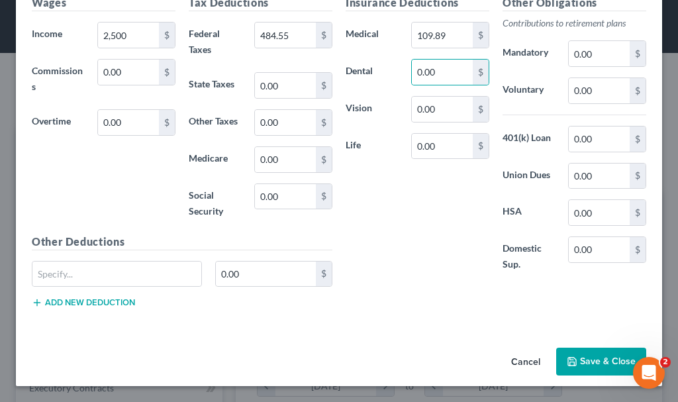
click at [587, 354] on button "Save & Close" at bounding box center [601, 362] width 90 height 28
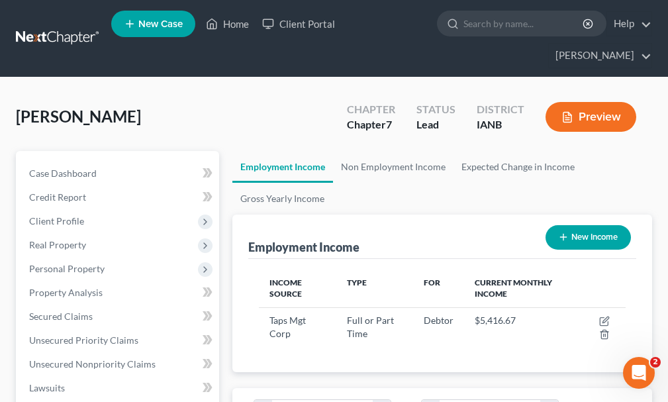
scroll to position [662108, 661898]
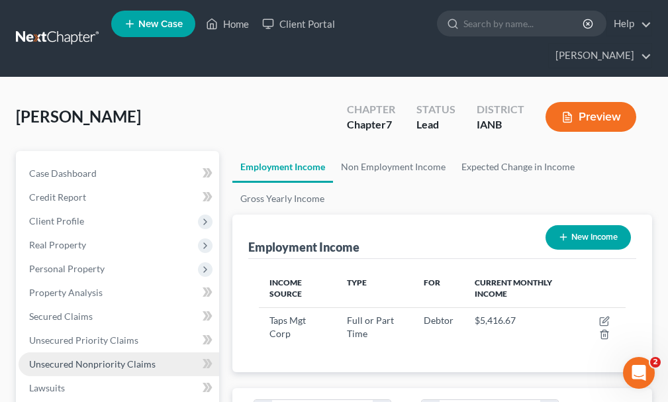
click at [77, 358] on span "Unsecured Nonpriority Claims" at bounding box center [92, 363] width 126 height 11
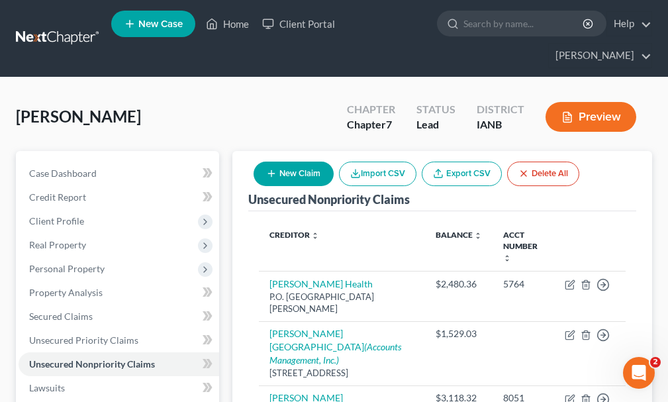
click at [320, 162] on button "New Claim" at bounding box center [294, 174] width 80 height 25
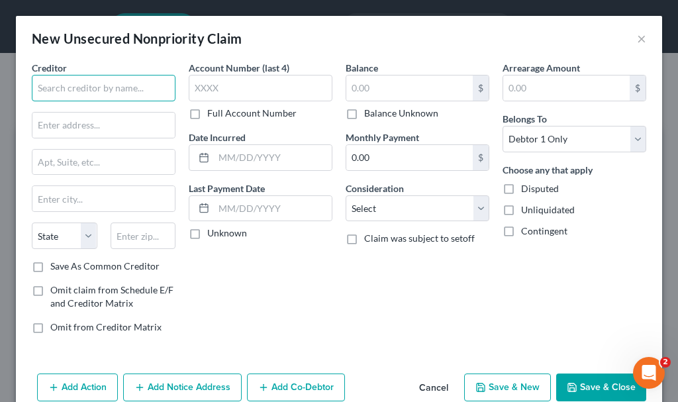
click at [89, 81] on input "text" at bounding box center [104, 88] width 144 height 26
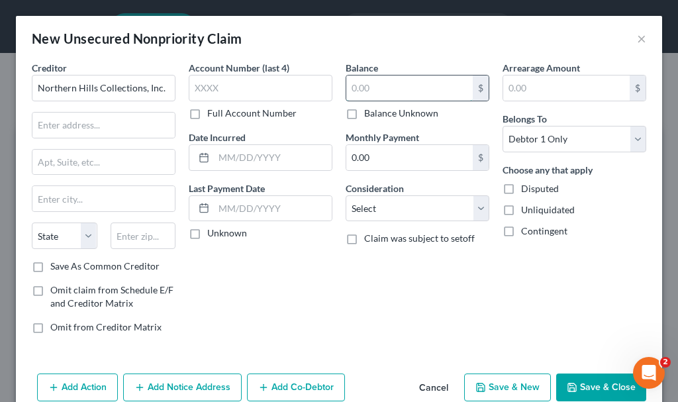
click at [364, 86] on input "text" at bounding box center [409, 88] width 126 height 25
click at [364, 112] on label "Balance Unknown" at bounding box center [401, 113] width 74 height 13
click at [370, 112] on input "Balance Unknown" at bounding box center [374, 111] width 9 height 9
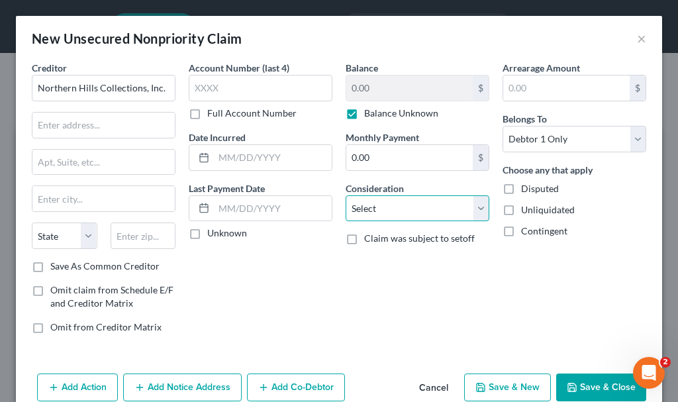
click at [395, 204] on select "Select Cable / Satellite Services Collection Agency Credit Card Debt Debt Couns…" at bounding box center [418, 208] width 144 height 26
click at [346, 195] on select "Select Cable / Satellite Services Collection Agency Credit Card Debt Debt Couns…" at bounding box center [418, 208] width 144 height 26
click at [503, 379] on button "Save & New" at bounding box center [507, 388] width 87 height 28
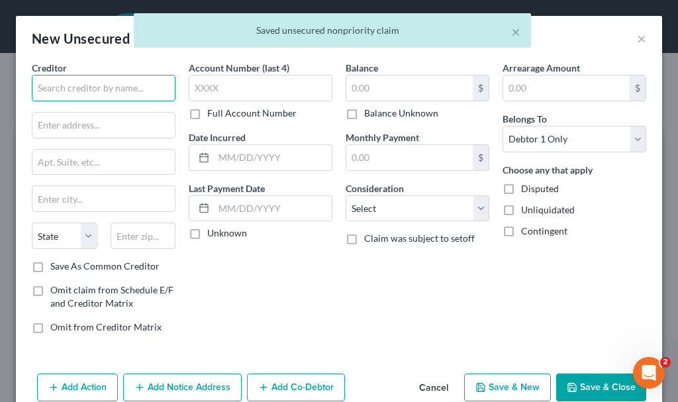
click at [81, 87] on input "text" at bounding box center [104, 88] width 144 height 26
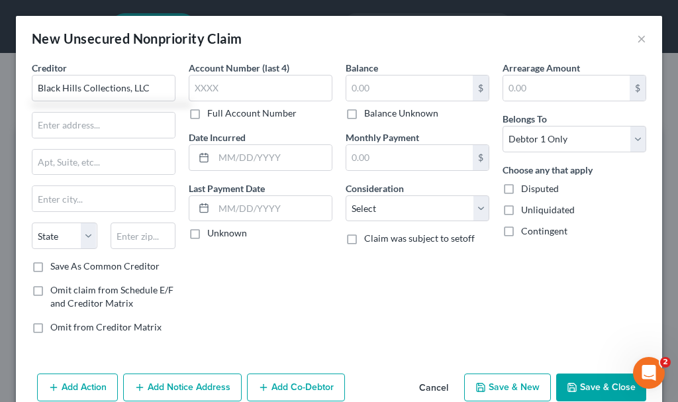
click at [364, 113] on label "Balance Unknown" at bounding box center [401, 113] width 74 height 13
click at [370, 113] on input "Balance Unknown" at bounding box center [374, 111] width 9 height 9
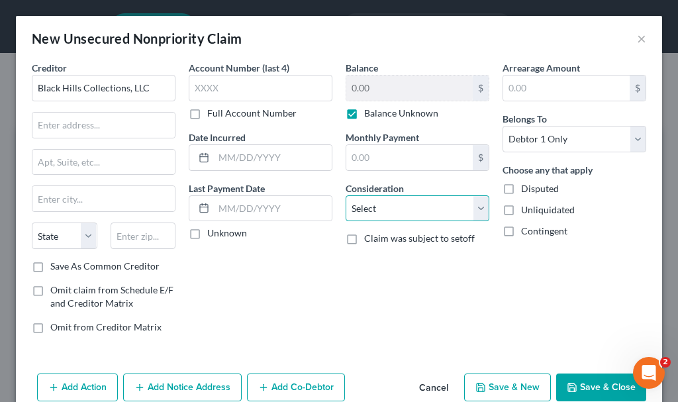
click at [379, 207] on select "Select Cable / Satellite Services Collection Agency Credit Card Debt Debt Couns…" at bounding box center [418, 208] width 144 height 26
click at [346, 195] on select "Select Cable / Satellite Services Collection Agency Credit Card Debt Debt Couns…" at bounding box center [418, 208] width 144 height 26
click at [484, 383] on button "Save & New" at bounding box center [507, 388] width 87 height 28
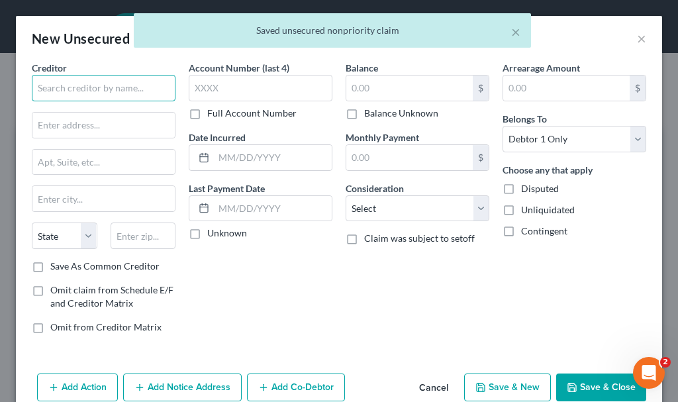
click at [97, 85] on input "text" at bounding box center [104, 88] width 144 height 26
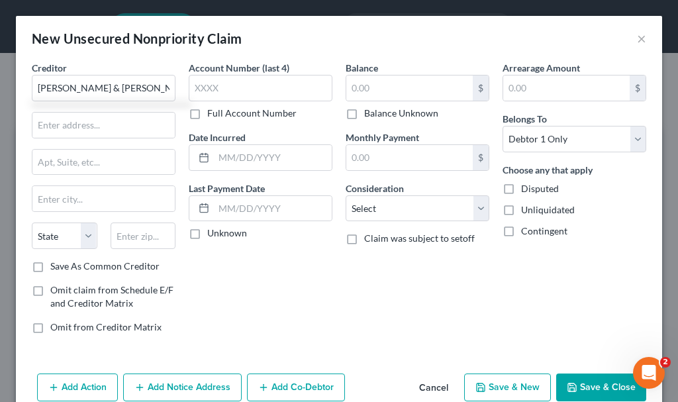
click at [364, 114] on label "Balance Unknown" at bounding box center [401, 113] width 74 height 13
click at [370, 114] on input "Balance Unknown" at bounding box center [374, 111] width 9 height 9
click at [492, 387] on button "Save & New" at bounding box center [507, 388] width 87 height 28
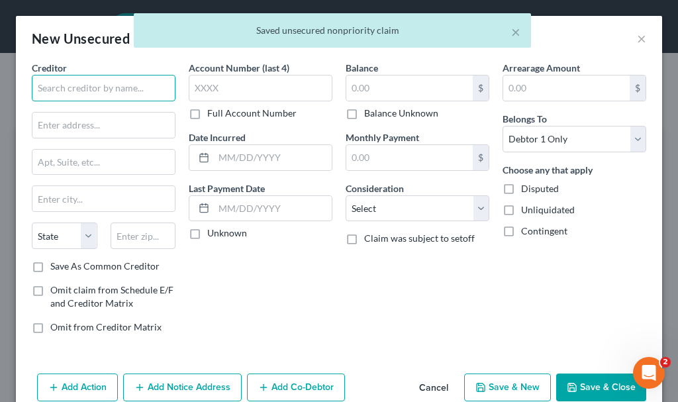
drag, startPoint x: 60, startPoint y: 88, endPoint x: 97, endPoint y: 132, distance: 57.3
click at [95, 128] on div "Creditor * State [US_STATE] AK AR AZ CA CO [GEOGRAPHIC_DATA] DE DC [GEOGRAPHIC_…" at bounding box center [104, 160] width 144 height 199
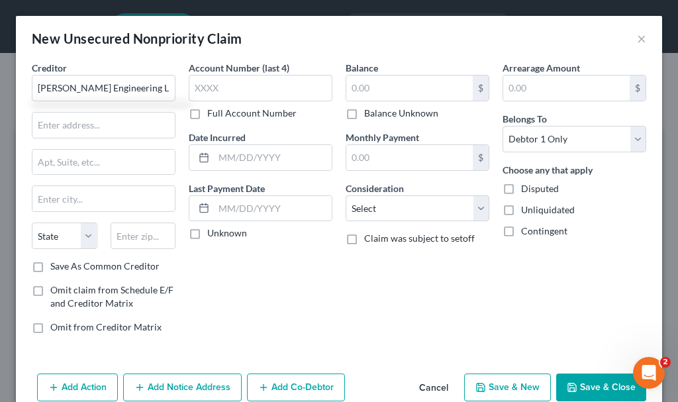
click at [364, 111] on label "Balance Unknown" at bounding box center [401, 113] width 74 height 13
click at [370, 111] on input "Balance Unknown" at bounding box center [374, 111] width 9 height 9
click at [602, 385] on button "Save & Close" at bounding box center [601, 388] width 90 height 28
